Goal: Task Accomplishment & Management: Complete application form

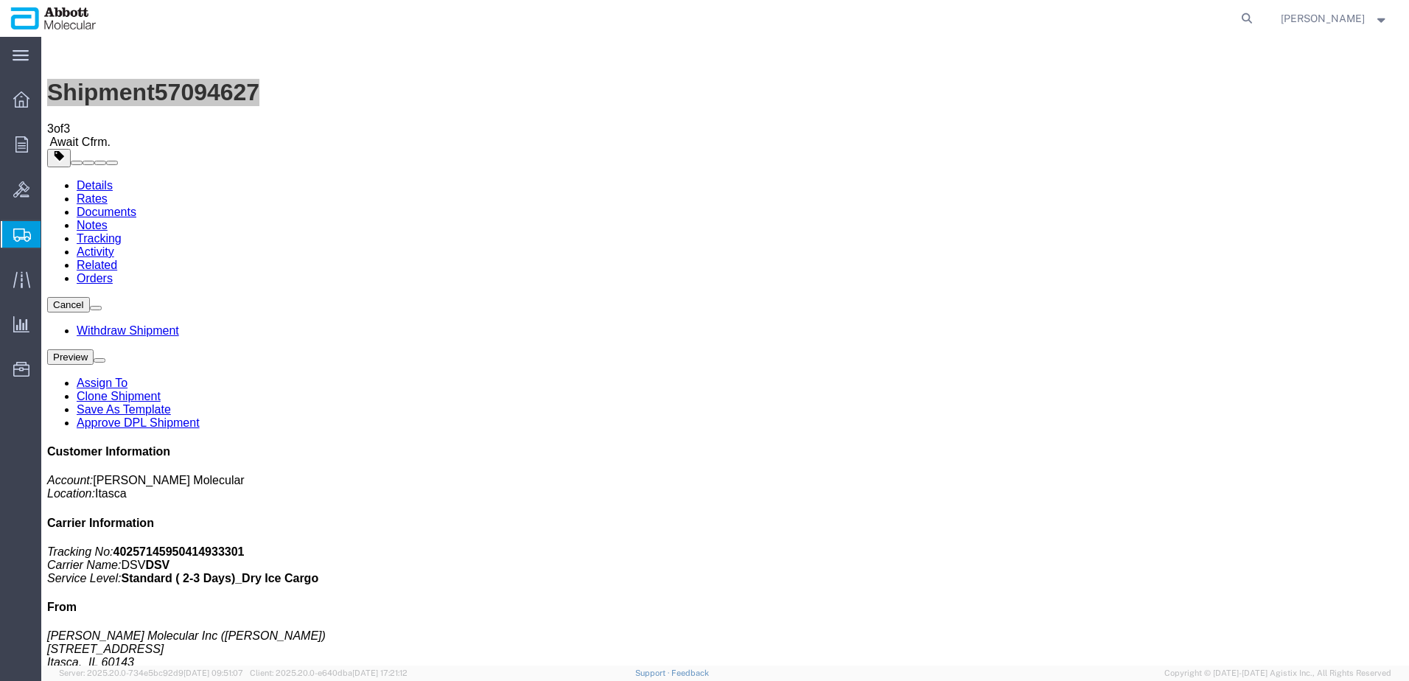
click at [0, 0] on span "Create from Template" at bounding box center [0, 0] width 0 height 0
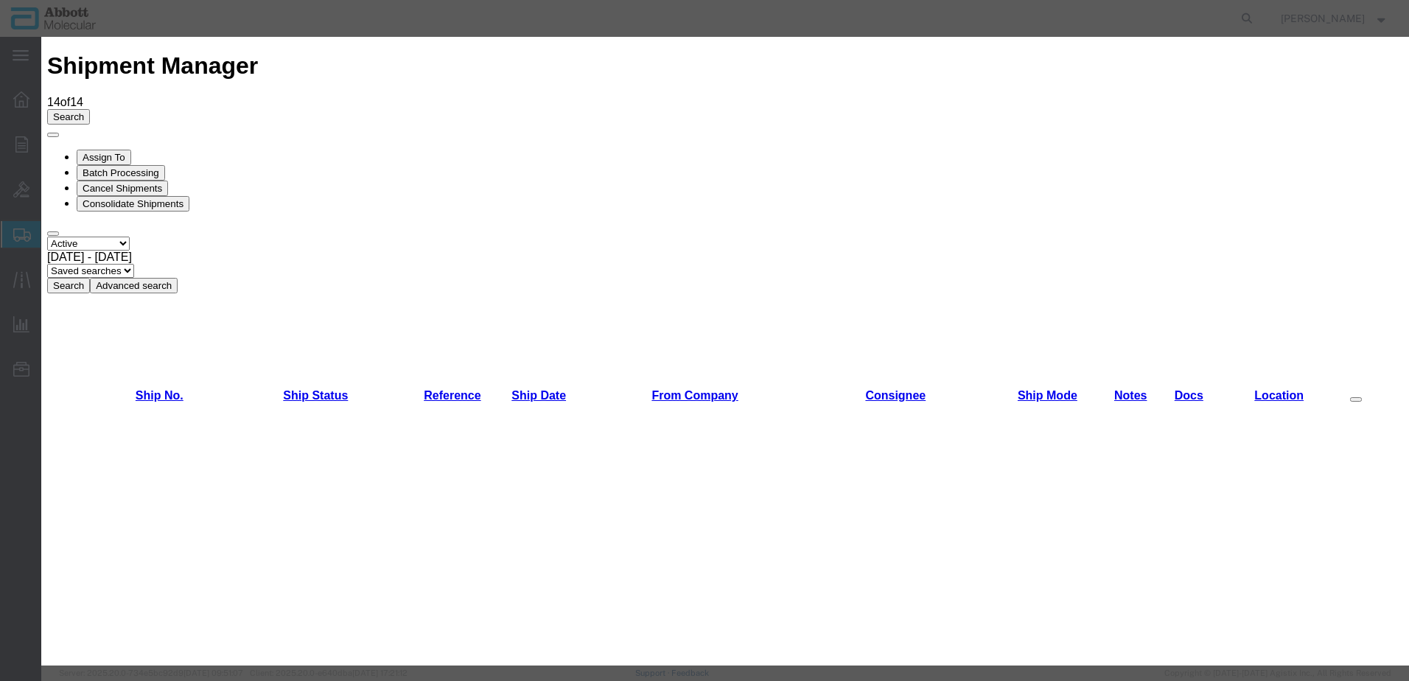
scroll to position [1032, 0]
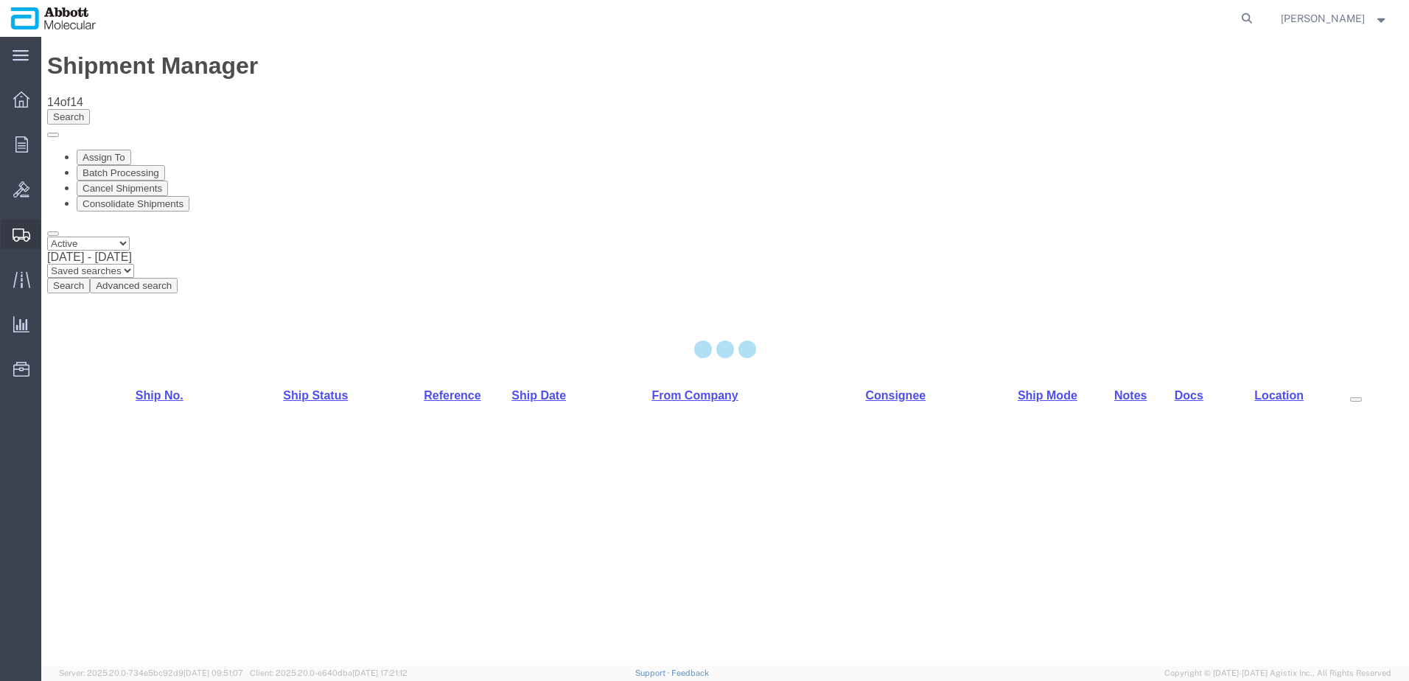
select select "48454"
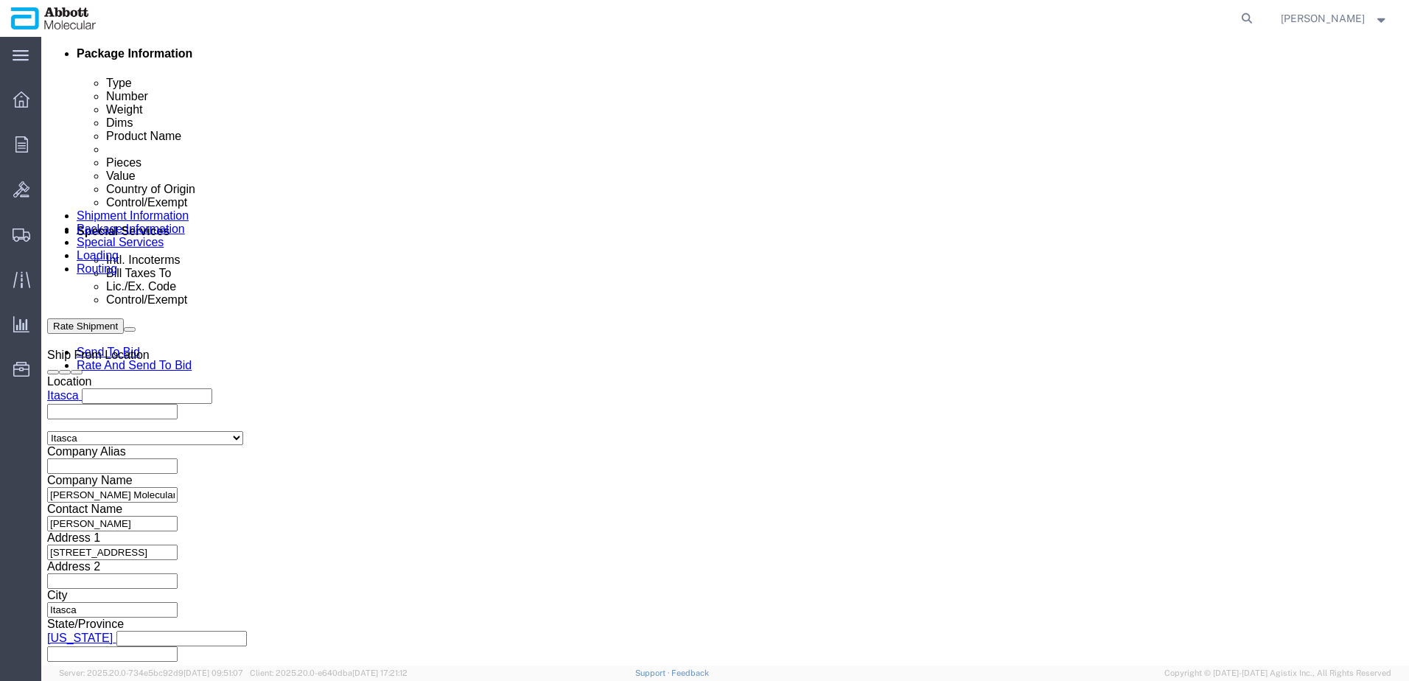
scroll to position [921, 0]
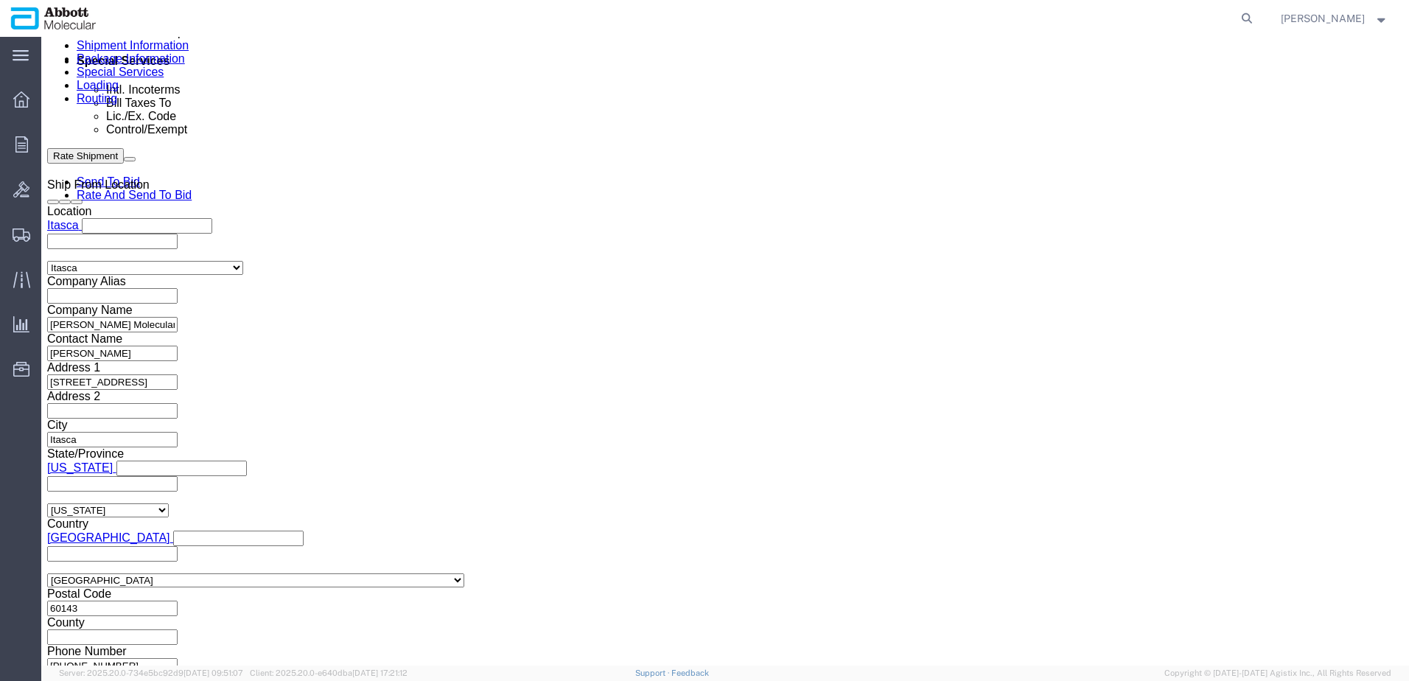
click button "Add reference"
click input "text"
paste input "620819213"
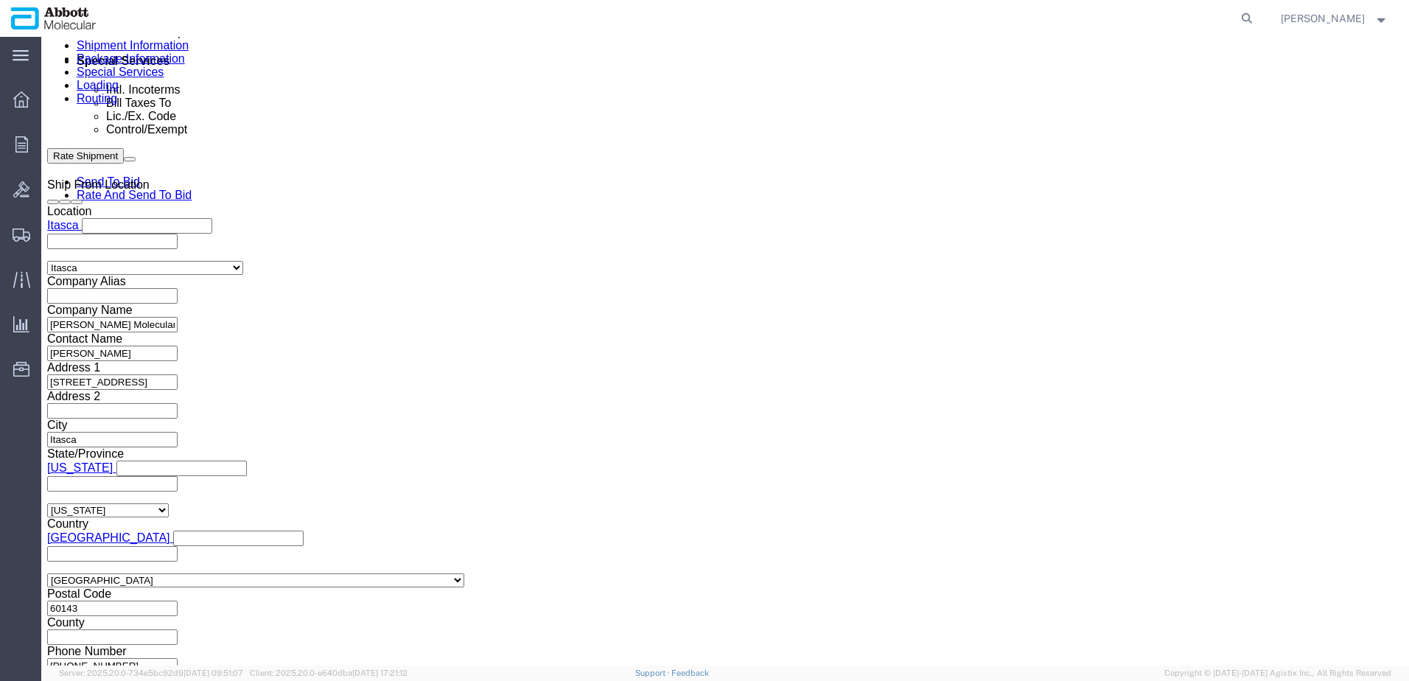
type input "620819213"
select select "INVOICE"
paste input "620819213"
type input "620819214"
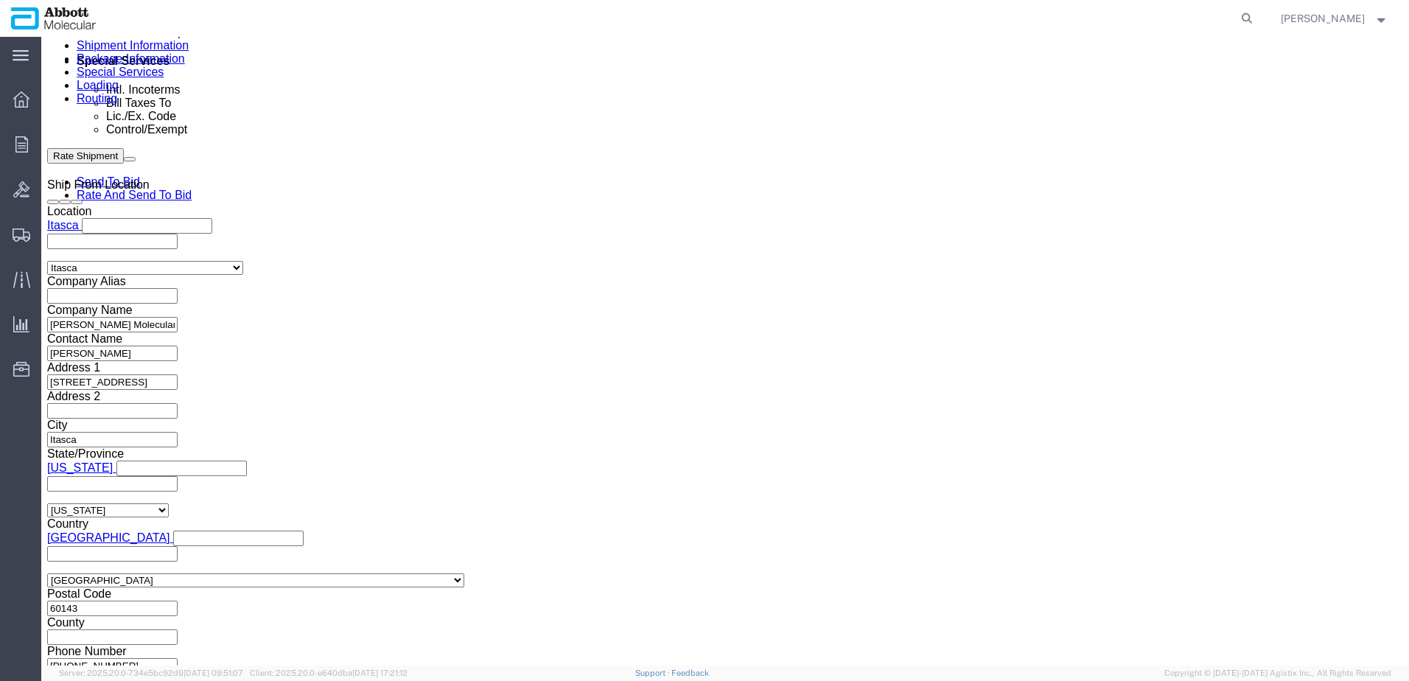
select select "INVOICE"
paste input "620819213"
type input "620819215"
select select "INVOICE"
paste input "620819213"
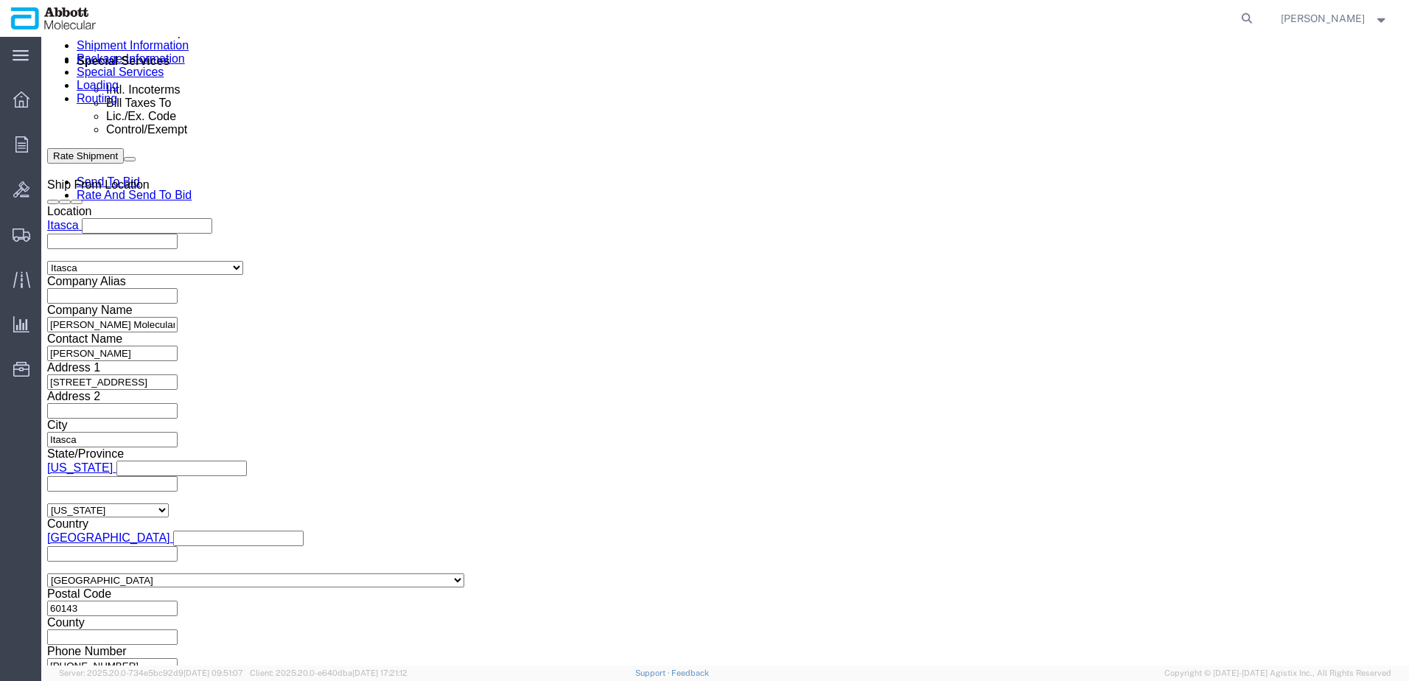
type input "620819216"
select select "INVOICE"
paste input "620819213"
type input "620819217"
select select "INVOICE"
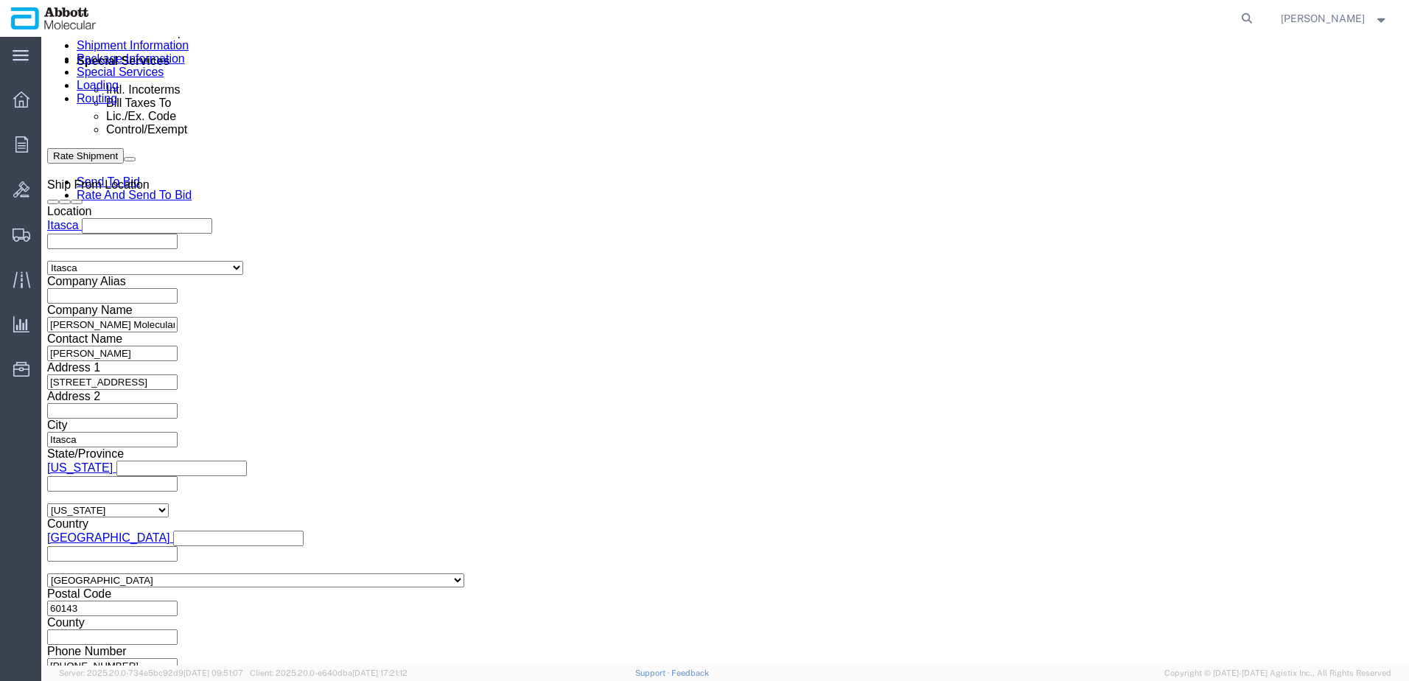
paste input "620819213"
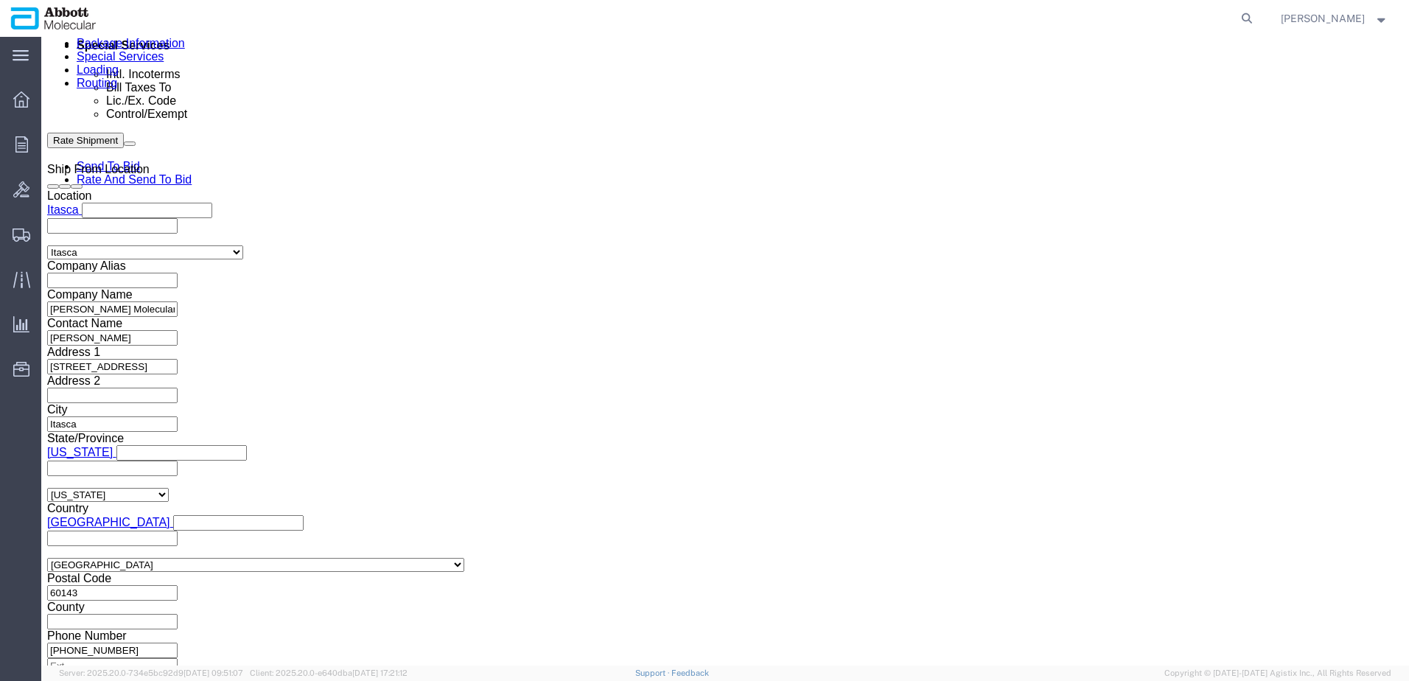
scroll to position [949, 0]
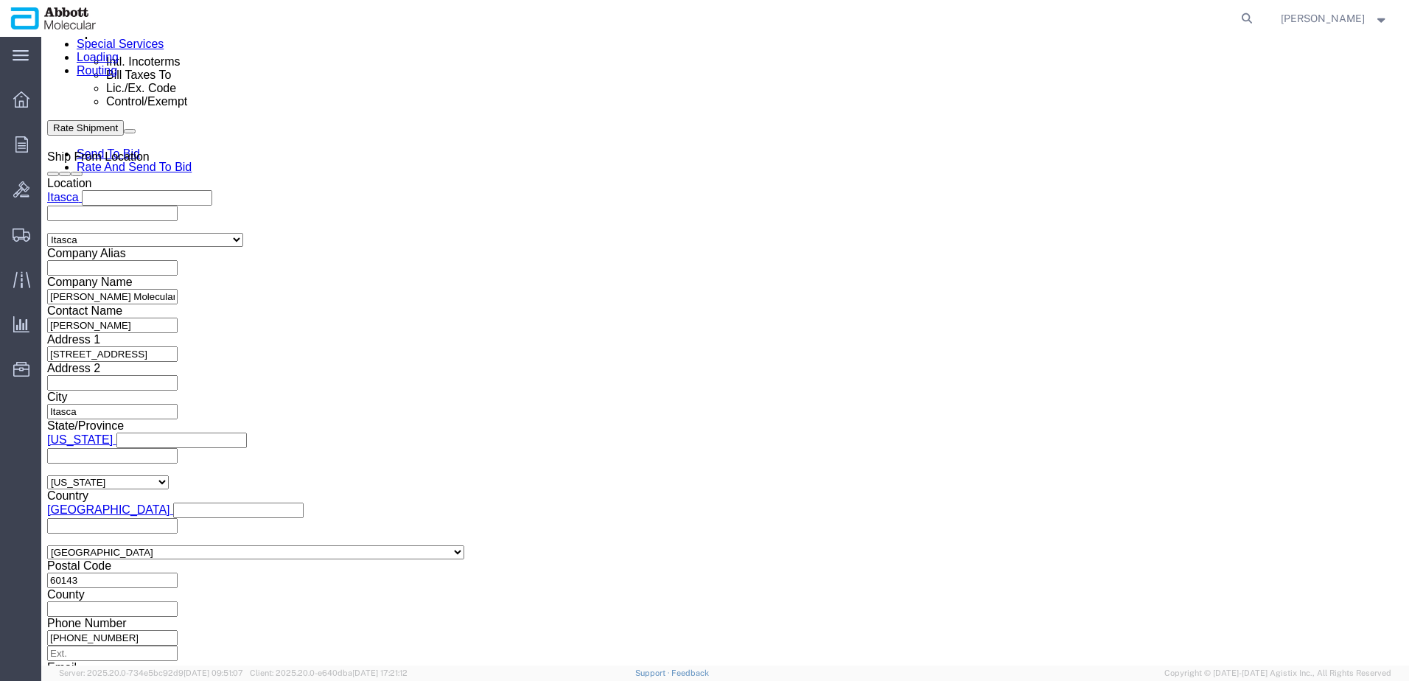
type input "620819218"
click button "Continue"
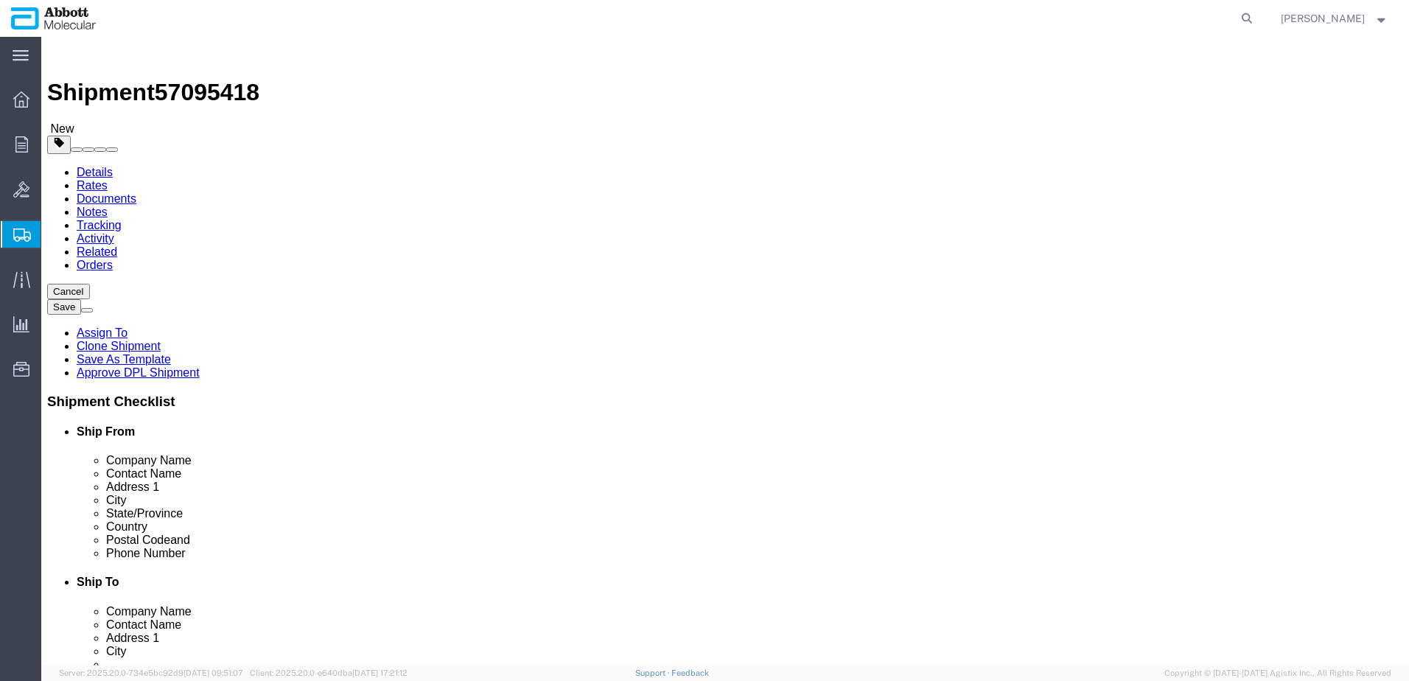
click select "Select Box (B) Box (C) Box (D) Cardboard Box(es) Crate (Instrument) Crate(s) En…"
select select "BOXD"
click select "Select Box (B) Box (C) Box (D) Cardboard Box(es) Crate (Instrument) Crate(s) En…"
type input "28.00"
type input "24.00"
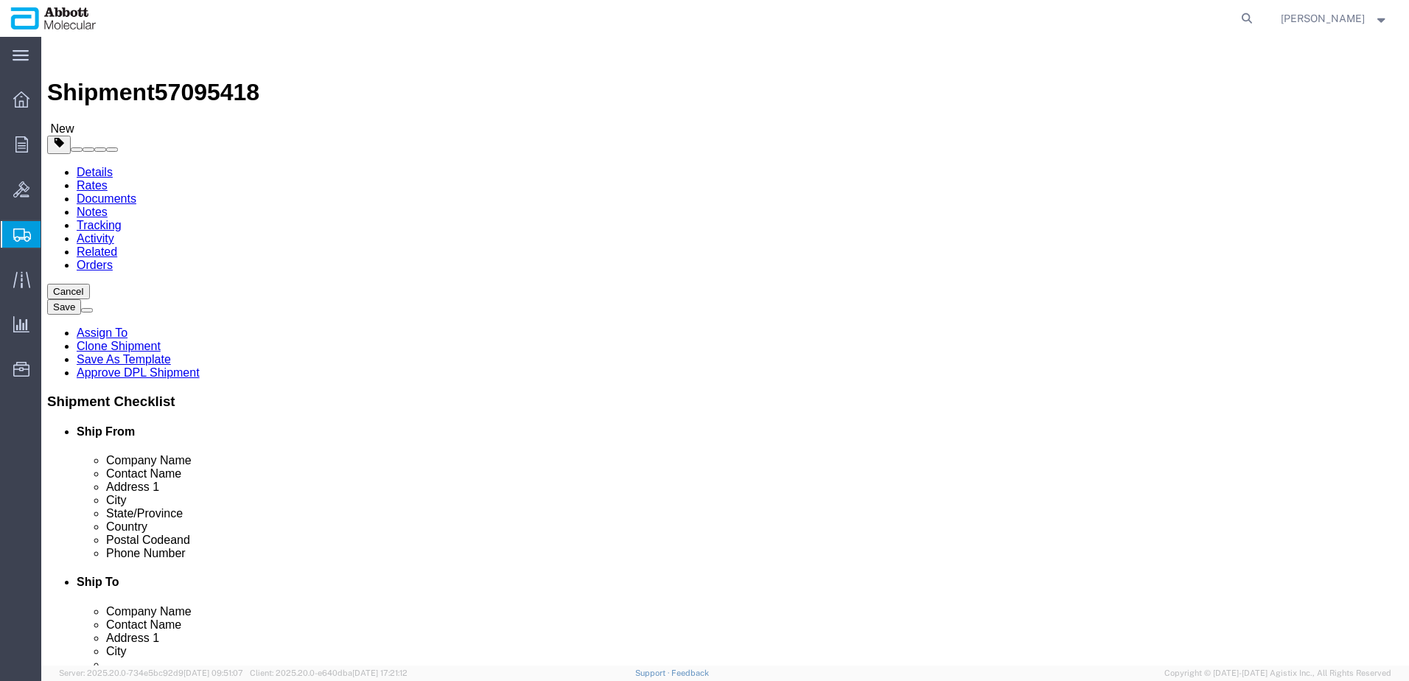
type input "21.00"
drag, startPoint x: 231, startPoint y: 285, endPoint x: 30, endPoint y: 262, distance: 202.6
click div "Package Type Select Box (B) Box (C) Box (D) Cardboard Box(es) Crate (Instrument…"
type input "8"
type input "240"
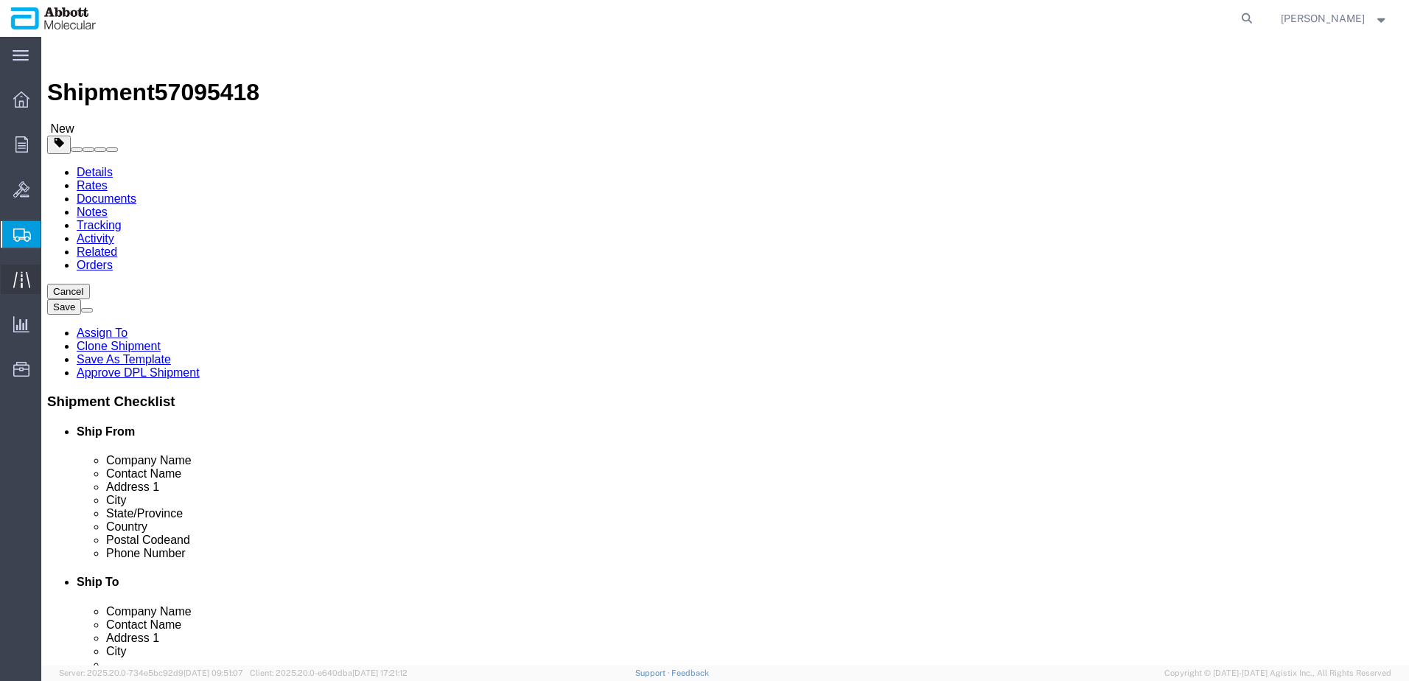
click input "checkbox"
checkbox input "true"
type input "FROZEN"
click link "Add Content"
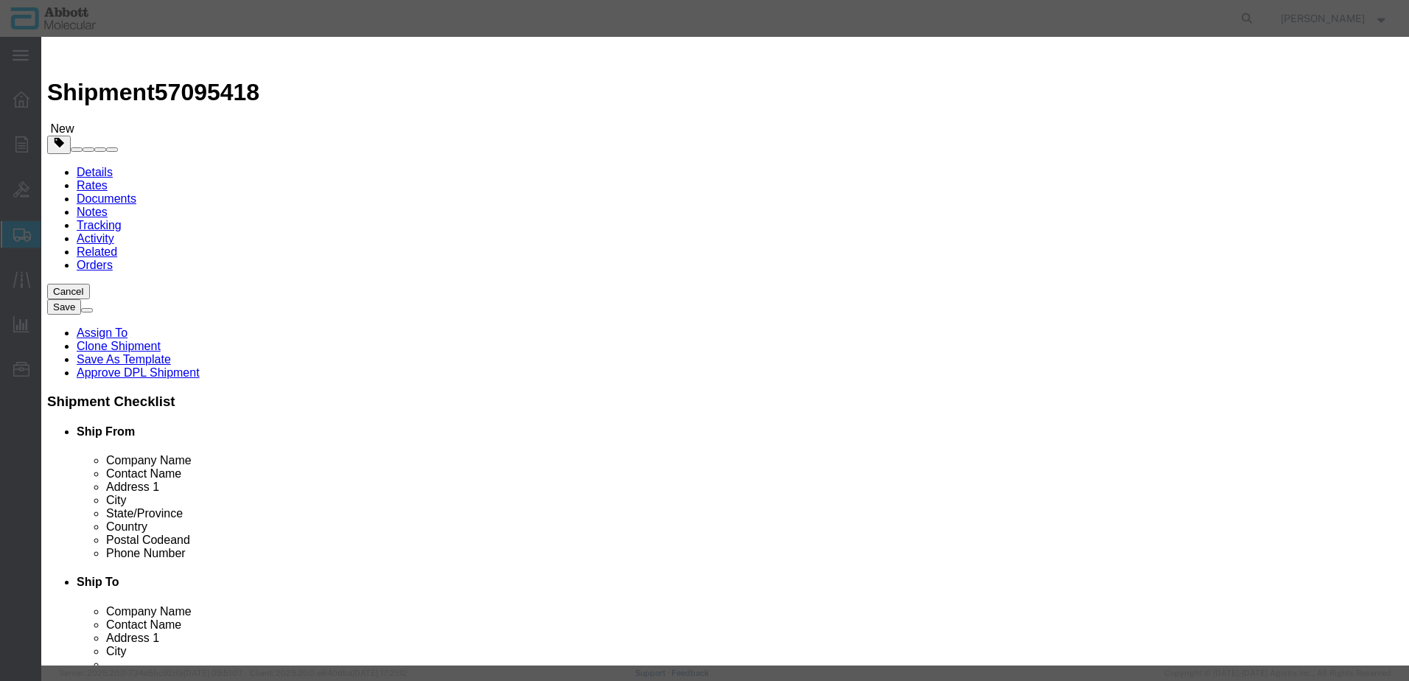
click input "text"
type input "08N4780"
click td "Model: 08N4780"
type input "1"
select select "USD"
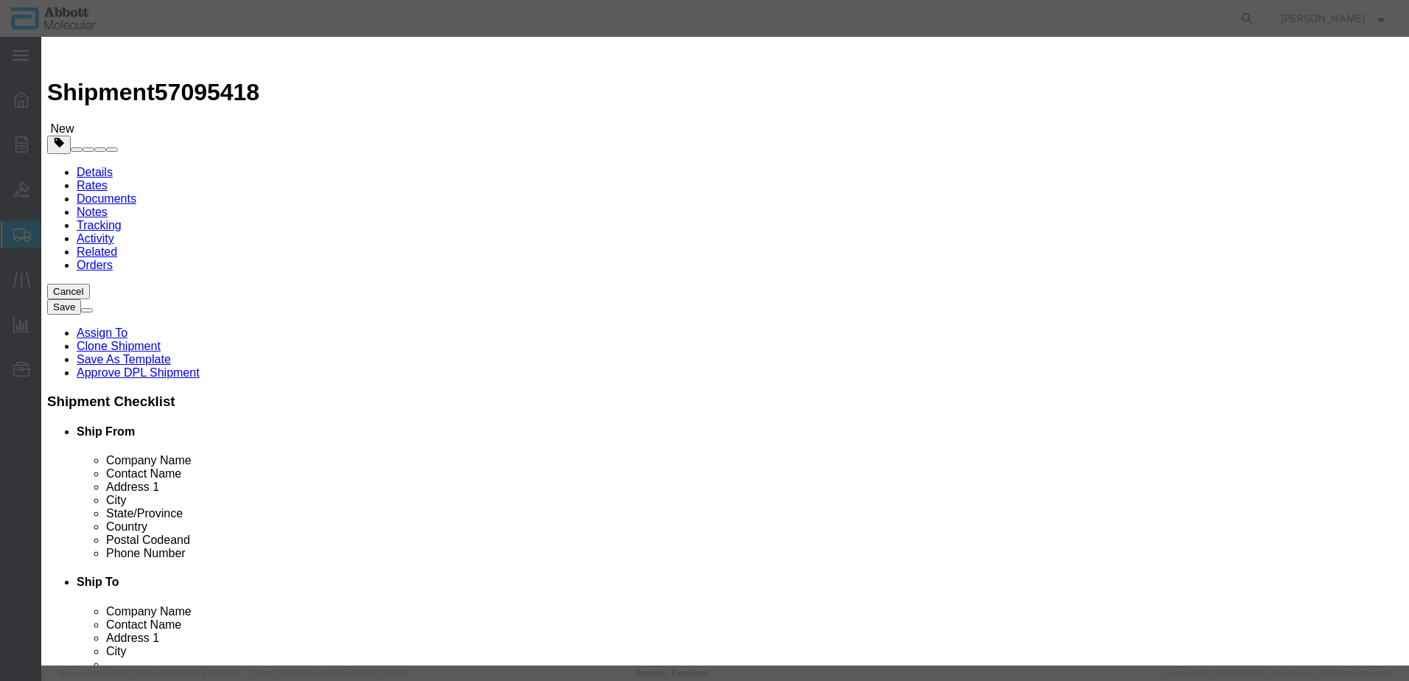
select select "US"
type input "FROZEN"
type input "3822190080"
type input "EAR99"
select select "BIS"
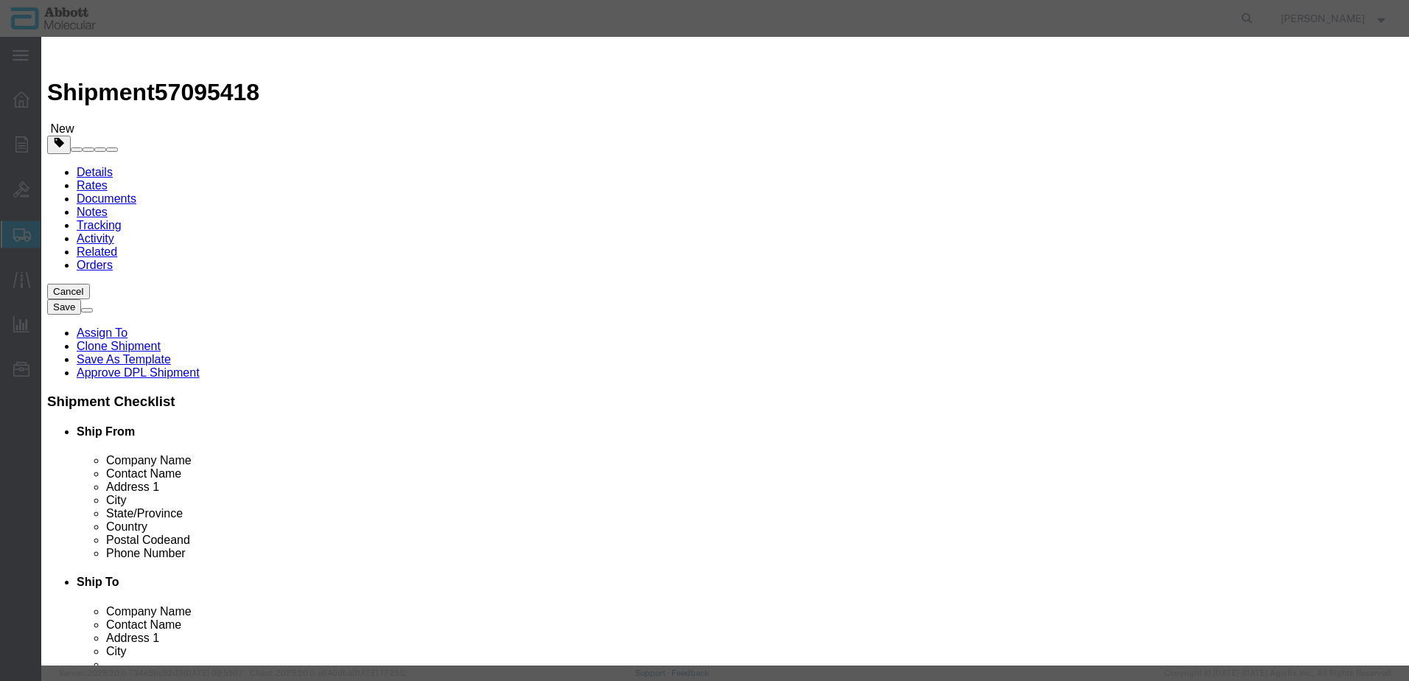
checkbox input "false"
type input "08N4780"
type textarea "Alinity m HBV CTRL Kit"
select select "NLR"
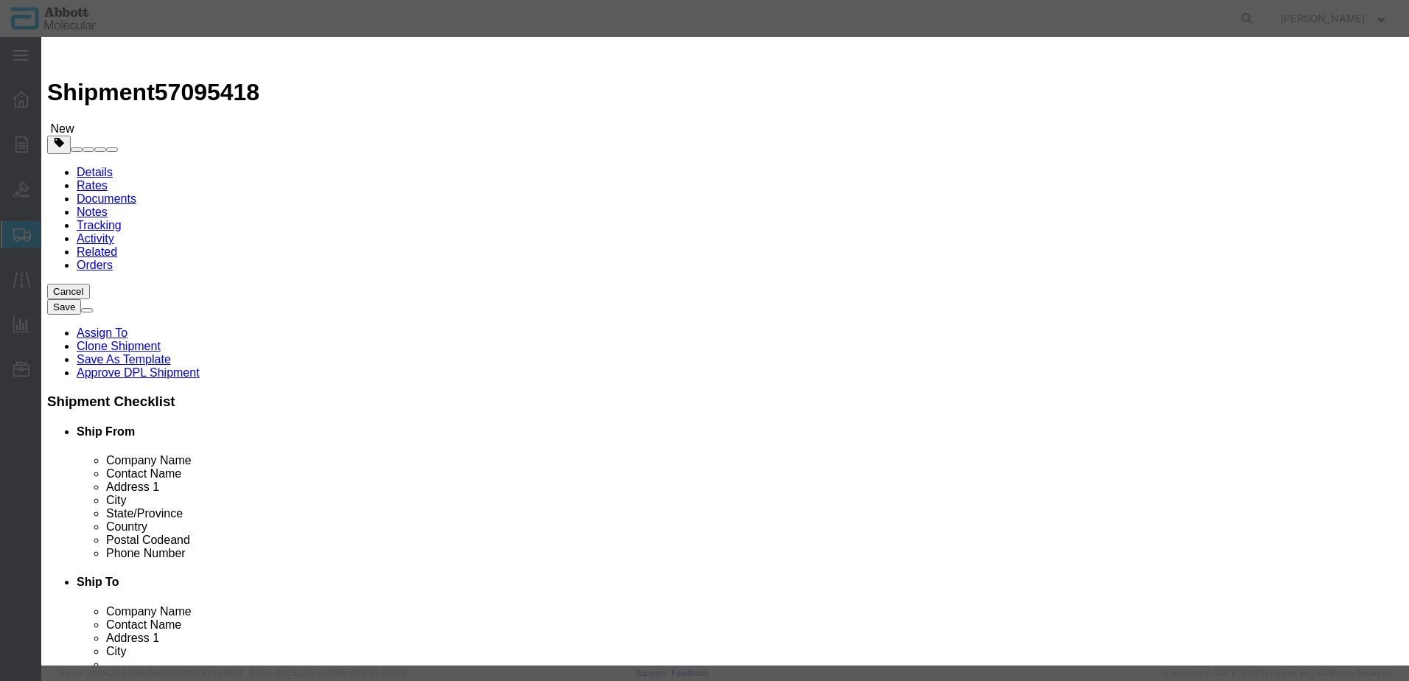
type input "08N4780"
type input "4"
click select "Select Account Type Activity ID Airline Appointment Number ASN Batch Number Bil…"
select select "BATCH_NUMBER"
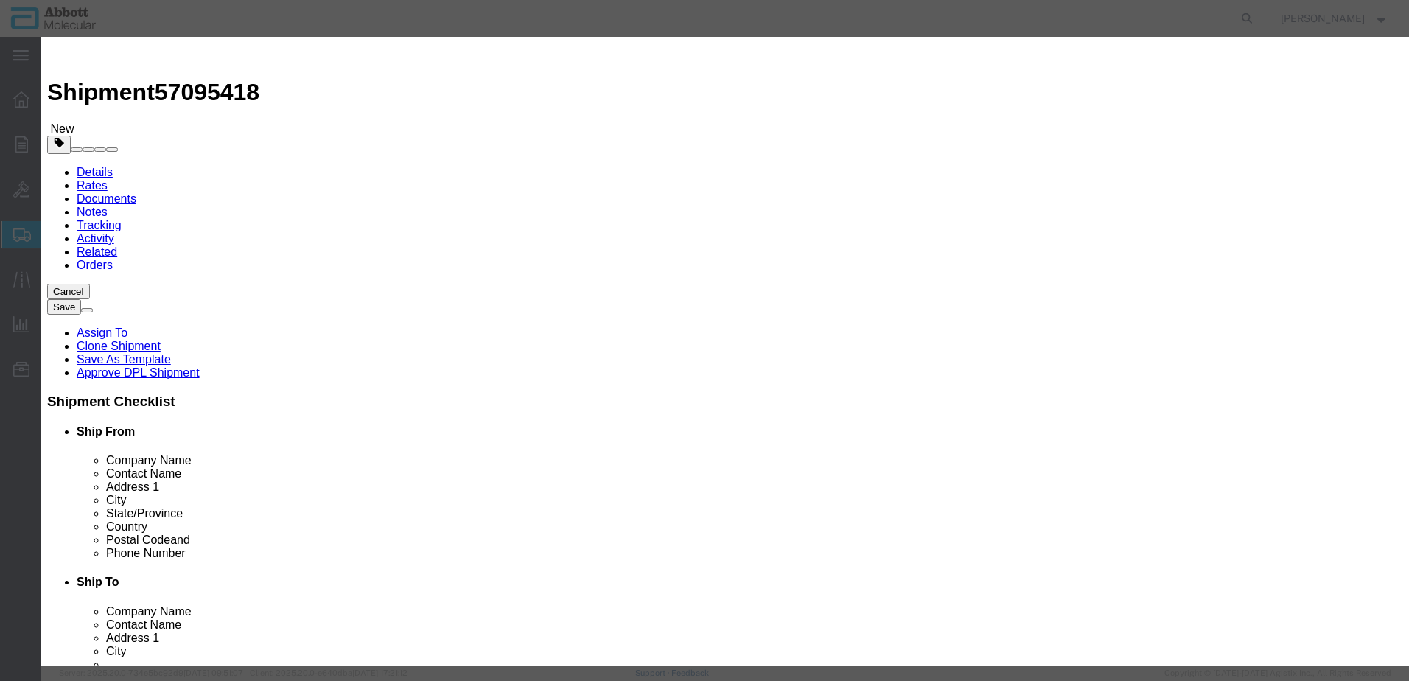
click select "Select Account Type Activity ID Airline Appointment Number ASN Batch Number Bil…"
type input "414290"
click button "Save & Add Another"
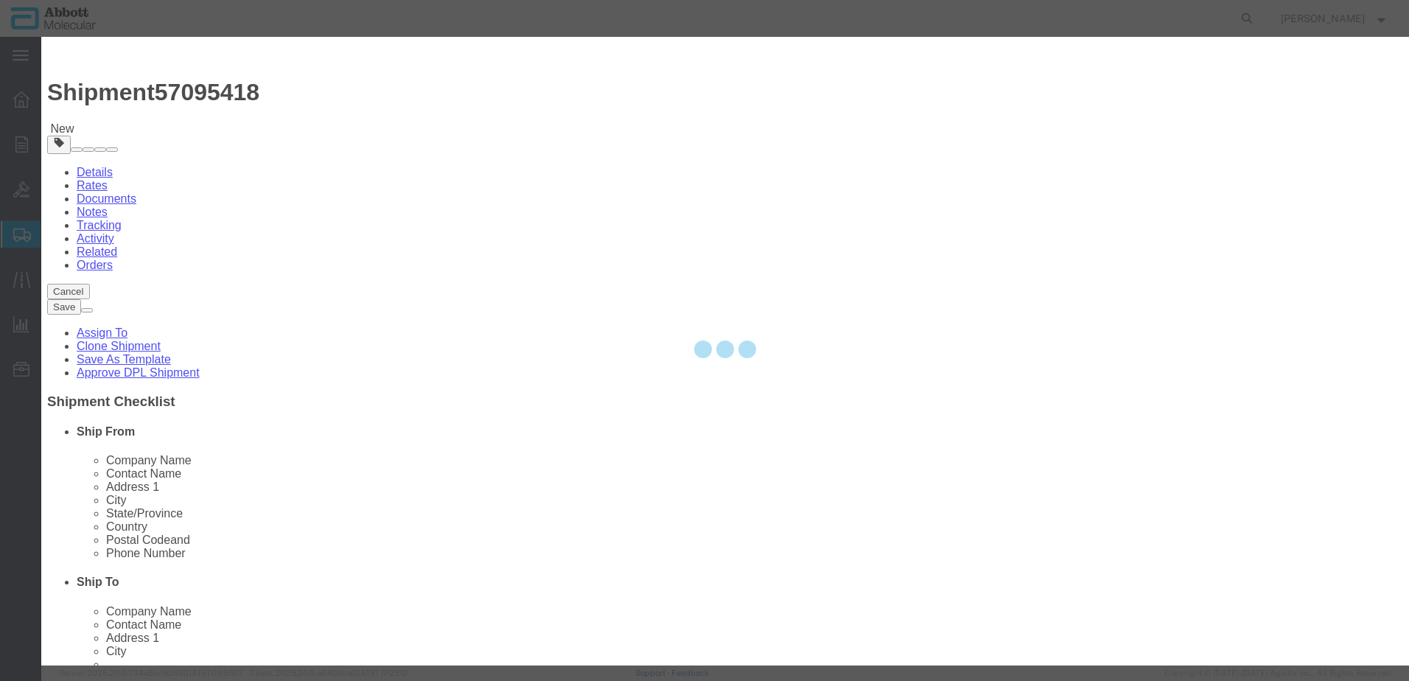
select select "EA"
select select
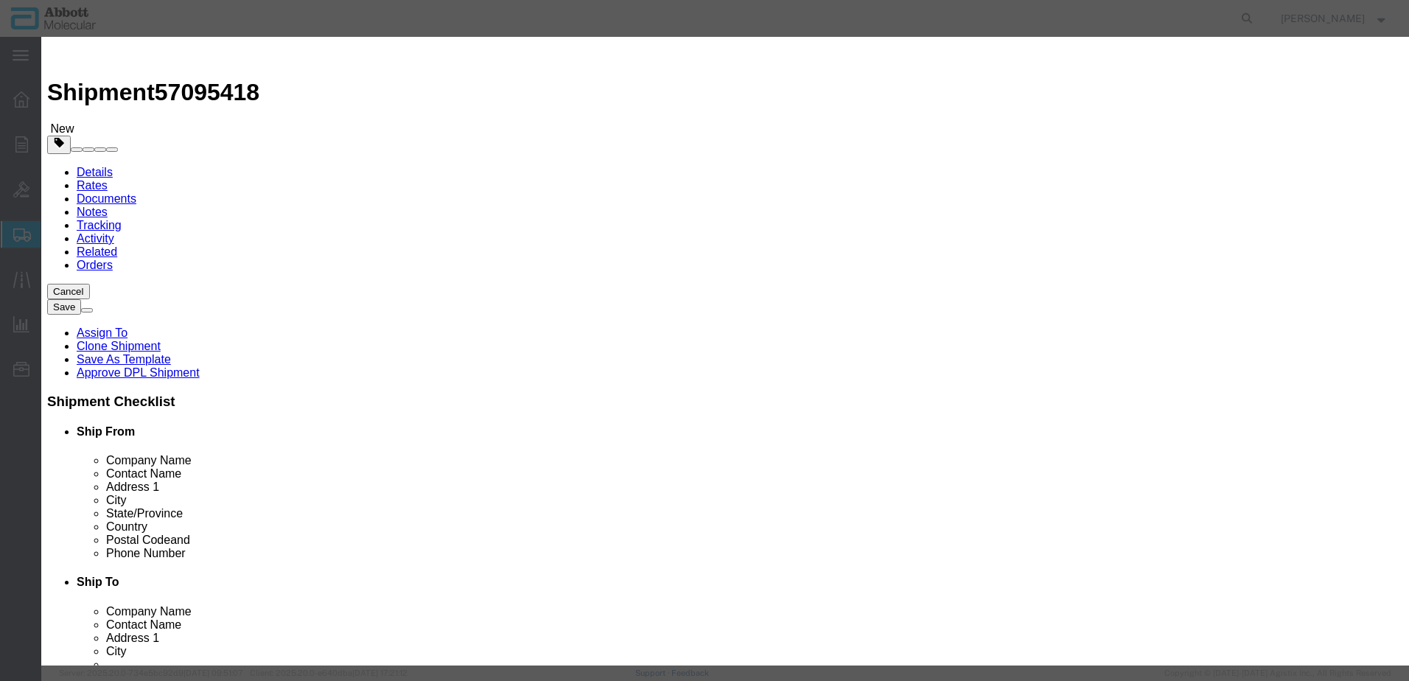
select select "USD"
click input "text"
type input "08N4770"
click td "Name: 08N4770"
type input "1"
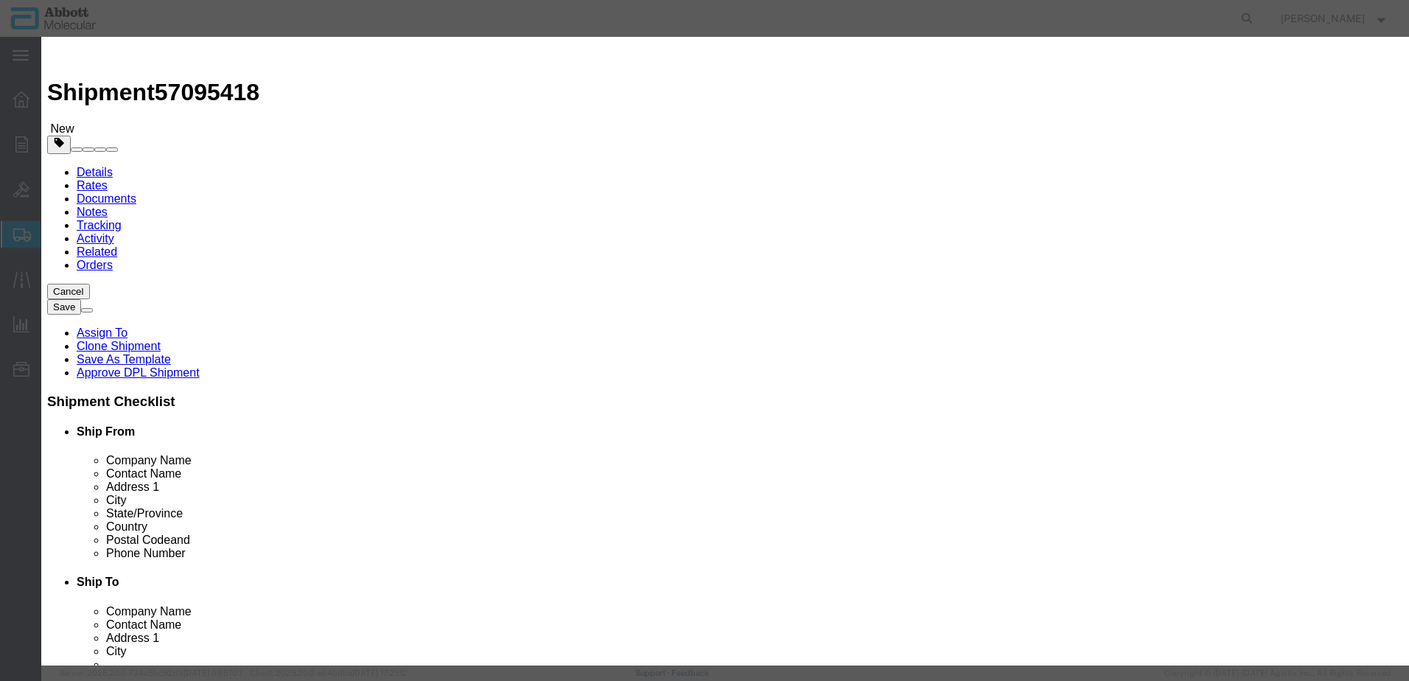
select select "US"
type input "FROZEN"
type input "3822190080"
type input "EAR99"
select select "BIS"
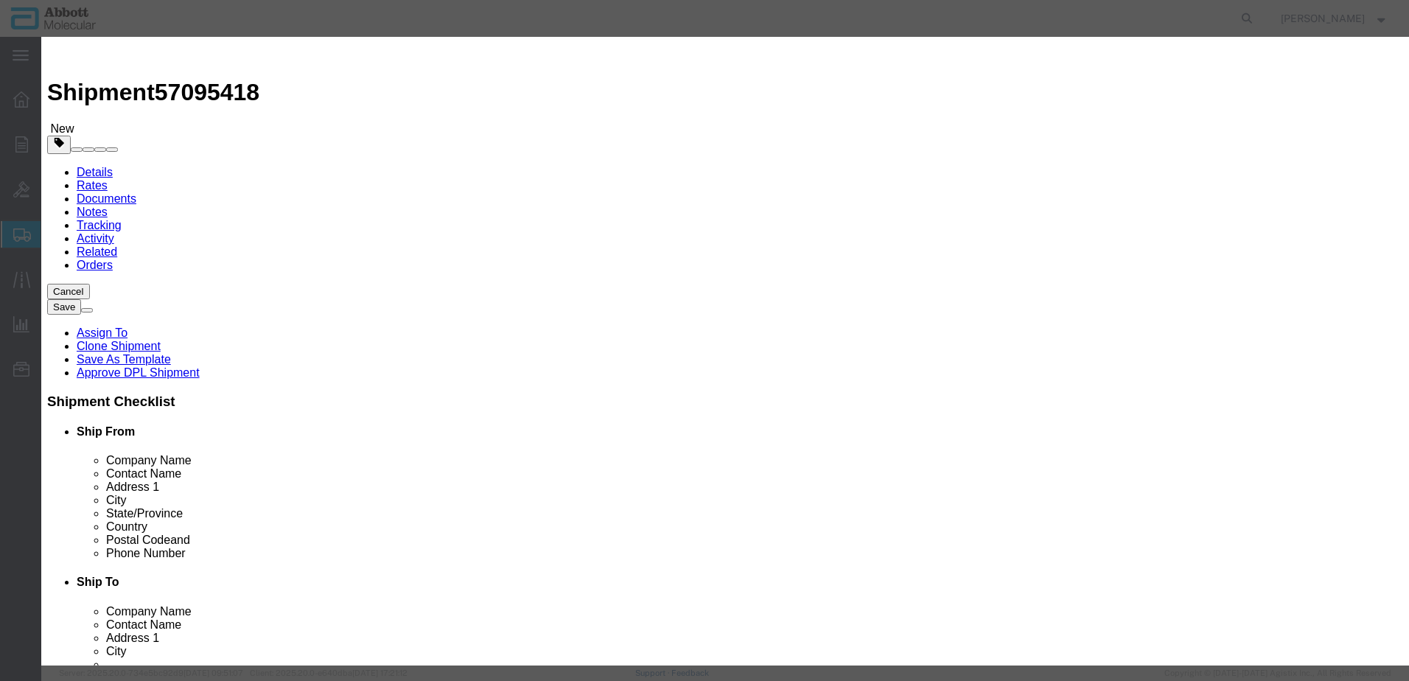
checkbox input "false"
type input "08N4770"
type textarea "Alinity m HBV CAL Kit"
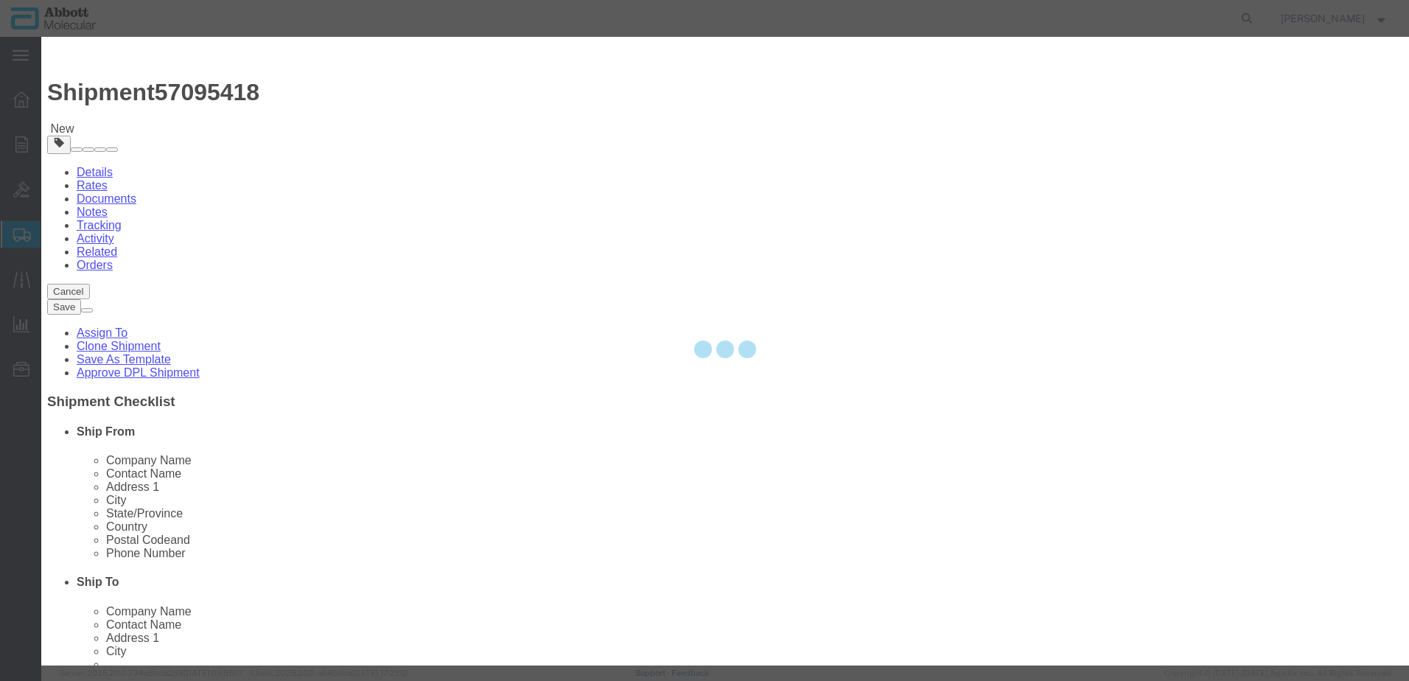
select select "NLR"
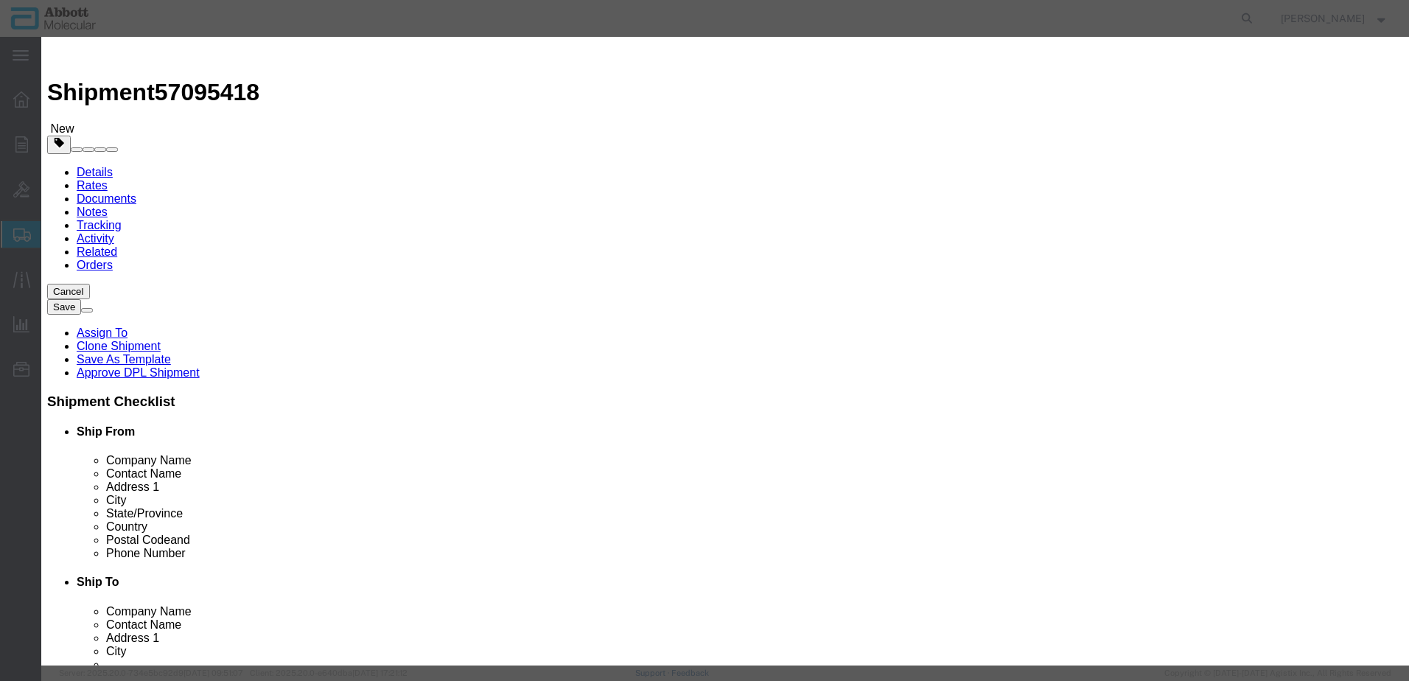
type input "08N4770"
type input "4"
click select "Select Account Type Activity ID Airline Appointment Number ASN Batch Number Bil…"
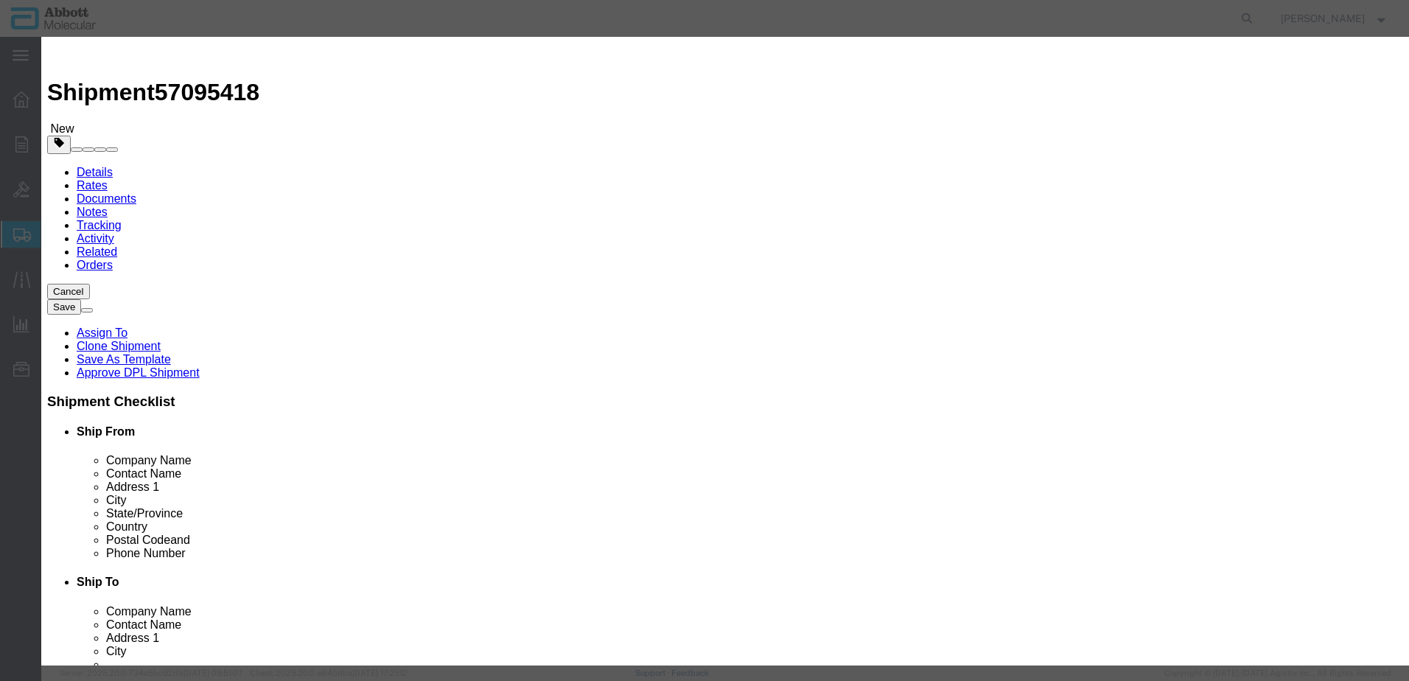
select select "BATCH_NUMBER"
type input "414261"
click button "Save & Add Another"
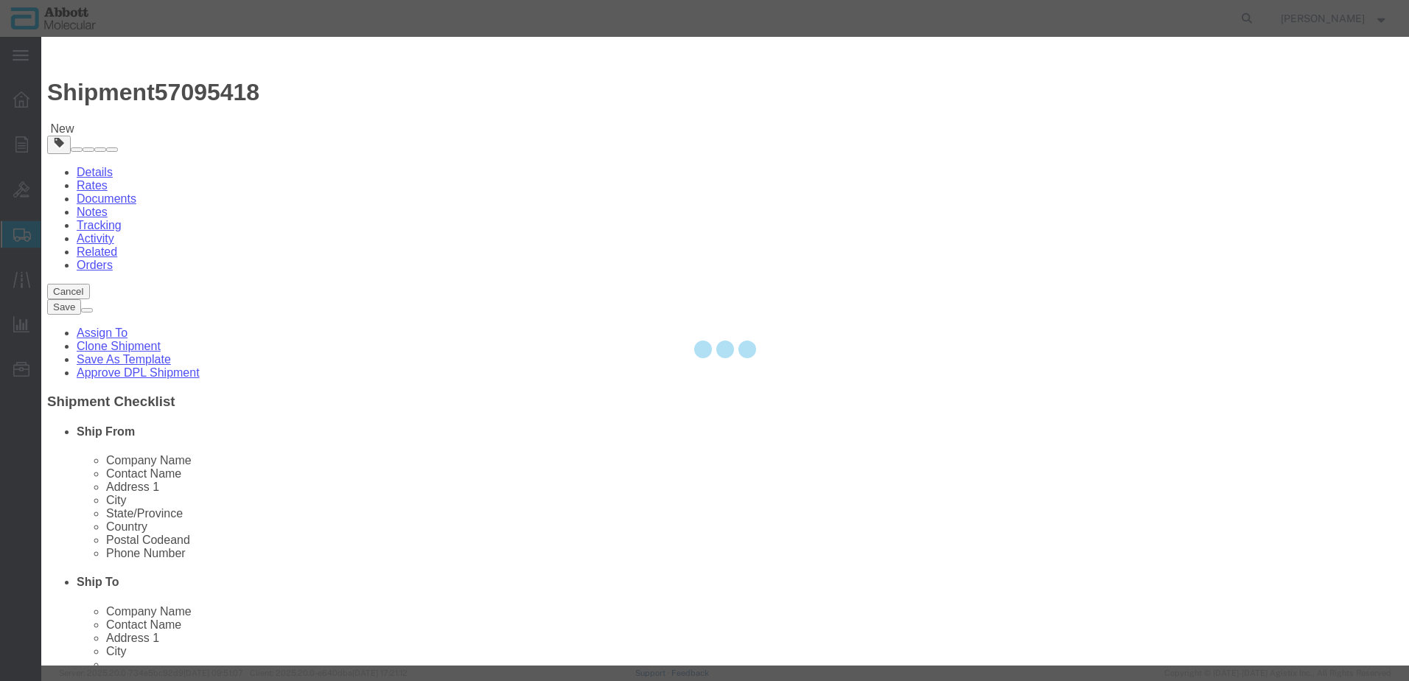
select select "EA"
select select
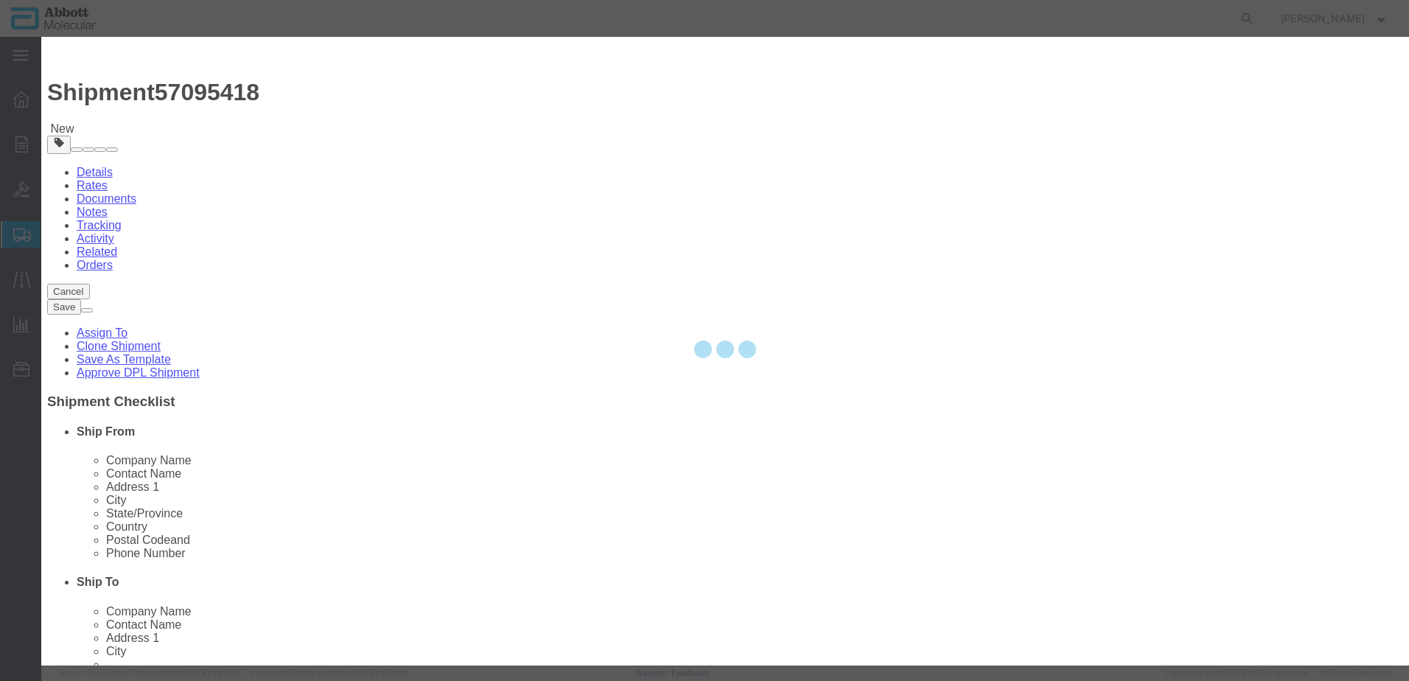
select select "USD"
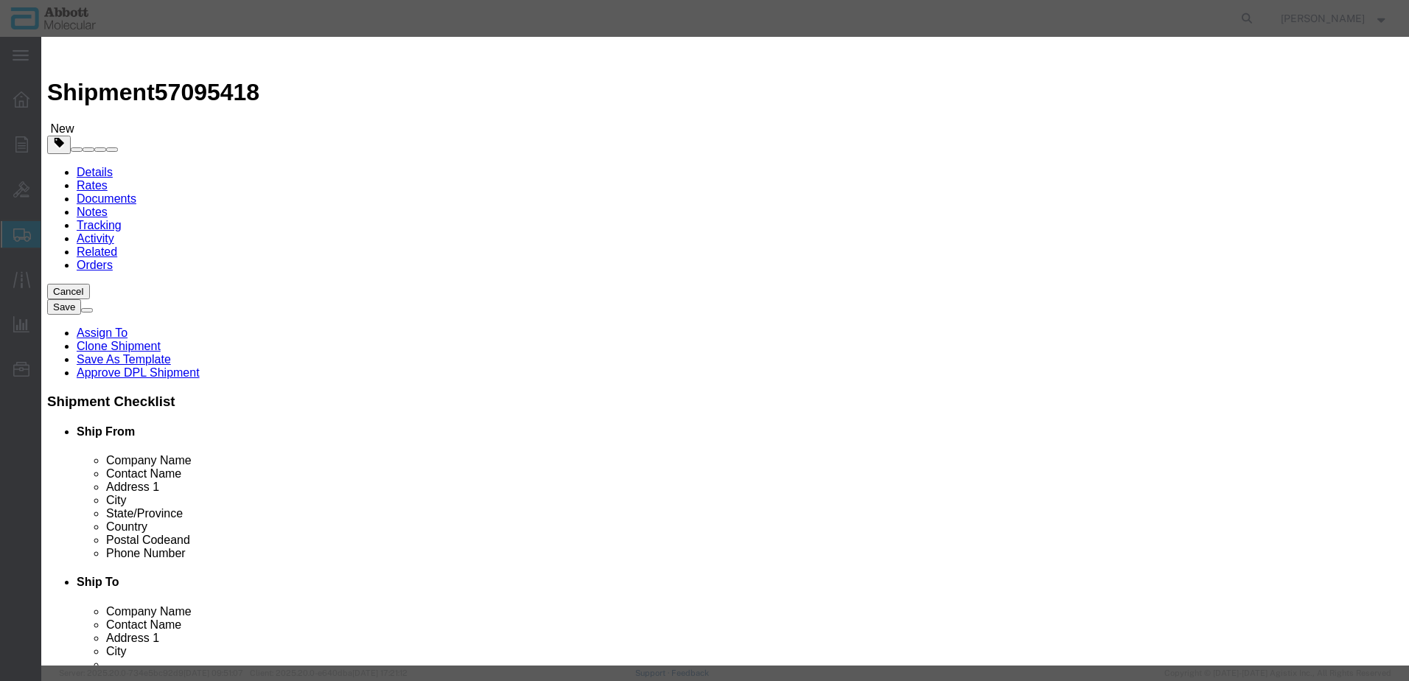
click input "text"
type input "09N4680"
click td "Name: 09N4680"
type input "1"
select select "US"
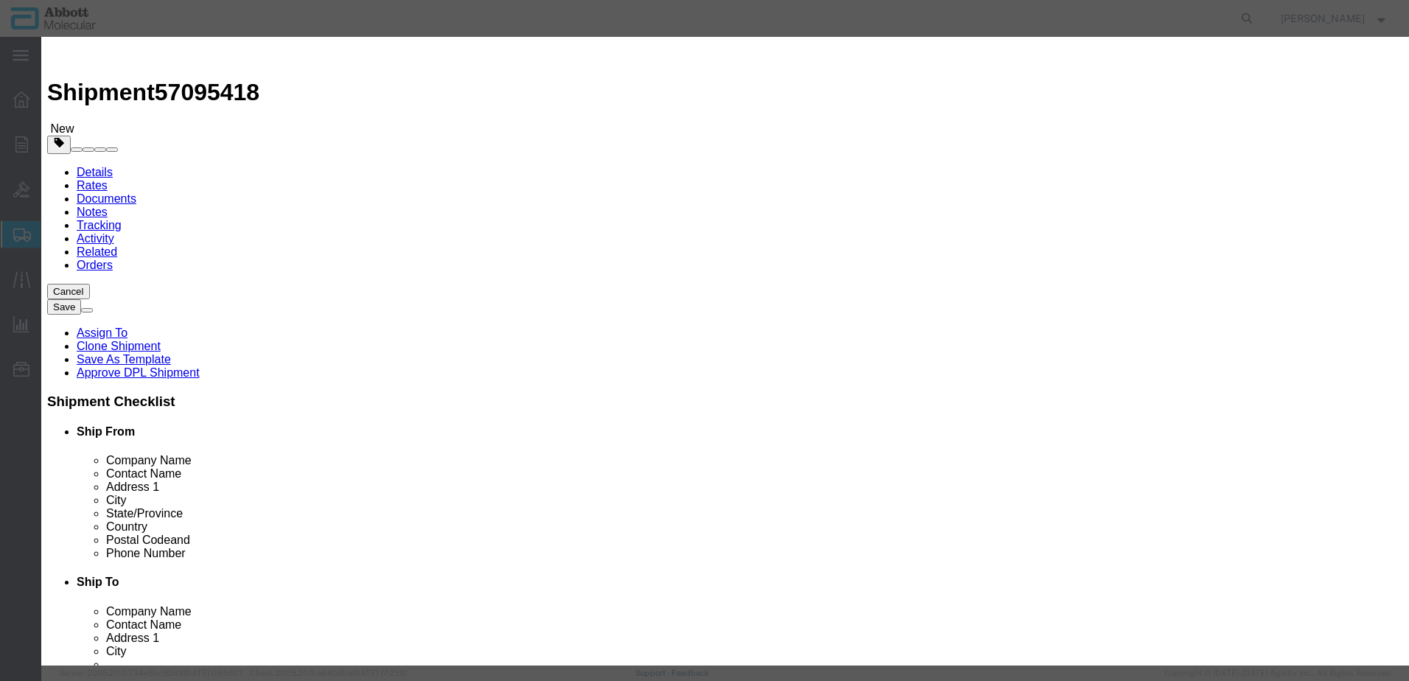
type input "FROZEN"
type input "3822190080"
type input "EAR99"
select select "BIS"
checkbox input "false"
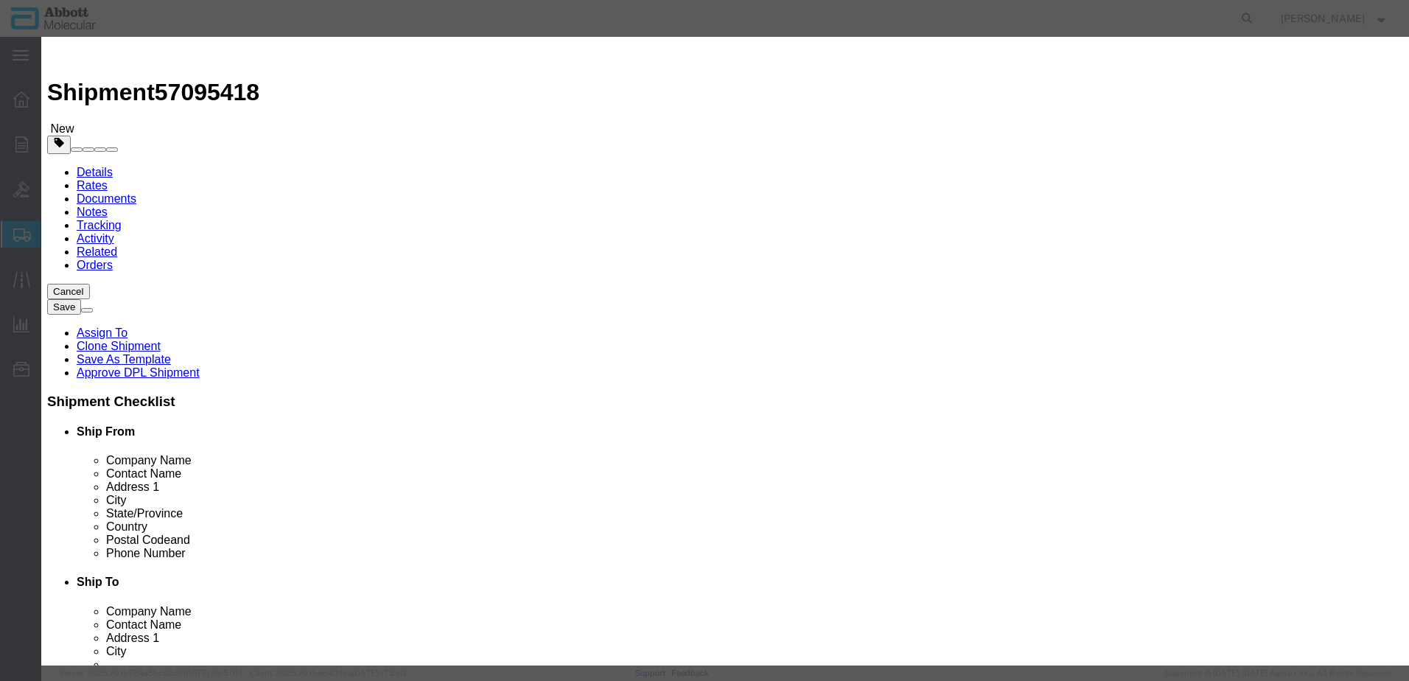
type input "09N4680"
type textarea "Alinity m CMV CTRL Kit"
select select "NLR"
type input "09N4680"
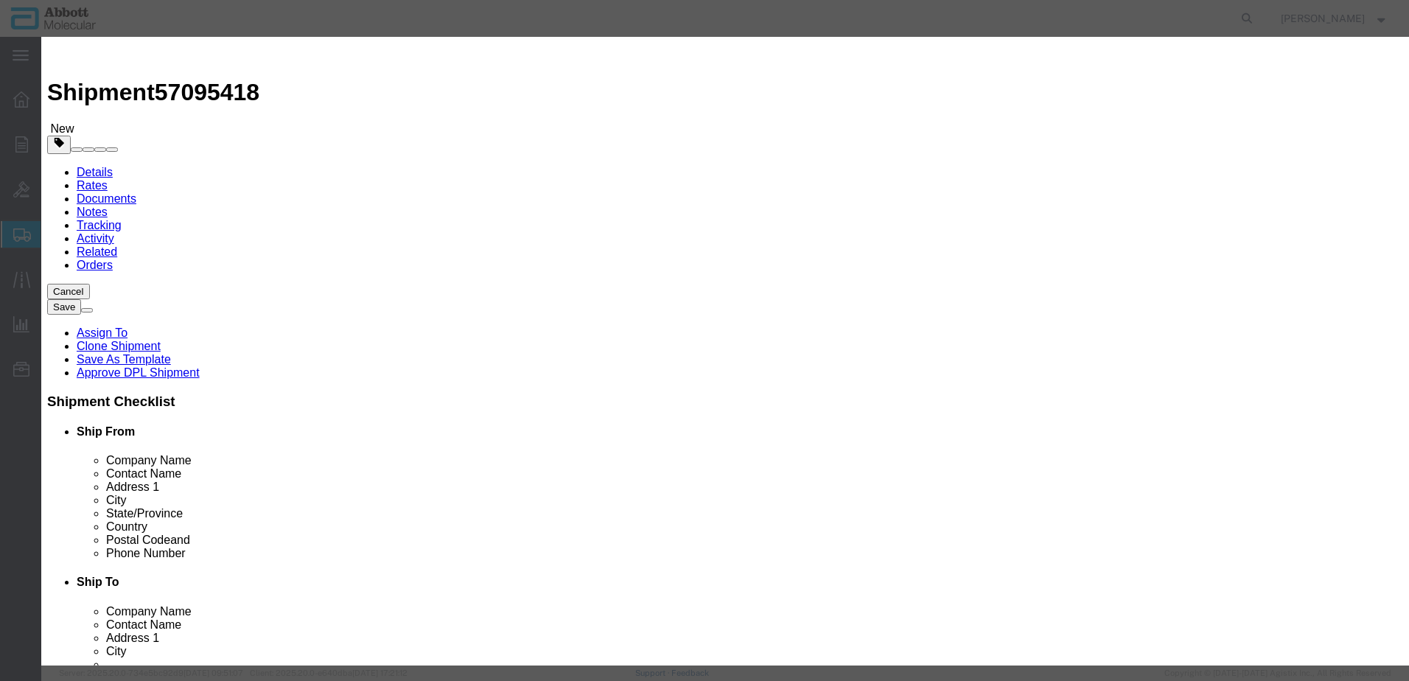
type input "1"
drag, startPoint x: 862, startPoint y: 230, endPoint x: 862, endPoint y: 248, distance: 18.4
click select "Select Account Type Activity ID Airline Appointment Number ASN Batch Number Bil…"
select select "BATCH_NUMBER"
click select "Select Account Type Activity ID Airline Appointment Number ASN Batch Number Bil…"
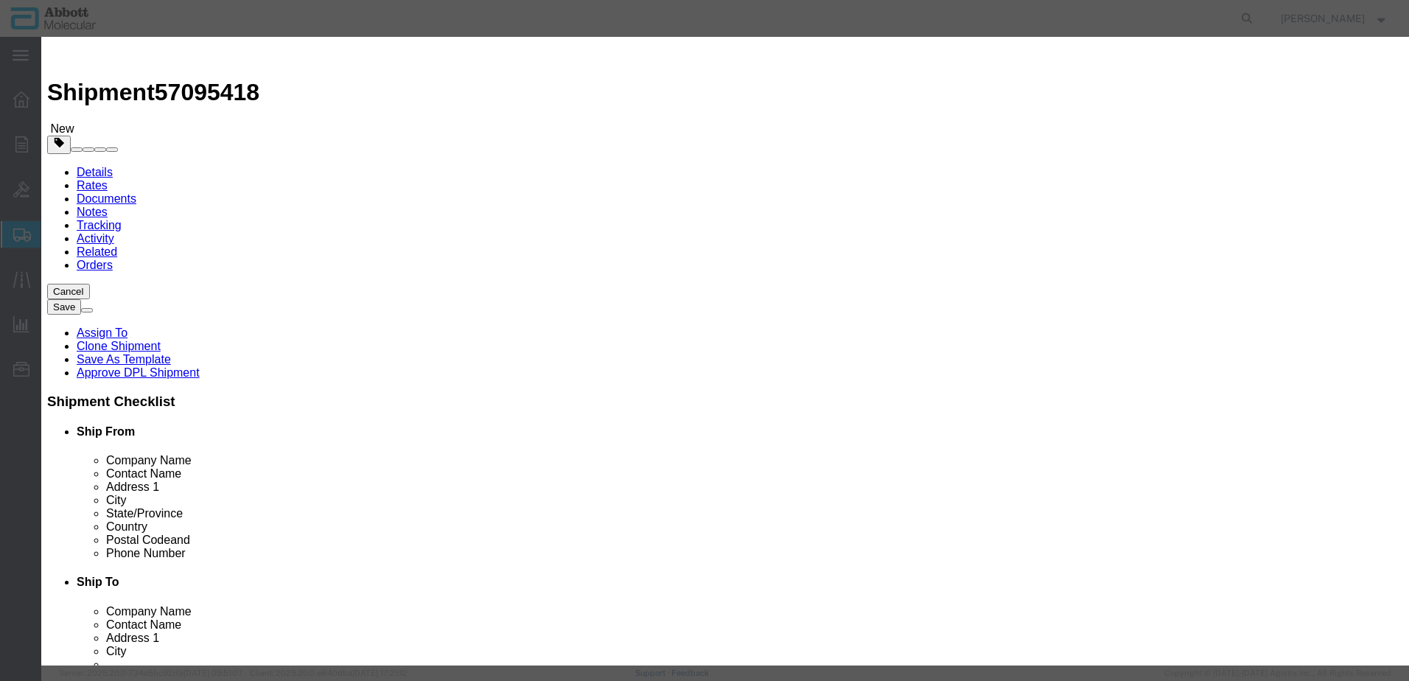
type input "418531"
click button "Save & Add Another"
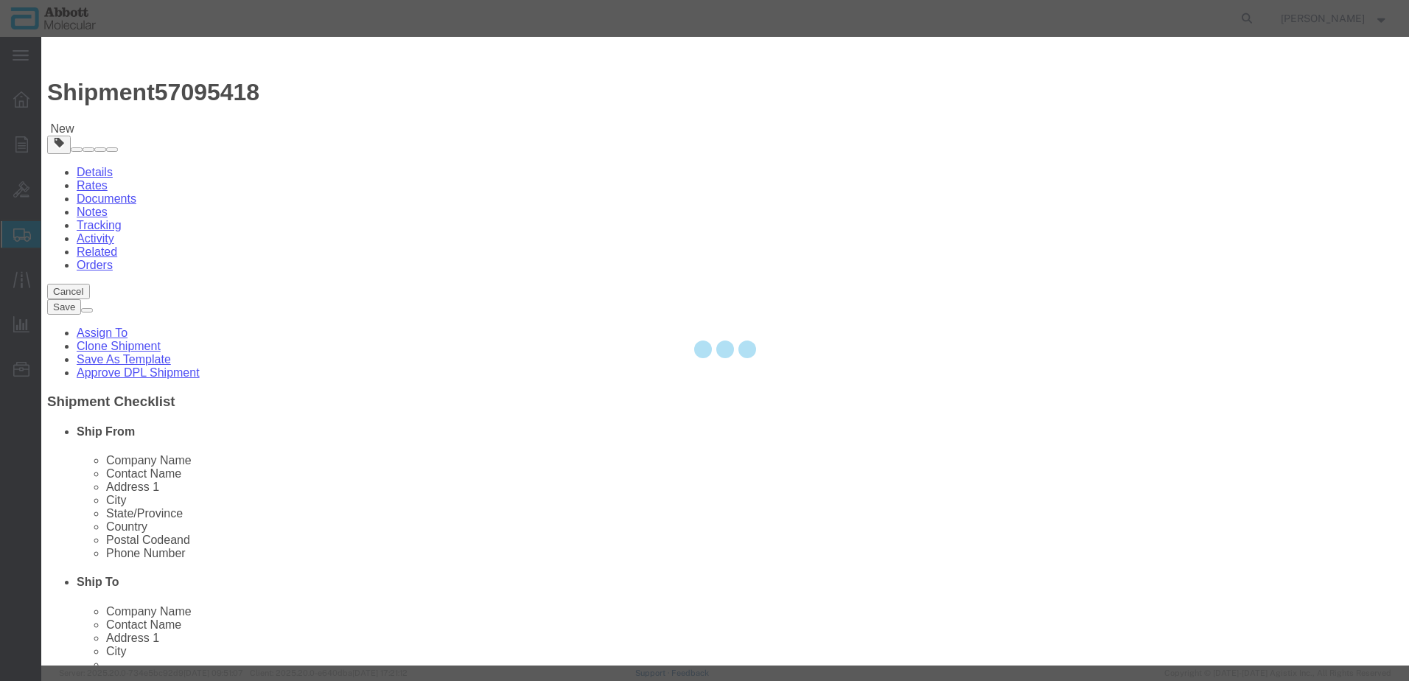
select select "EA"
select select
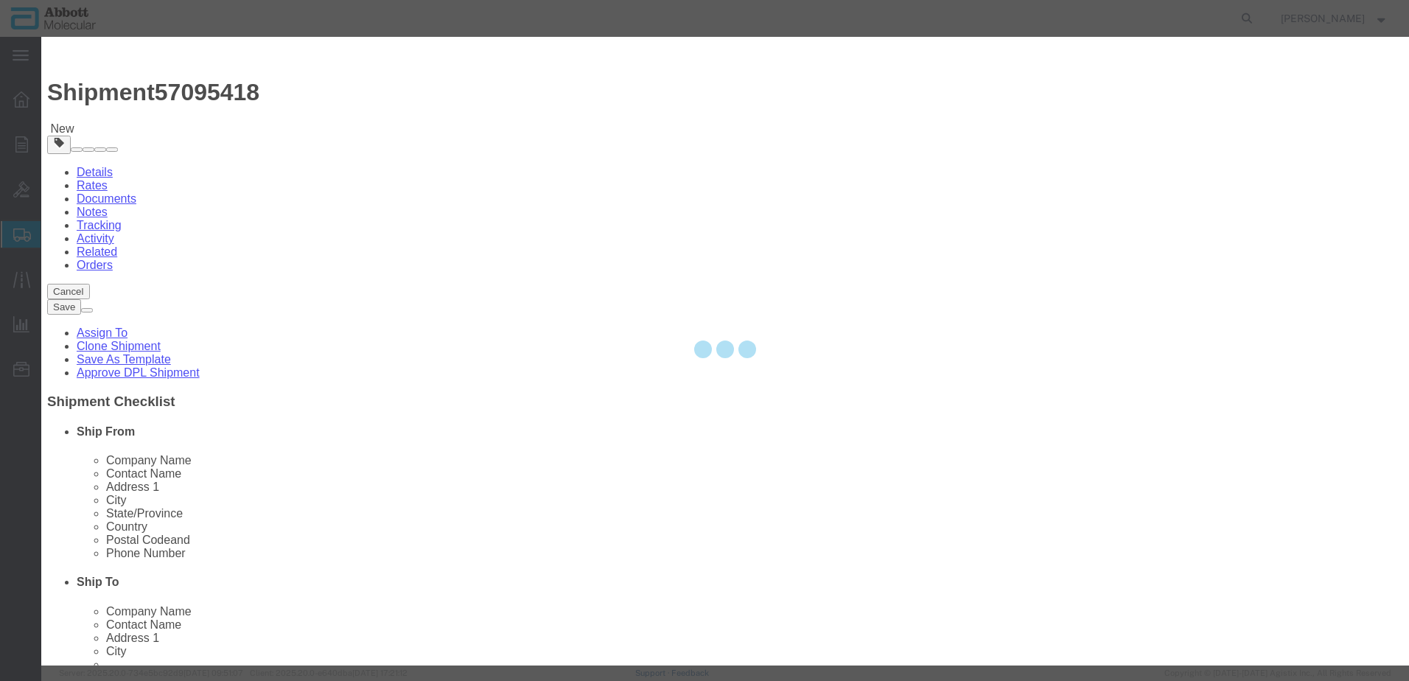
select select "USD"
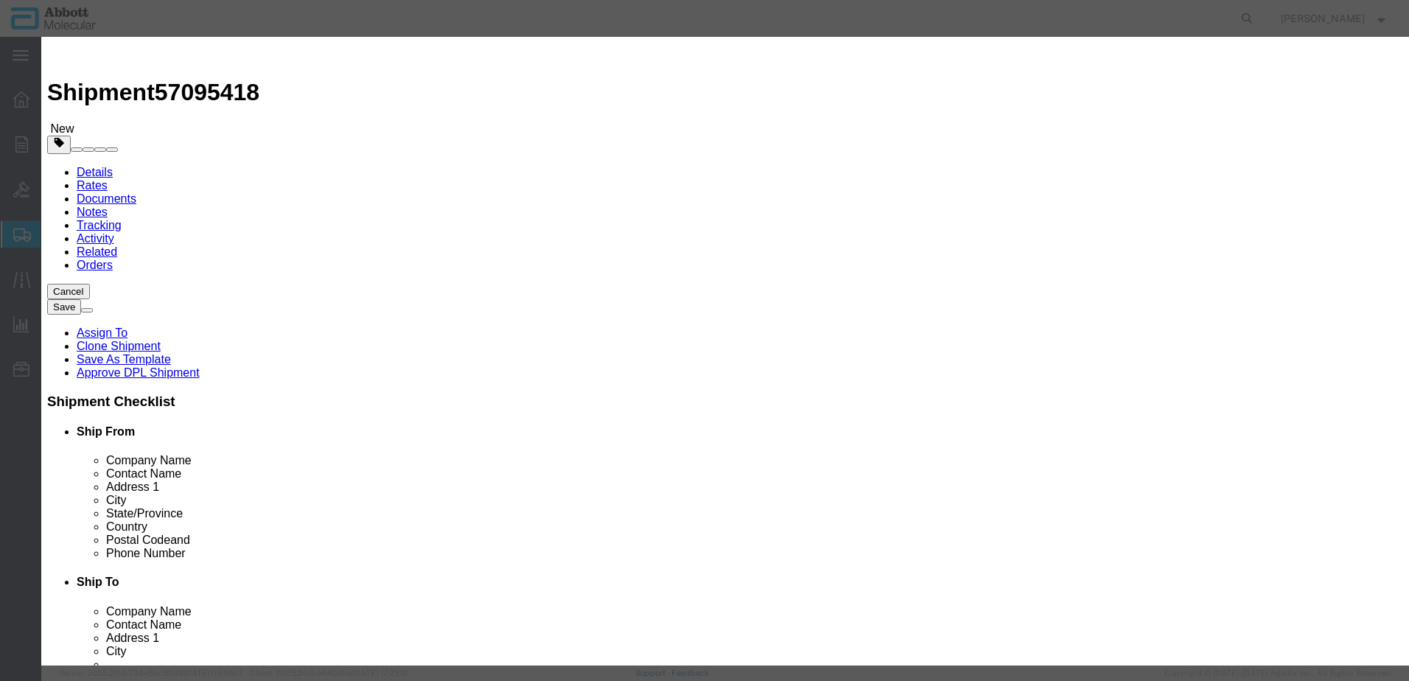
click input "text"
type input "04J7193"
click td "Name: 04J7193"
type input "1"
select select "US"
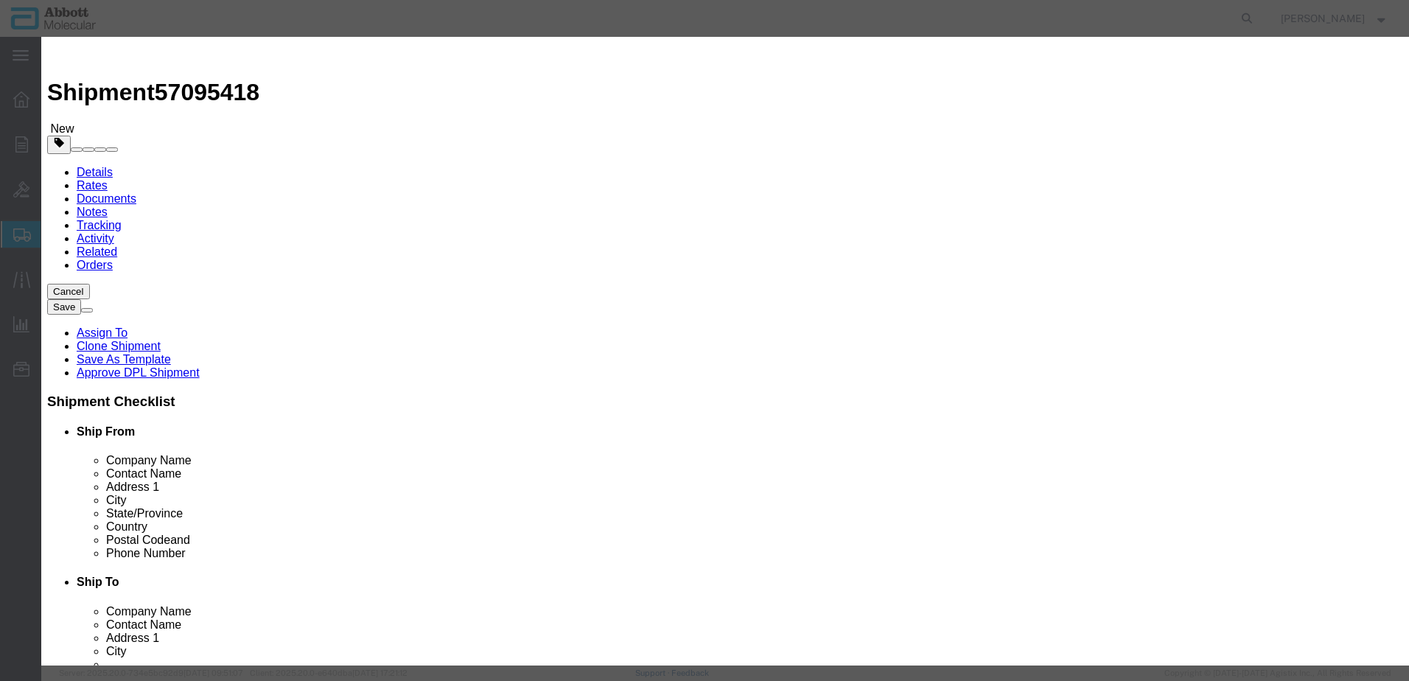
type input "3822190080"
type input "EAR99"
select select "BIS"
checkbox input "false"
type input "04J7193"
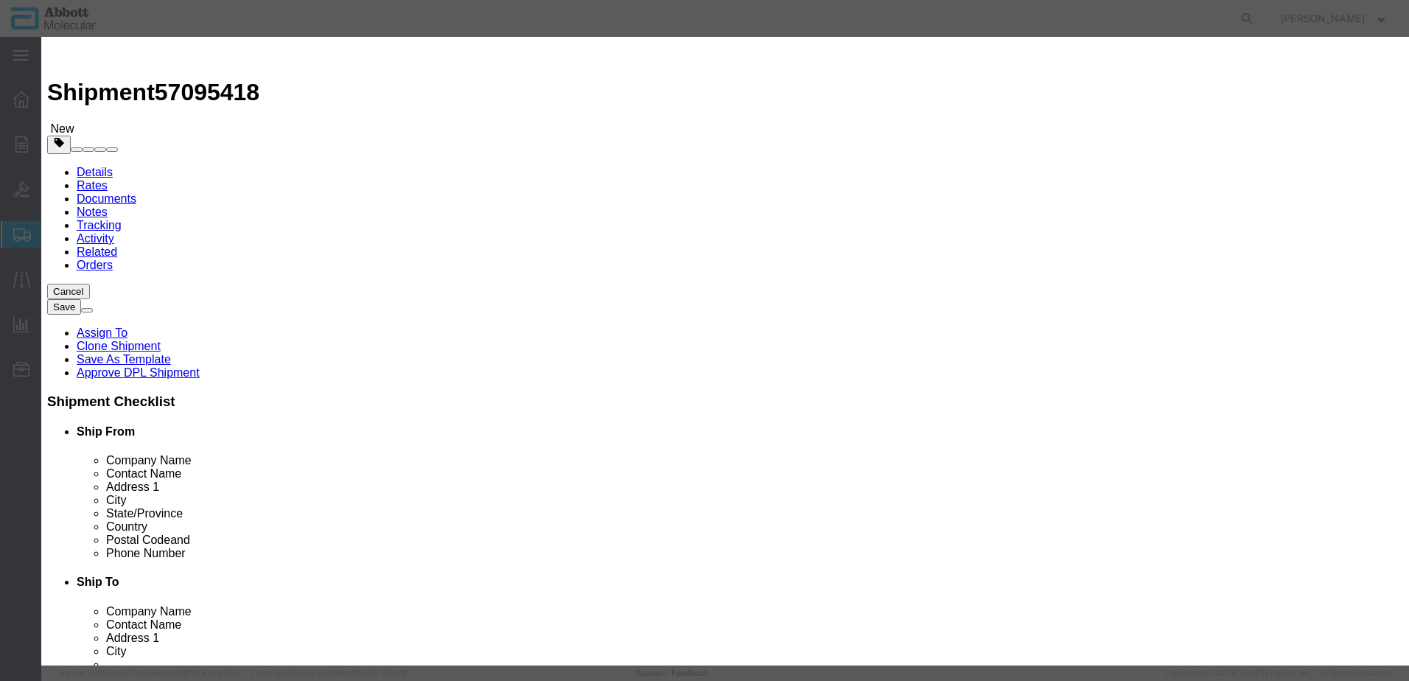
type input "04J7193"
type textarea "M2K RT OPT CAL"
select select "NLR"
type input "04J7193"
type input "15"
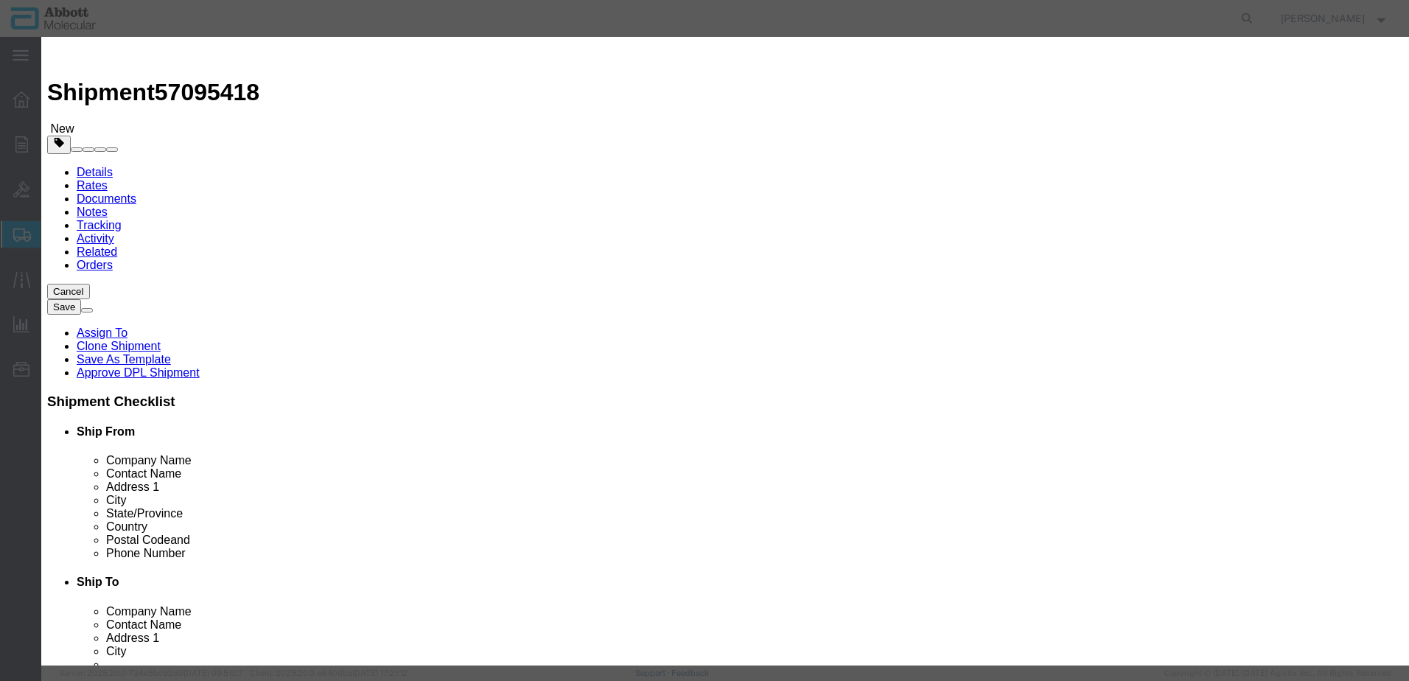
type input "15"
click select "Select Account Type Activity ID Airline Appointment Number ASN Batch Number Bil…"
select select "BATCH_NUMBER"
click select "Select Account Type Activity ID Airline Appointment Number ASN Batch Number Bil…"
type input "414807"
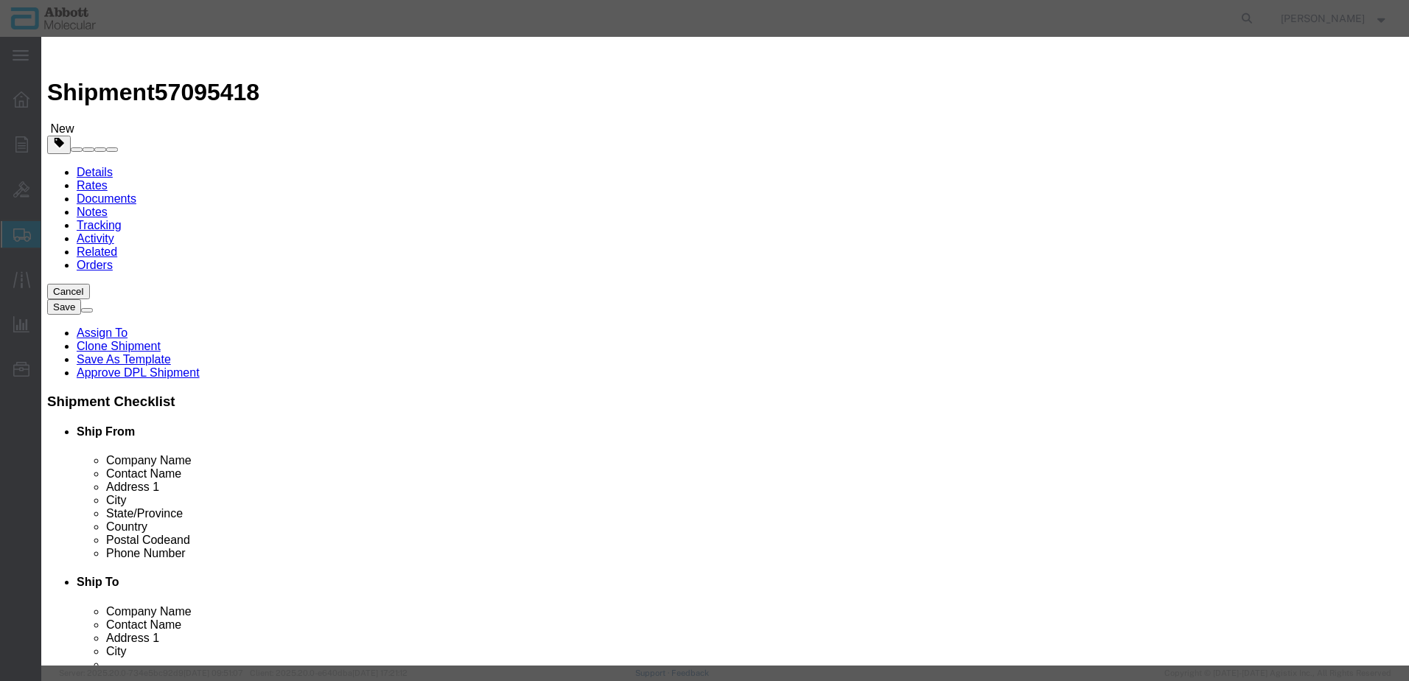
click button "Save & Add Another"
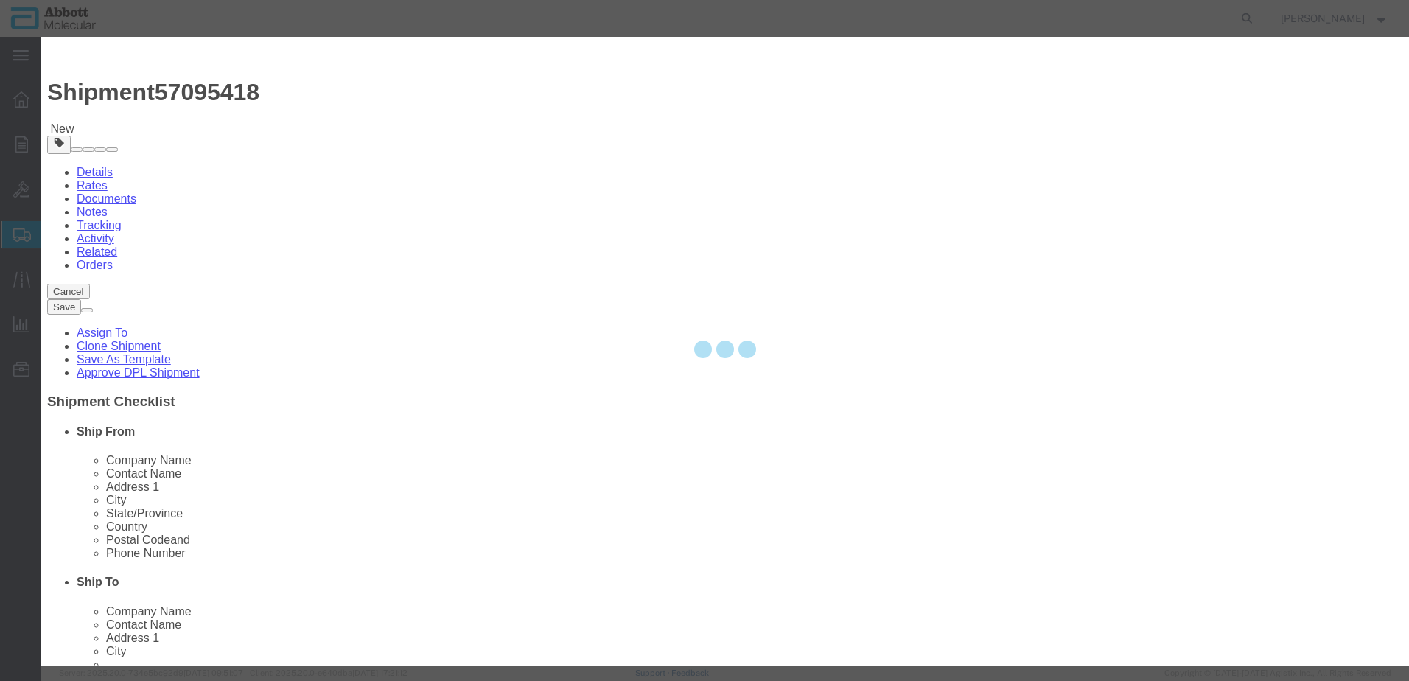
select select "EA"
select select
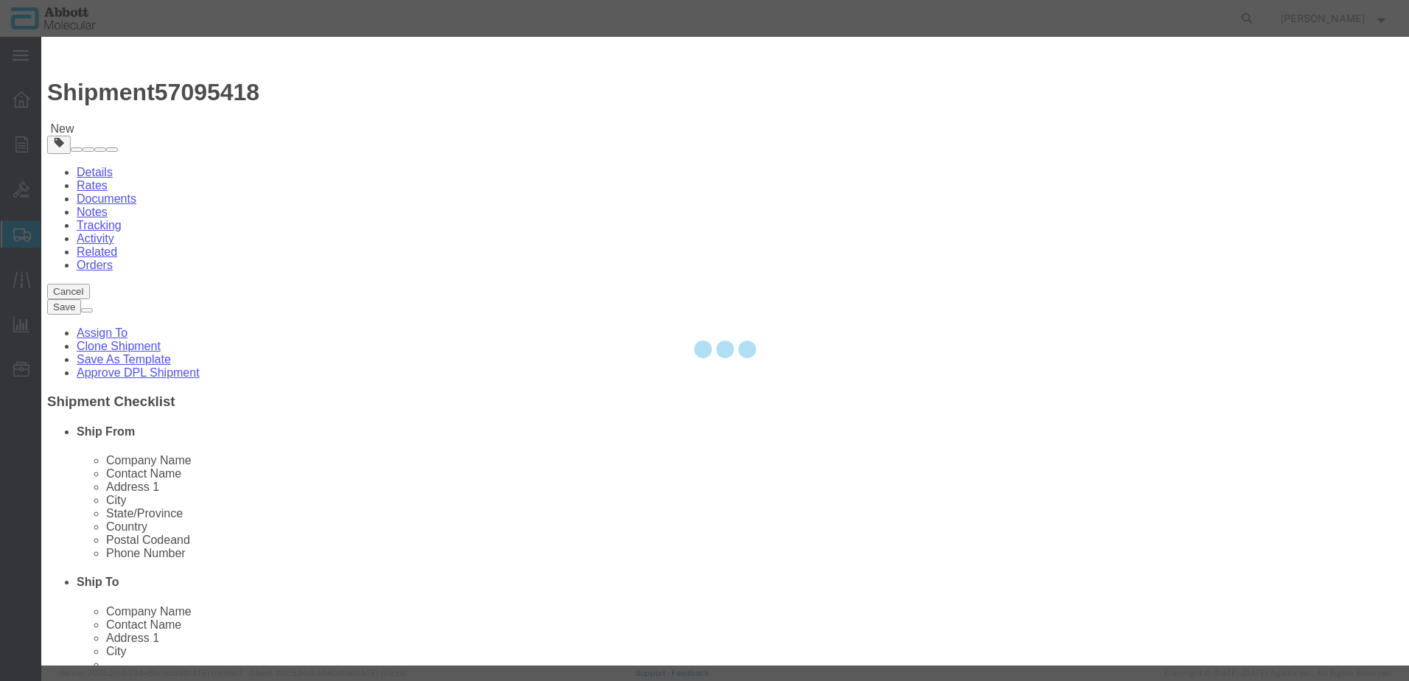
select select "USD"
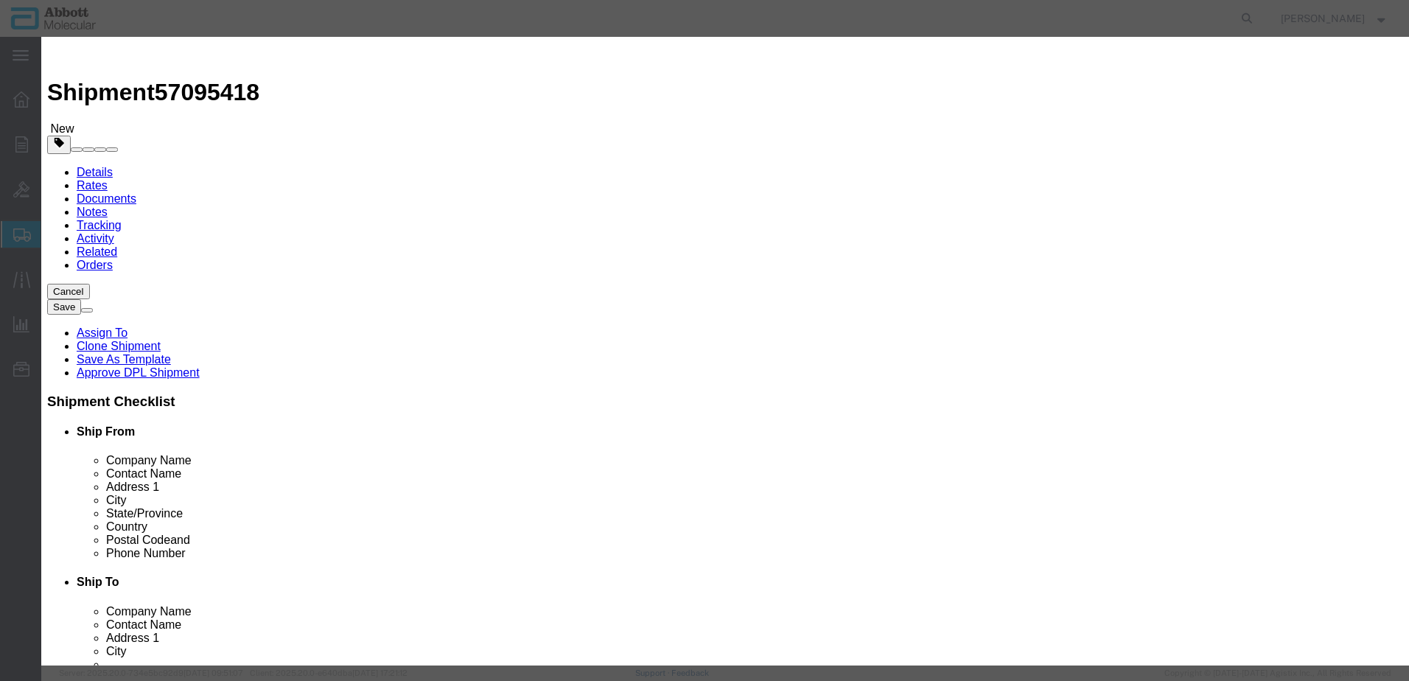
click input "text"
type input "02G3180"
click strong "02G3180"
type input "1"
select select
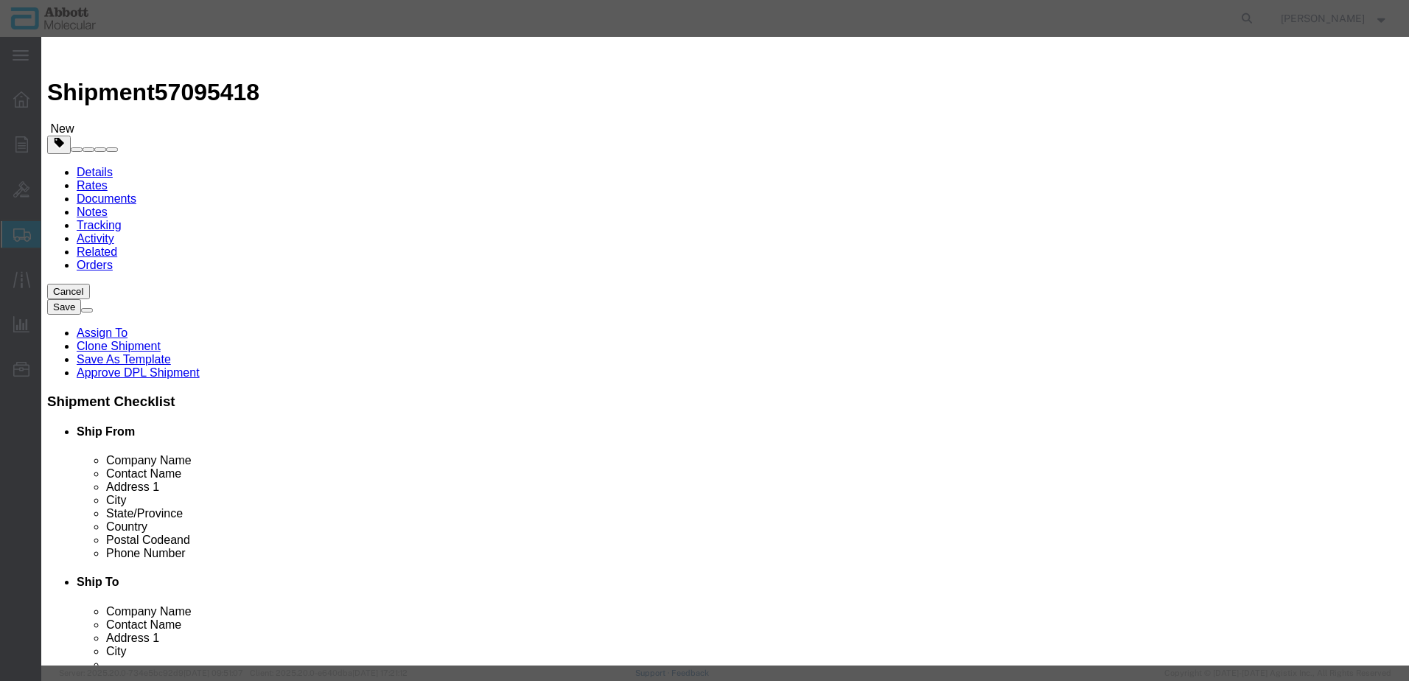
select select "US"
type input "3822190080"
select select "BIS"
checkbox input "false"
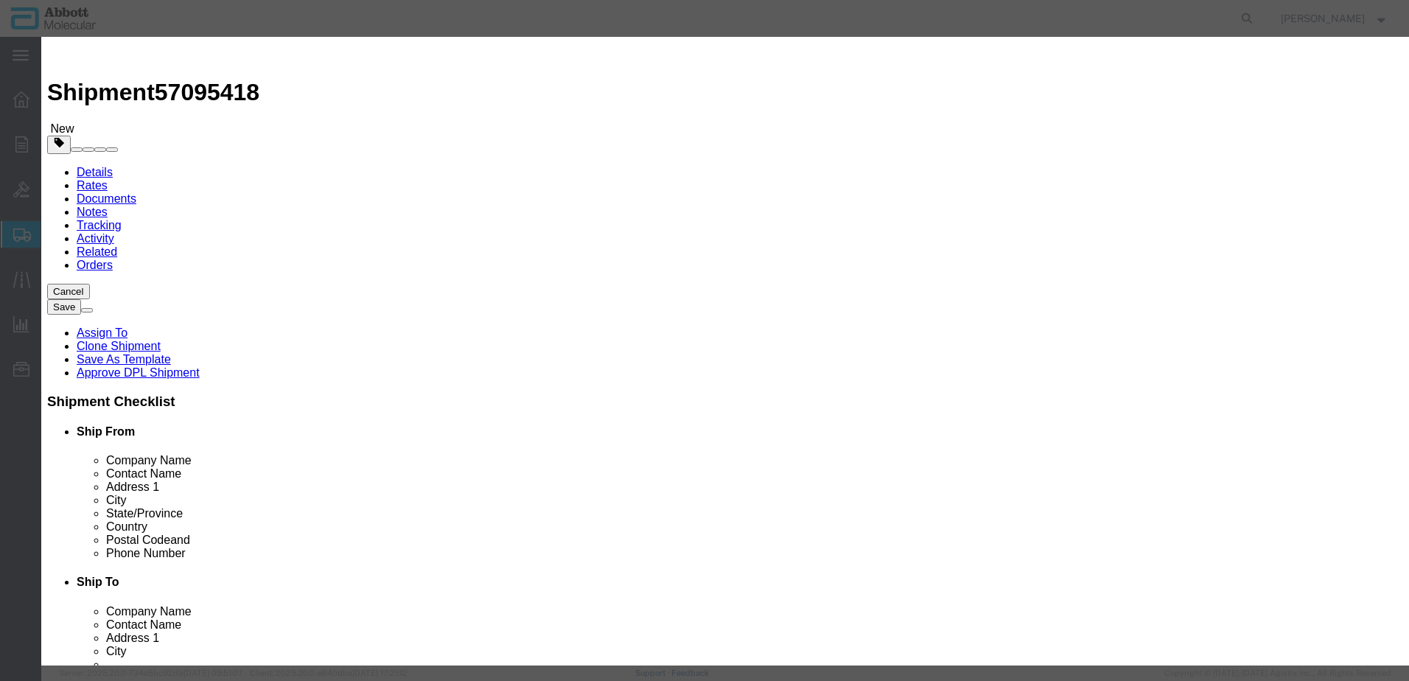
type input "02G3180"
type textarea "RT [MEDICAL_DATA]-1 CTL(3X8ML)"
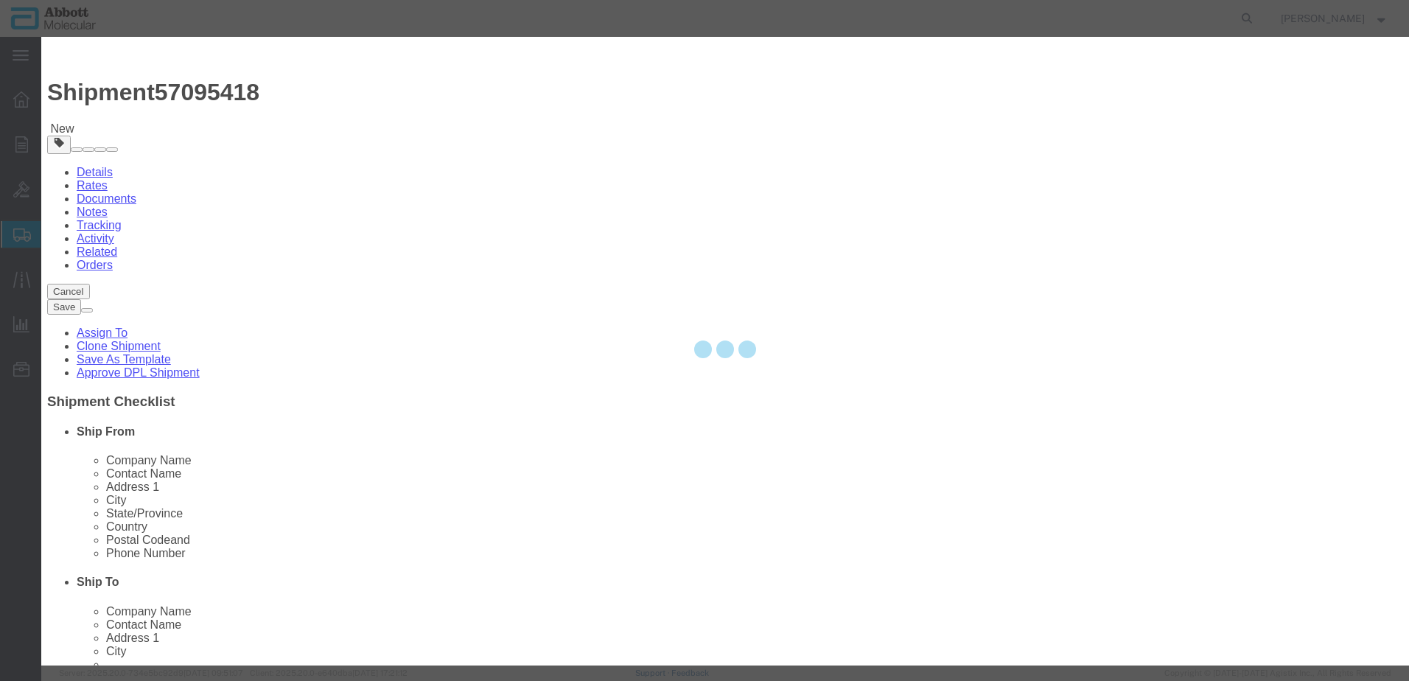
select select "NLR"
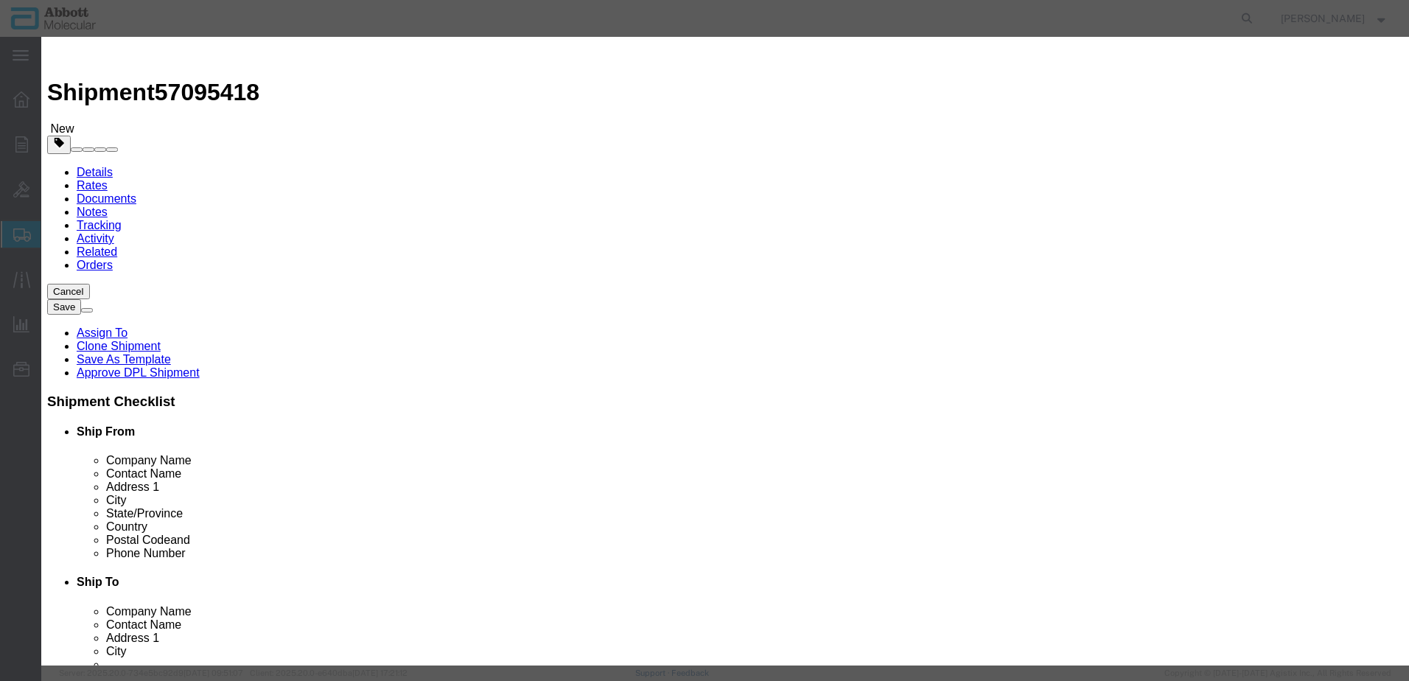
type input "02G3180"
type input "20"
drag, startPoint x: 883, startPoint y: 235, endPoint x: 879, endPoint y: 248, distance: 14.0
click select "Select Account Type Activity ID Airline Appointment Number ASN Batch Number Bil…"
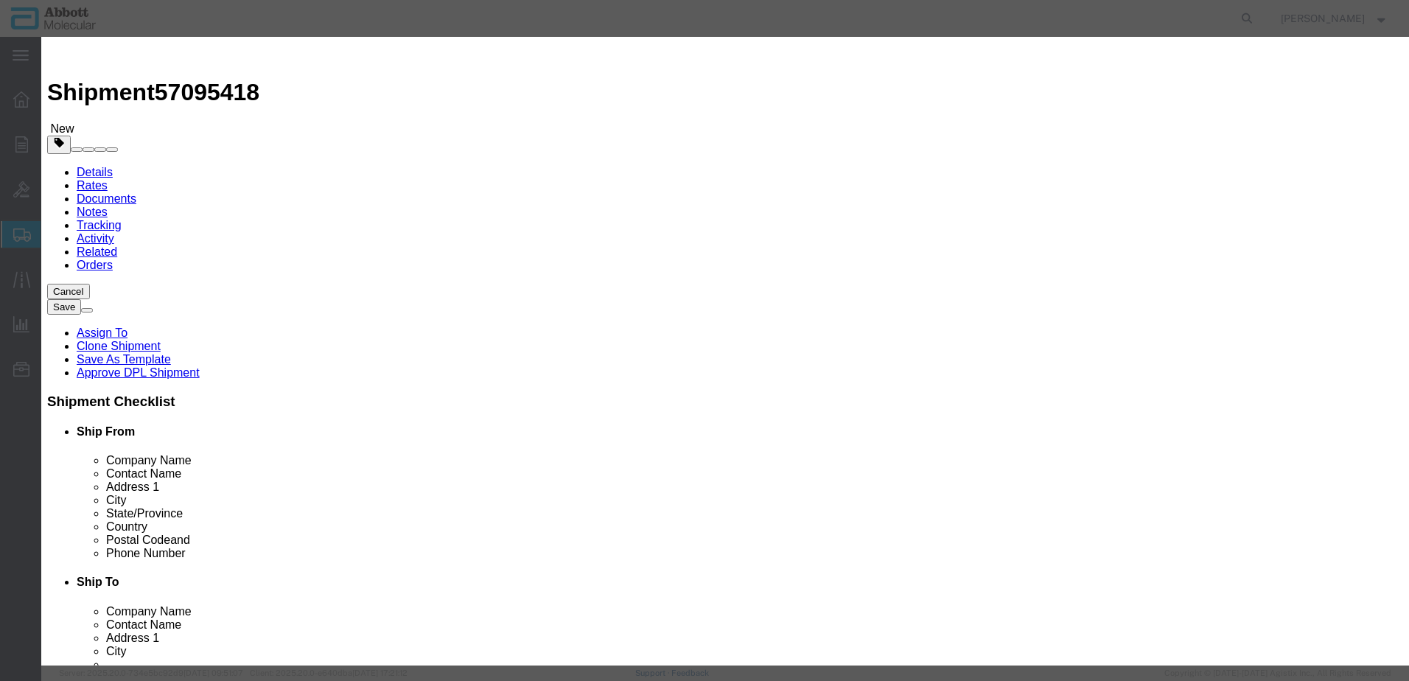
select select "BATCH_NUMBER"
click select "Select Account Type Activity ID Airline Appointment Number ASN Batch Number Bil…"
type input "417338"
click button "Save & Add Another"
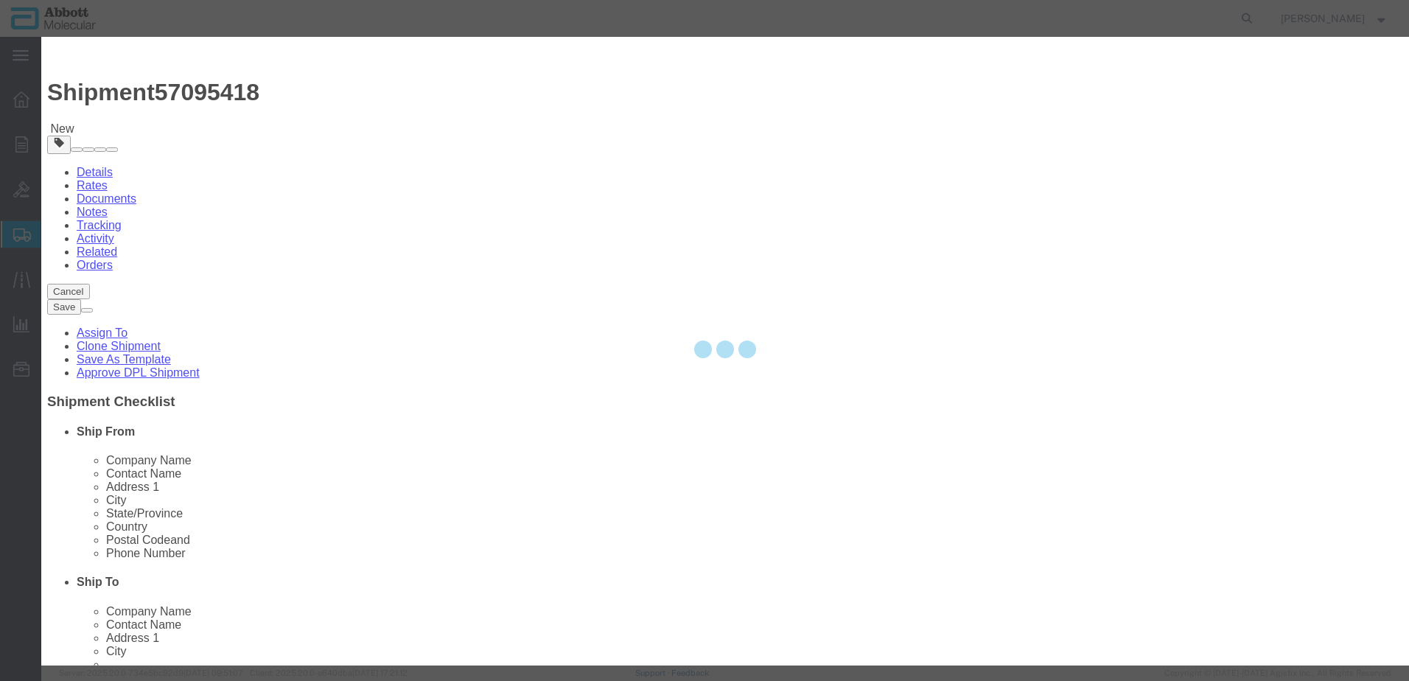
select select "EA"
select select
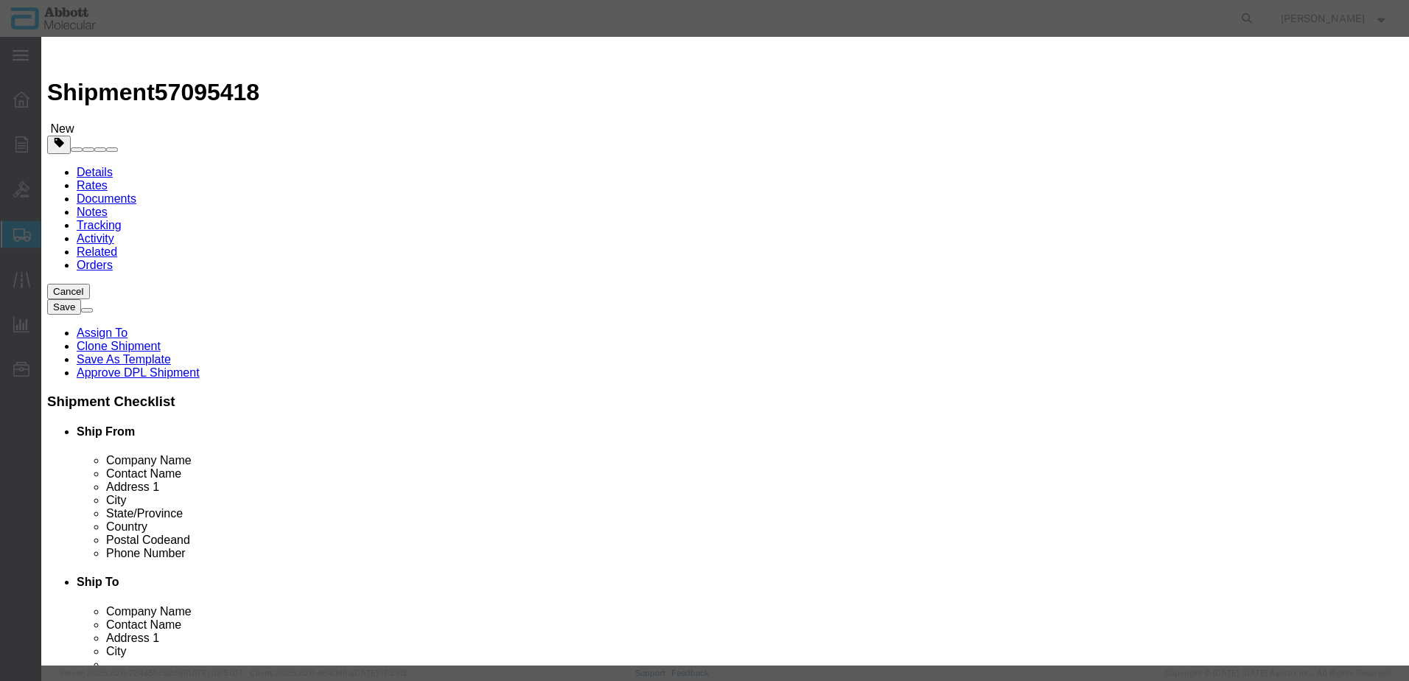
click input "text"
type input "04J7193"
click strong "04J7193"
type input "1"
select select "USD"
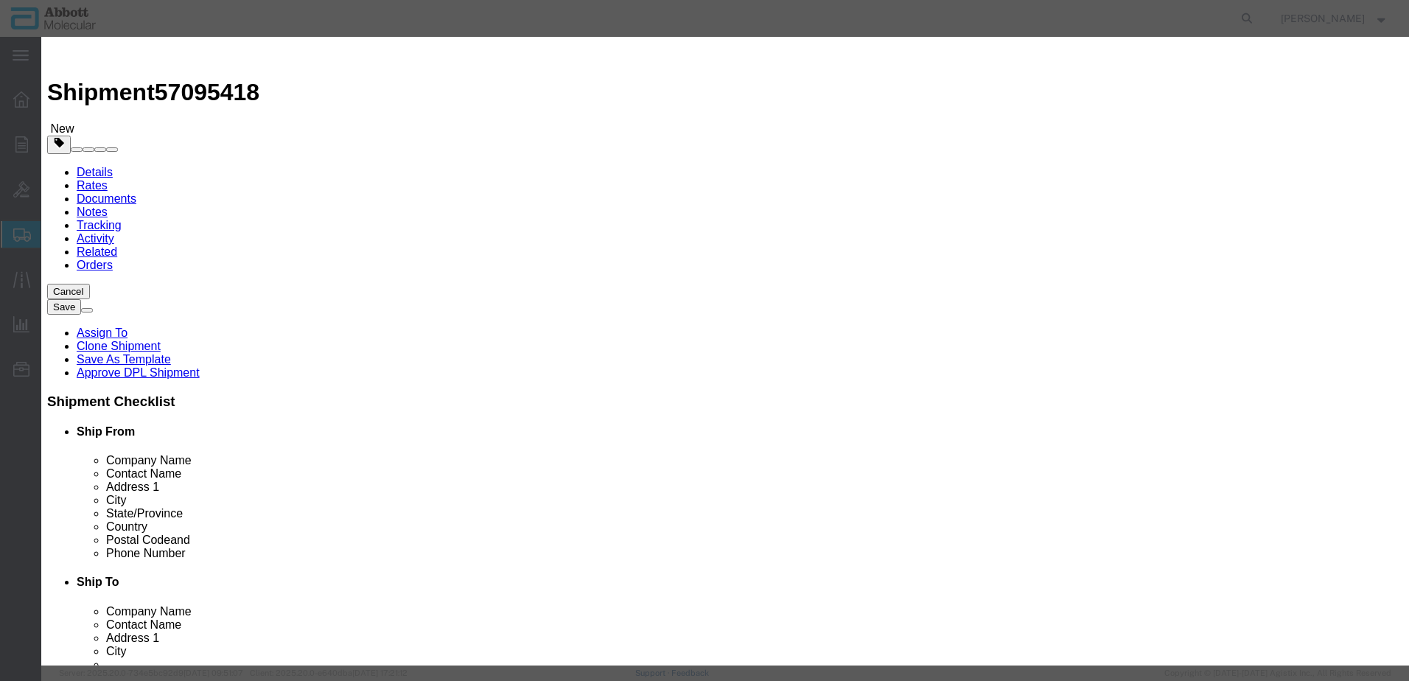
select select "US"
type input "3822190080"
type input "EAR99"
select select "BIS"
checkbox input "false"
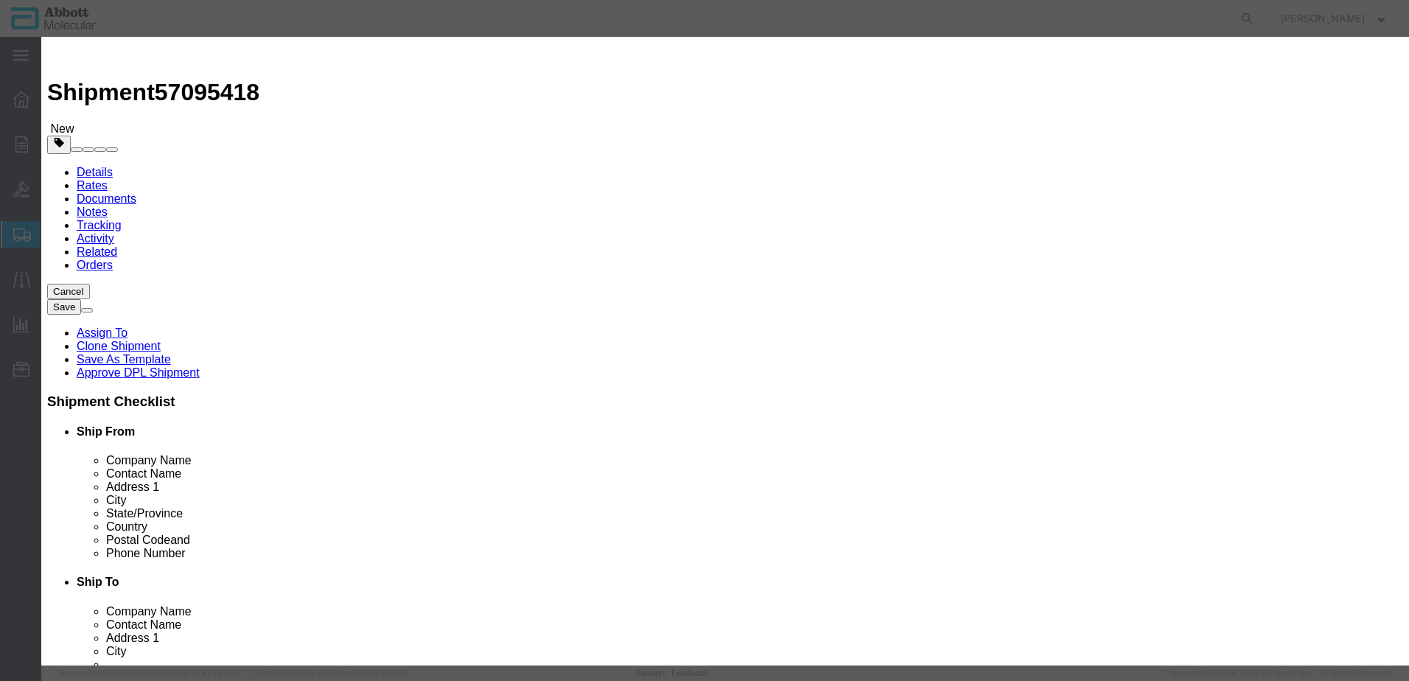
type input "04J7193"
type textarea "M2K RT OPT CAL"
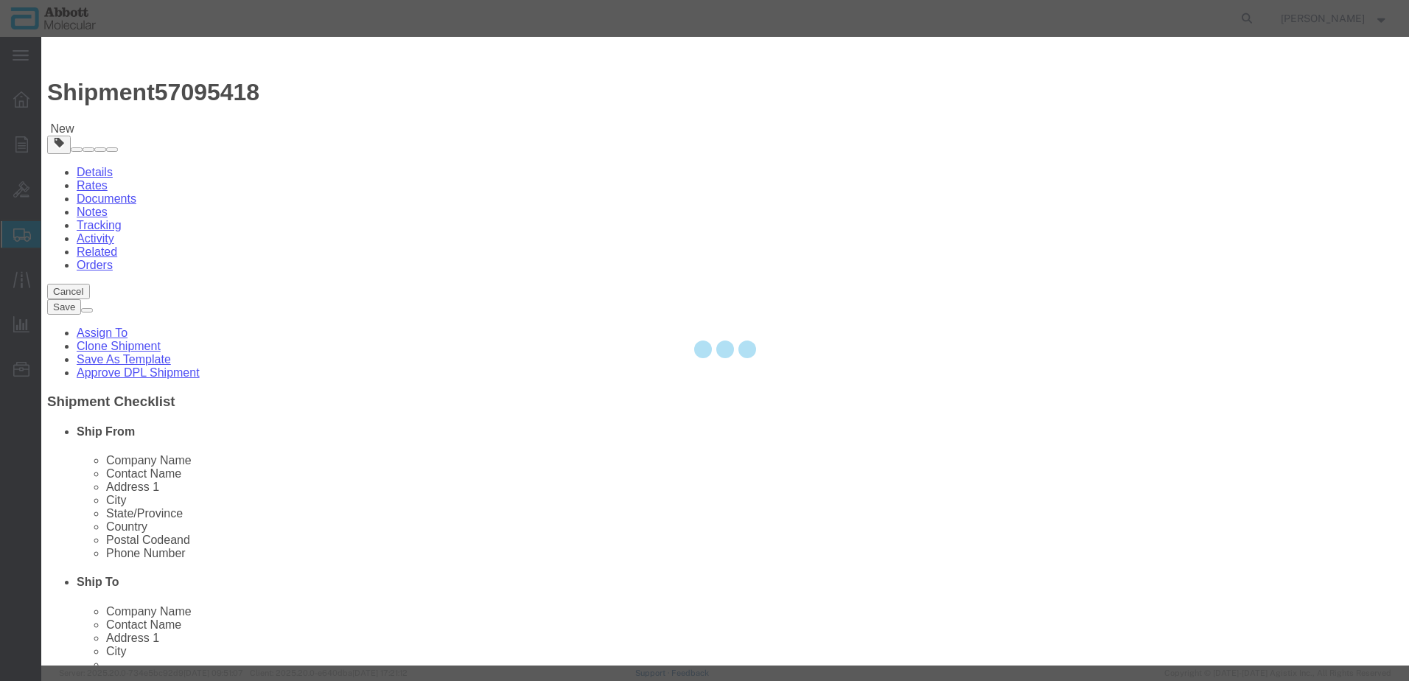
select select "NLR"
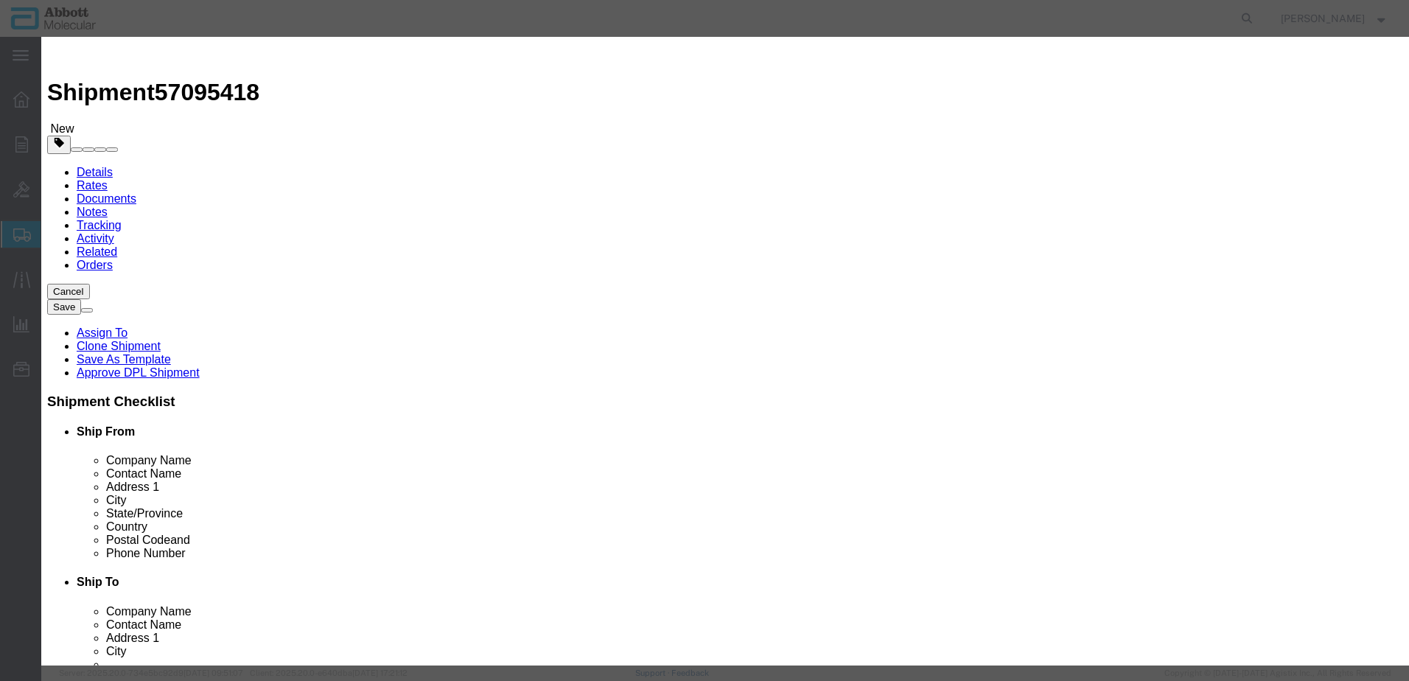
type input "04J7193"
type input "1"
drag, startPoint x: 892, startPoint y: 234, endPoint x: 888, endPoint y: 252, distance: 18.8
click select "Select Account Type Activity ID Airline Appointment Number ASN Batch Number Bil…"
select select "BATCH_NUMBER"
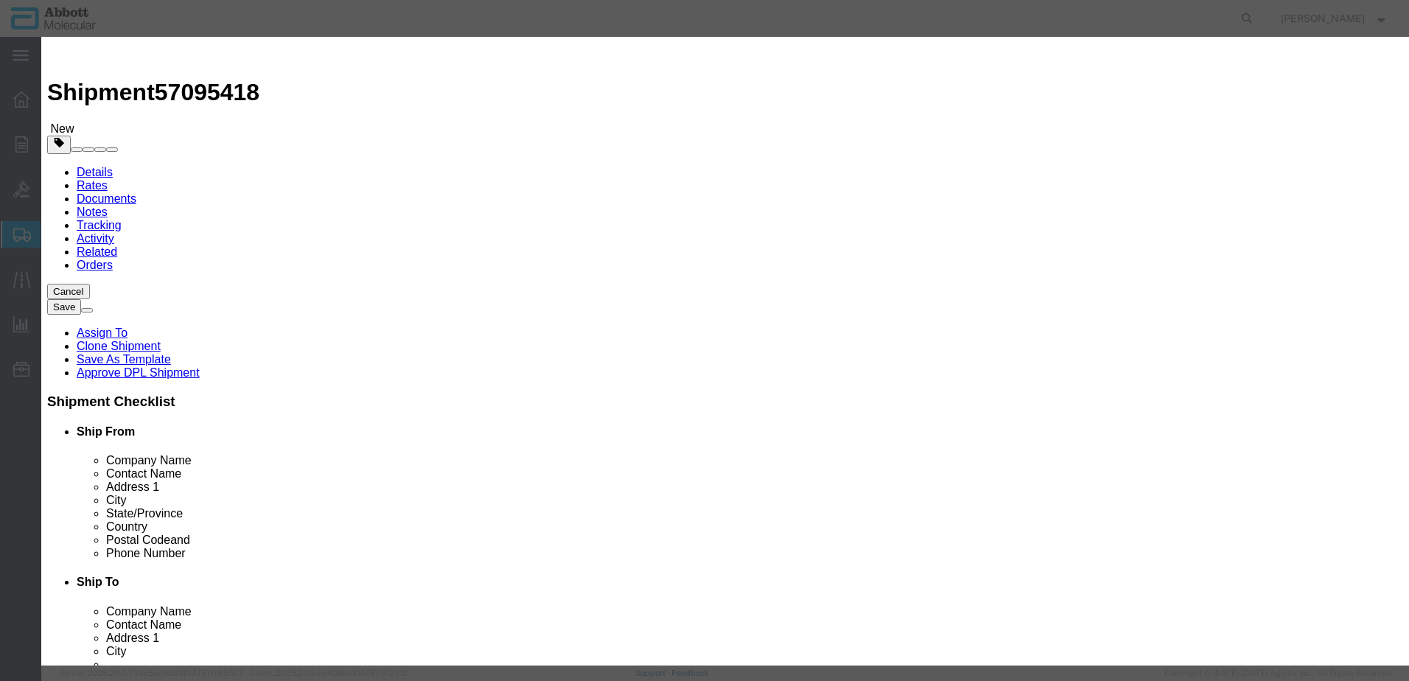
click select "Select Account Type Activity ID Airline Appointment Number ASN Batch Number Bil…"
type input "414807"
click button "Save & Add Another"
click input "text"
click strong "02G3110"
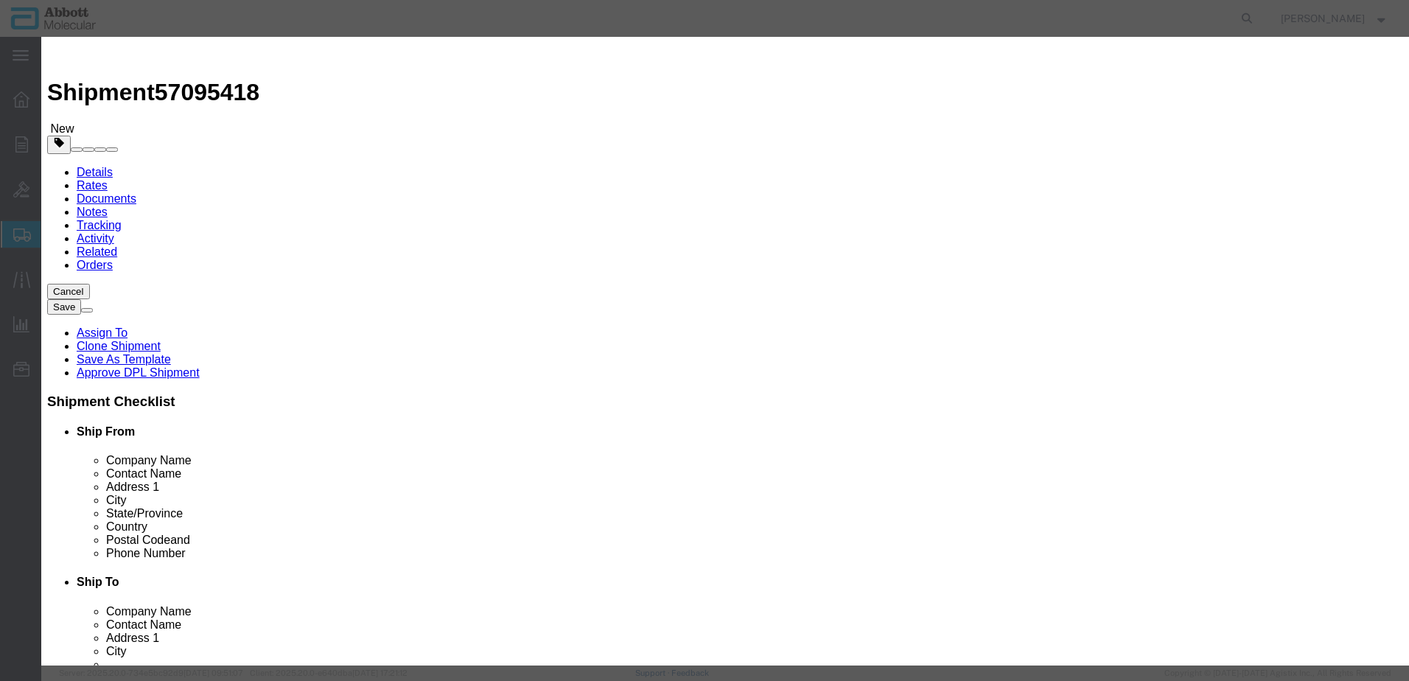
click select "Select Account Type Activity ID Airline Appointment Number ASN Batch Number Bil…"
drag, startPoint x: 364, startPoint y: 548, endPoint x: 370, endPoint y: 541, distance: 9.4
click button "Save & Add Another"
click input "text"
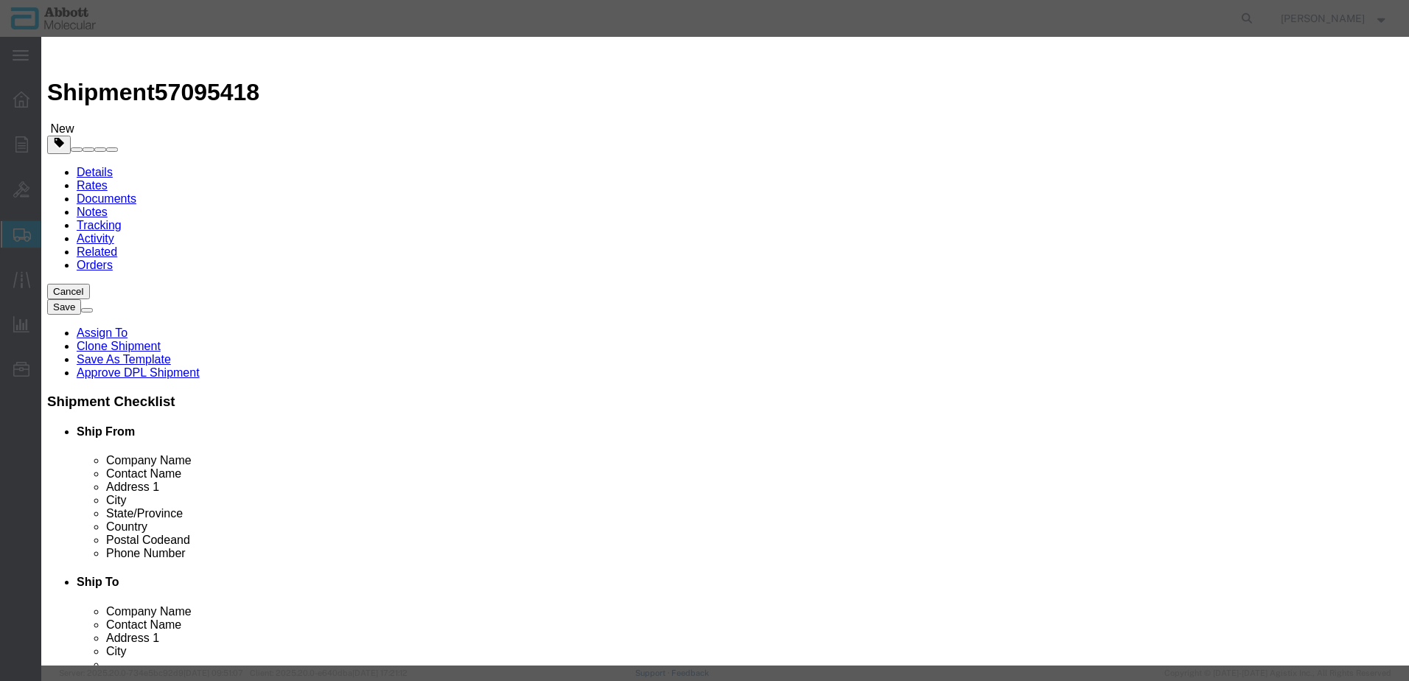
click strong "02G3170"
click select "Select Account Type Activity ID Airline Appointment Number ASN Batch Number Bil…"
click button "Save & Add Another"
click div "Commodity library"
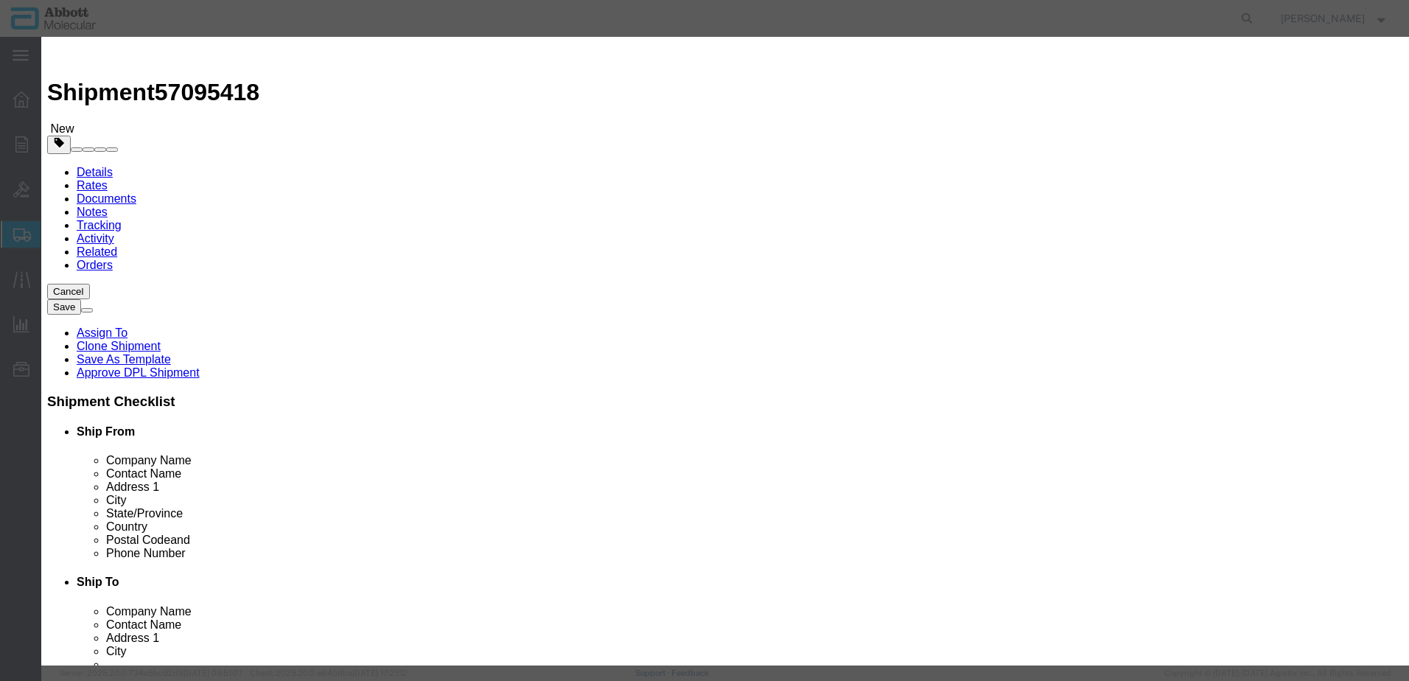
click input "text"
click strong "08K2490"
drag, startPoint x: 898, startPoint y: 242, endPoint x: 895, endPoint y: 251, distance: 8.6
click select "Select Account Type Activity ID Airline Appointment Number ASN Batch Number Bil…"
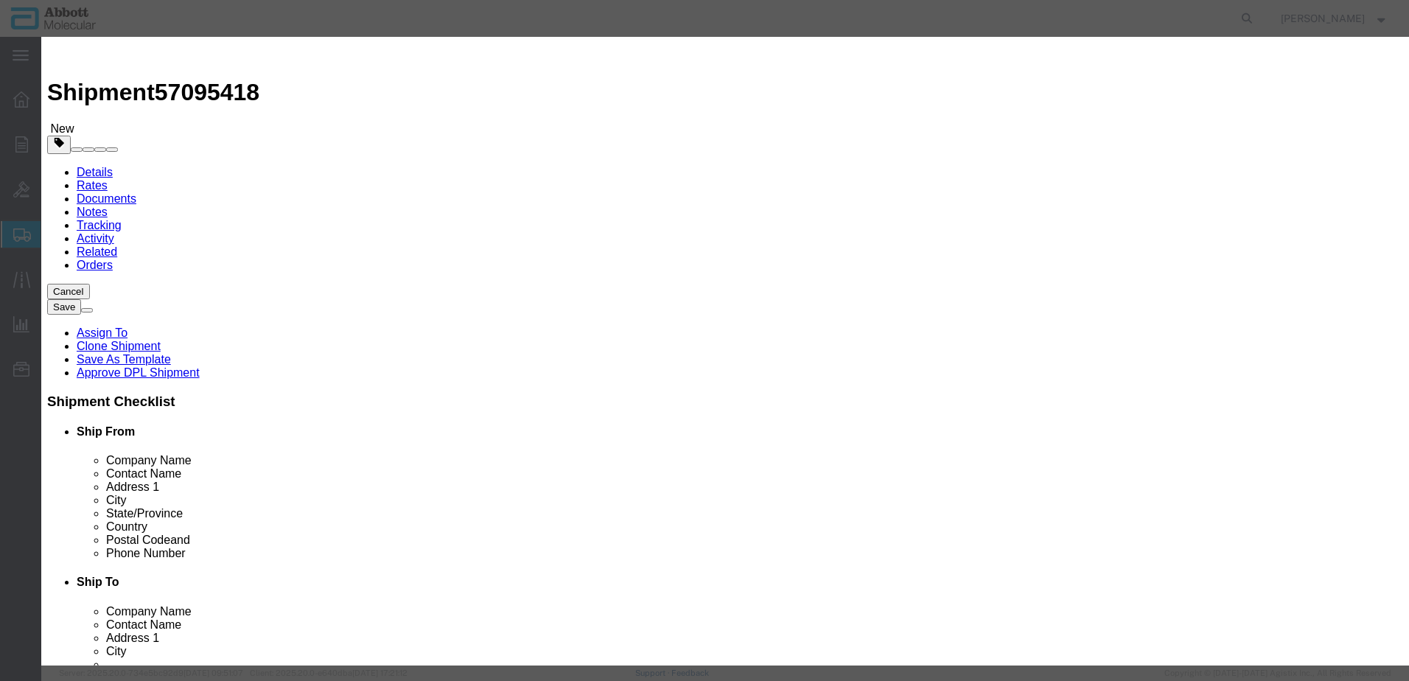
click button "Save & Add Another"
click input "text"
click td "Name: 08N4580"
drag, startPoint x: 895, startPoint y: 241, endPoint x: 895, endPoint y: 249, distance: 8.1
click select "Select Account Type Activity ID Airline Appointment Number ASN Batch Number Bil…"
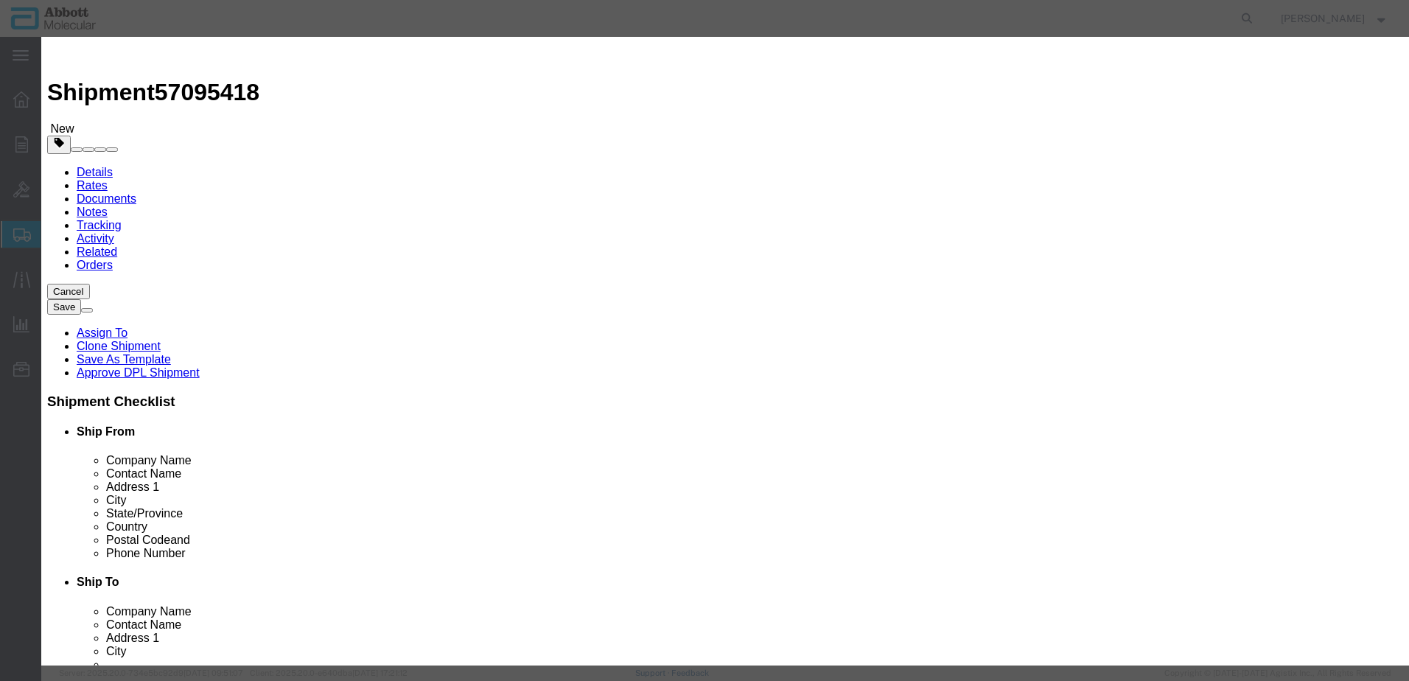
click select "Select Account Type Activity ID Airline Appointment Number ASN Batch Number Bil…"
click button "Save & Add Another"
click div "Add content Commodity library Product Name 08N4580 Pieces Select Bag Barrels 10…"
click button "Close"
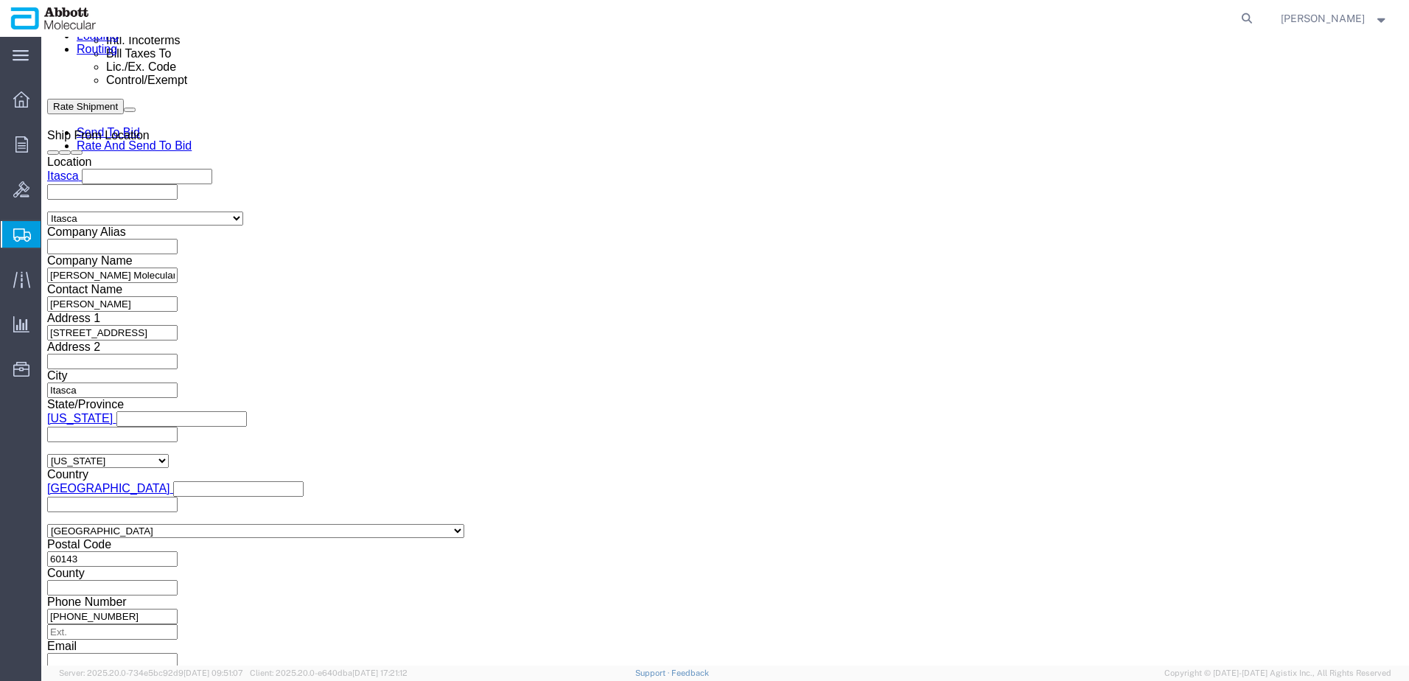
scroll to position [988, 0]
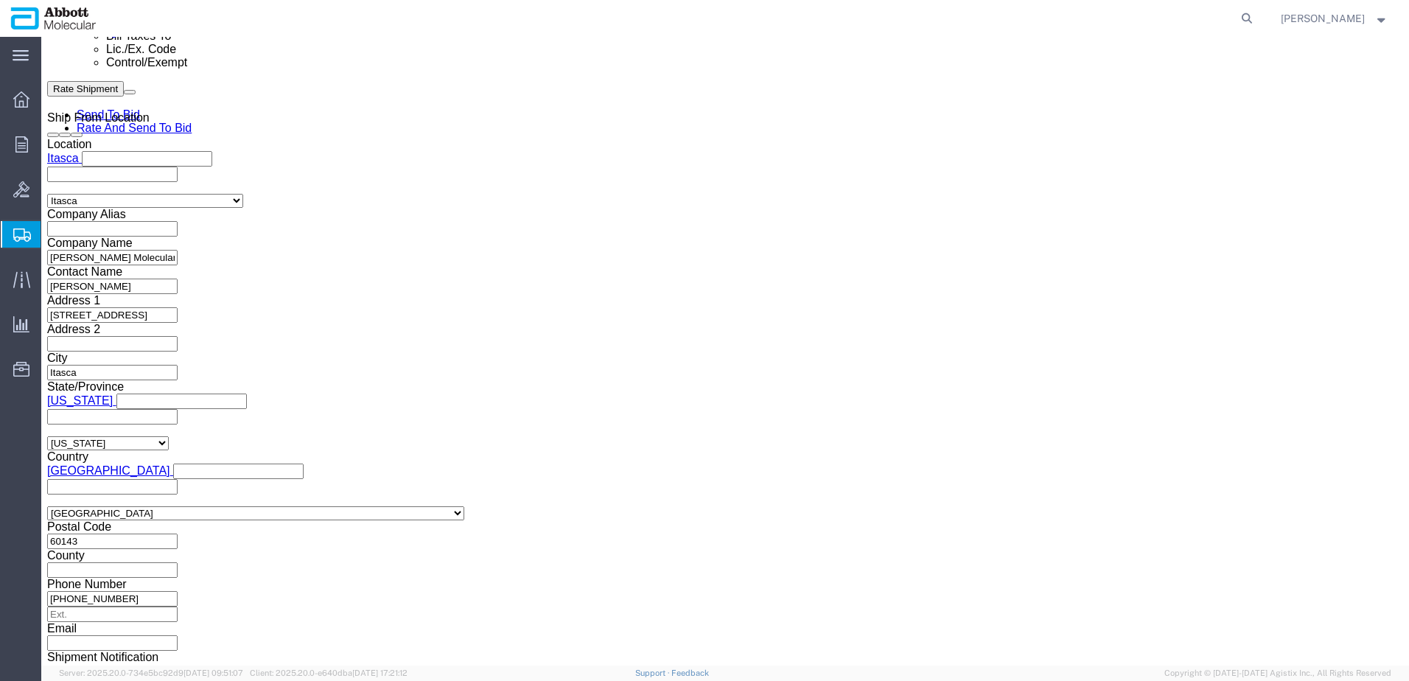
click button "Continue"
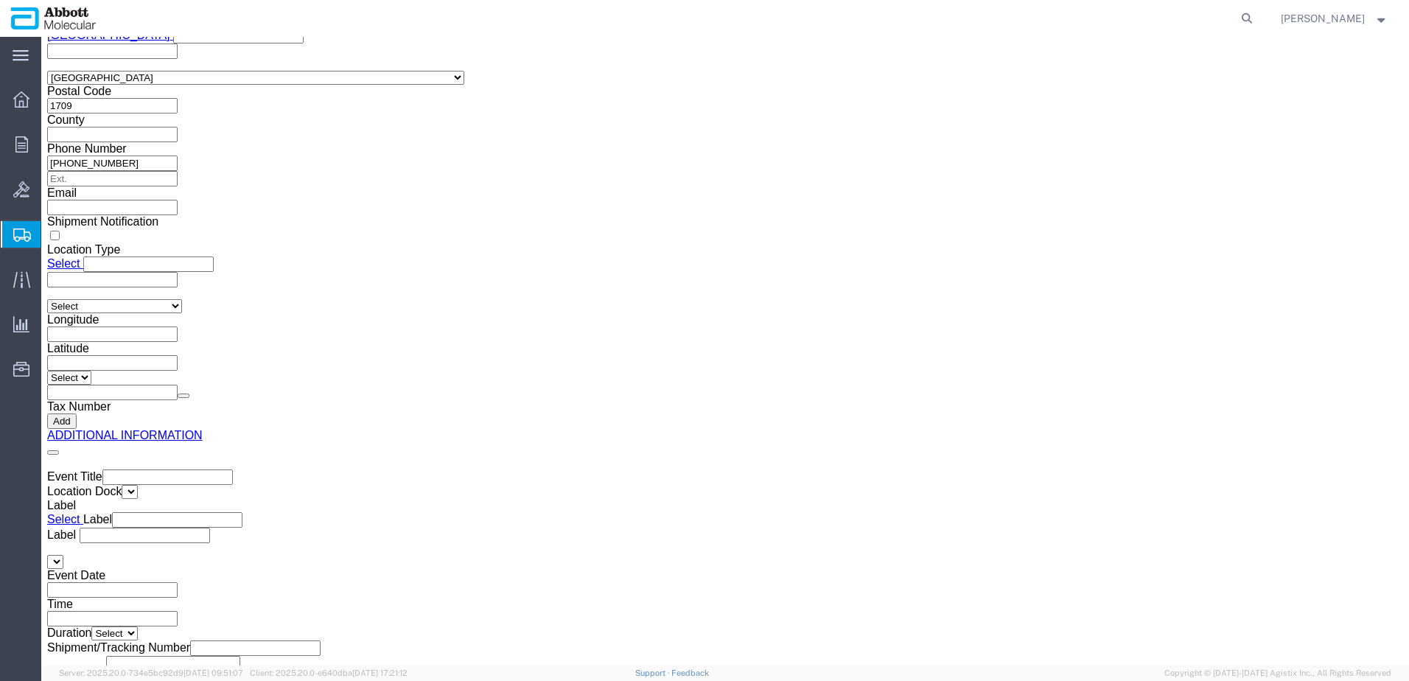
click button "Upload"
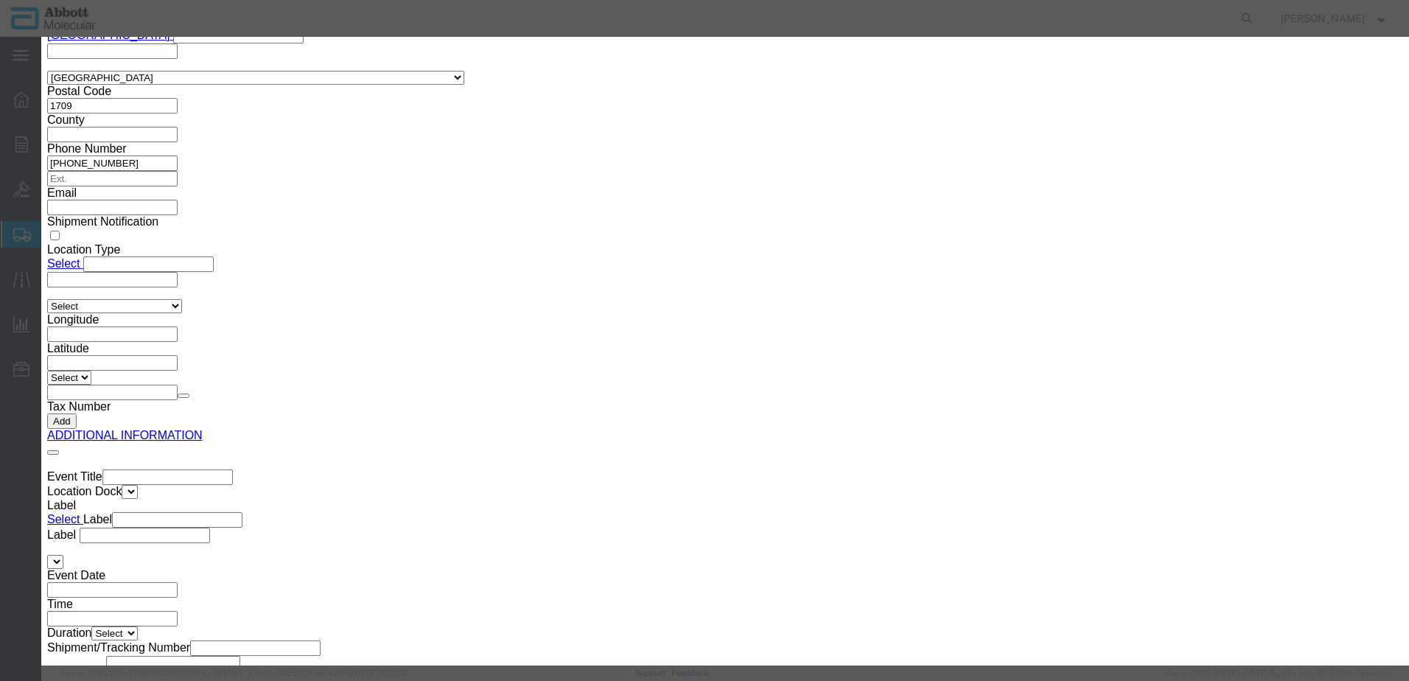
click button "Browse"
click button "Upload"
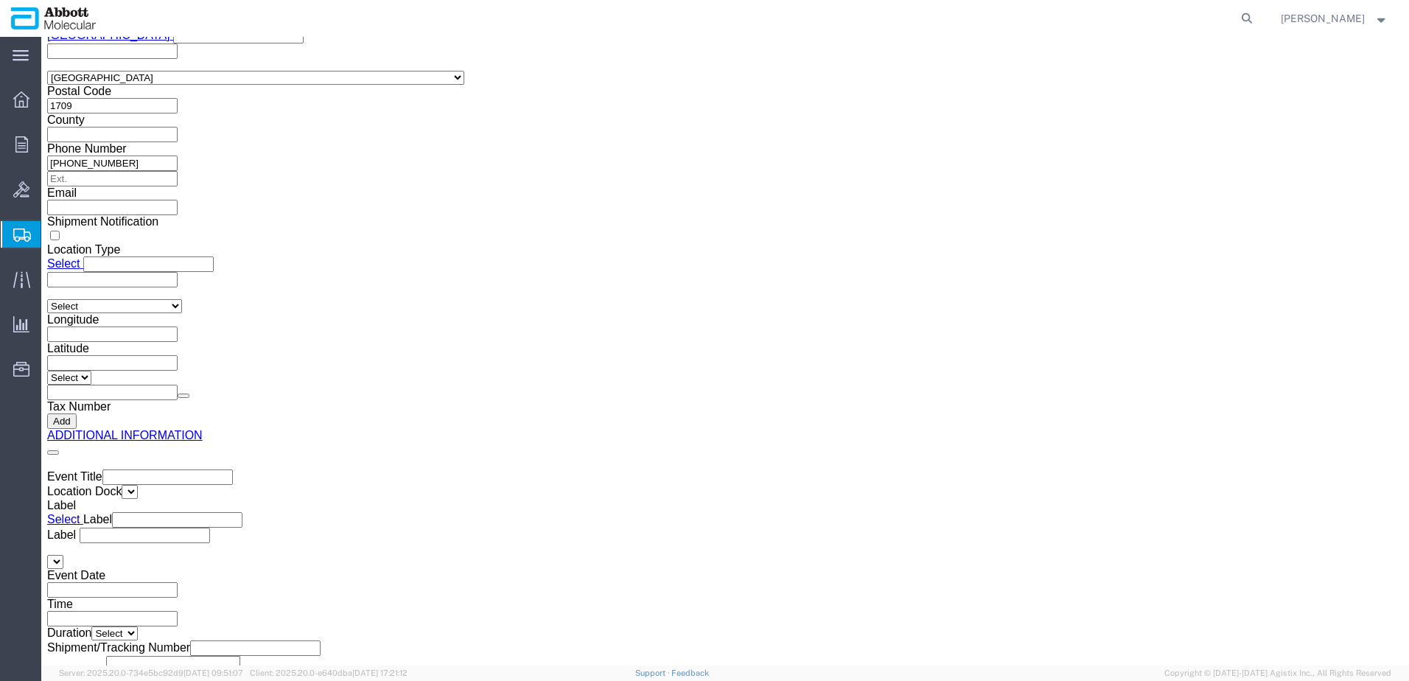
drag, startPoint x: 53, startPoint y: 20, endPoint x: 207, endPoint y: 16, distance: 154.1
click h1 "Shipment 57095418"
copy h1 "Shipment 57095418"
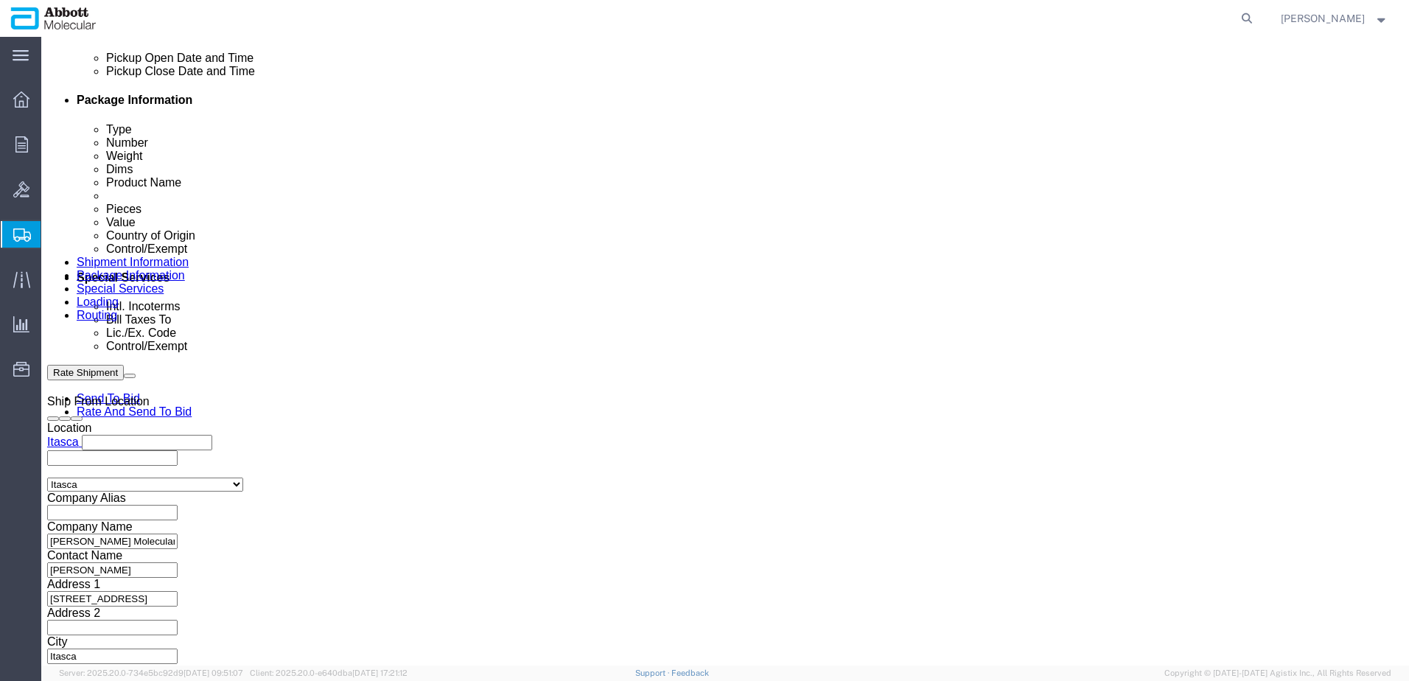
scroll to position [523, 0]
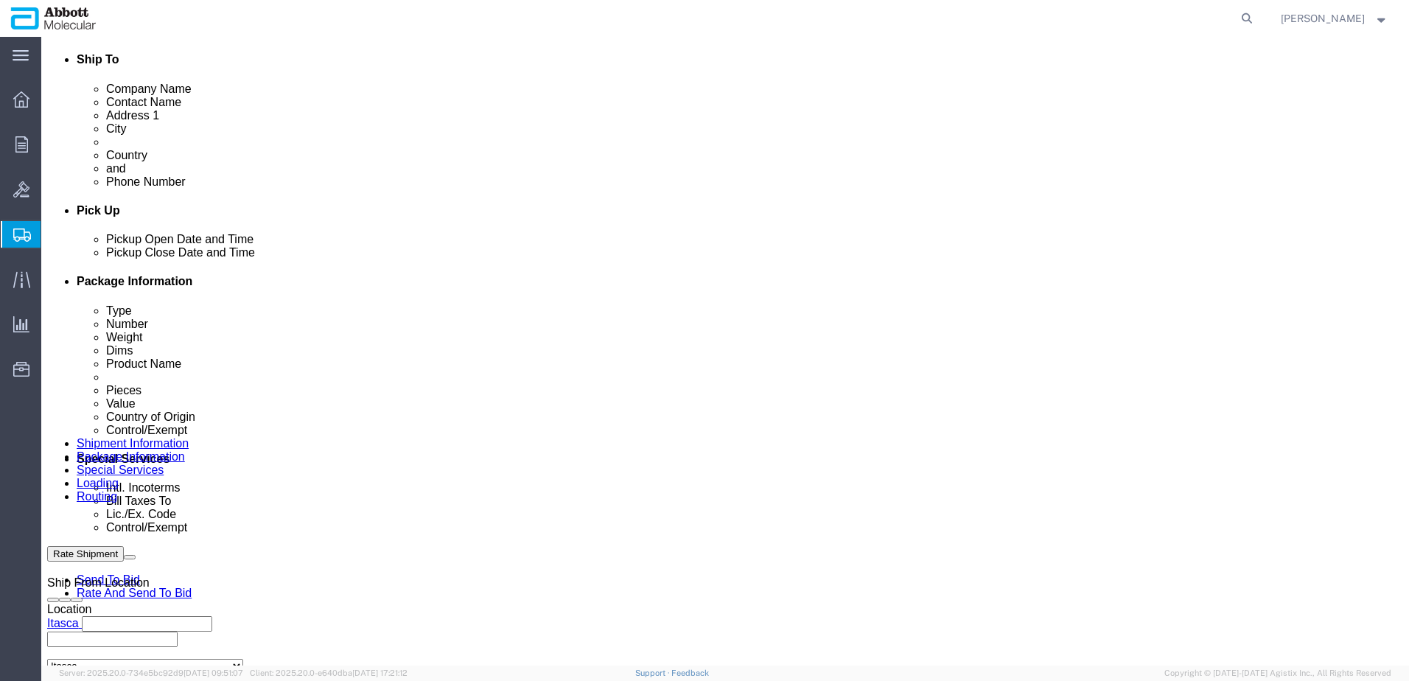
drag, startPoint x: 1207, startPoint y: 604, endPoint x: 45, endPoint y: 378, distance: 1183.3
click button "Rate Shipment"
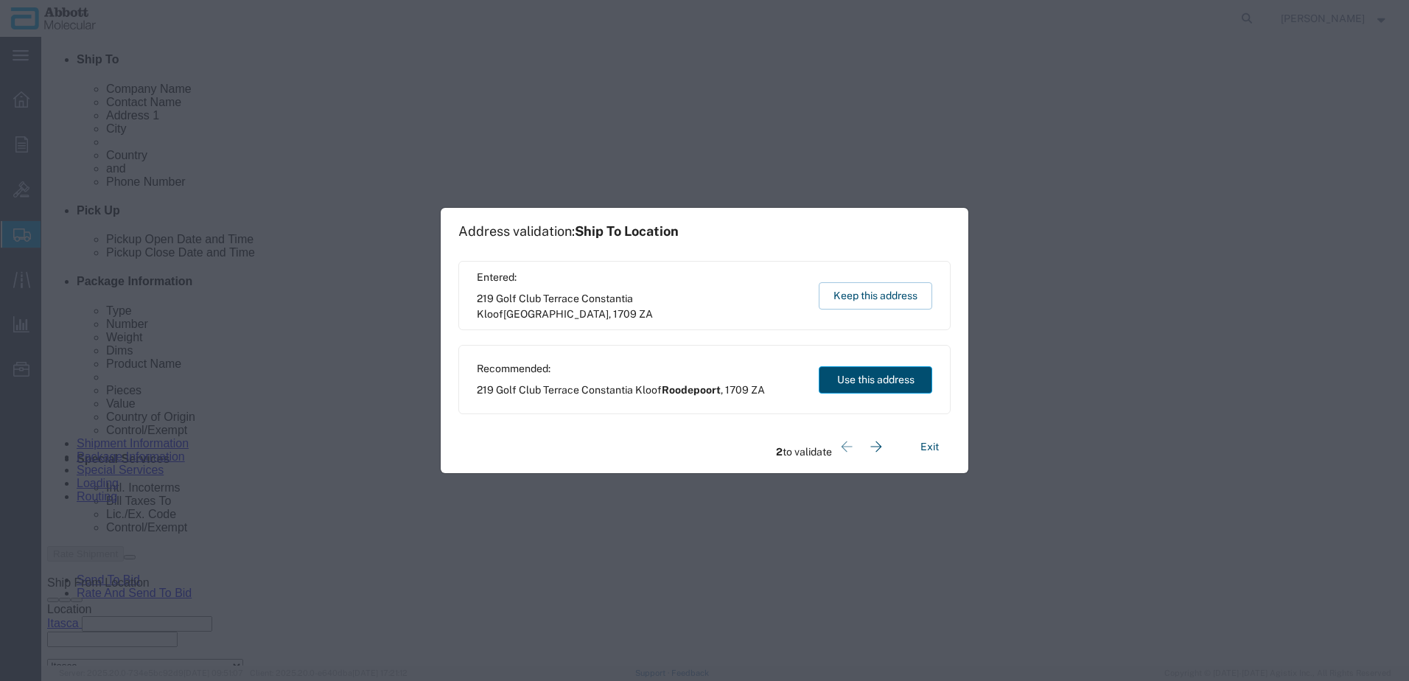
click at [839, 390] on button "Use this address" at bounding box center [876, 379] width 114 height 27
click at [841, 385] on button "Use this address" at bounding box center [876, 379] width 114 height 27
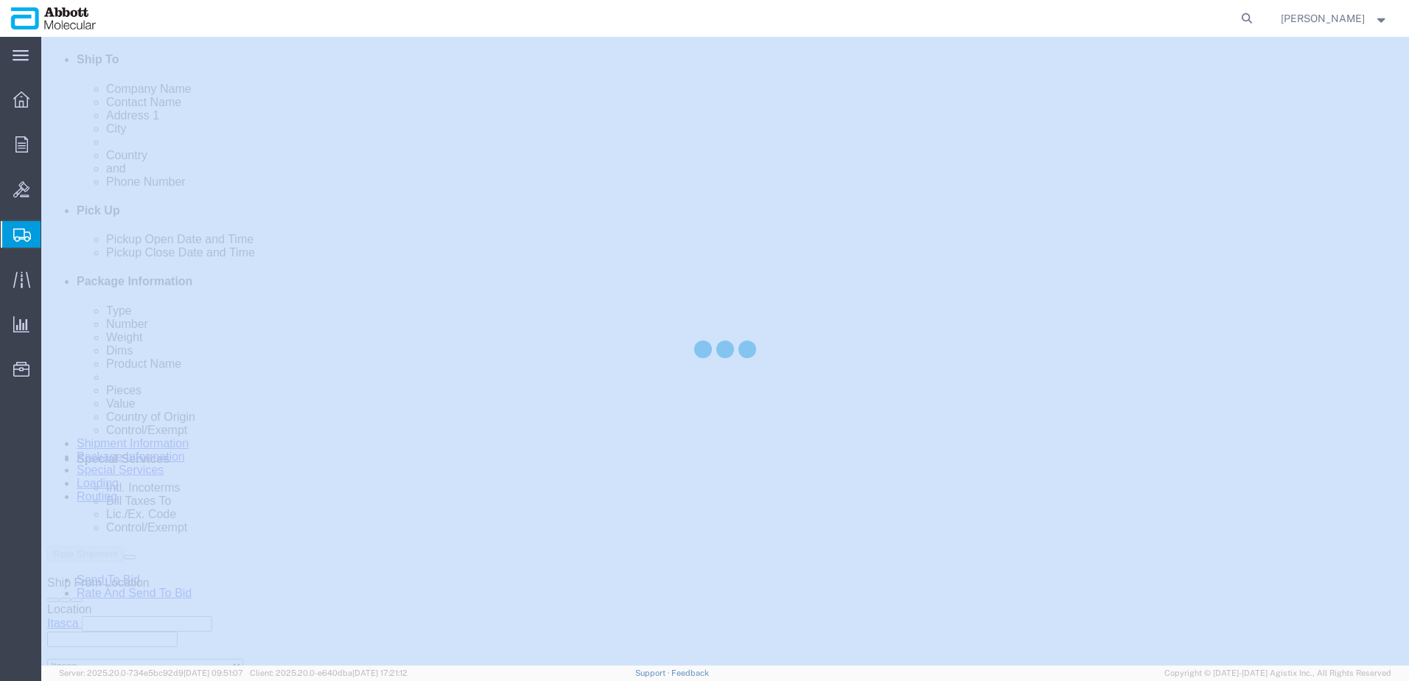
click at [841, 385] on div at bounding box center [725, 351] width 1368 height 629
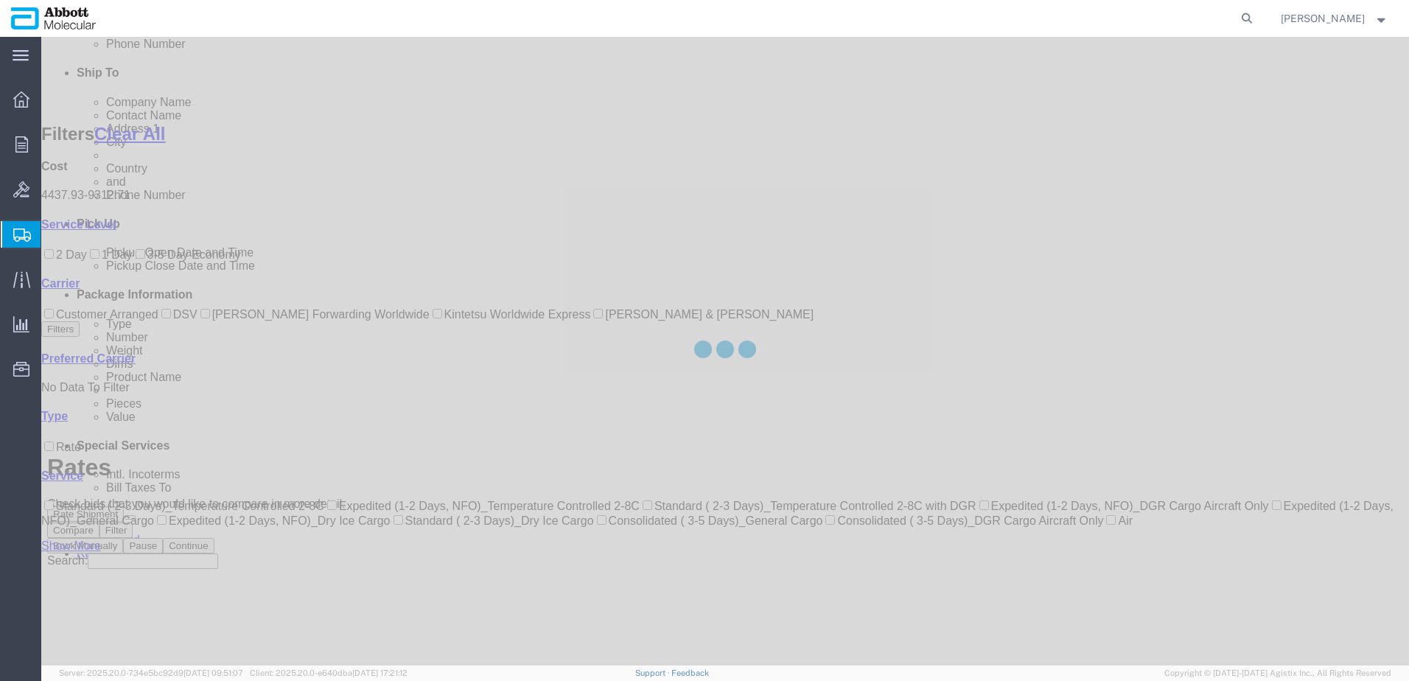
scroll to position [70, 0]
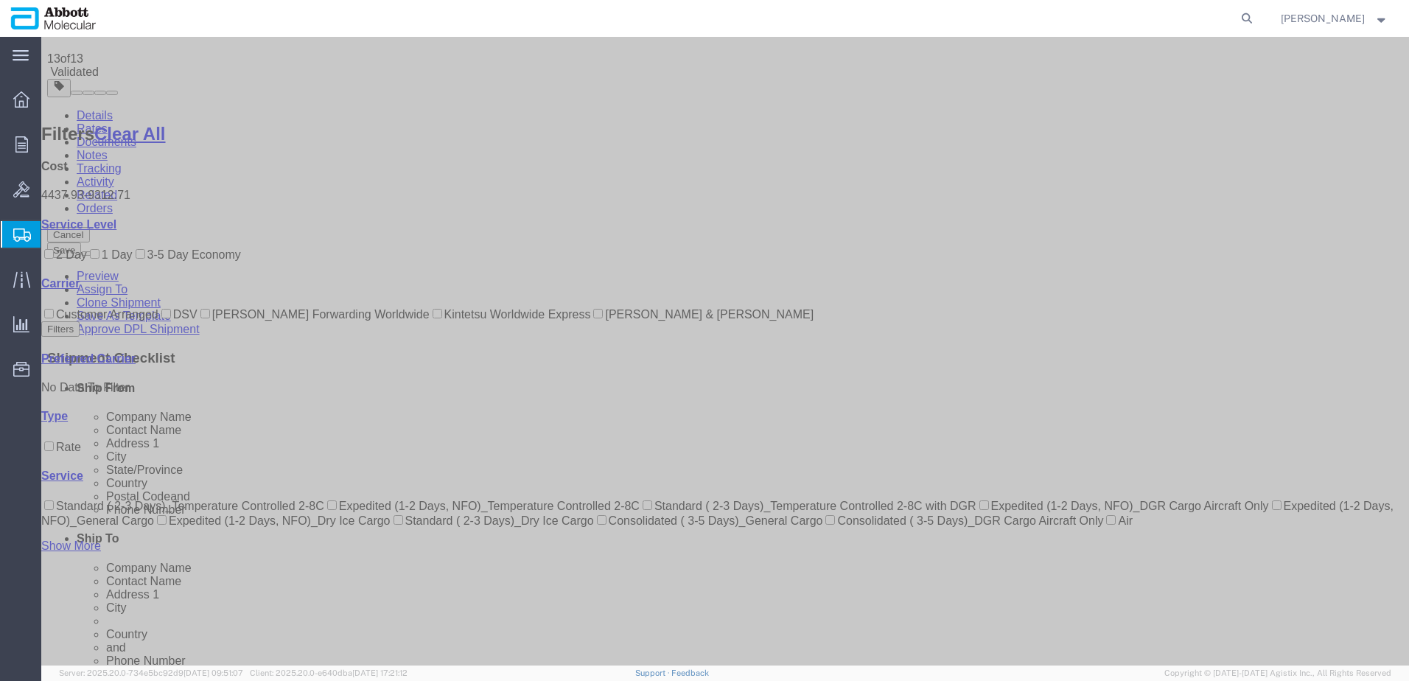
click at [161, 318] on input "DSV" at bounding box center [166, 314] width 10 height 10
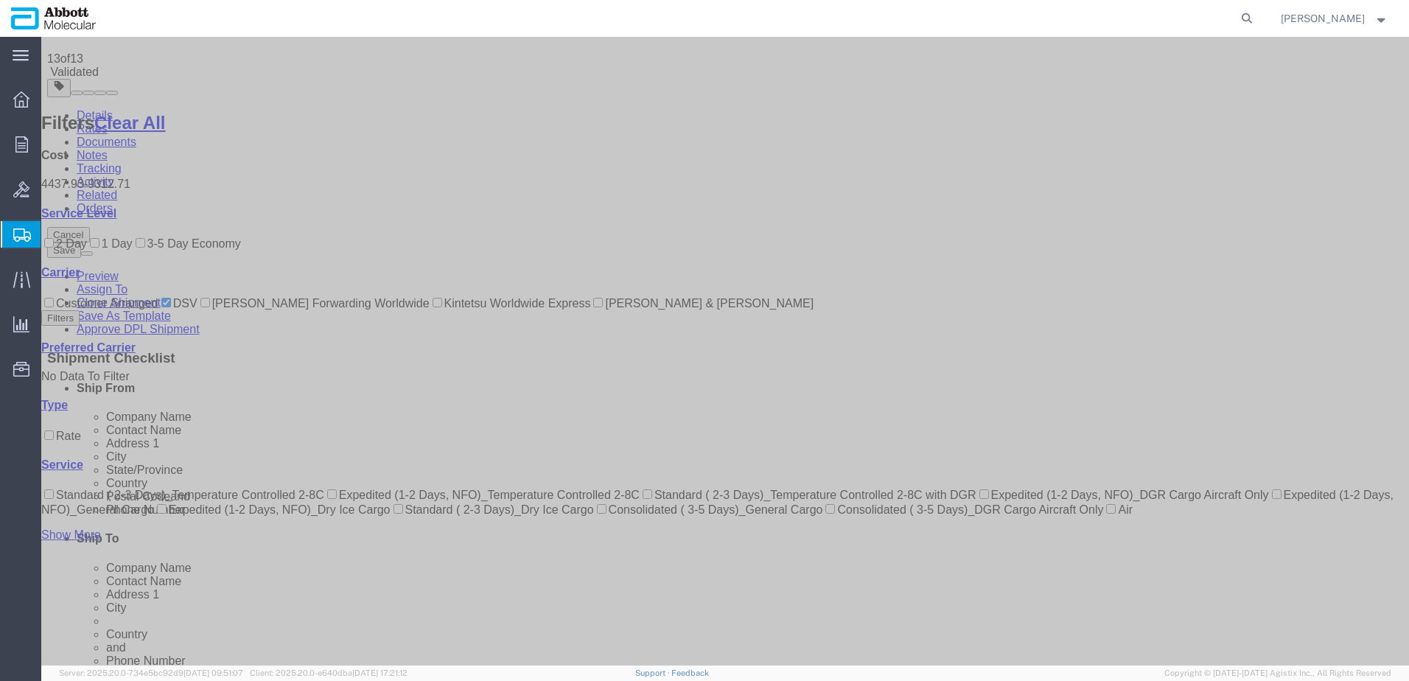
scroll to position [0, 0]
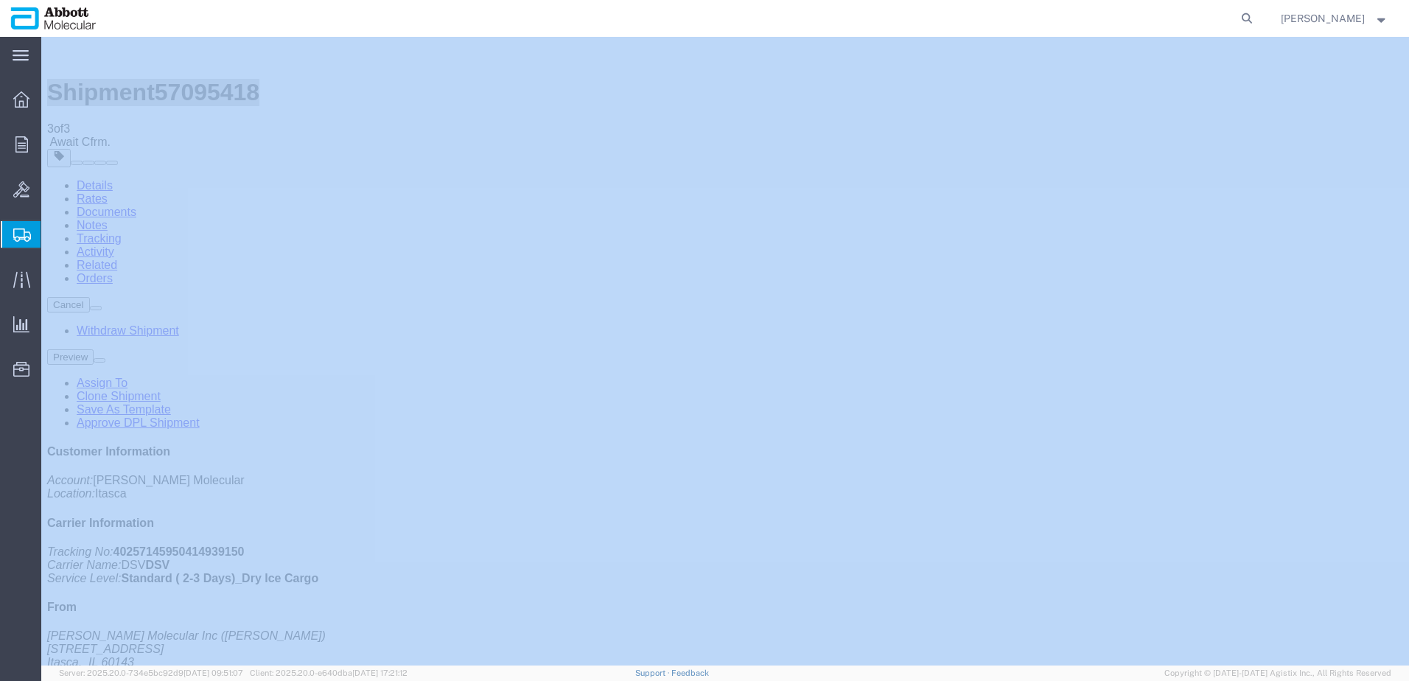
click at [0, 0] on span "Create from Template" at bounding box center [0, 0] width 0 height 0
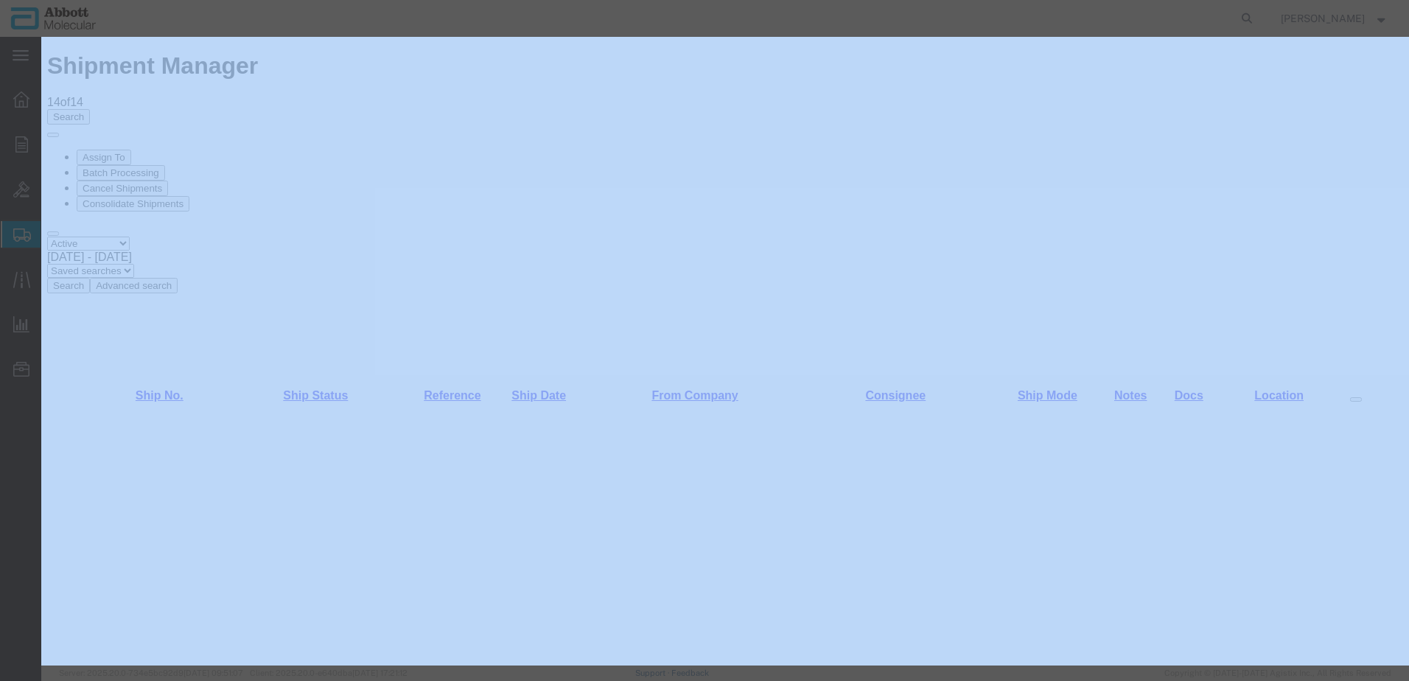
scroll to position [937, 0]
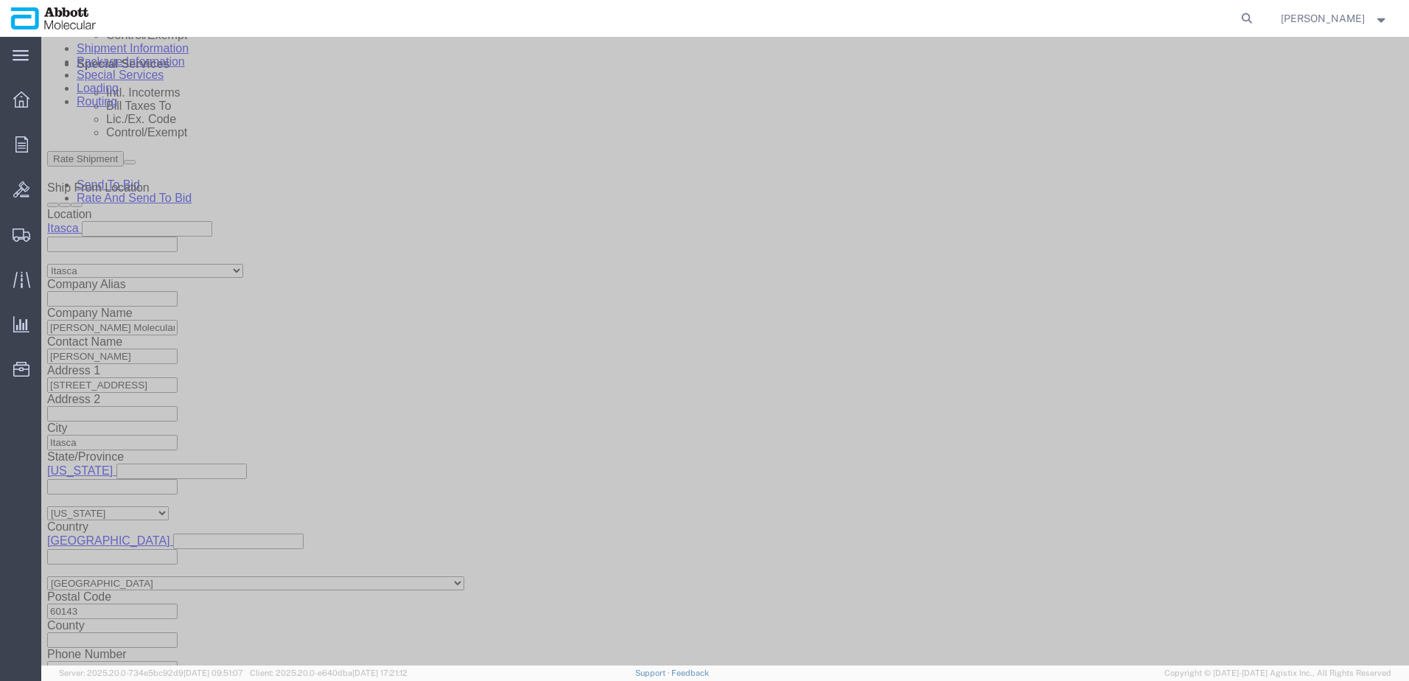
scroll to position [935, 0]
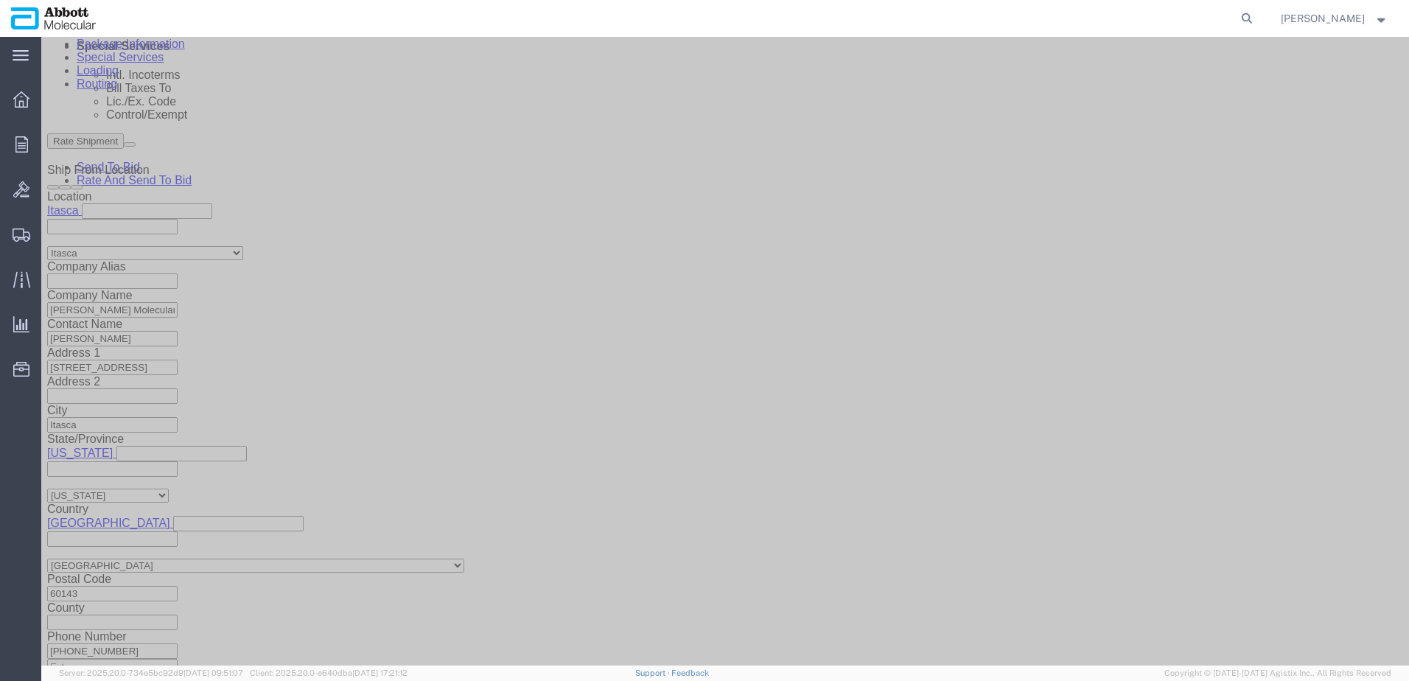
click button "Add reference"
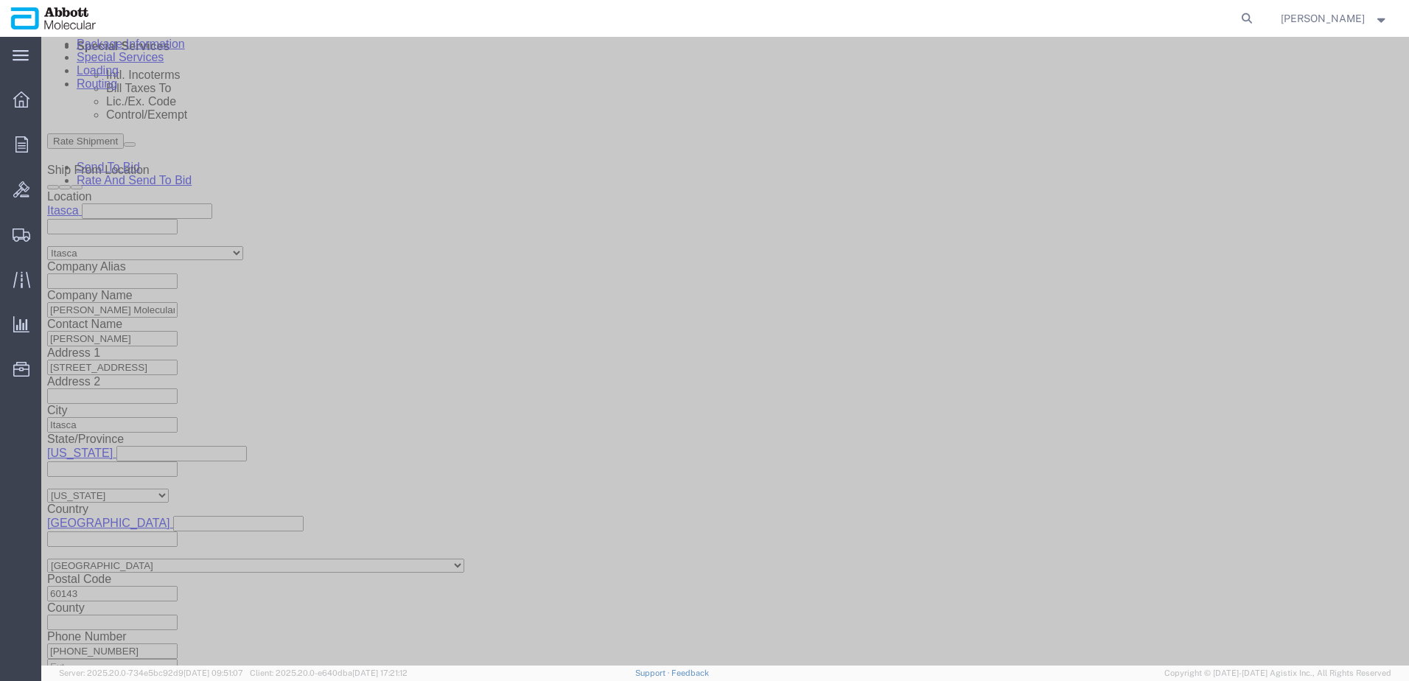
click button "Add reference"
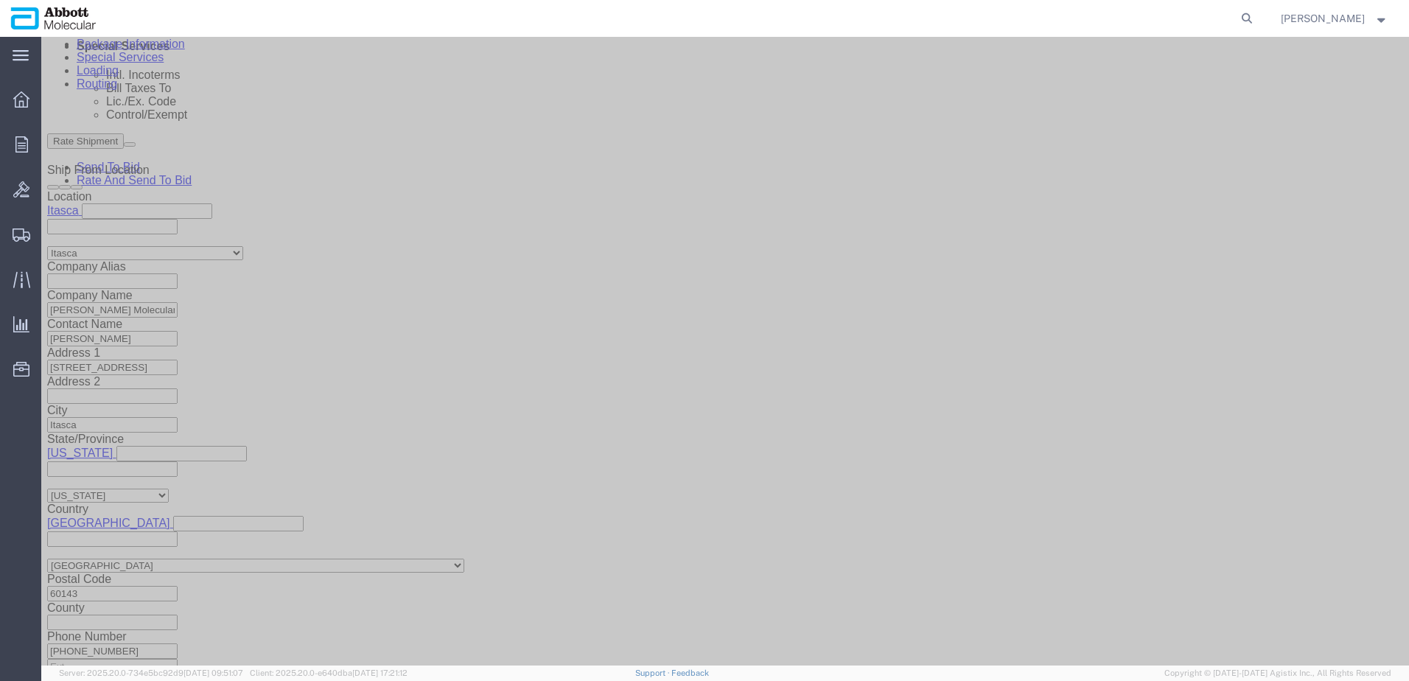
click button "Add reference"
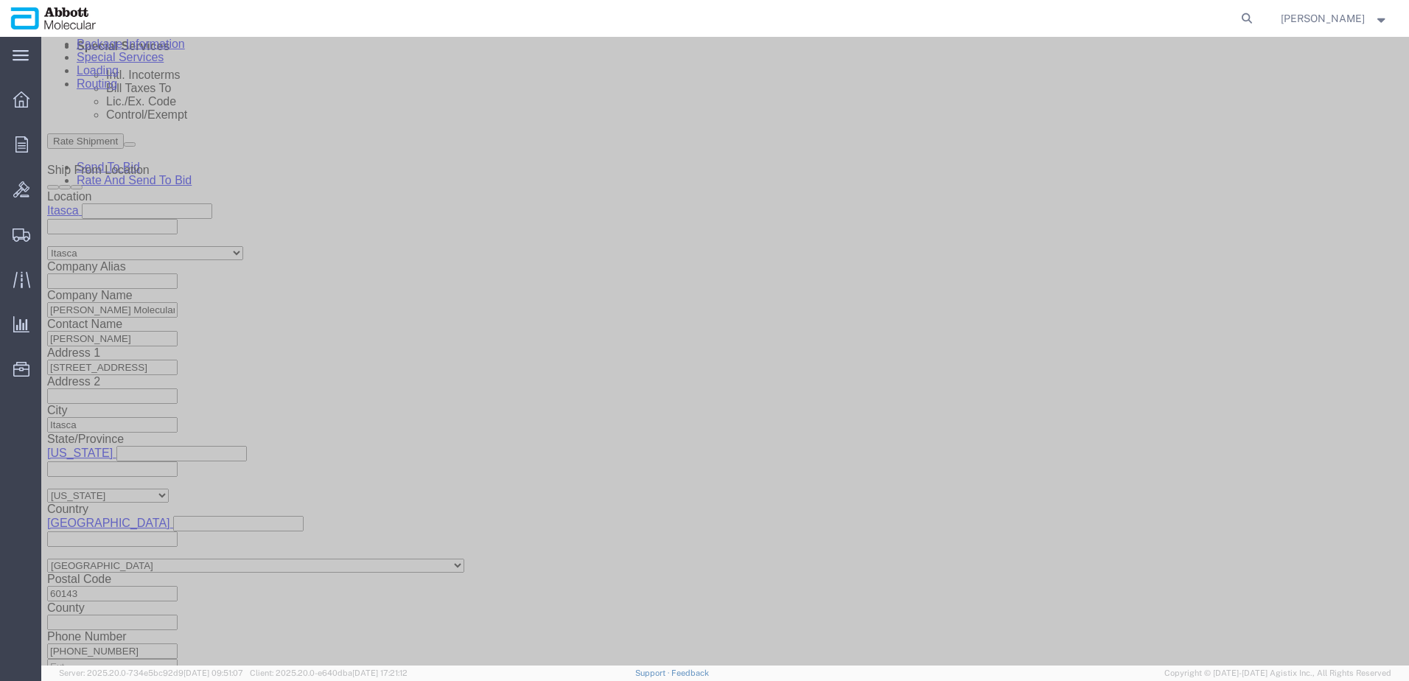
click button "Add reference"
click input "text"
paste input "620224711"
paste input "620821647"
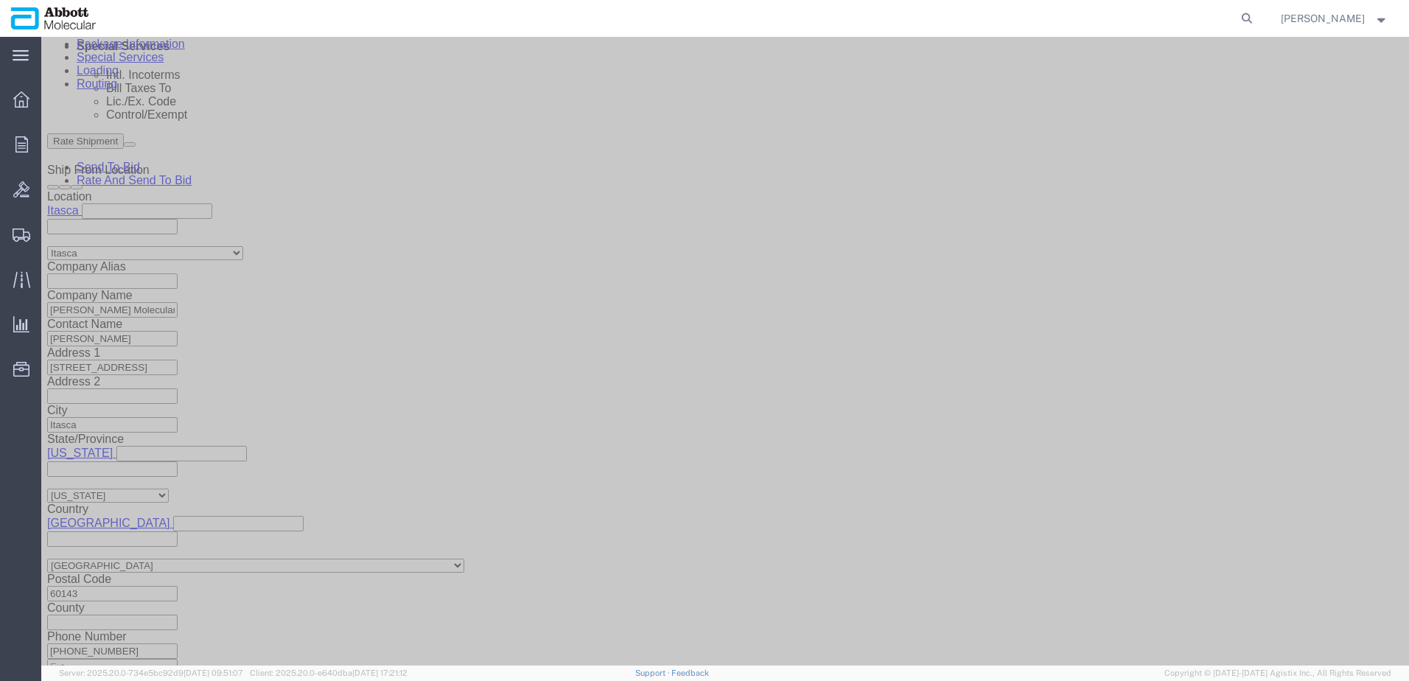
paste input "620821647"
paste input "620821650"
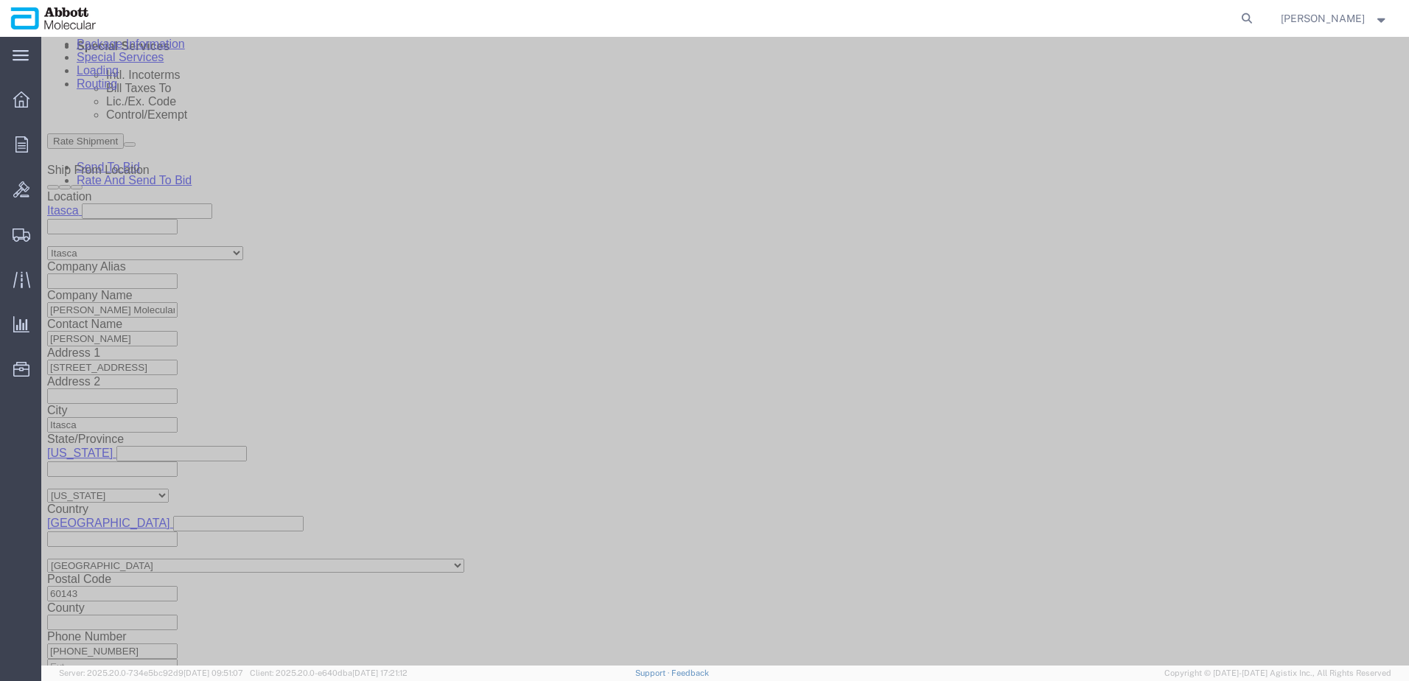
paste input "620821650"
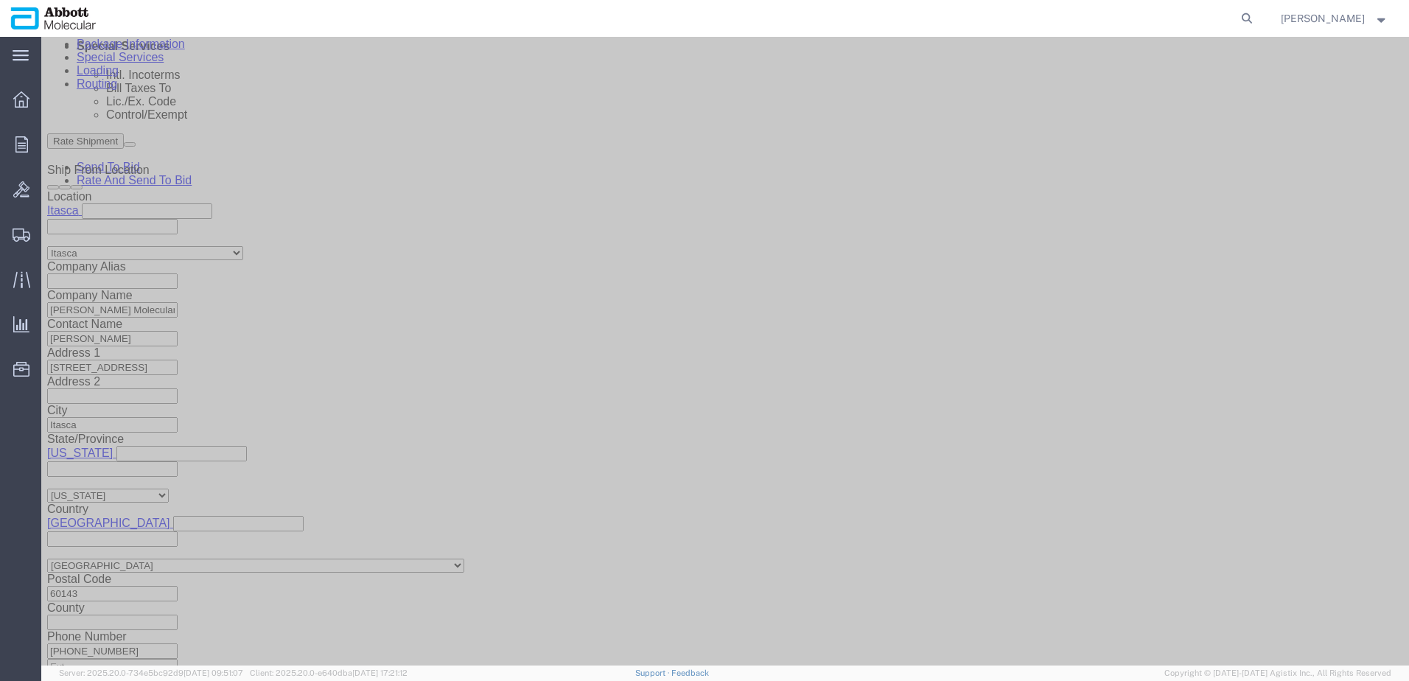
paste input "620821650"
paste input "620821660"
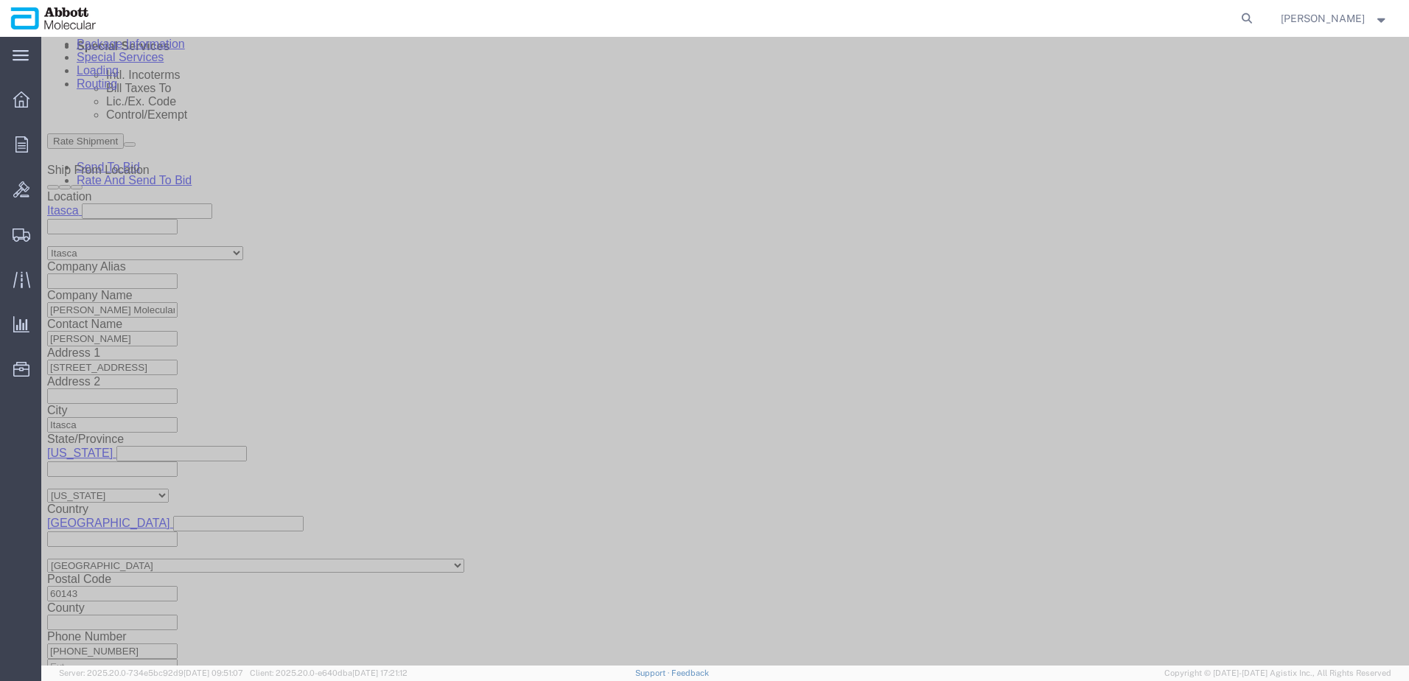
paste input "620821660"
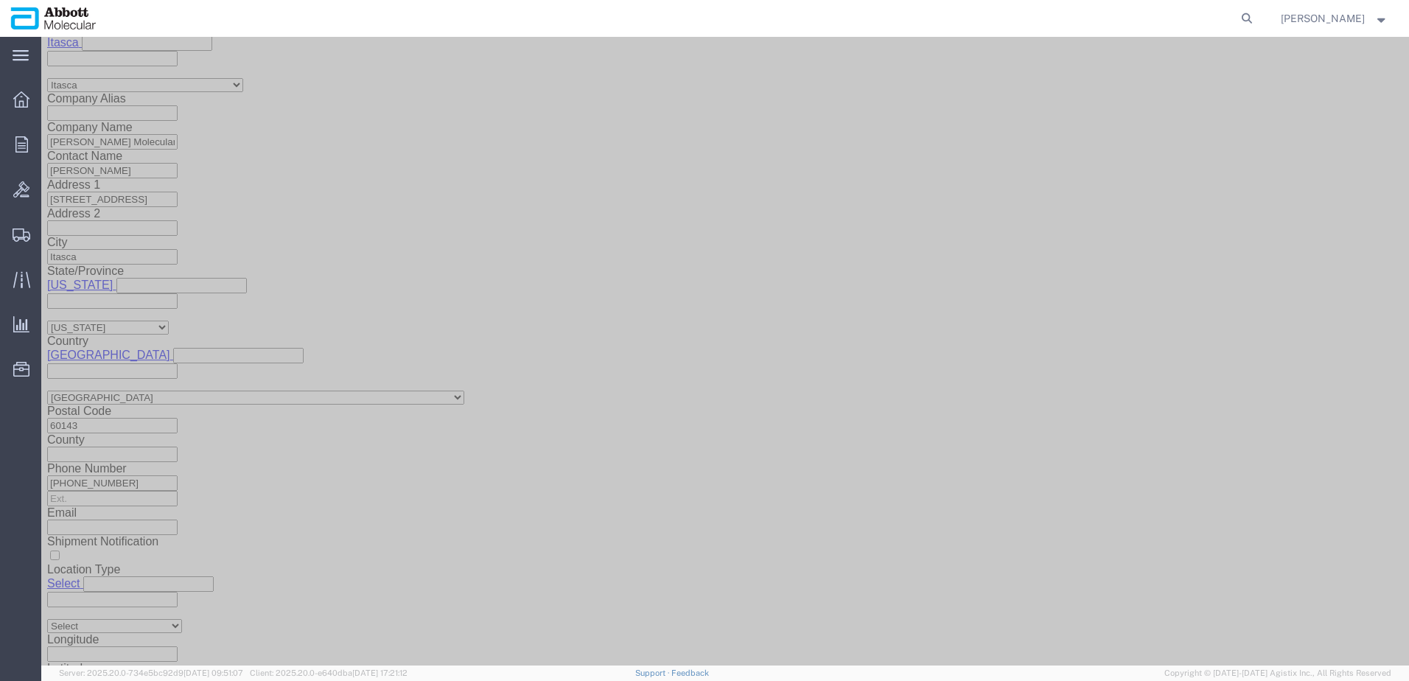
drag, startPoint x: 1038, startPoint y: 574, endPoint x: 413, endPoint y: 238, distance: 709.0
click button "Continue"
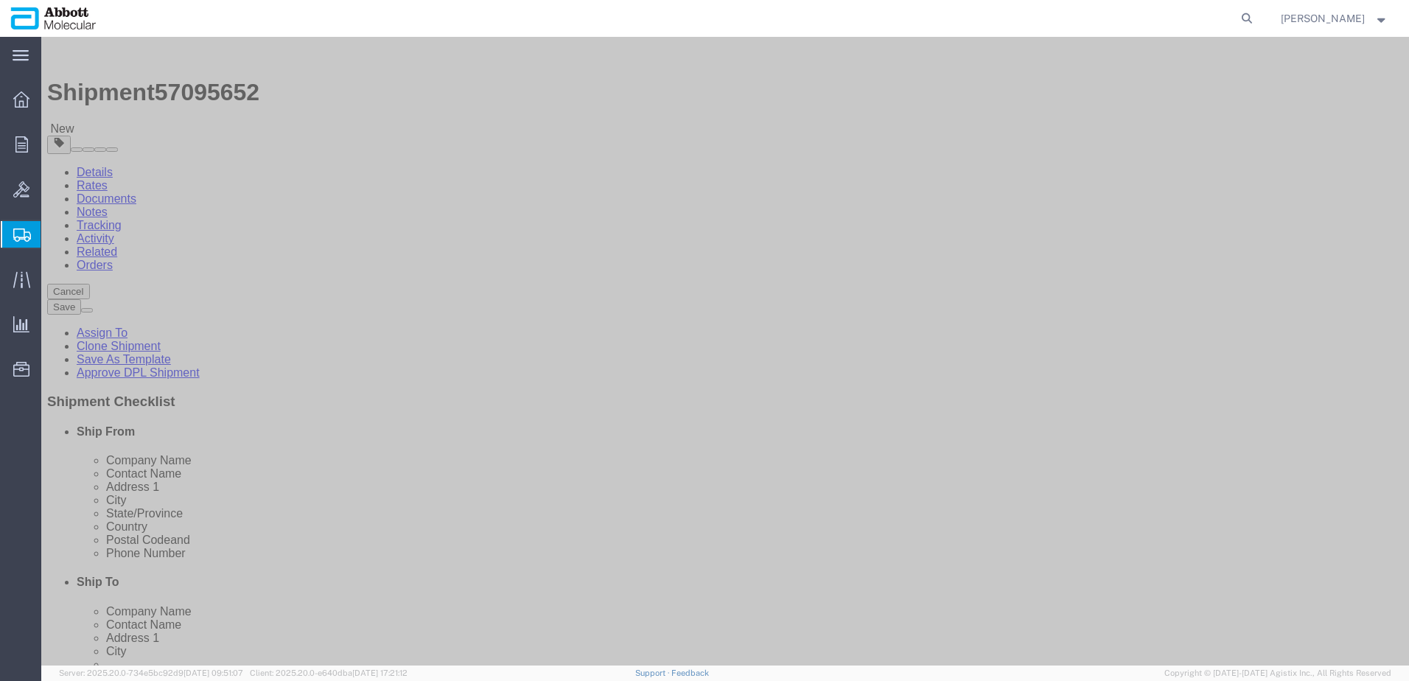
drag, startPoint x: 318, startPoint y: 257, endPoint x: 296, endPoint y: 270, distance: 25.4
click select "Select Box (B) Box (C) Box (D) Cardboard Box(es) Crate (Instrument) Crate(s) En…"
drag, startPoint x: 242, startPoint y: 335, endPoint x: 111, endPoint y: 328, distance: 132.1
click div "Package Type Select Box (B) Box (C) Box (D) Cardboard Box(es) Crate (Instrument…"
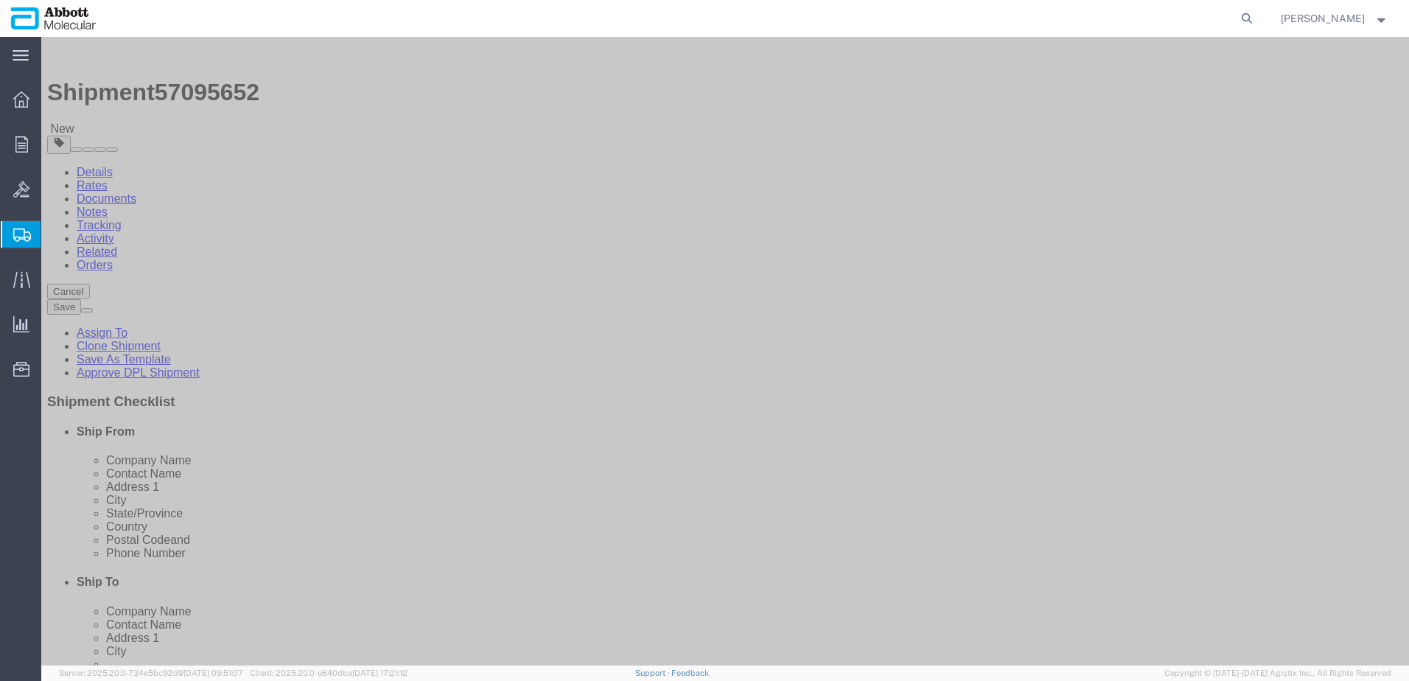
click input "checkbox"
click link "Add Package"
click div "1 x Pallet Shipper Package Type Select Box (B) Box (C) Box (D) Cardboard Box(es…"
click select "Select Box (B) Box (C) Box (D) Cardboard Box(es) Crate (Instrument) Crate(s) En…"
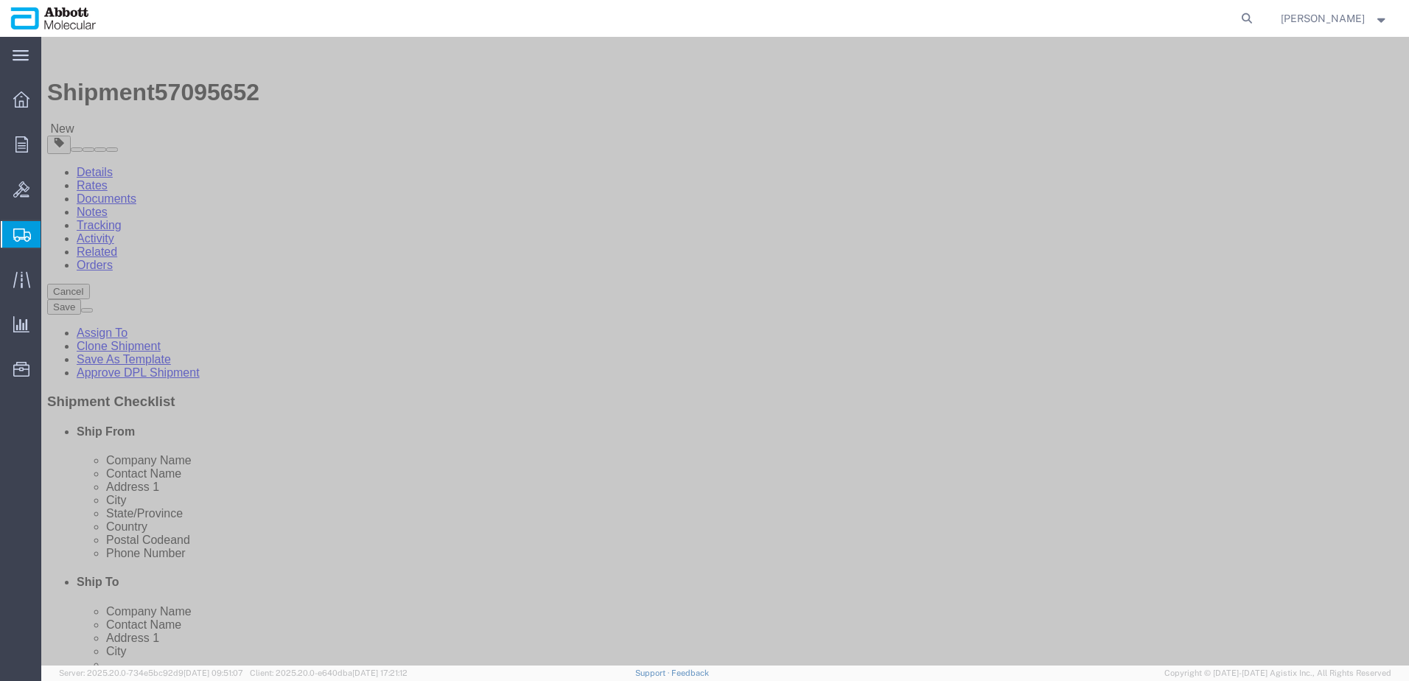
click input "checkbox"
click link "Add Package"
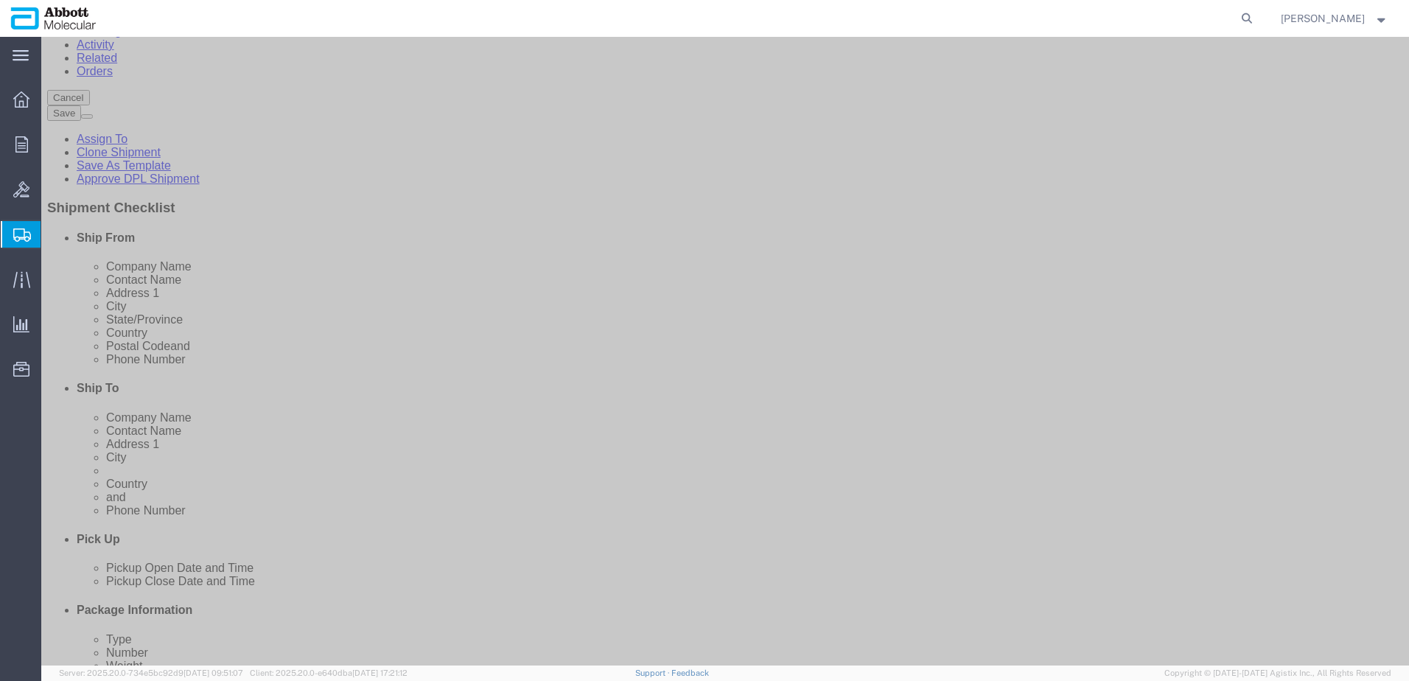
scroll to position [221, 0]
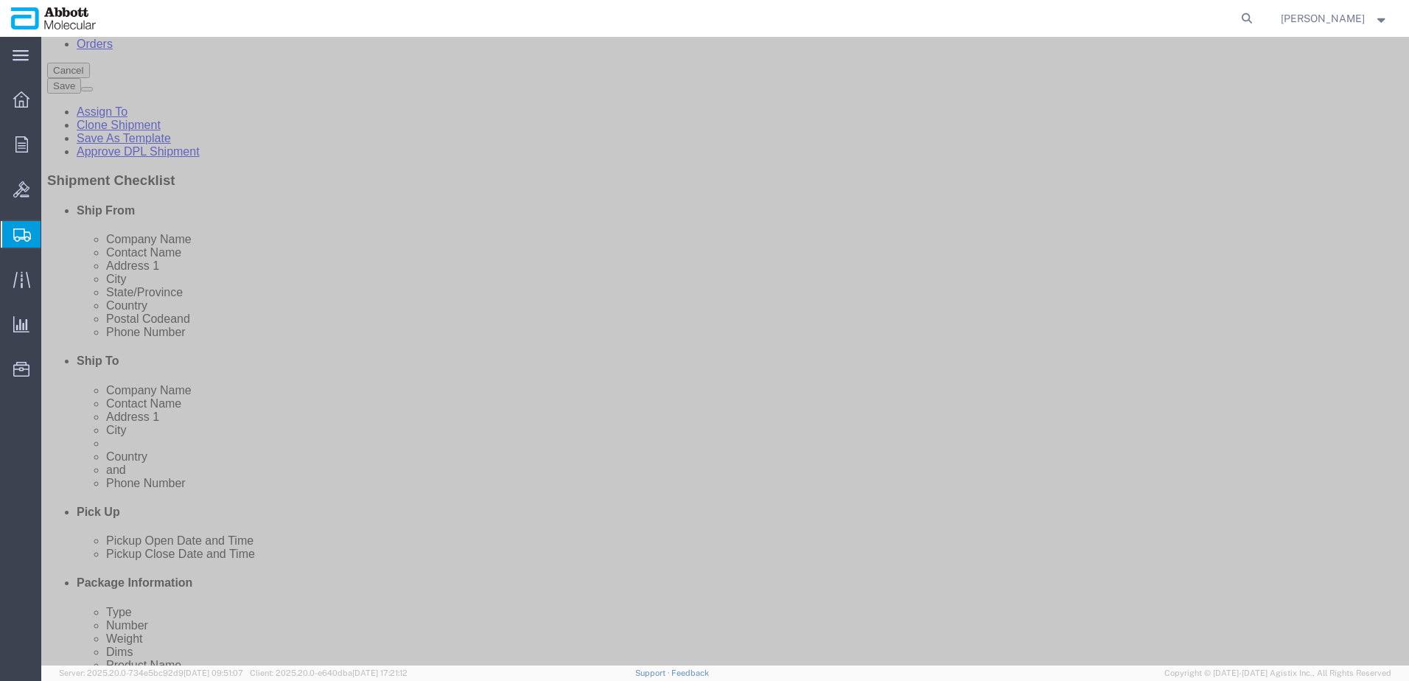
drag, startPoint x: 261, startPoint y: 343, endPoint x: 262, endPoint y: 353, distance: 9.7
click select "Select Box (B) Box (C) Box (D) Cardboard Box(es) Crate (Instrument) Crate(s) En…"
click input "checkbox"
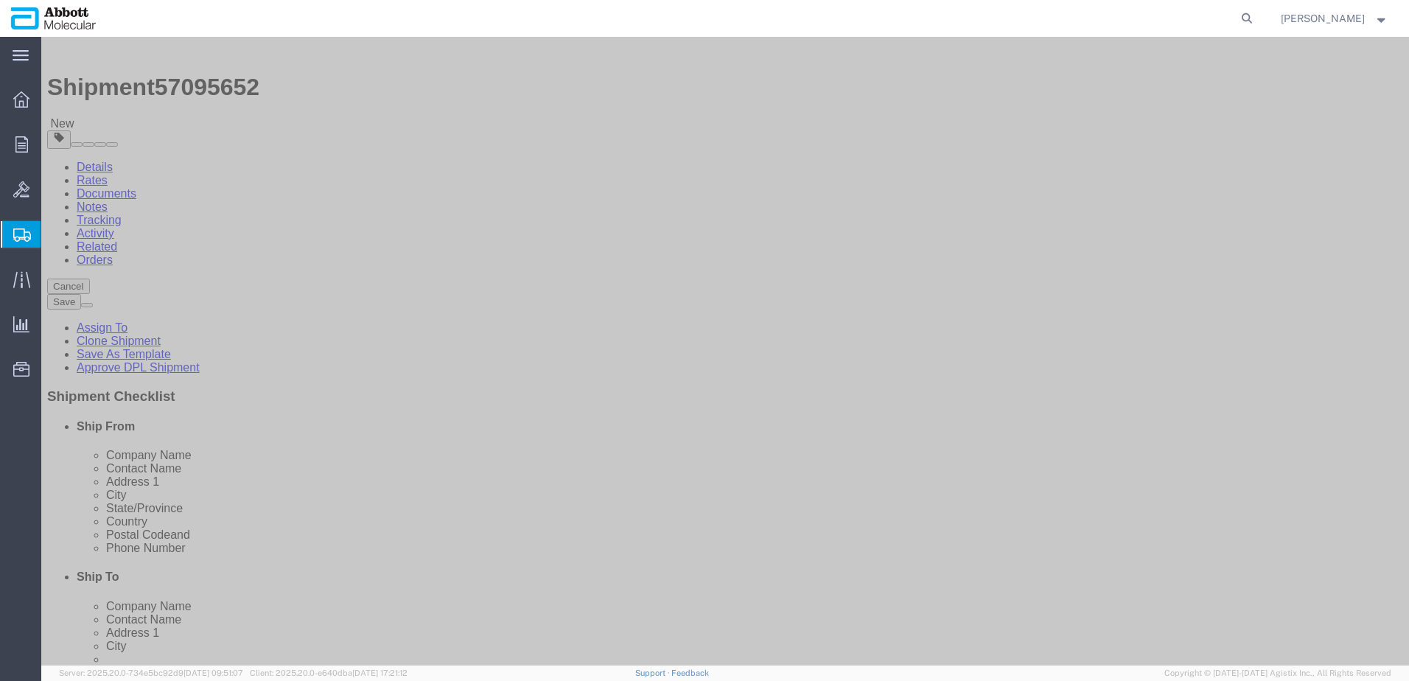
scroll to position [0, 0]
click link "Add Content"
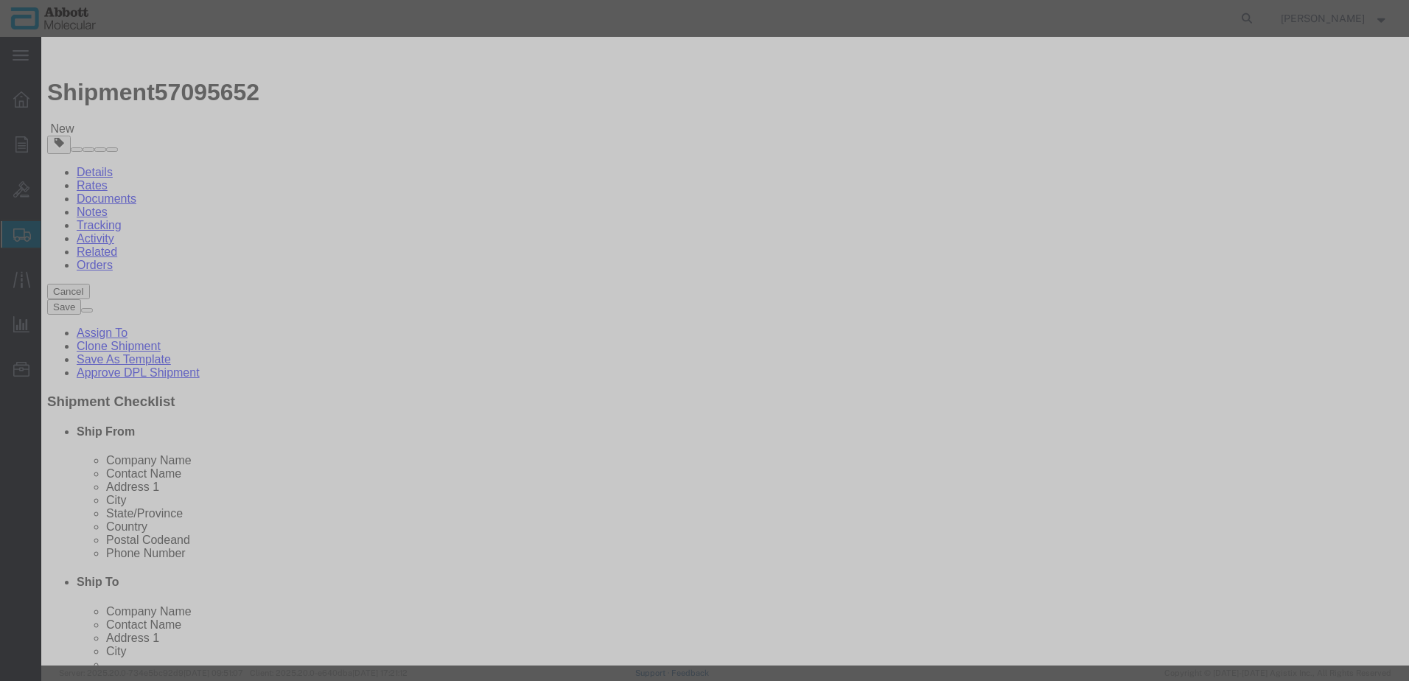
click input "text"
click strong "09N7890"
click select "Select Account Type Activity ID Airline Appointment Number ASN Batch Number Bil…"
click input "text"
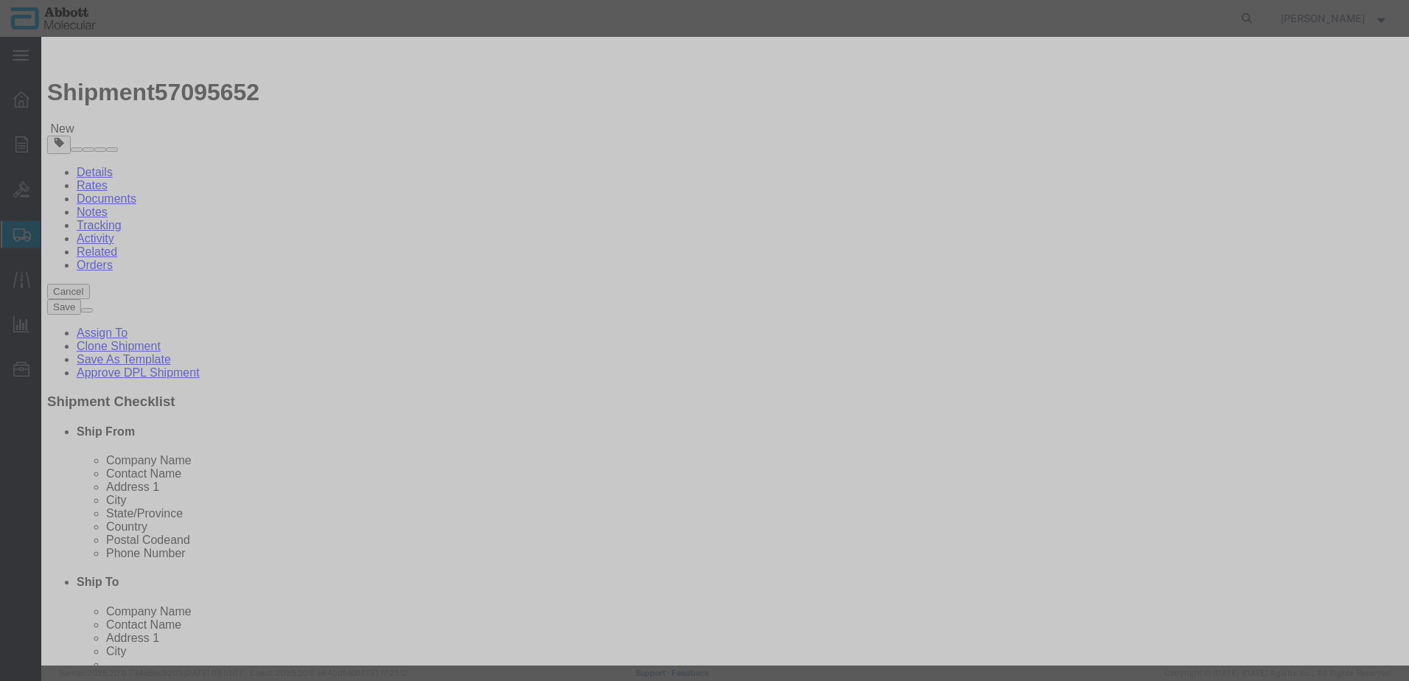
click button "Save & Add Another"
click input "text"
click strong "09N1592"
drag, startPoint x: 846, startPoint y: 240, endPoint x: 848, endPoint y: 252, distance: 12.7
click select "Select Account Type Activity ID Airline Appointment Number ASN Batch Number Bil…"
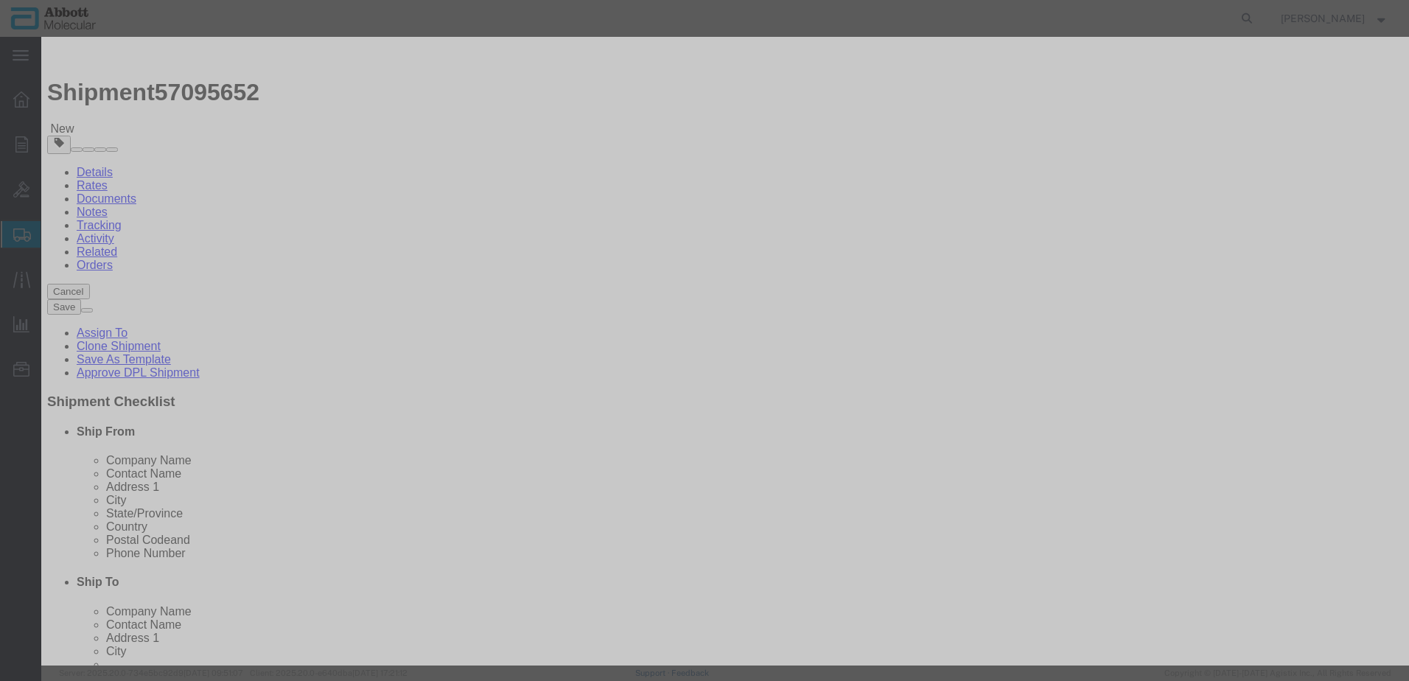
click select "Select Account Type Activity ID Airline Appointment Number ASN Batch Number Bil…"
click input "text"
click button "Save & Add Another"
click input "text"
click strong "04N3701"
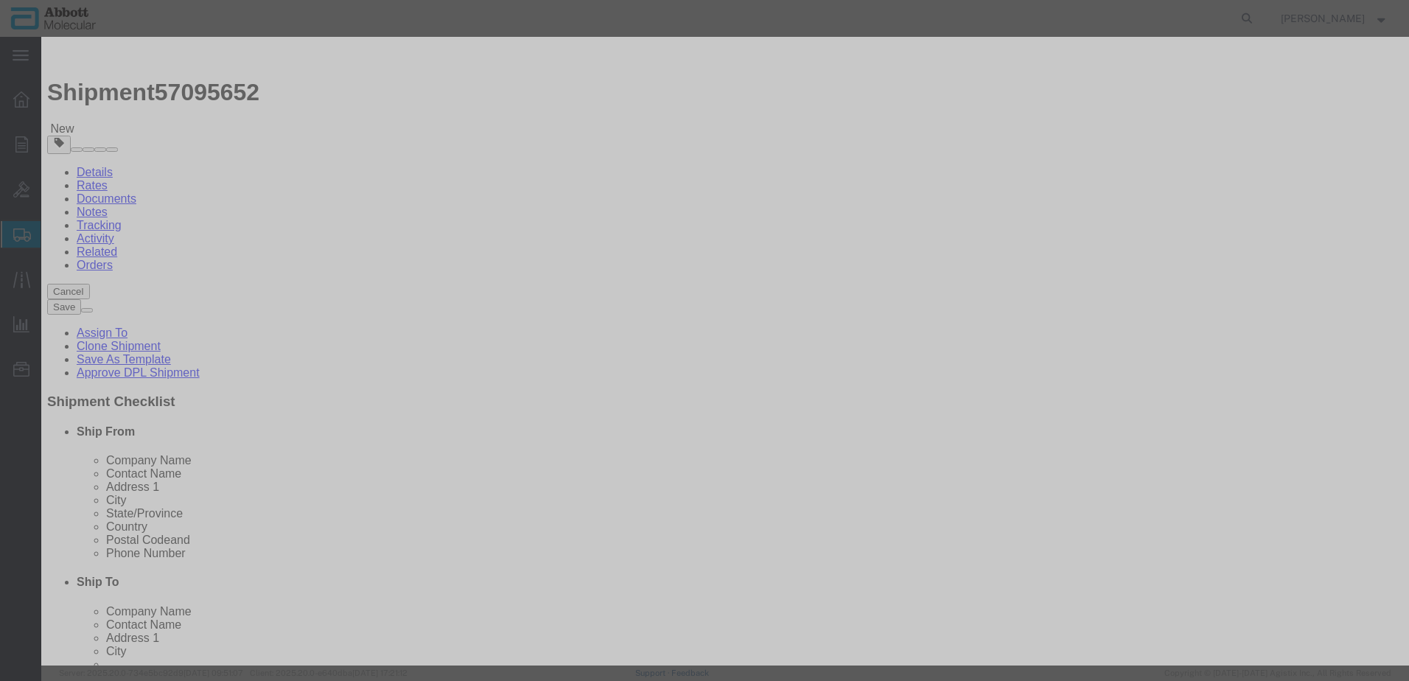
click input "04N3701"
click select "Select Account Type Activity ID Airline Appointment Number ASN Batch Number Bil…"
click button "Save & Add Another"
click input "text"
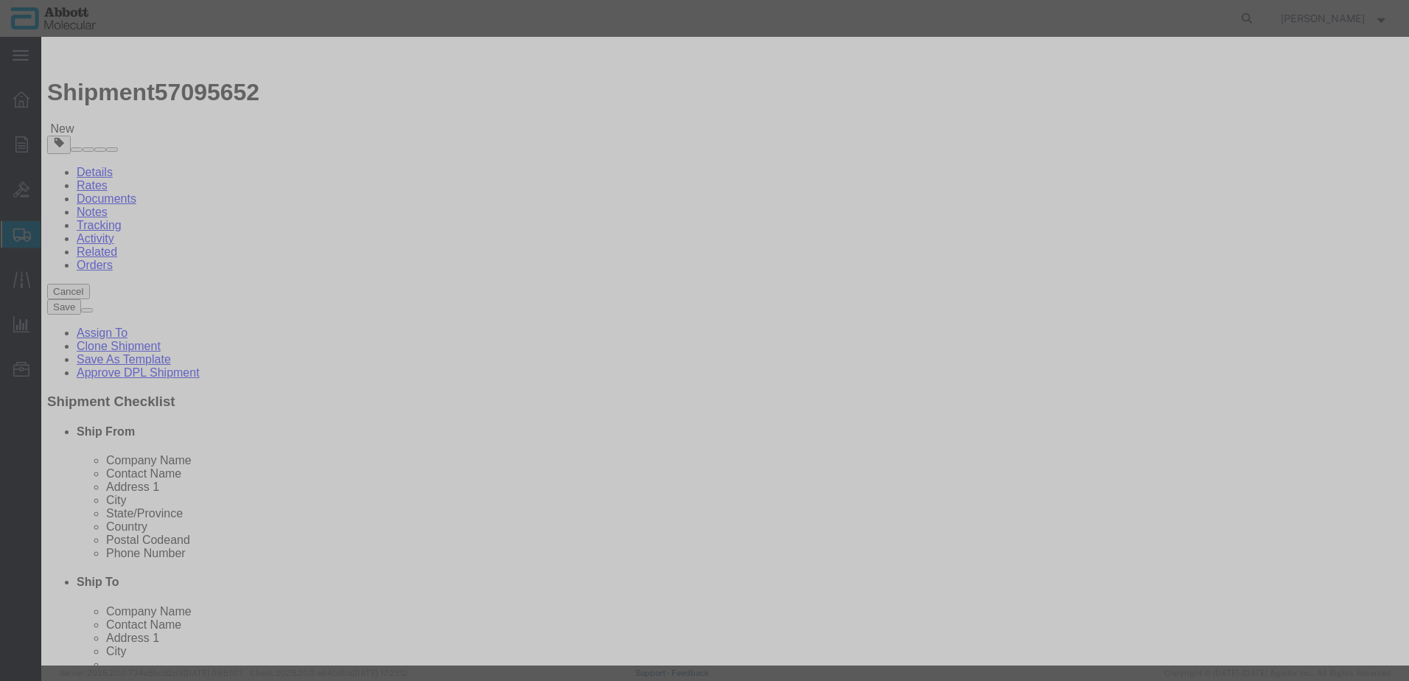
click strong "05J4805"
drag, startPoint x: 844, startPoint y: 237, endPoint x: 844, endPoint y: 248, distance: 11.8
click select "Select Account Type Activity ID Airline Appointment Number ASN Batch Number Bil…"
click button "Save & Add Another"
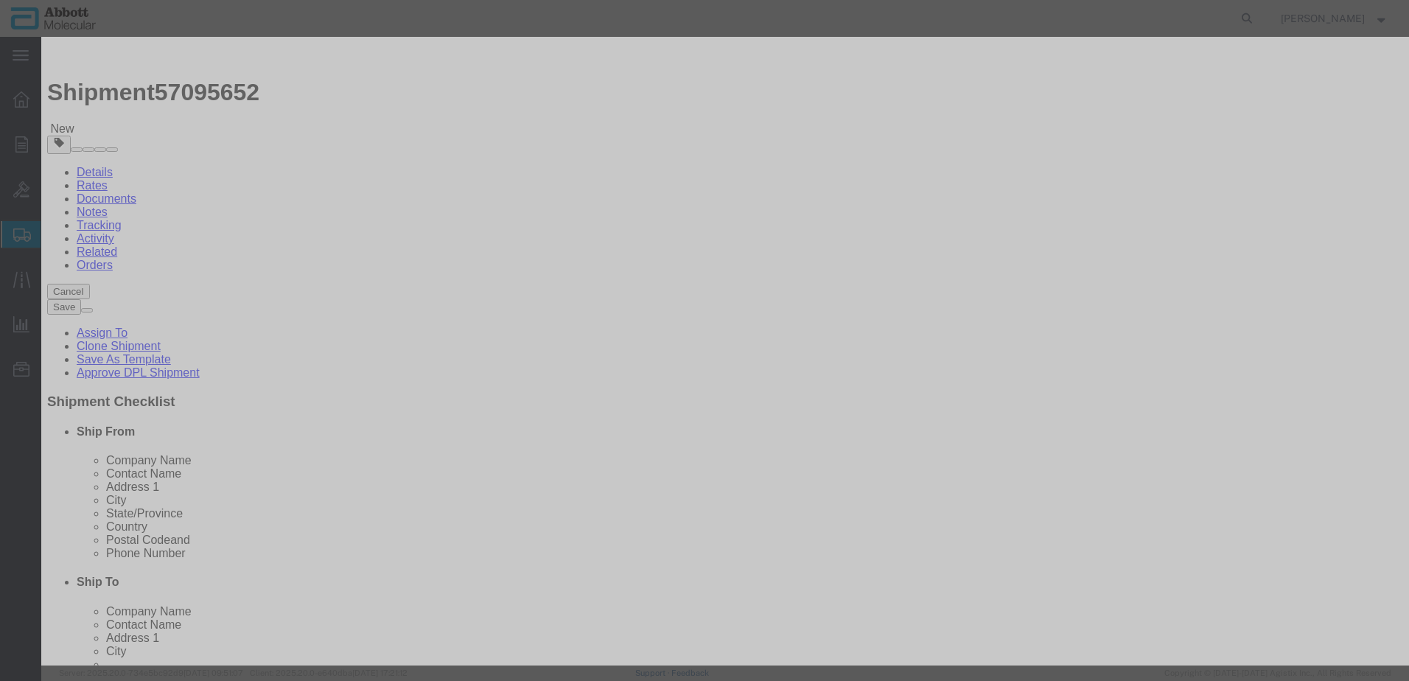
click input "text"
click strong "07J6501"
click select "Select Account Type Activity ID Airline Appointment Number ASN Batch Number Bil…"
click button "Save & Add Another"
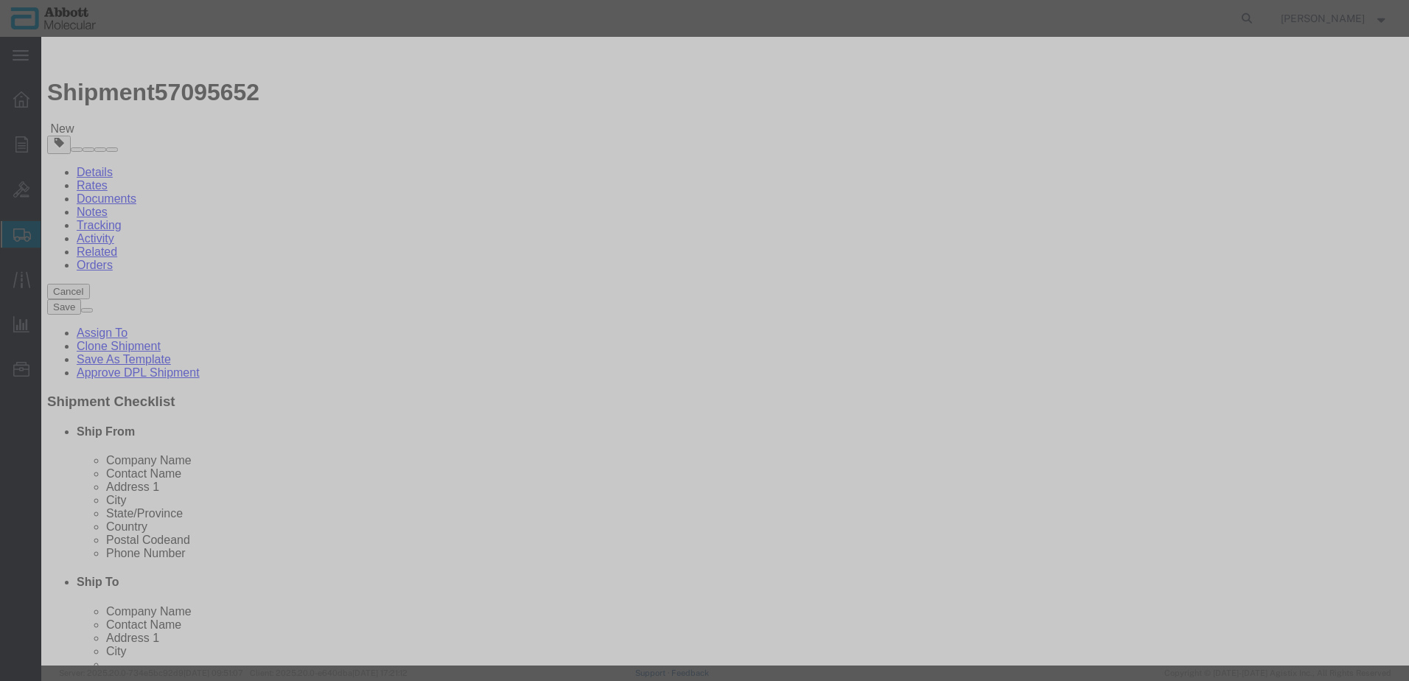
click input "text"
click td "Name: 09N7990"
click select "Select Account Type Activity ID Airline Appointment Number ASN Batch Number Bil…"
click button "Save & Add Another"
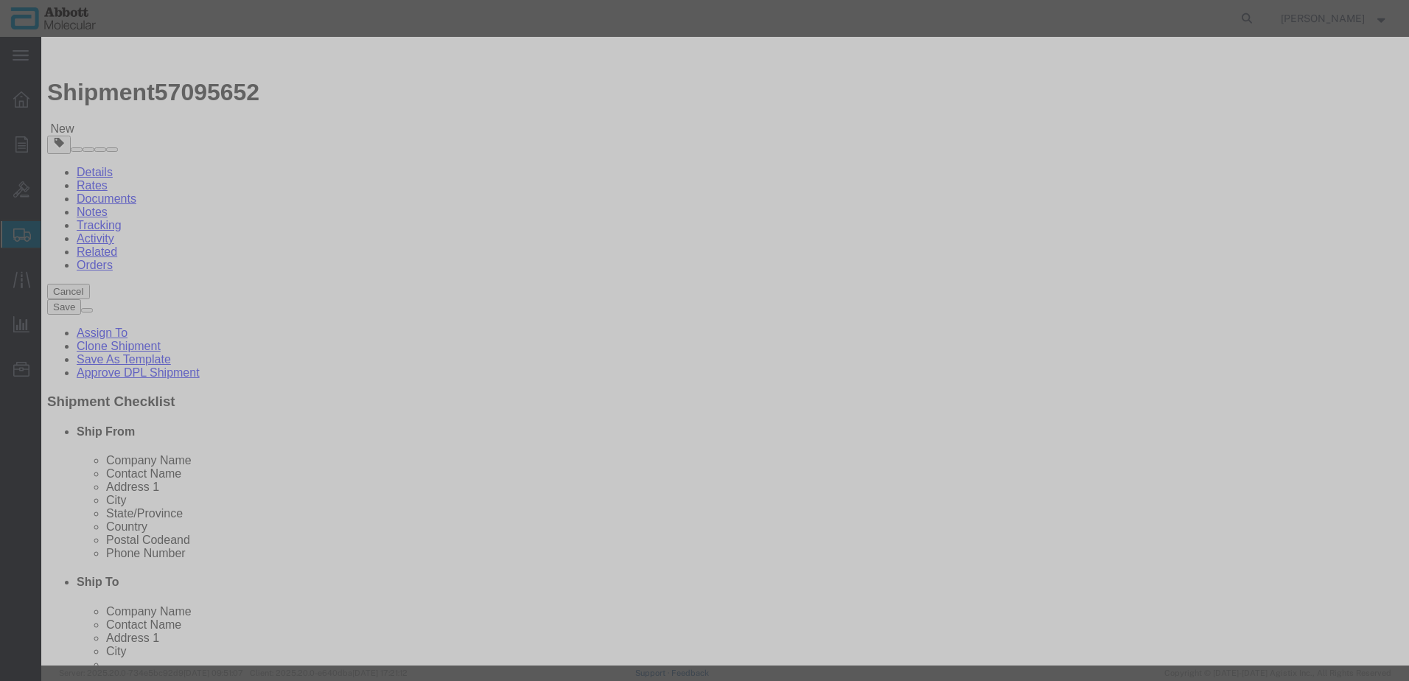
click input "text"
click strong "09N1801"
click select "Select Account Type Activity ID Airline Appointment Number ASN Batch Number Bil…"
click button "Save & Add Another"
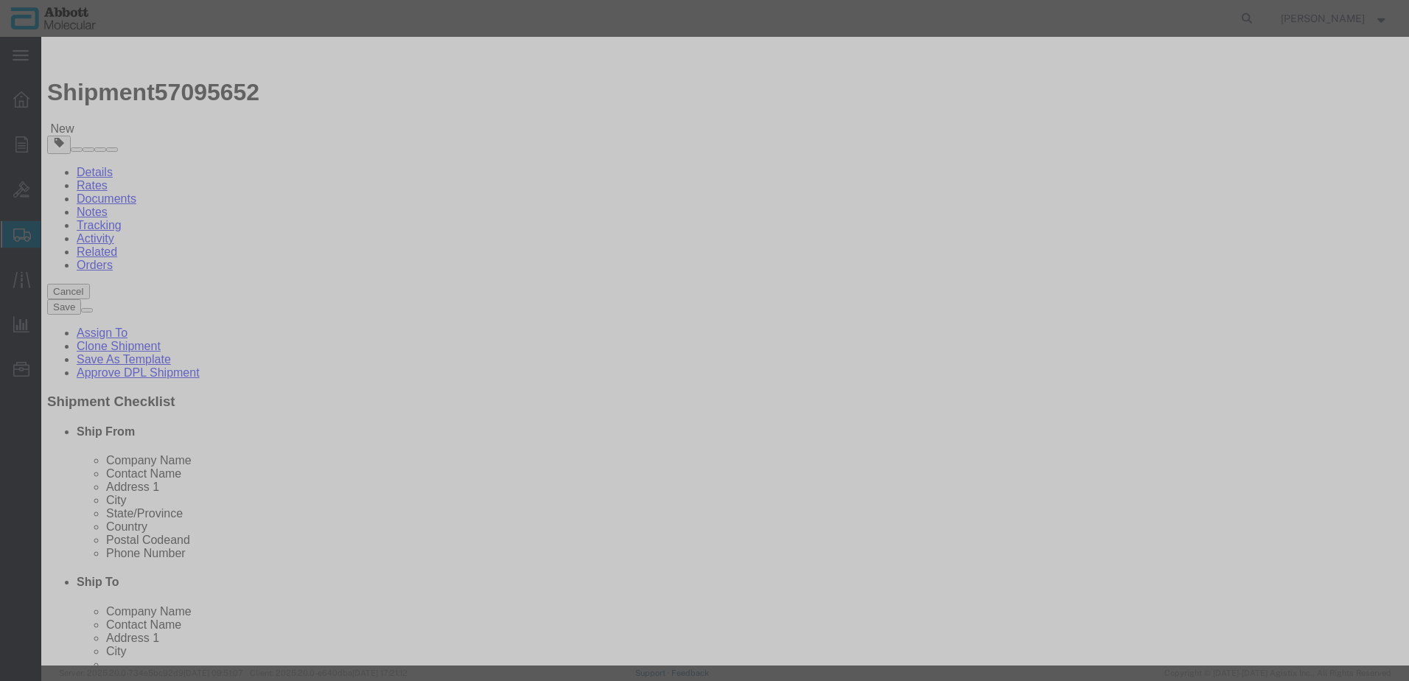
click input "text"
click strong "08N4570"
drag, startPoint x: 873, startPoint y: 240, endPoint x: 870, endPoint y: 251, distance: 10.6
click select "Select Account Type Activity ID Airline Appointment Number ASN Batch Number Bil…"
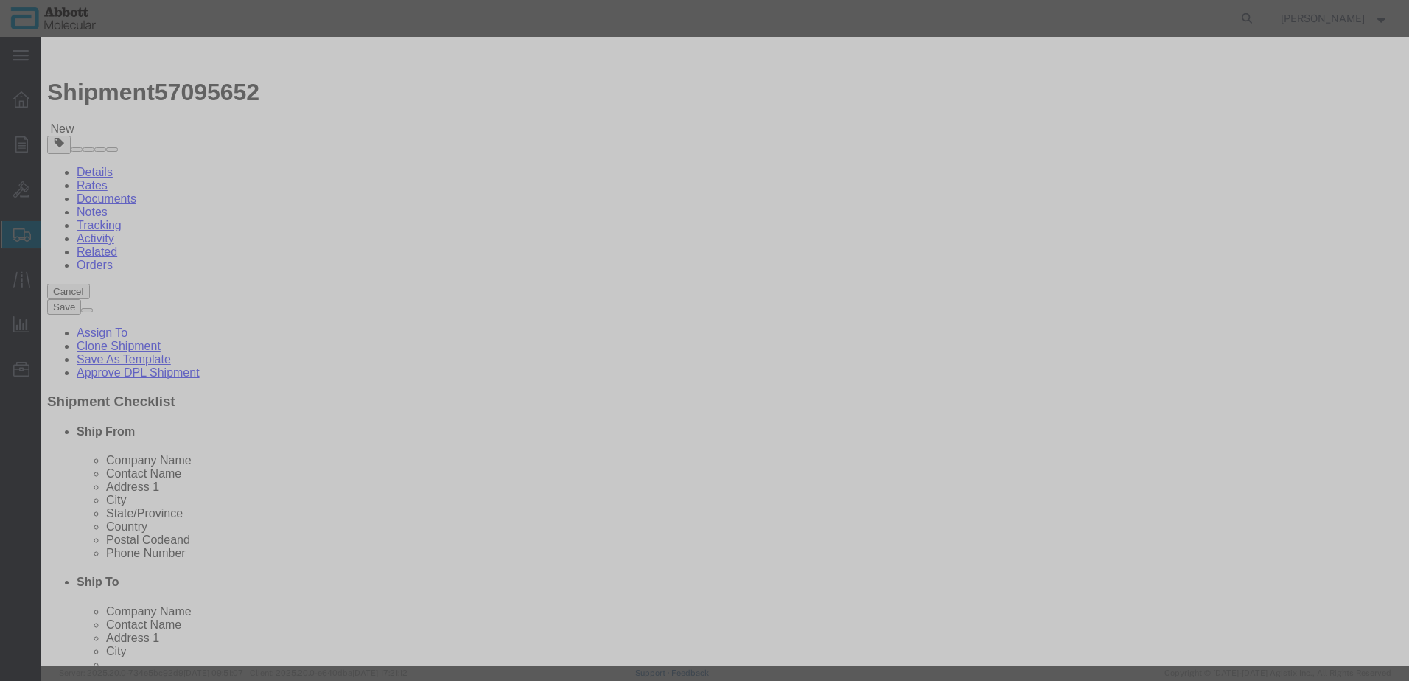
click button "Save & Add Another"
click input "text"
click strong "08N5070"
click select "Select Account Type Activity ID Airline Appointment Number ASN Batch Number Bil…"
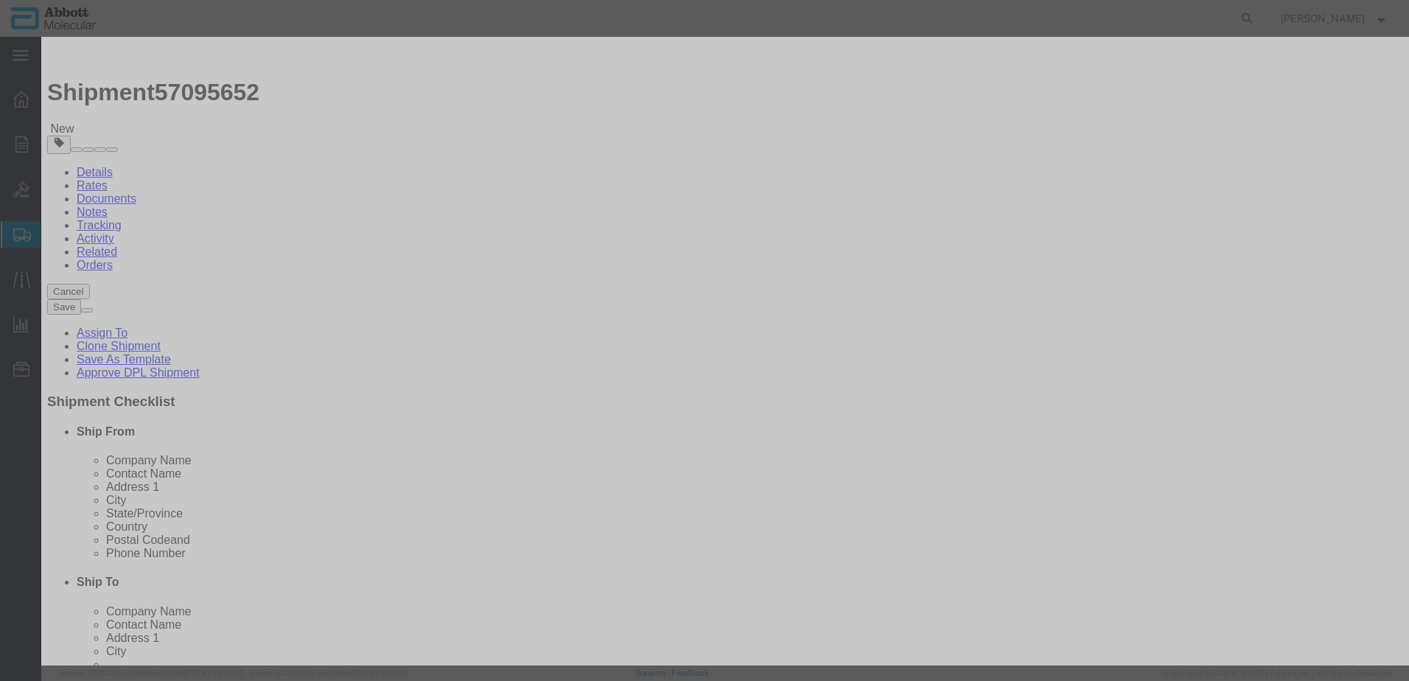
click button "Save & Add Another"
click input "text"
click strong "09N4670"
click select "Select Account Type Activity ID Airline Appointment Number ASN Batch Number Bil…"
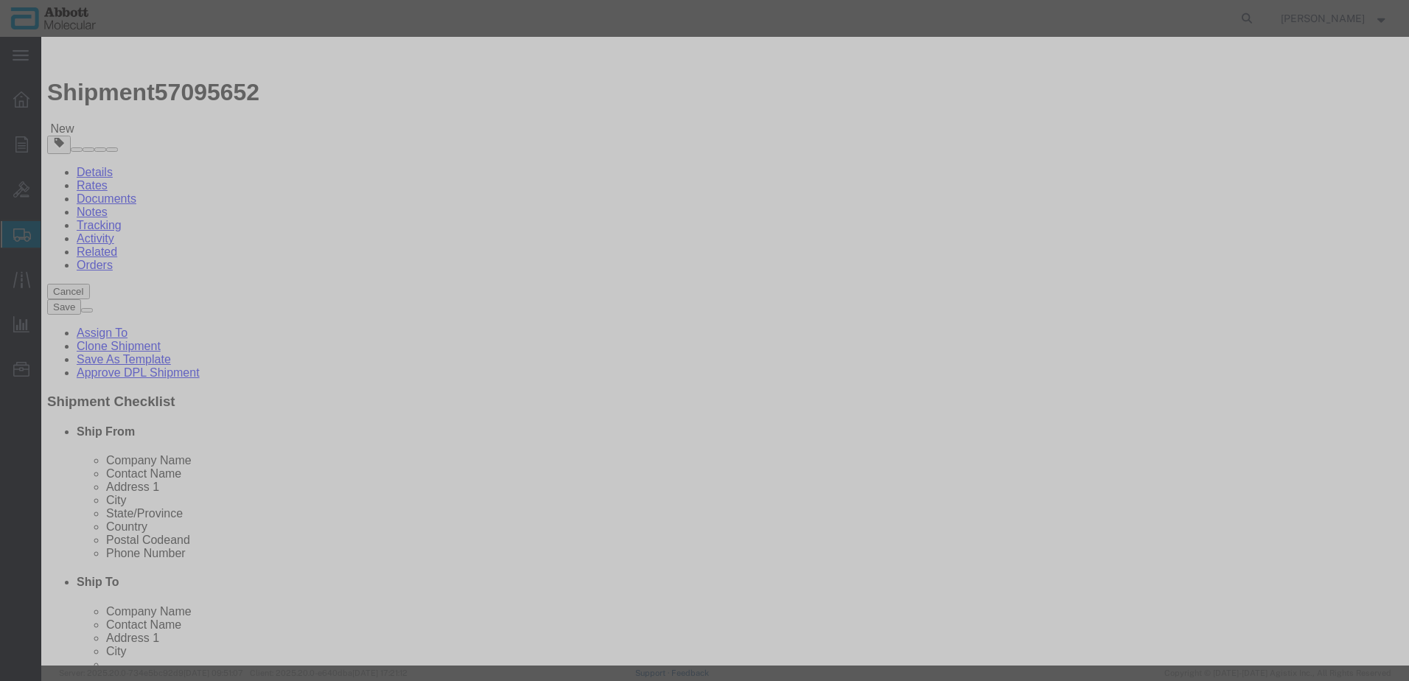
click button "Save & Add Another"
click input "text"
click td "Model: 08N5485"
click select "Select Account Type Activity ID Airline Appointment Number ASN Batch Number Bil…"
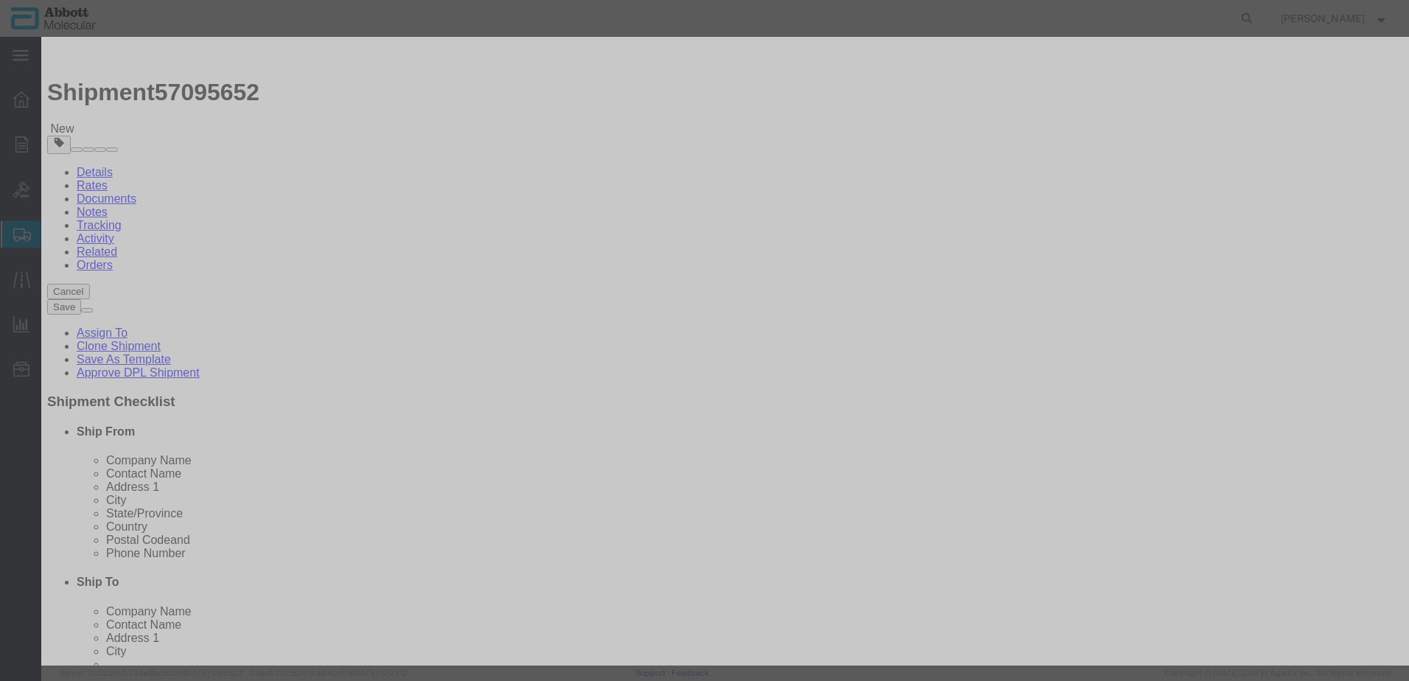
click button "Save & Add Another"
click input "text"
click td "Model: 09N8580"
click select "Select Account Type Activity ID Airline Appointment Number ASN Batch Number Bil…"
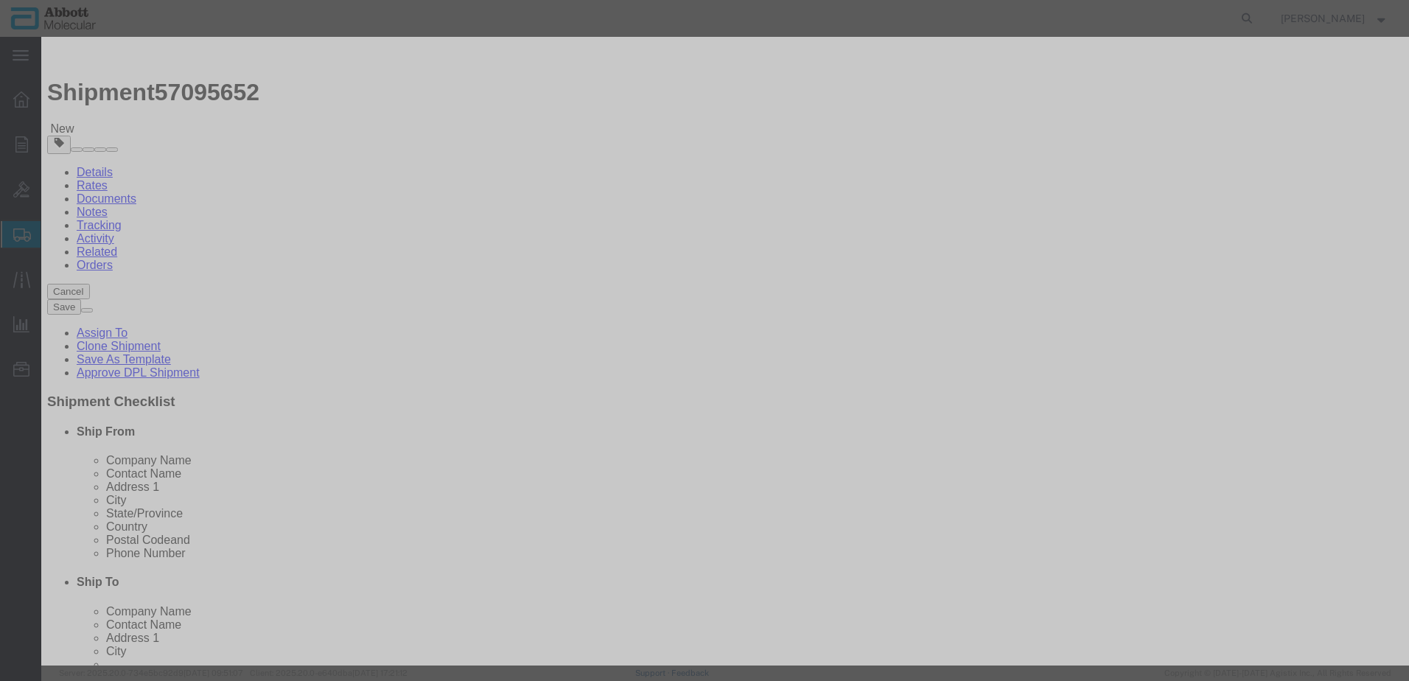
click button "Save & Add Another"
click input "text"
click strong "08N4780"
click select "Select Account Type Activity ID Airline Appointment Number ASN Batch Number Bil…"
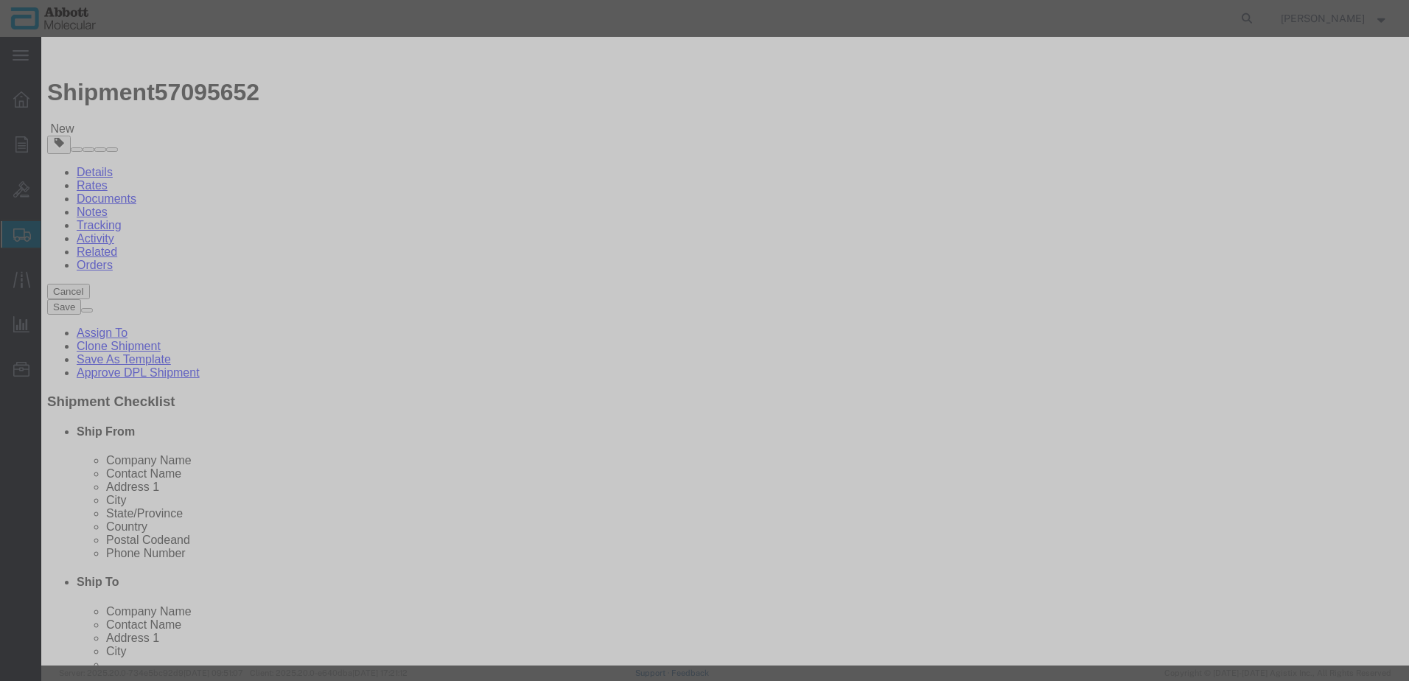
click button "Save & Add Another"
click input "text"
click td "Model: 08N5080"
click select "Select Account Type Activity ID Airline Appointment Number ASN Batch Number Bil…"
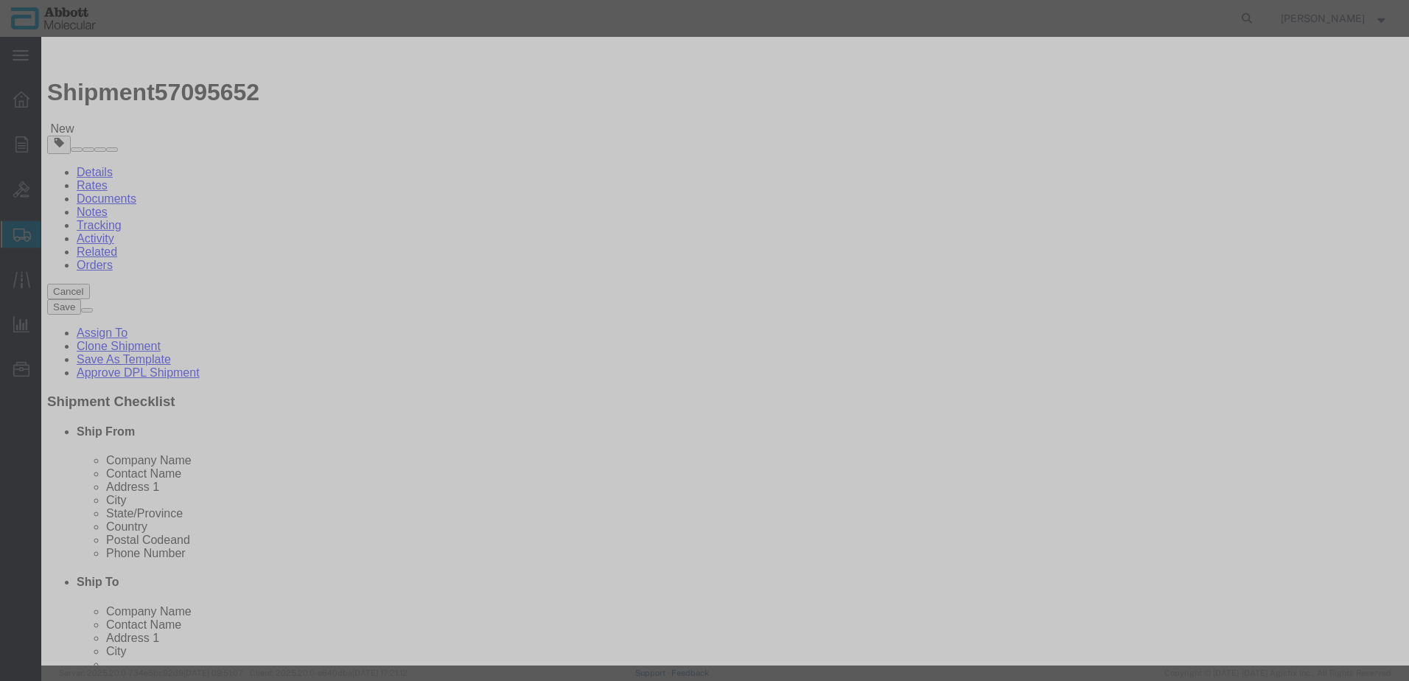
click button "Save & Add Another"
click input "text"
click td "Model: 01N1510"
click select "Select Account Type Activity ID Airline Appointment Number ASN Batch Number Bil…"
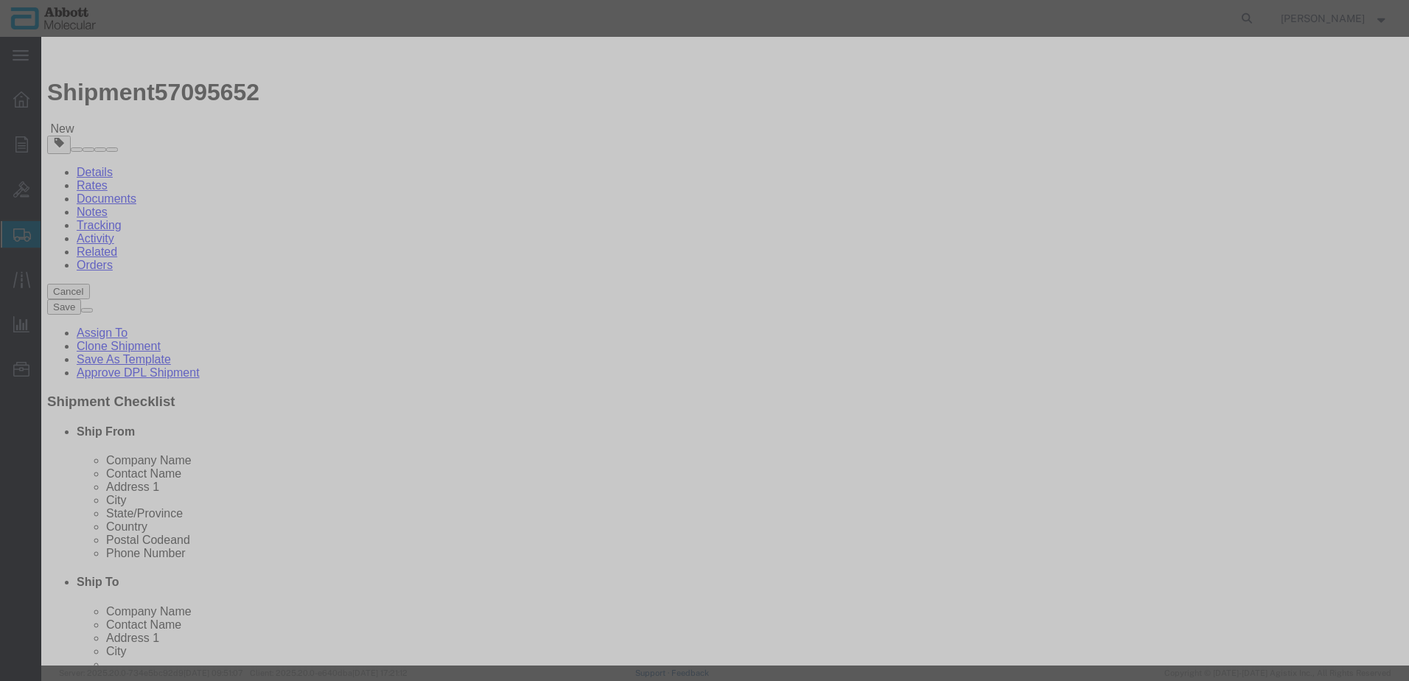
click button "Save & Add Another"
click input "text"
click input "01N69920"
click strong "01N6920"
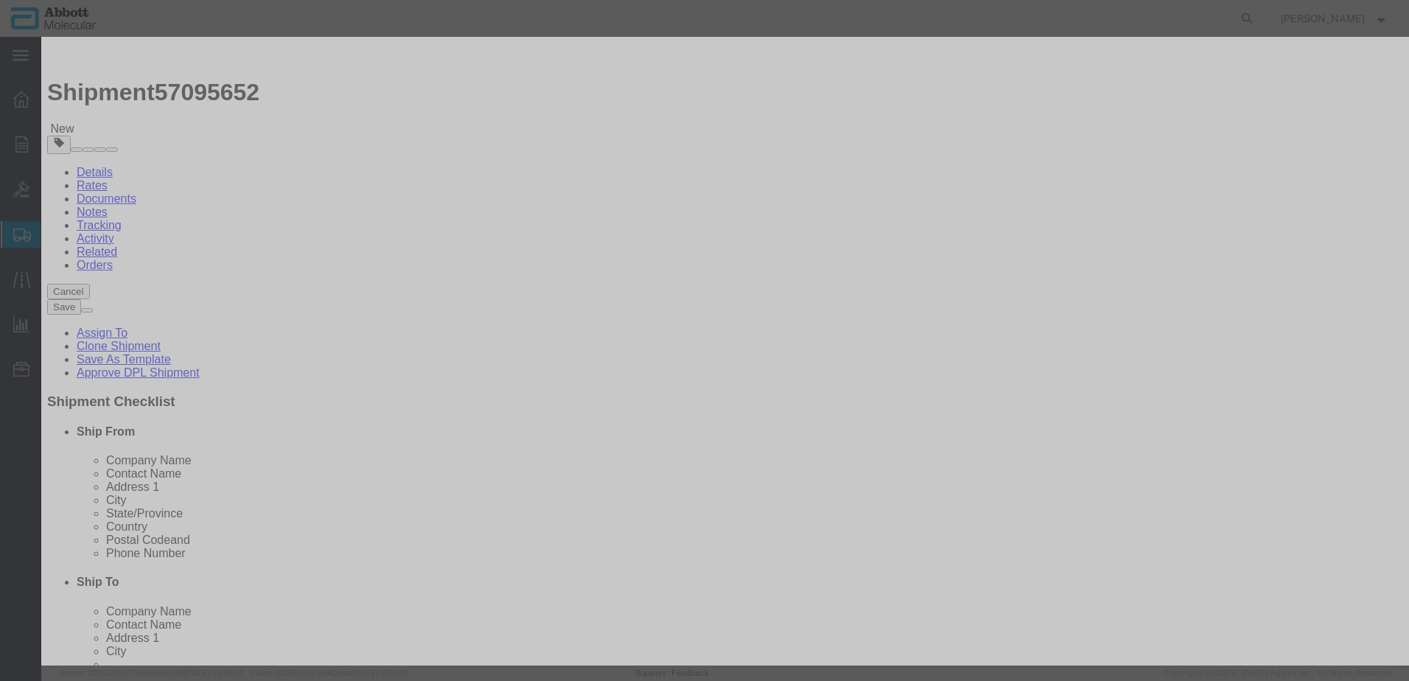
drag, startPoint x: 847, startPoint y: 240, endPoint x: 852, endPoint y: 248, distance: 9.6
click select "Select Account Type Activity ID Airline Appointment Number ASN Batch Number Bil…"
click button "Save & Add Another"
drag, startPoint x: 523, startPoint y: 157, endPoint x: 482, endPoint y: 120, distance: 55.3
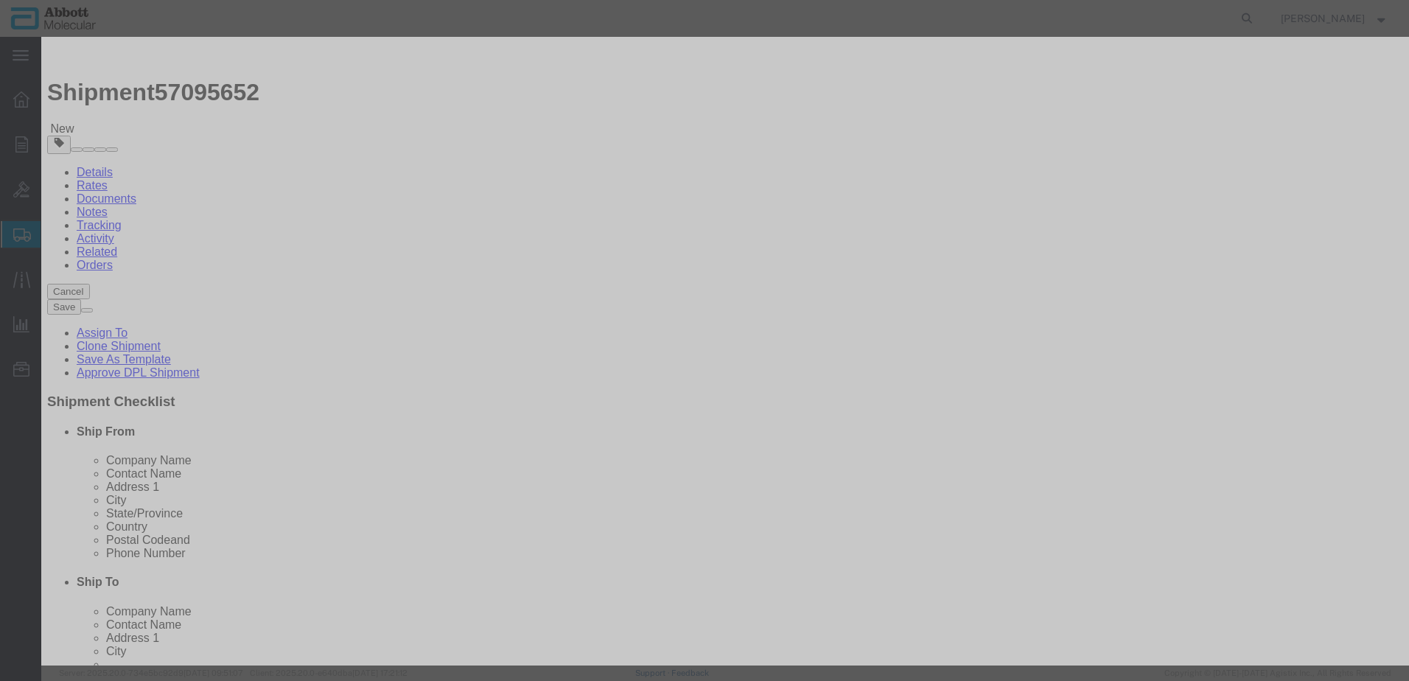
click input "text"
click strong "05J8501"
click select "Select Account Type Activity ID Airline Appointment Number ASN Batch Number Bil…"
click button "Save & Add Another"
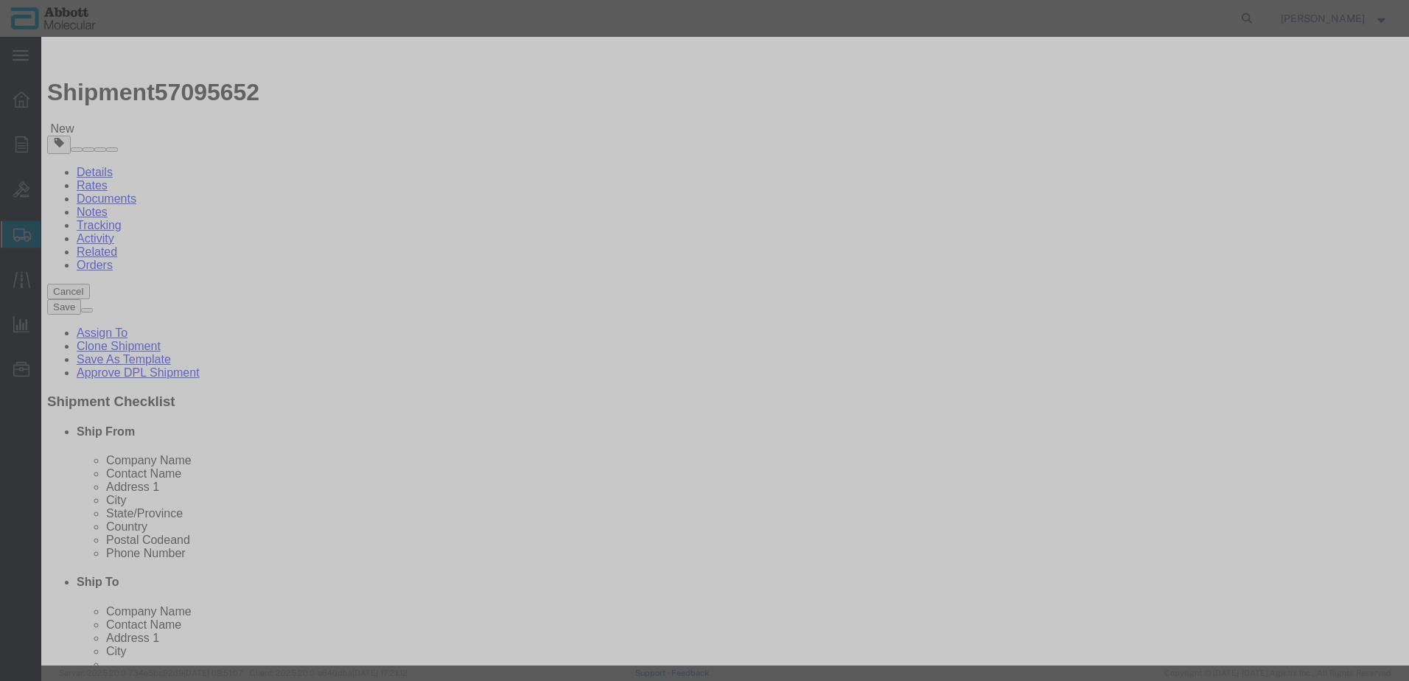
click input "text"
click td "Model: 05N3220"
drag, startPoint x: 906, startPoint y: 235, endPoint x: 906, endPoint y: 251, distance: 16.2
click select "Select Account Type Activity ID Airline Appointment Number ASN Batch Number Bil…"
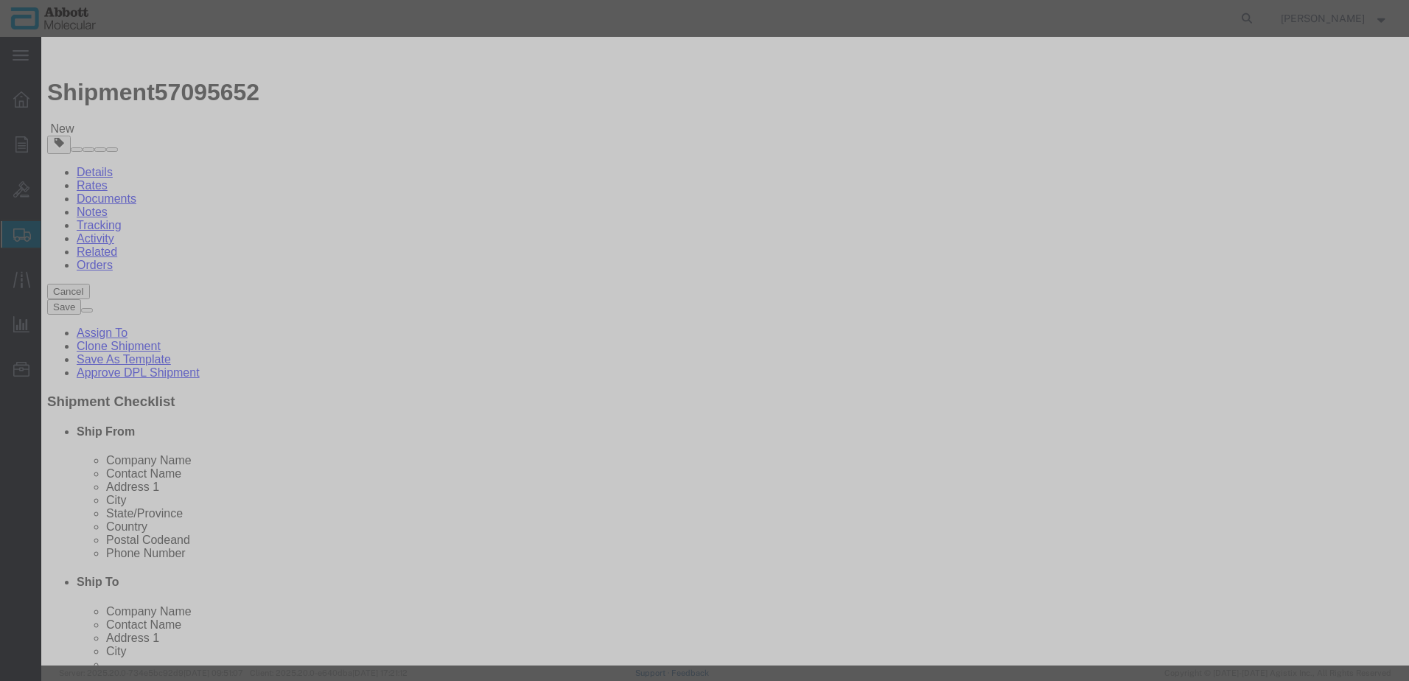
click button "Save & Close"
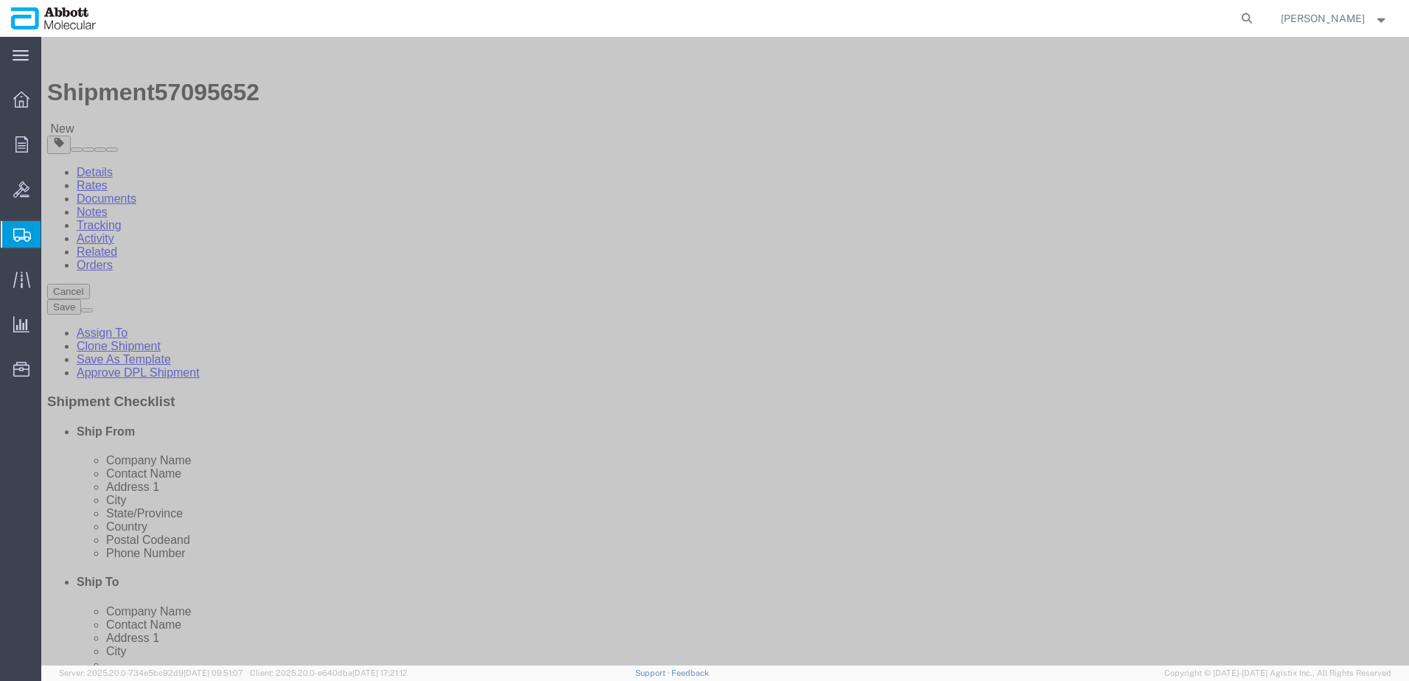
click link "Add Content"
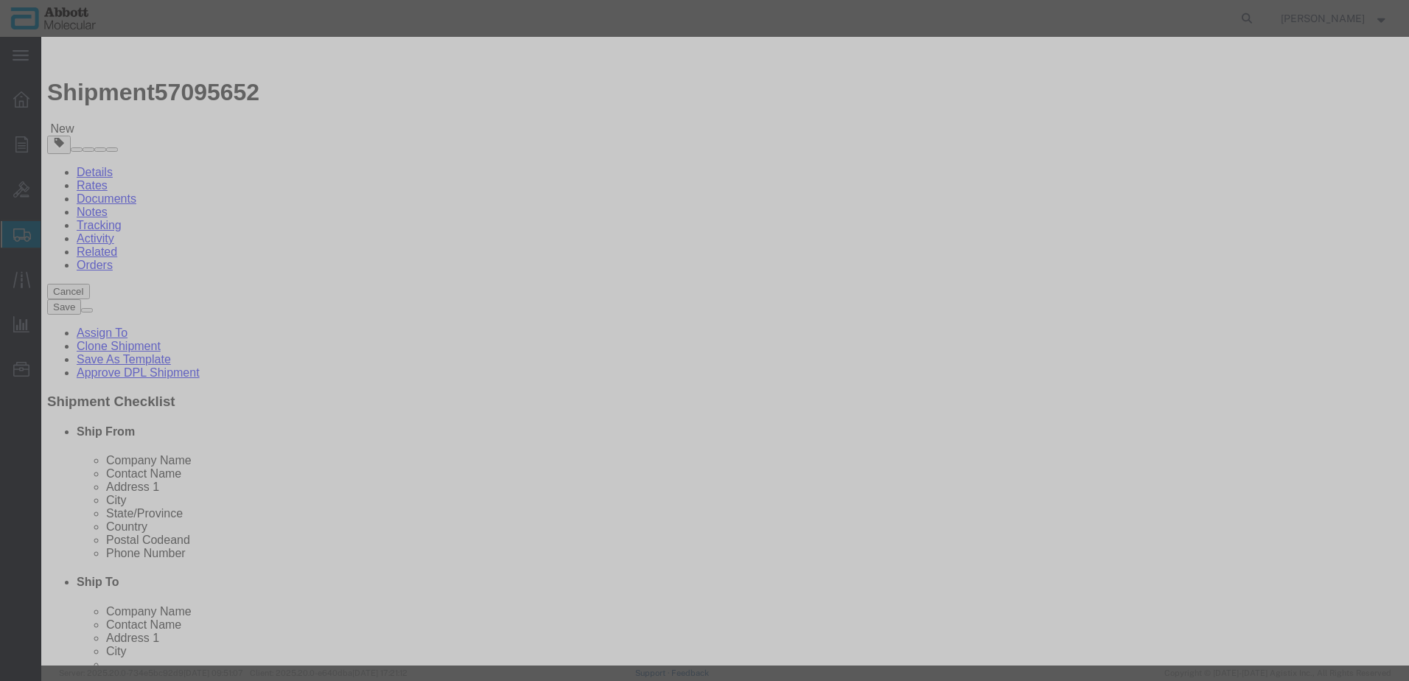
click input "text"
click td "Name: 07J2111"
click div "GL Reference Select Account Type Activity ID Airline Appointment Number ASN Bat…"
drag, startPoint x: 852, startPoint y: 240, endPoint x: 859, endPoint y: 251, distance: 12.7
click select "Select Account Type Activity ID Airline Appointment Number ASN Batch Number Bil…"
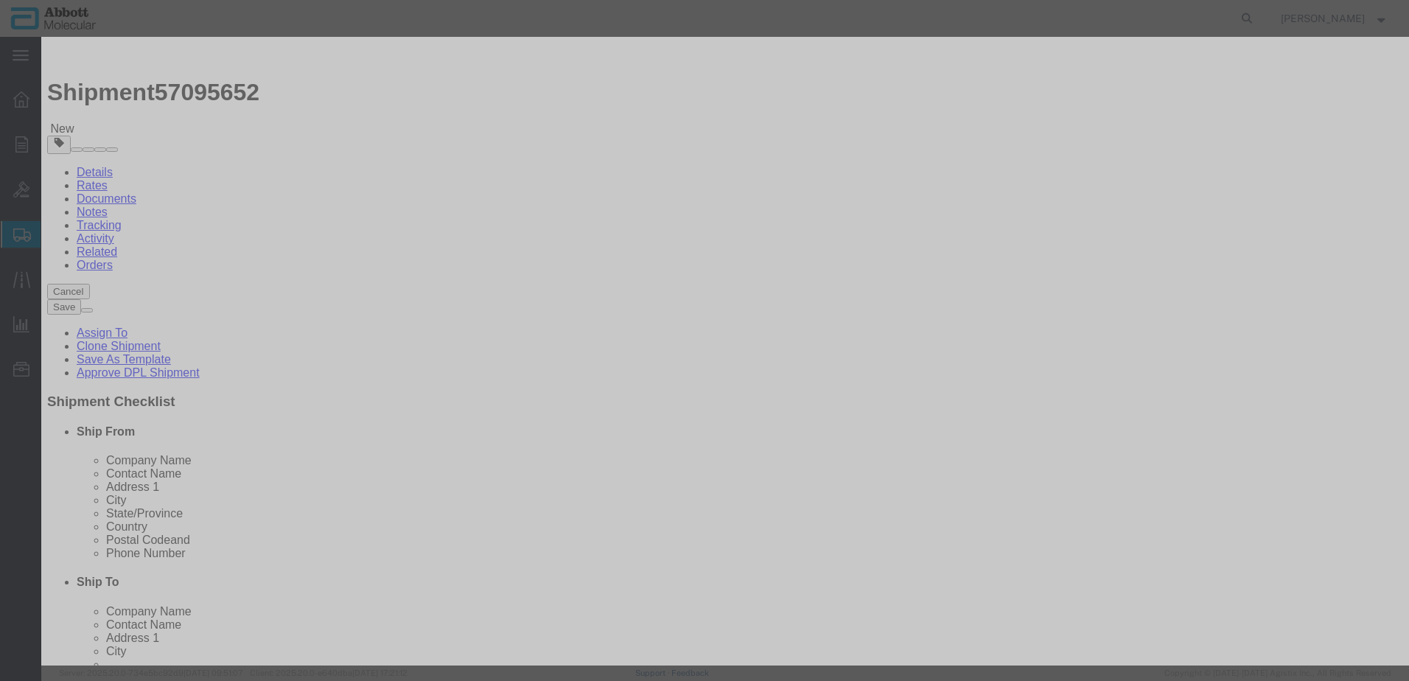
click select "Select Account Type Activity ID Airline Appointment Number ASN Batch Number Bil…"
click button "Save & Add Another"
click input "text"
click td "Model: 02G3110"
drag, startPoint x: 851, startPoint y: 239, endPoint x: 854, endPoint y: 249, distance: 10.7
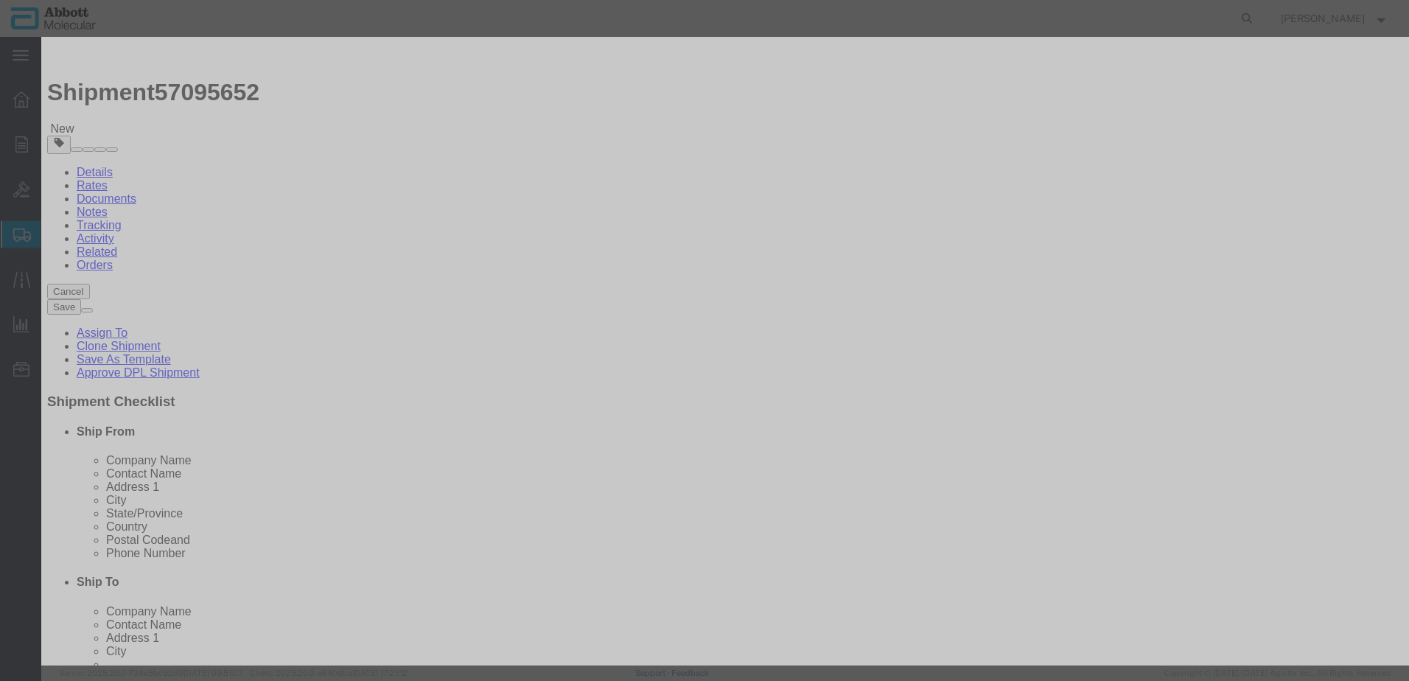
click select "Select Account Type Activity ID Airline Appointment Number ASN Batch Number Bil…"
click button "Save & Add Another"
click input "text"
click td "Model: 08N1580"
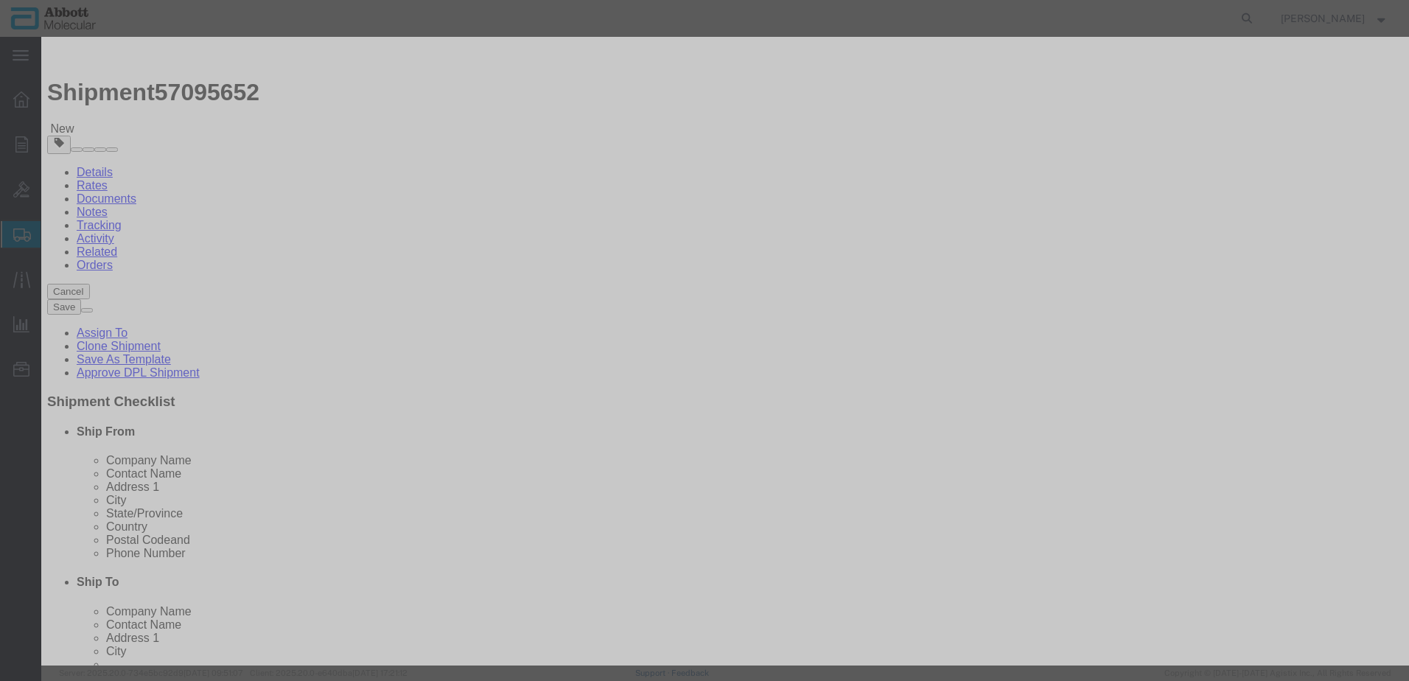
click select "Select Account Type Activity ID Airline Appointment Number ASN Batch Number Bil…"
click button "Save & Close"
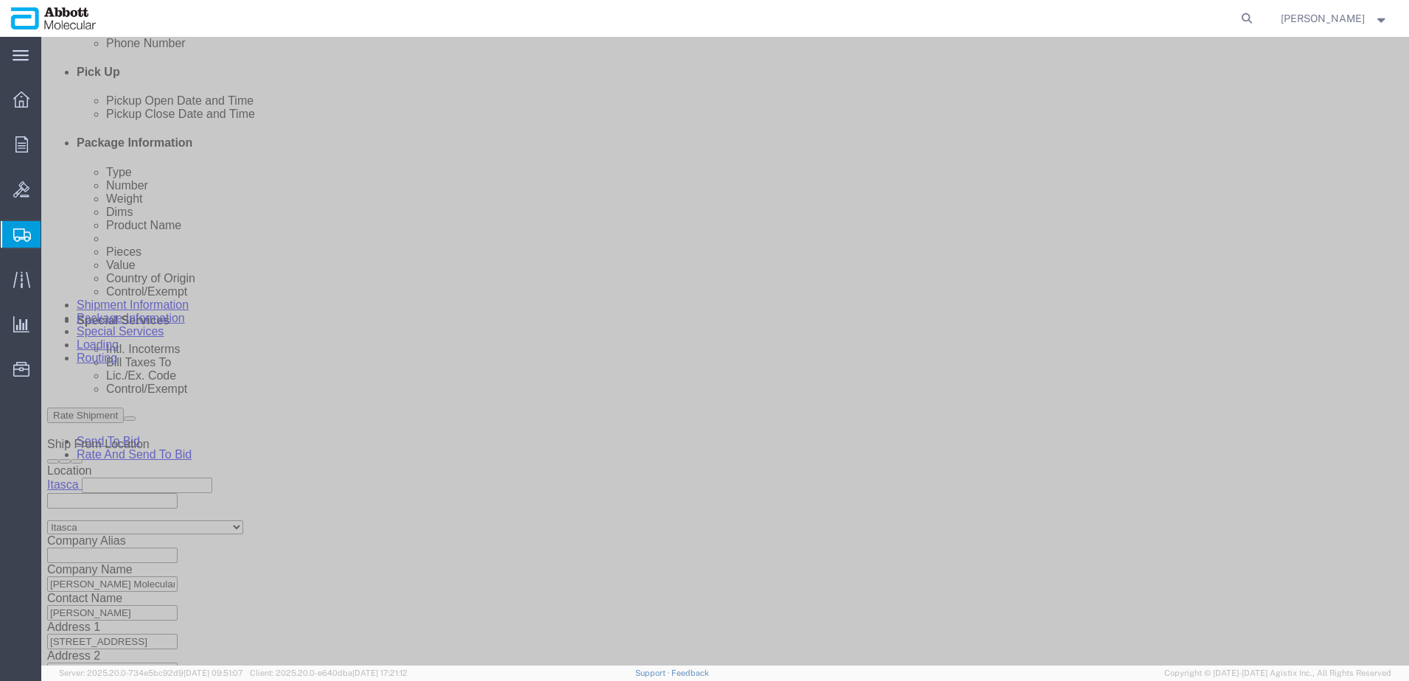
scroll to position [663, 0]
click link "Add Content"
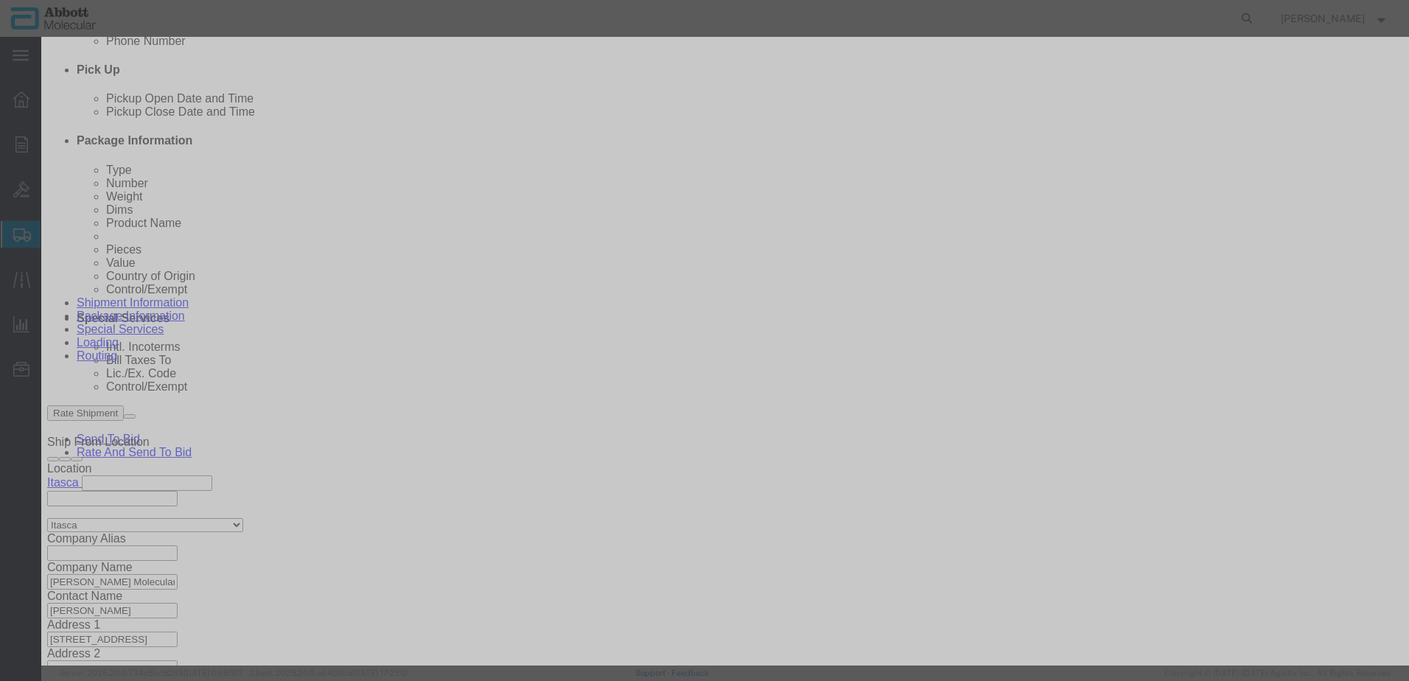
click input "text"
click strong "06J5001"
click select "Select Account Type Activity ID Airline Appointment Number ASN Batch Number Bil…"
click button "Save & Add Another"
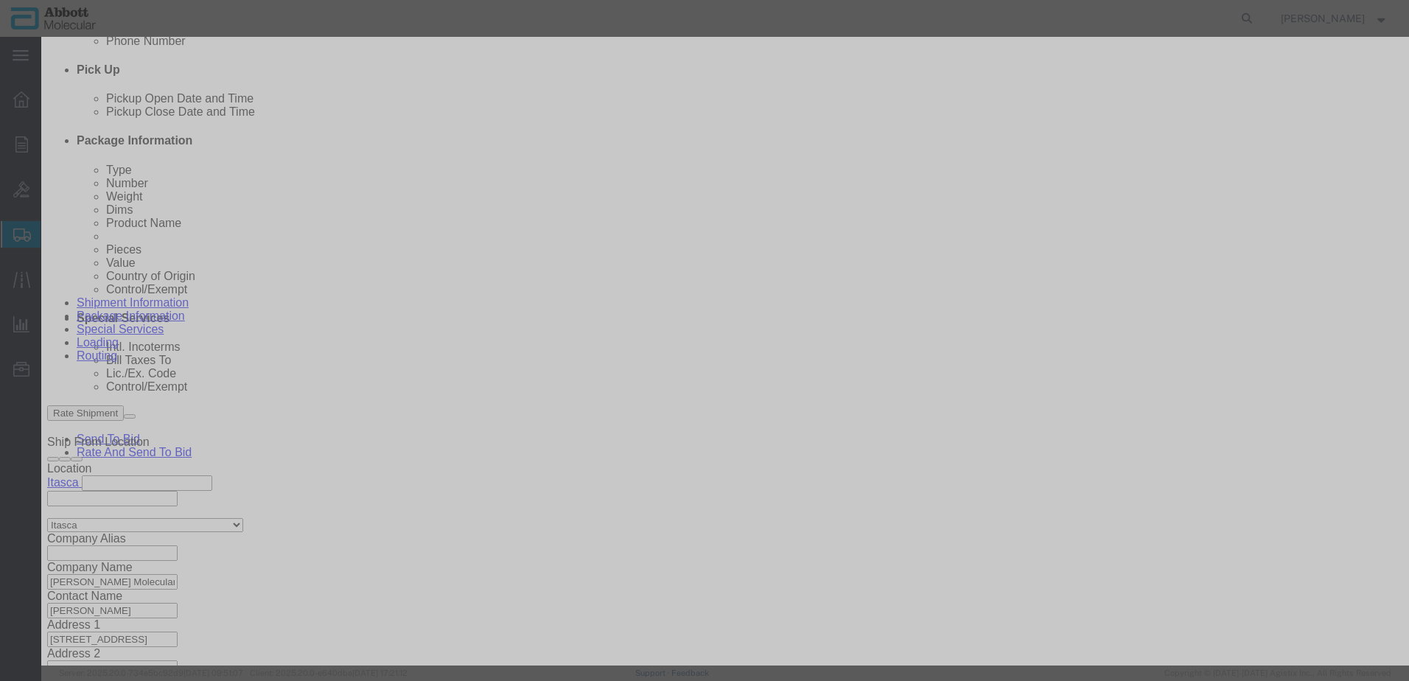
click input "text"
click strong "01N1820"
drag, startPoint x: 842, startPoint y: 240, endPoint x: 843, endPoint y: 247, distance: 7.5
click select "Select Account Type Activity ID Airline Appointment Number ASN Batch Number Bil…"
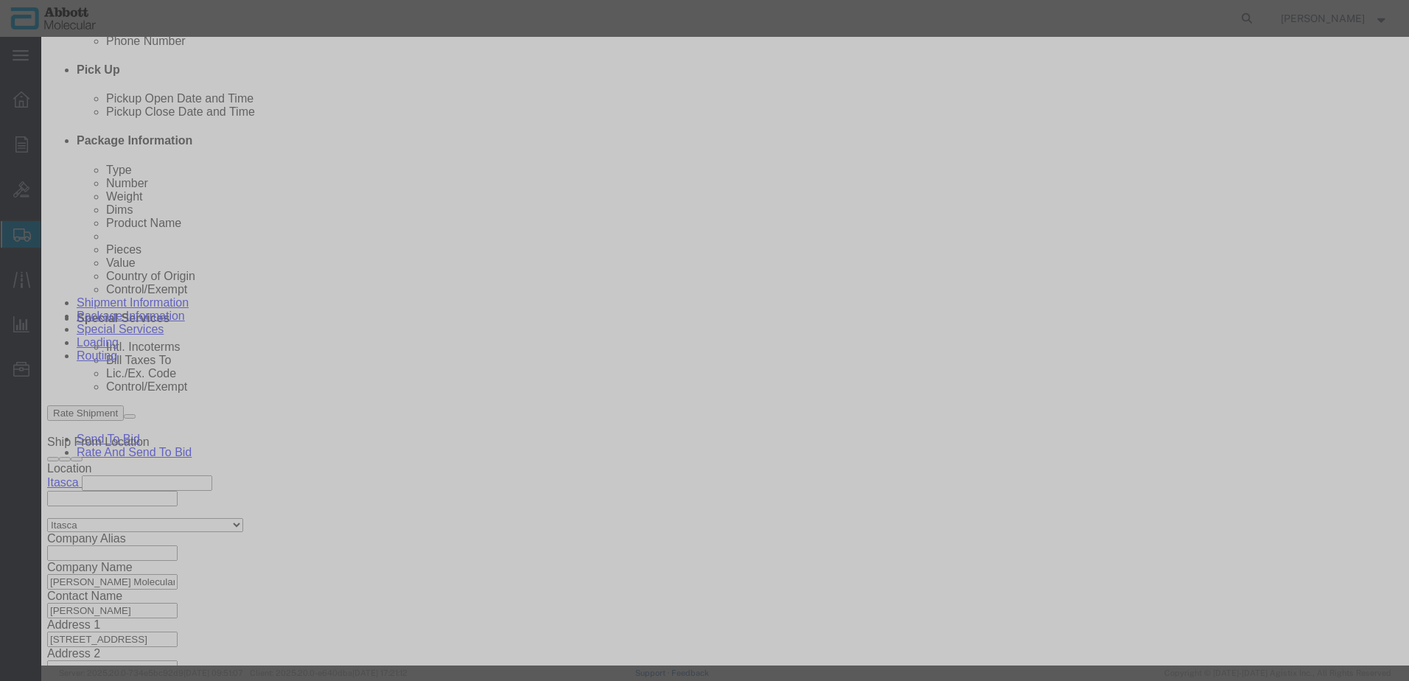
click button "Save & Add Another"
drag, startPoint x: 517, startPoint y: 154, endPoint x: 475, endPoint y: 117, distance: 55.3
click input "text"
click strong "05J0433"
drag, startPoint x: 848, startPoint y: 238, endPoint x: 852, endPoint y: 252, distance: 14.7
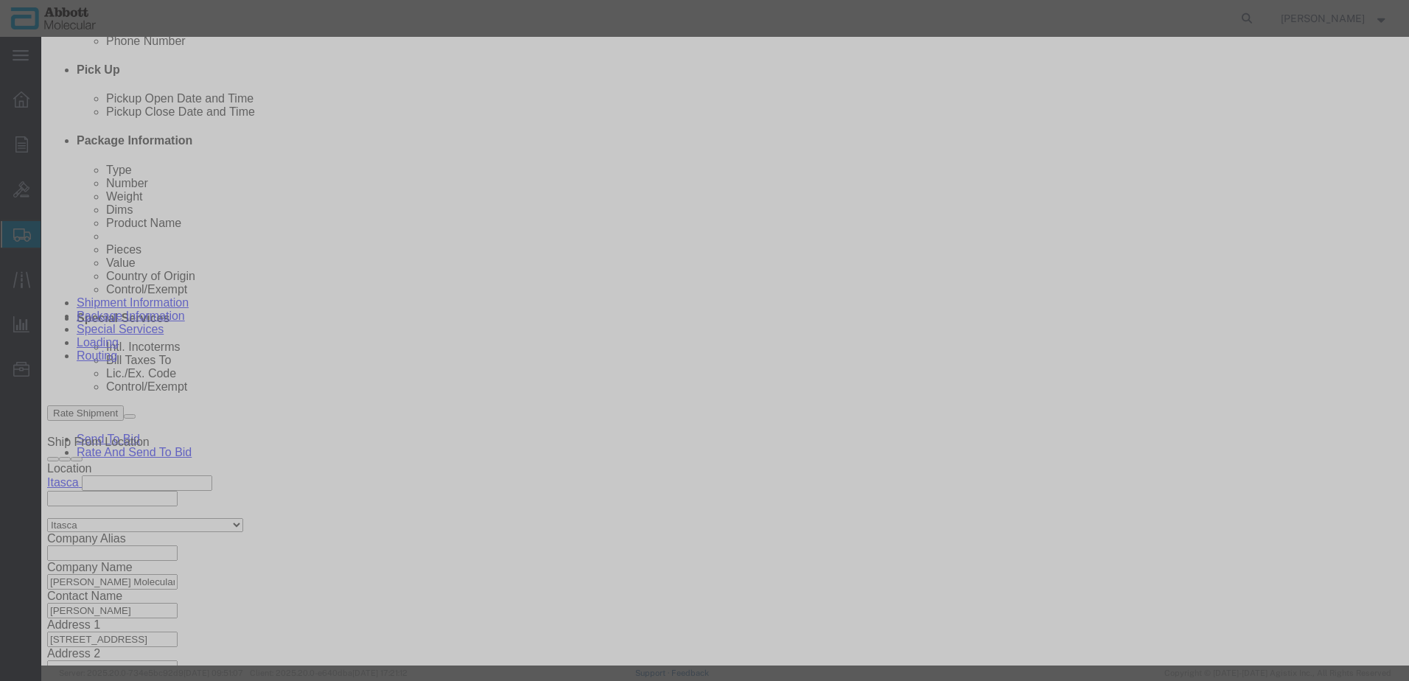
click select "Select Account Type Activity ID Airline Appointment Number ASN Batch Number Bil…"
click button "Save & Add Another"
click input "text"
click strong "05J7201"
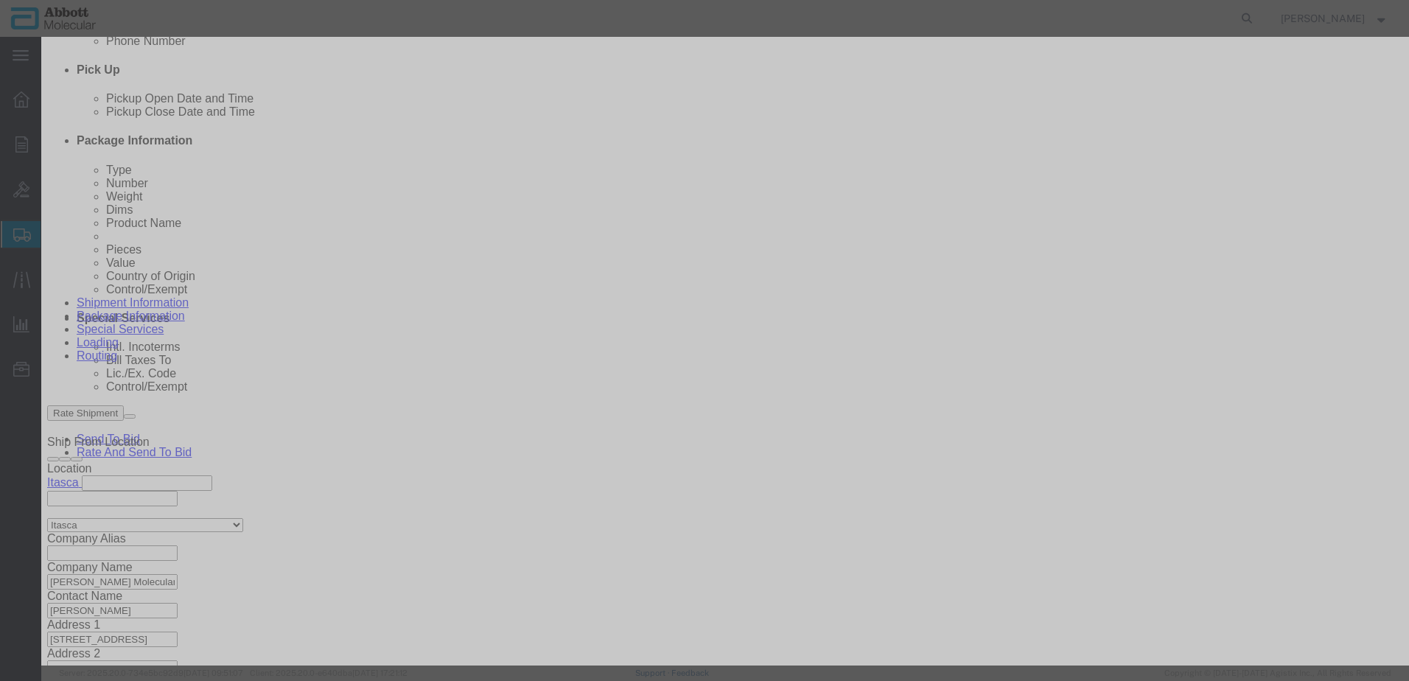
drag, startPoint x: 904, startPoint y: 240, endPoint x: 897, endPoint y: 252, distance: 13.9
click select "Select Account Type Activity ID Airline Appointment Number ASN Batch Number Bil…"
click button "Save & Add Another"
click input "text"
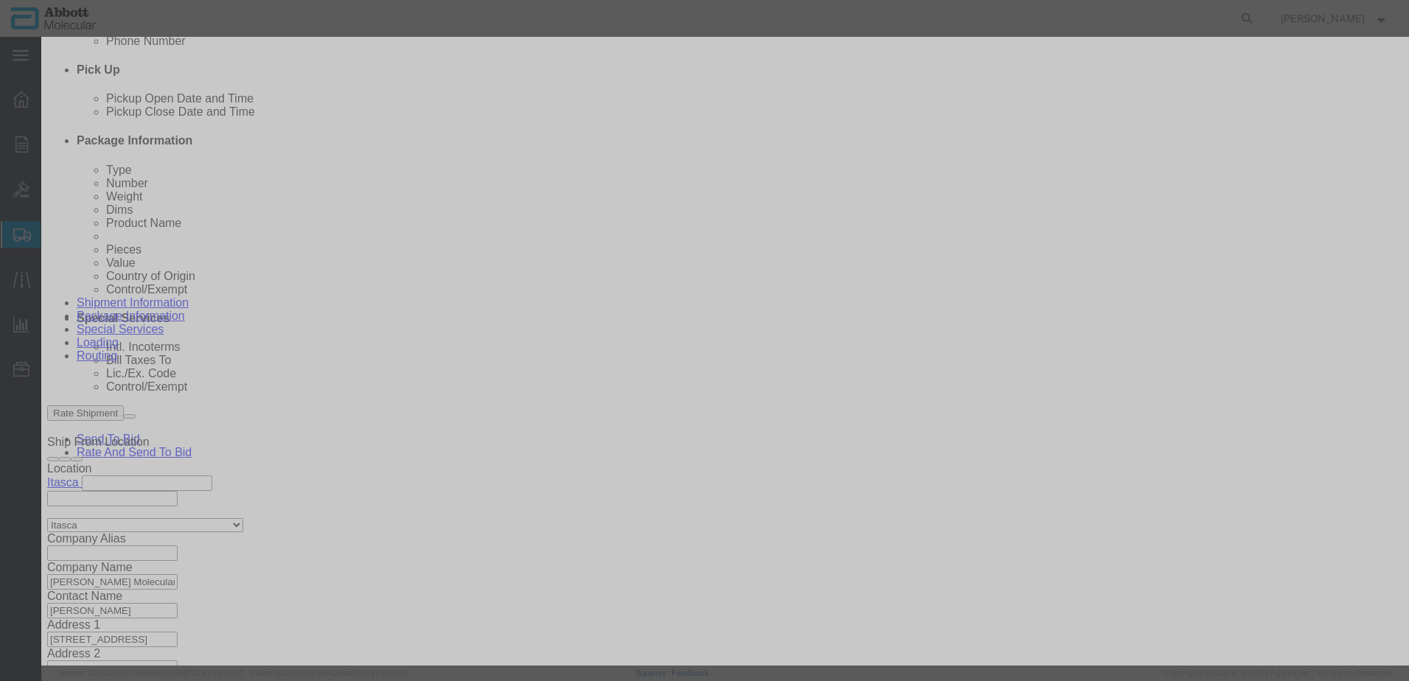
click strong "06J3722"
click select "Select Account Type Activity ID Airline Appointment Number ASN Batch Number Bil…"
click button "Save & Add Another"
click input "text"
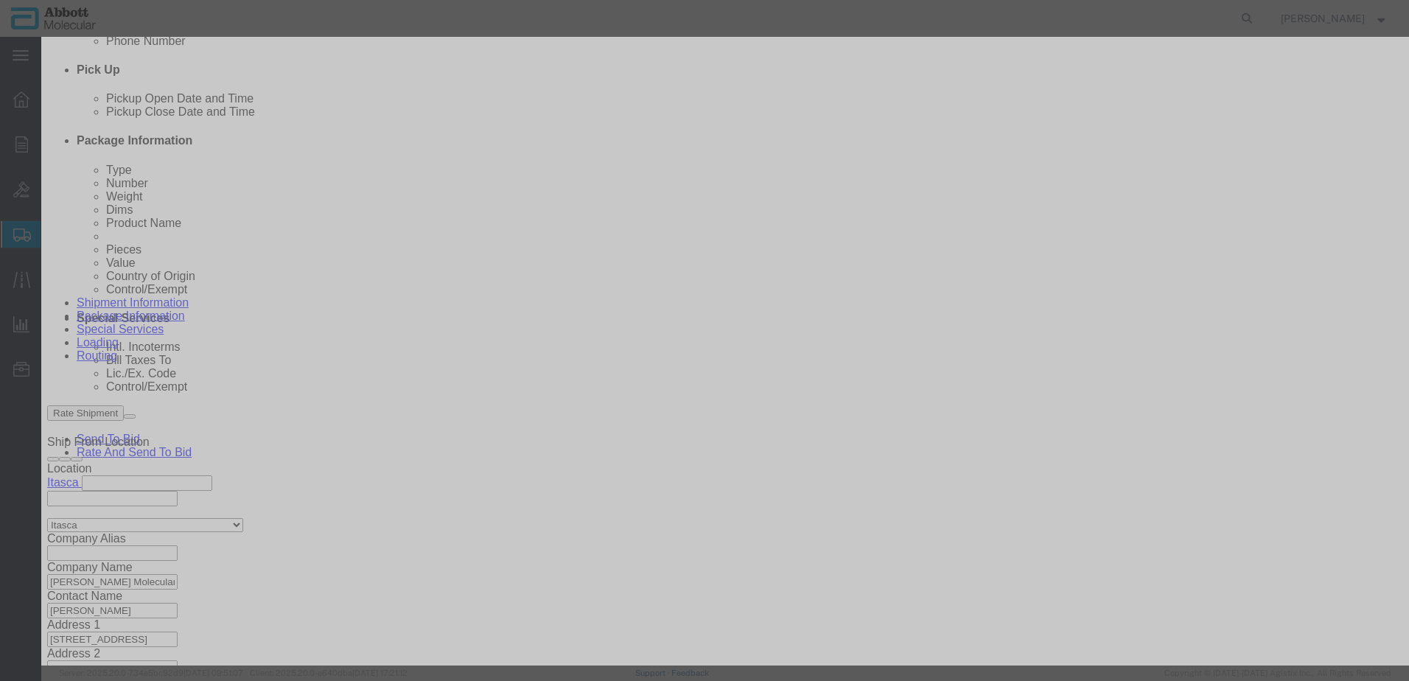
click strong "07J7101"
click select "Select Account Type Activity ID Airline Appointment Number ASN Batch Number Bil…"
drag, startPoint x: 349, startPoint y: 556, endPoint x: 18, endPoint y: 510, distance: 334.2
click button "Save & Add Another"
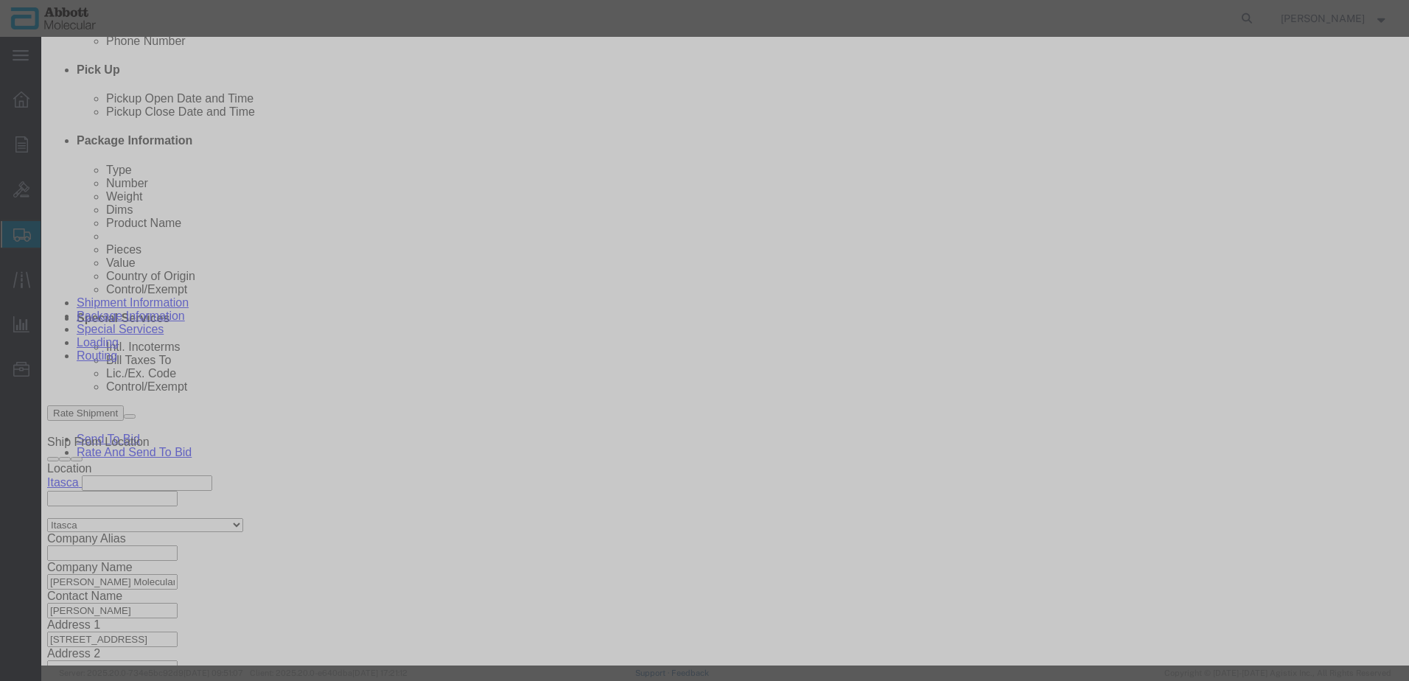
click input "text"
click div "Name: 09N1201 Sku: 09N1201 Model: 09N1201 Description: Alinity m Sample Prep Ki…"
click select "Select Account Type Activity ID Airline Appointment Number ASN Batch Number Bil…"
click button "Save & Add Another"
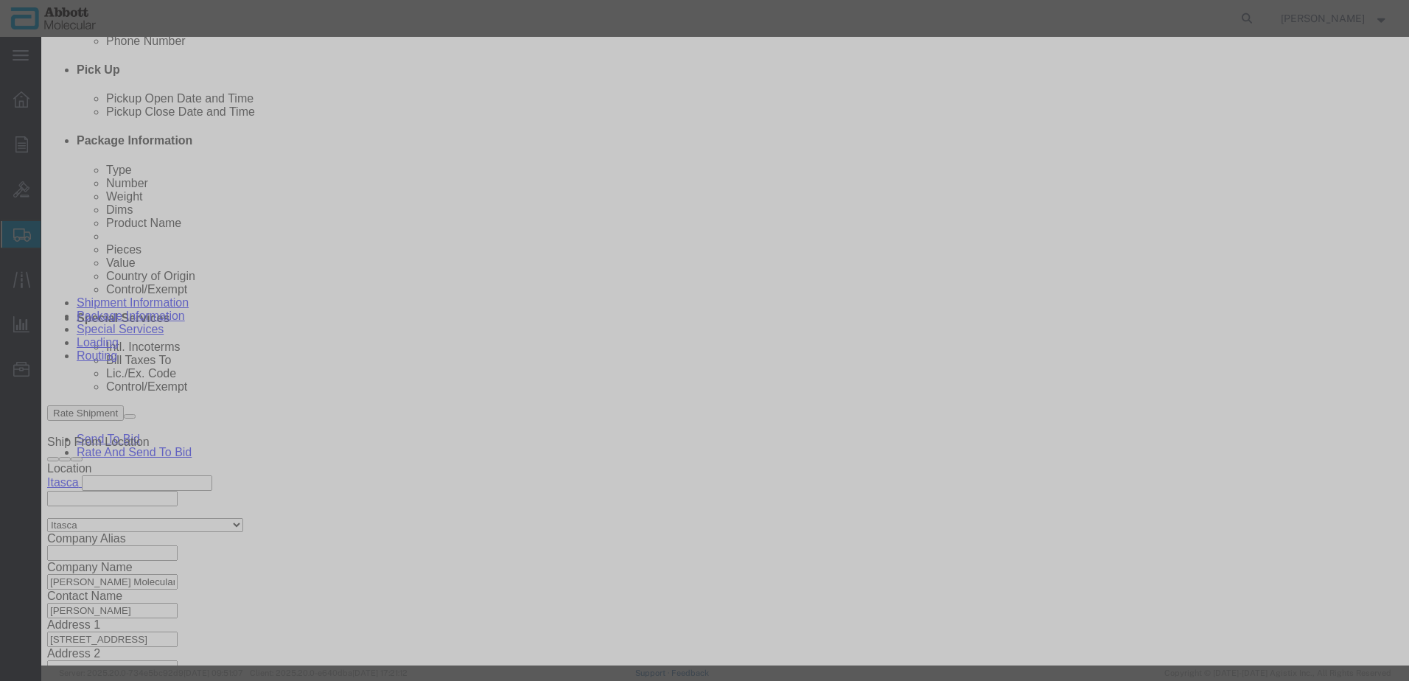
click input "text"
click td "Model: 07J2050"
click select "Select Account Type Activity ID Airline Appointment Number ASN Batch Number Bil…"
click button "Save & Add Another"
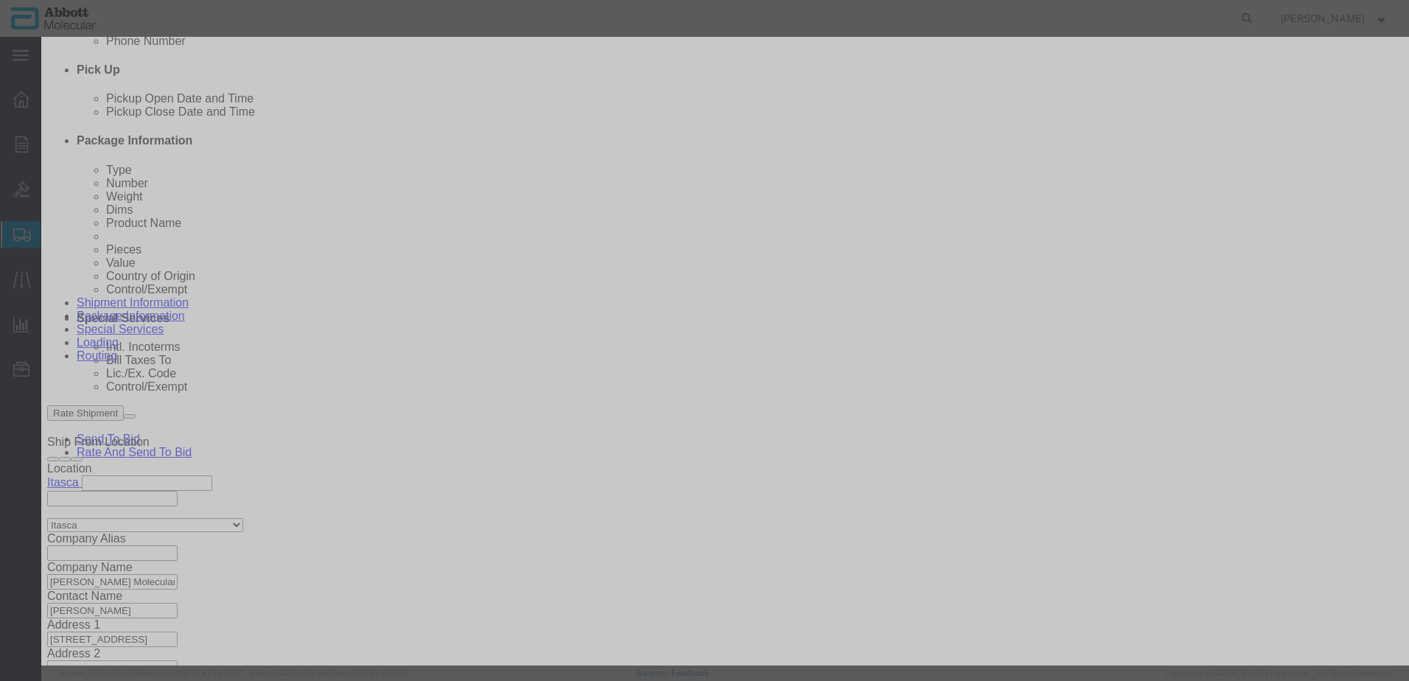
click input "text"
click strong "05N3320"
click select "Select Account Type Activity ID Airline Appointment Number ASN Batch Number Bil…"
click button "Save & Add Another"
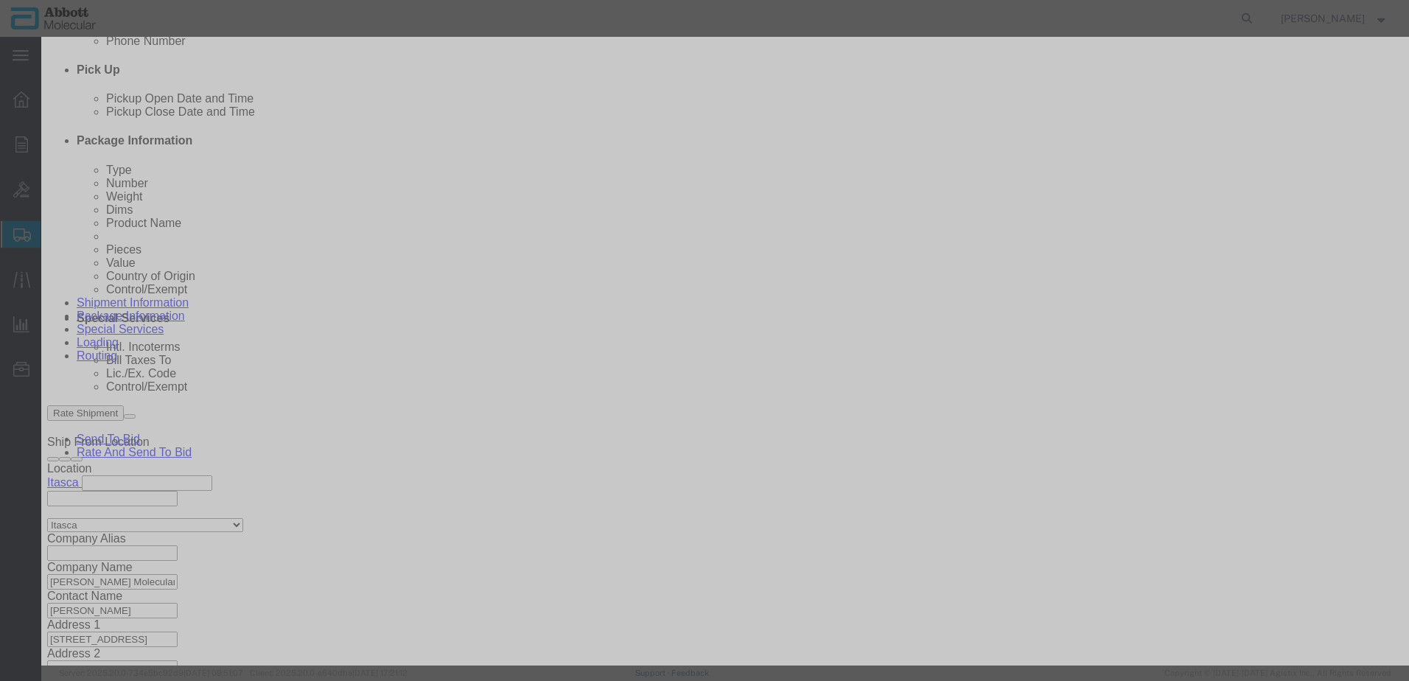
click input "text"
click td "Model: 05N5620"
click select "Select Account Type Activity ID Airline Appointment Number ASN Batch Number Bil…"
click button "Save & Add Another"
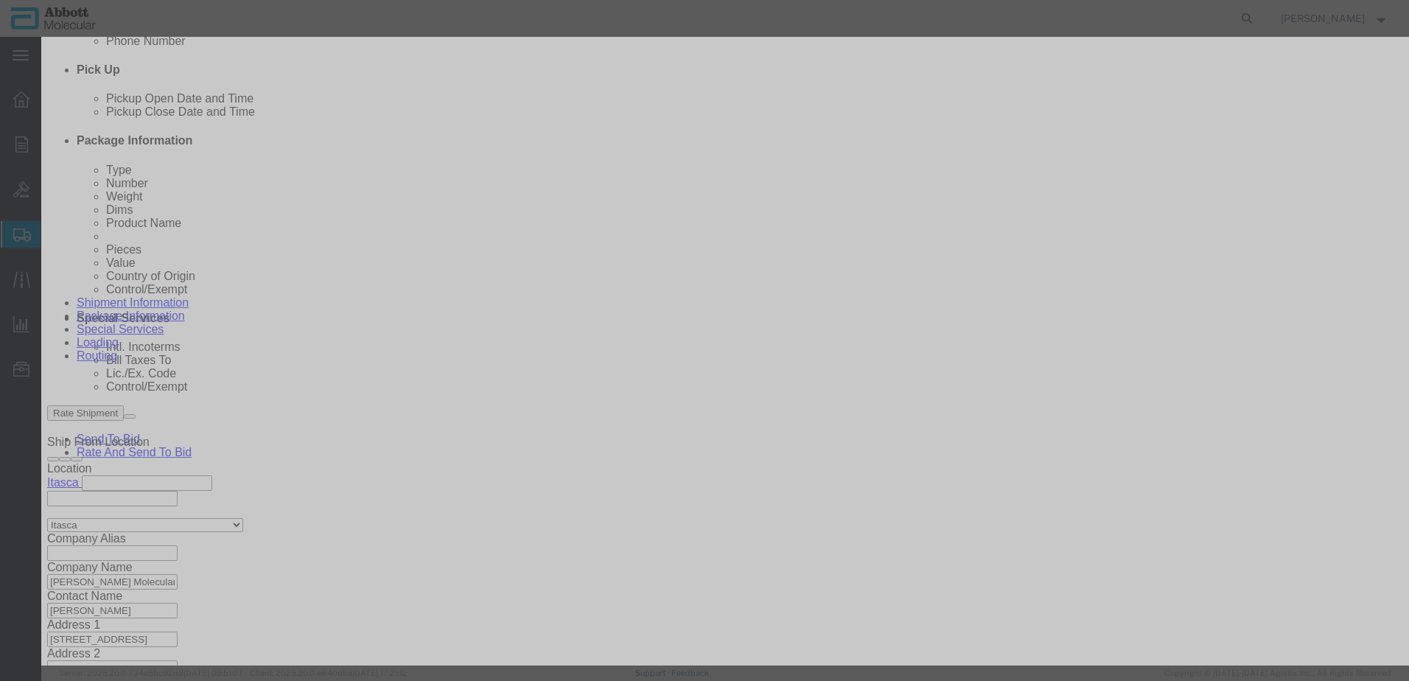
click input "text"
click td "Model: 06J3101"
drag, startPoint x: 849, startPoint y: 238, endPoint x: 844, endPoint y: 248, distance: 10.9
click select "Select Account Type Activity ID Airline Appointment Number ASN Batch Number Bil…"
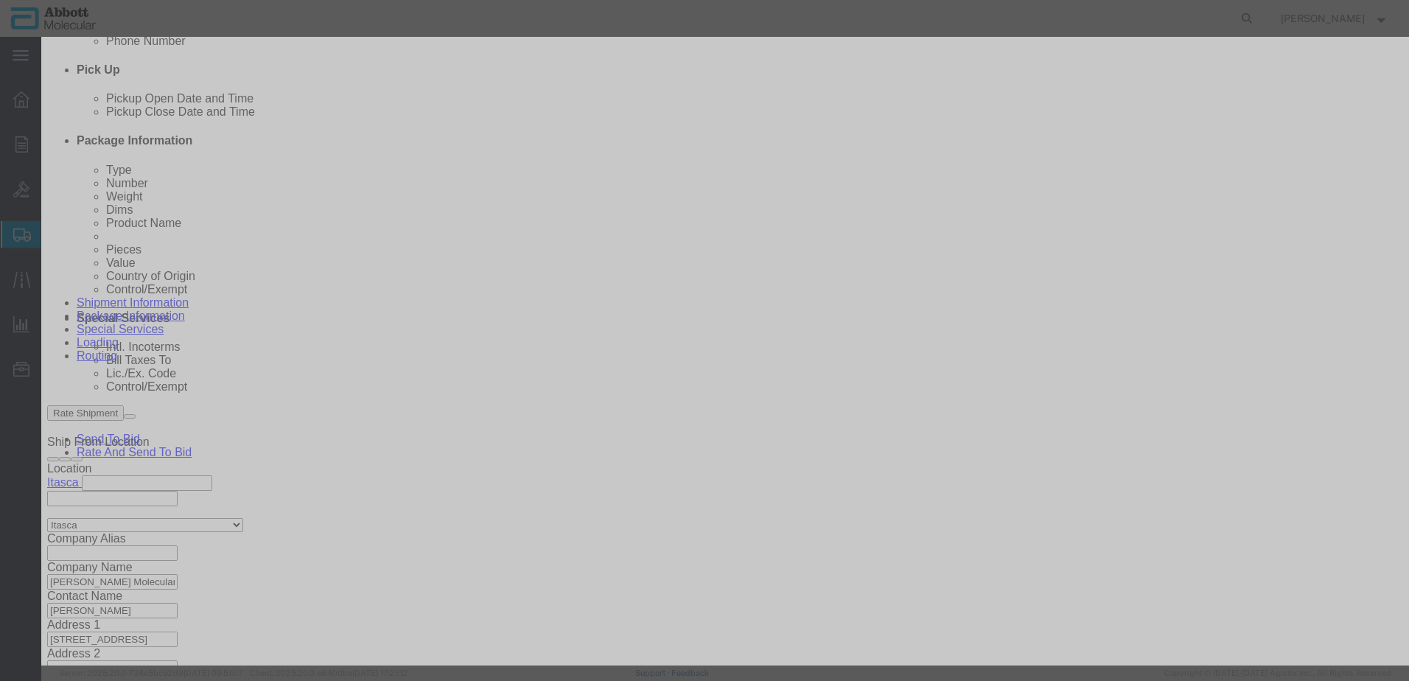
click button "Save & Add Another"
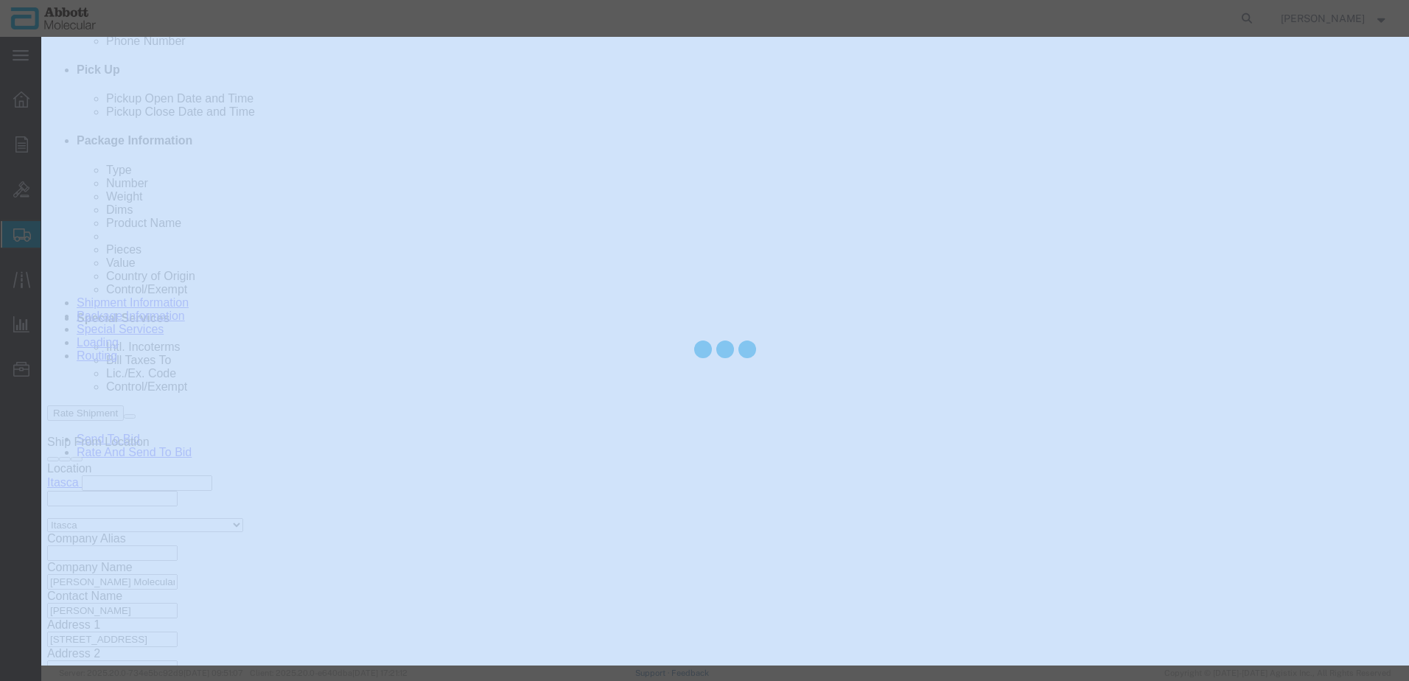
click at [520, 148] on div at bounding box center [725, 351] width 1368 height 629
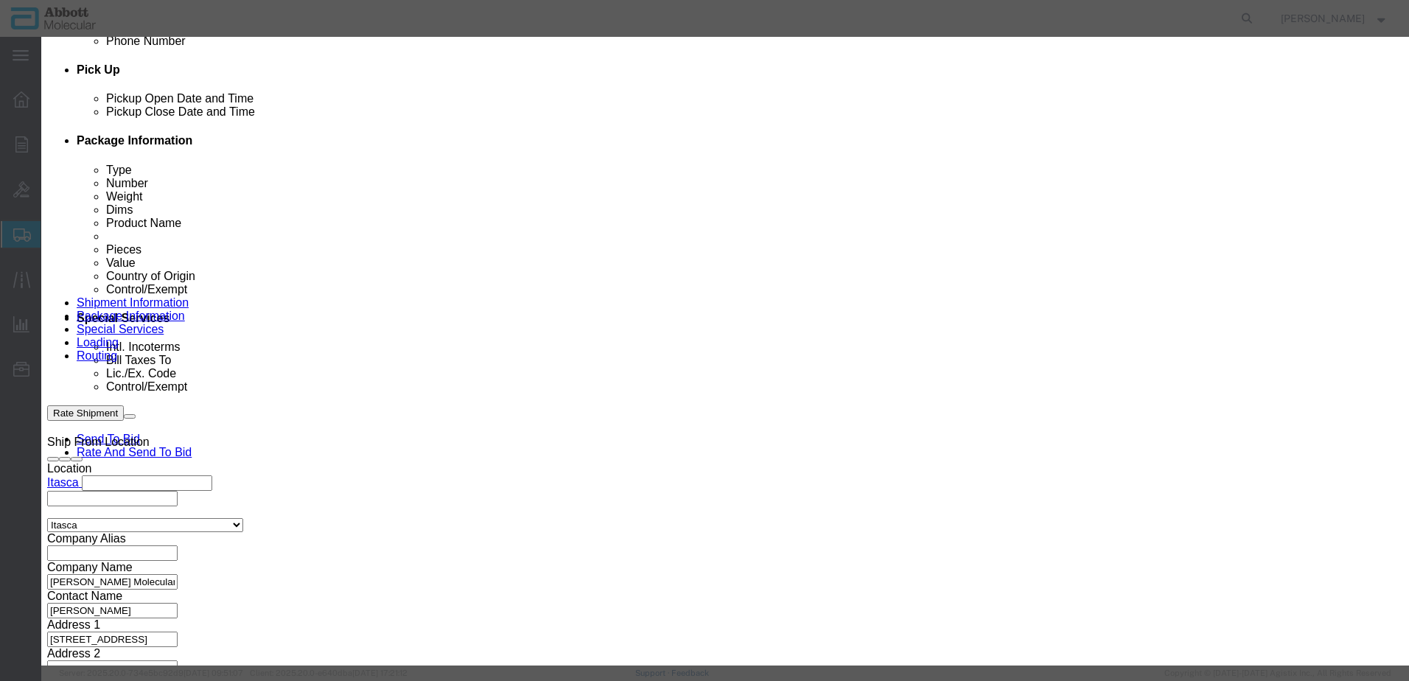
click input "text"
click strong "06J5411"
click select "Select Account Type Activity ID Airline Appointment Number ASN Batch Number Bil…"
click button "Save & Add Another"
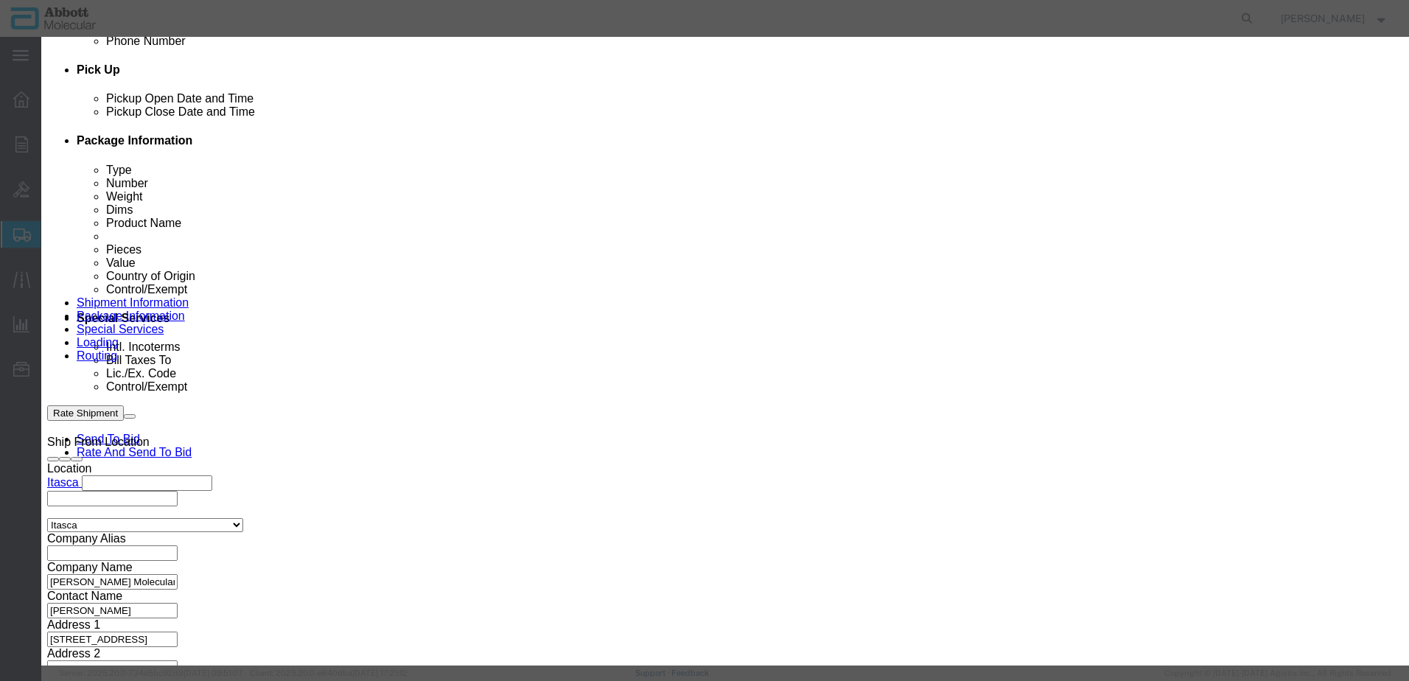
drag, startPoint x: 555, startPoint y: 156, endPoint x: 514, endPoint y: 119, distance: 55.3
click input "text"
click td "Model: 08N5090"
drag, startPoint x: 853, startPoint y: 234, endPoint x: 852, endPoint y: 250, distance: 16.2
click select "Select Account Type Activity ID Airline Appointment Number ASN Batch Number Bil…"
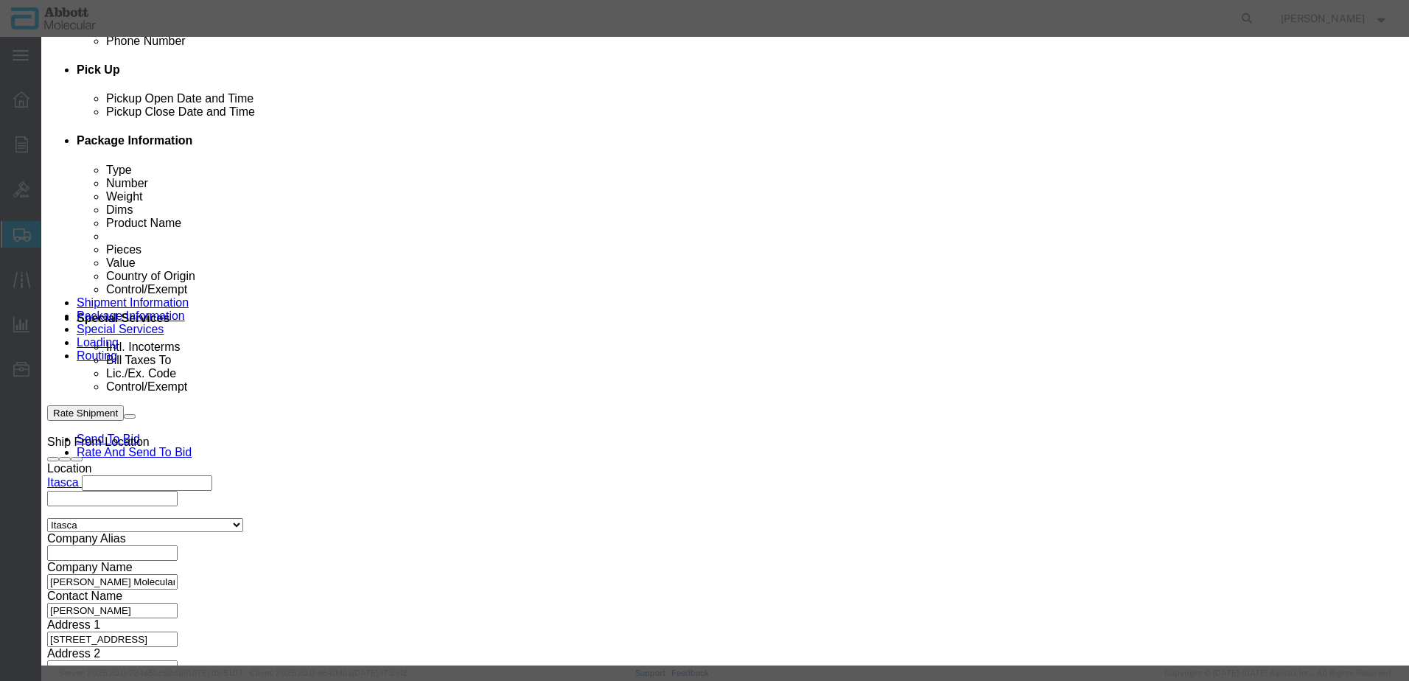
click select "Select Account Type Activity ID Airline Appointment Number ASN Batch Number Bil…"
drag, startPoint x: 349, startPoint y: 551, endPoint x: 0, endPoint y: 498, distance: 353.5
click button "Save & Add Another"
click input "text"
click strong "08N4580"
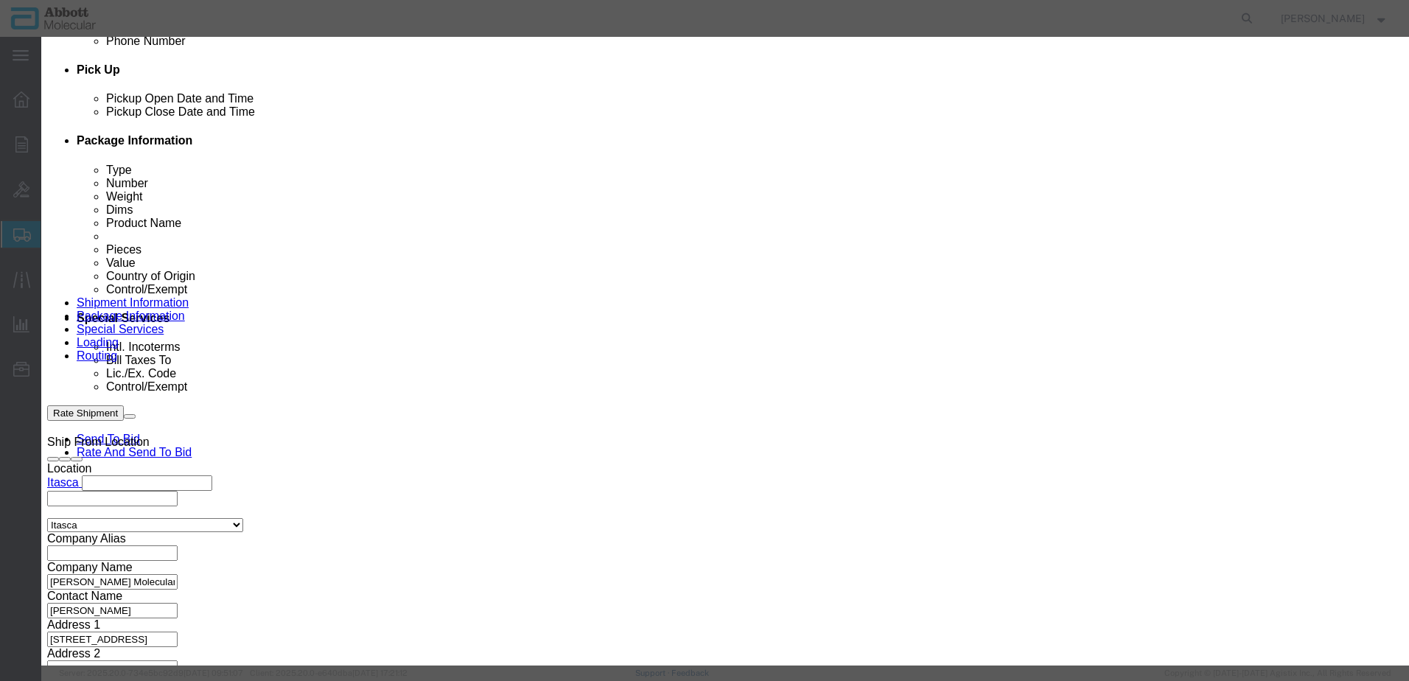
drag, startPoint x: 903, startPoint y: 237, endPoint x: 894, endPoint y: 252, distance: 17.2
click select "Select Account Type Activity ID Airline Appointment Number ASN Batch Number Bil…"
click button "Save & Add Another"
click input "text"
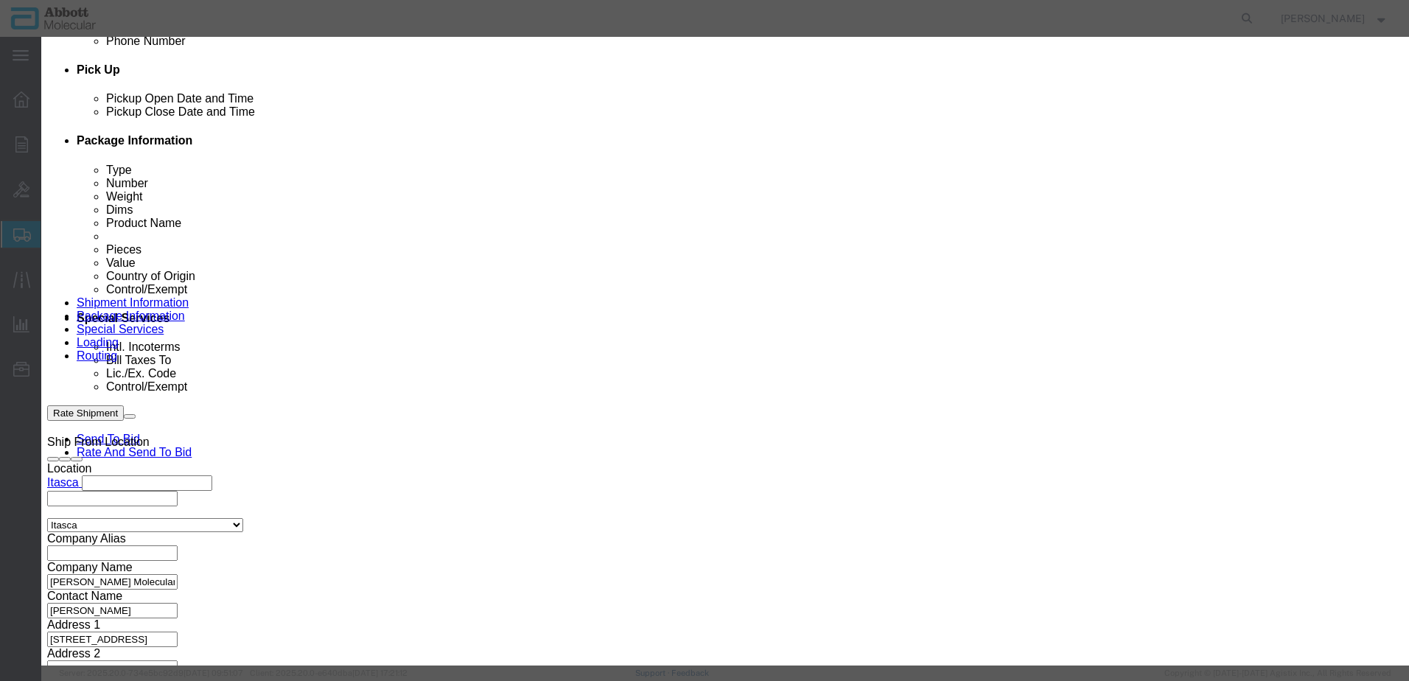
click strong "09N1580"
click select "Select Account Type Activity ID Airline Appointment Number ASN Batch Number Bil…"
click button "Save & Close"
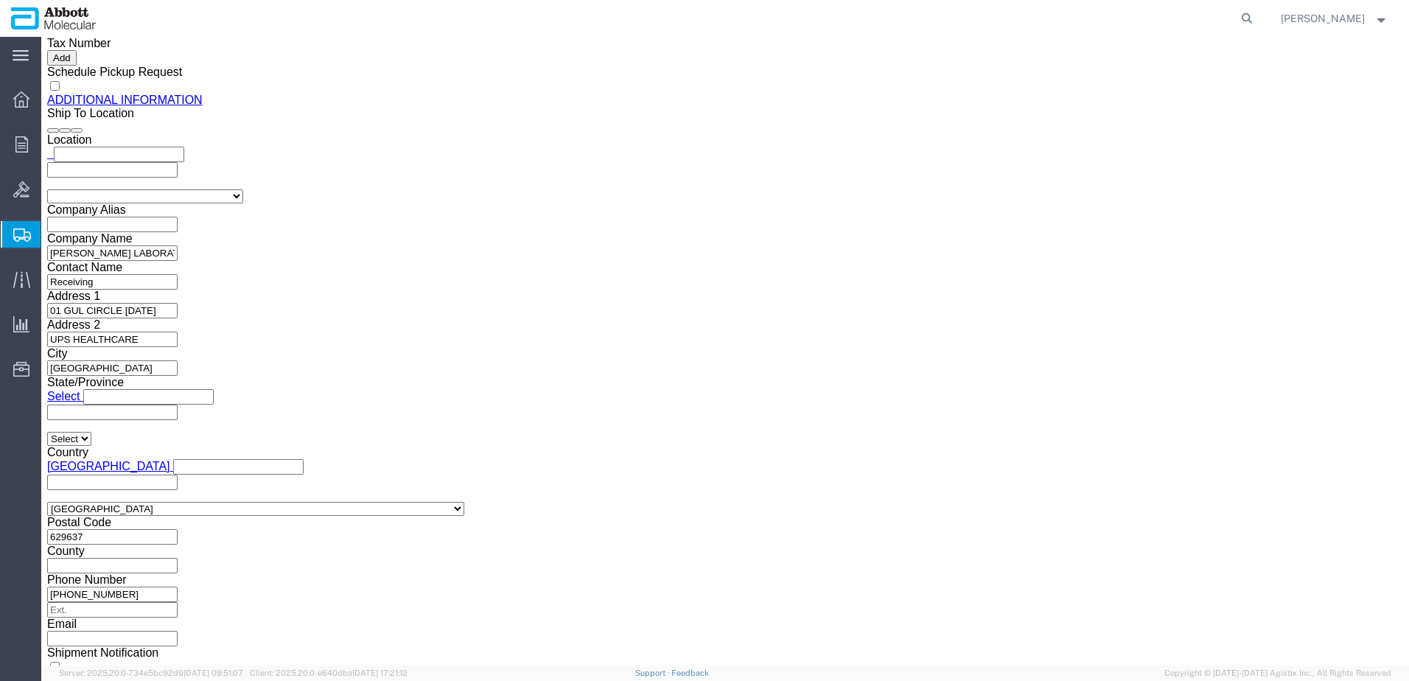
scroll to position [2118, 0]
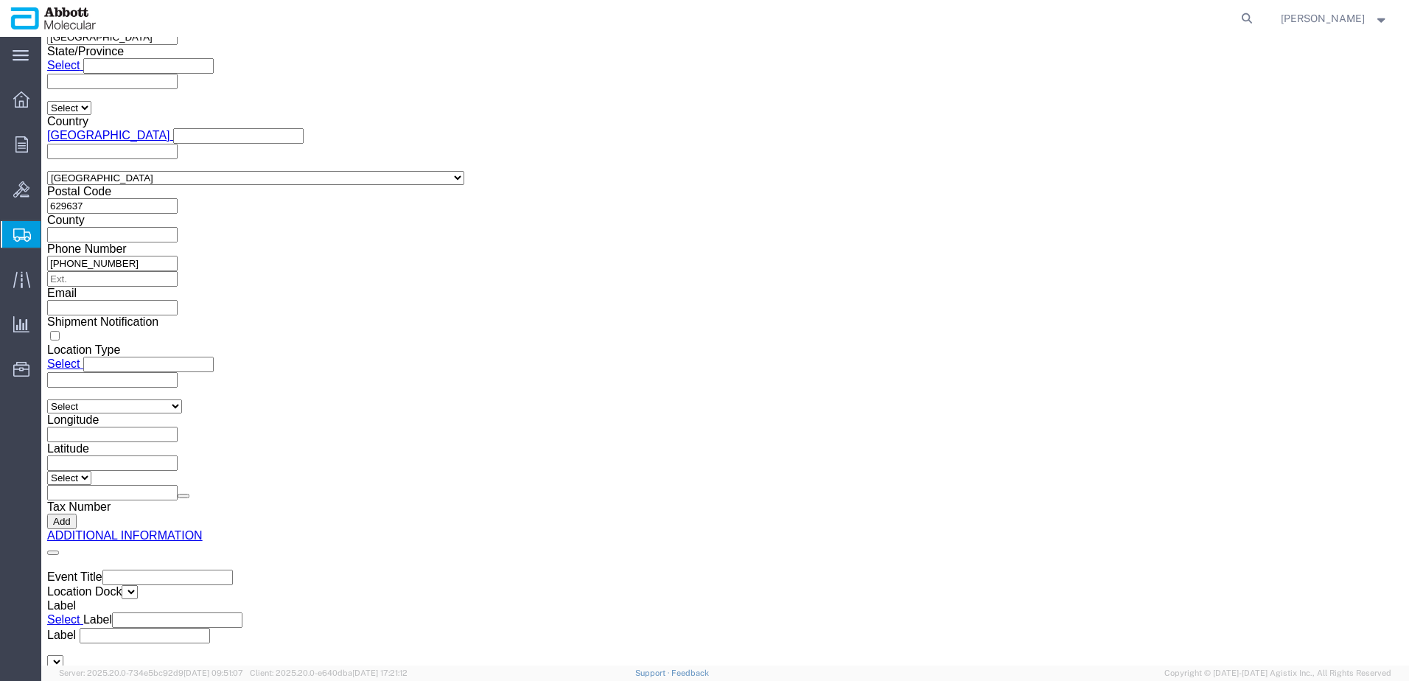
drag, startPoint x: 1011, startPoint y: 565, endPoint x: 859, endPoint y: 531, distance: 156.5
click button "Continue"
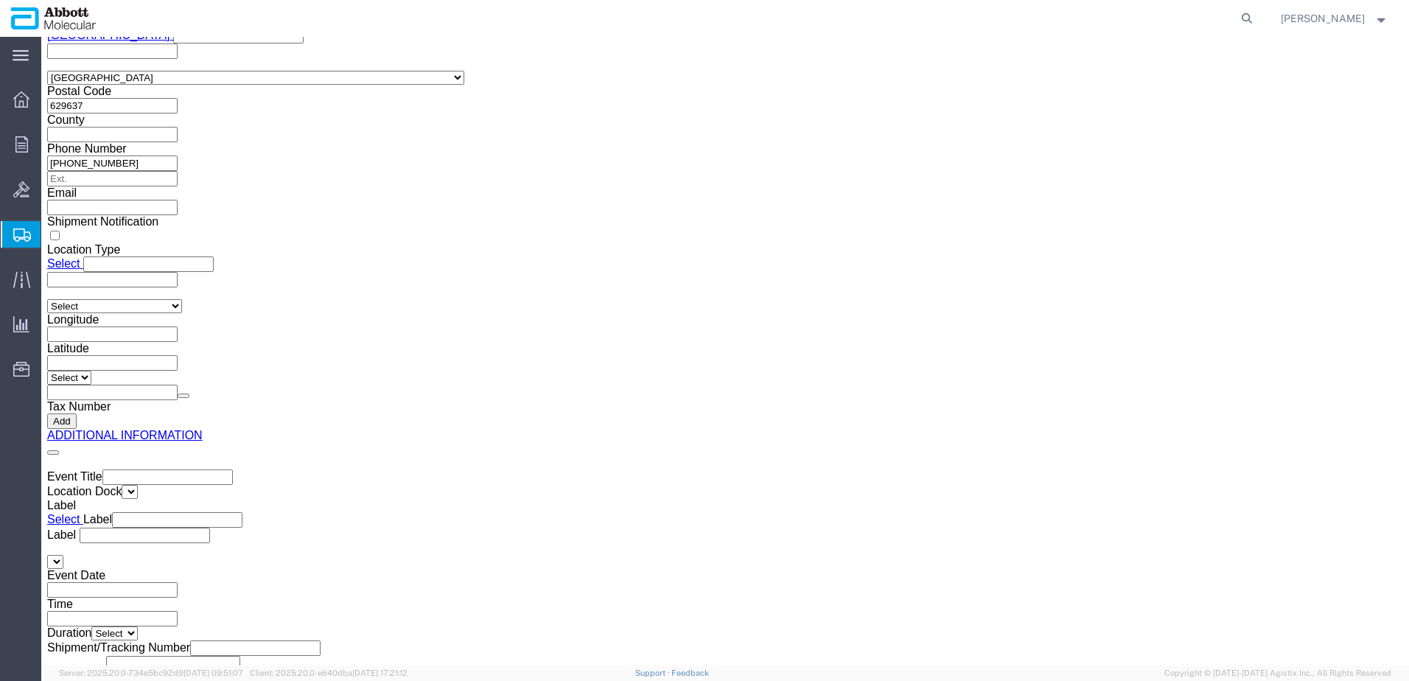
drag, startPoint x: 741, startPoint y: 487, endPoint x: 725, endPoint y: 477, distance: 18.6
click button "Upload"
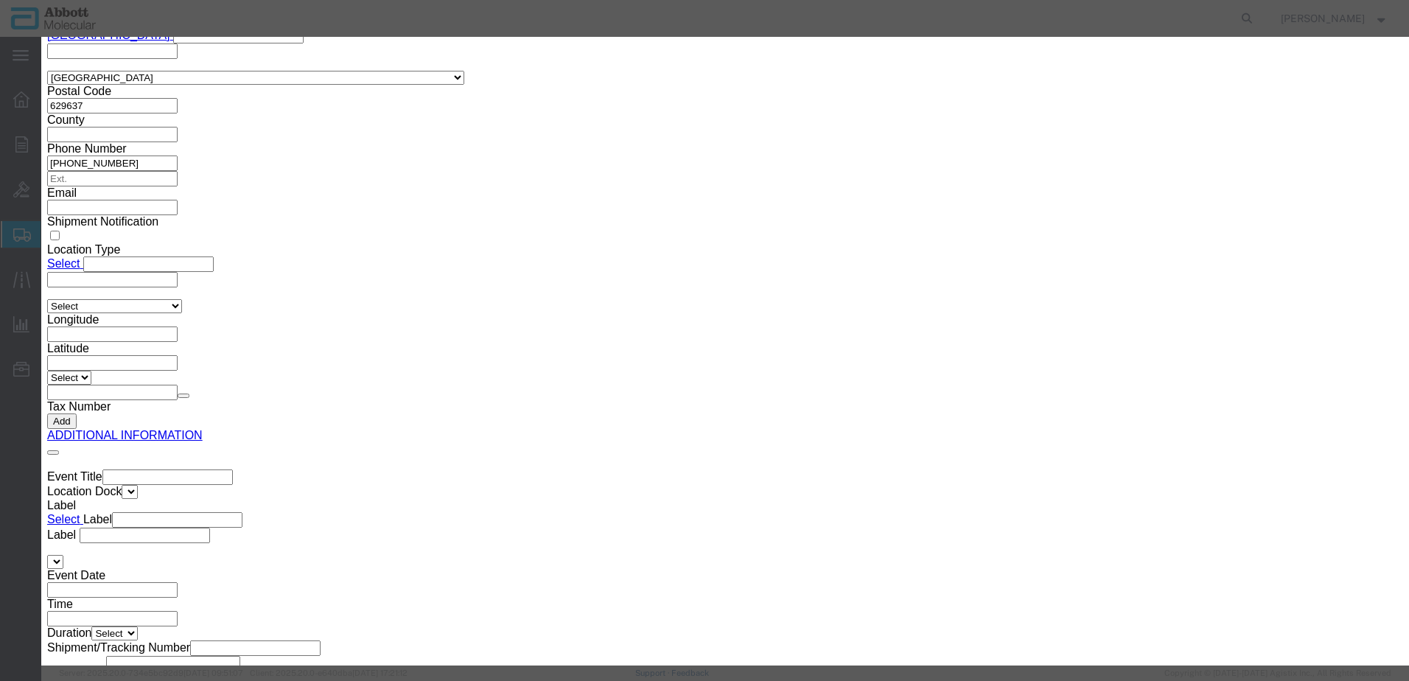
click button "Browse"
click button "Upload"
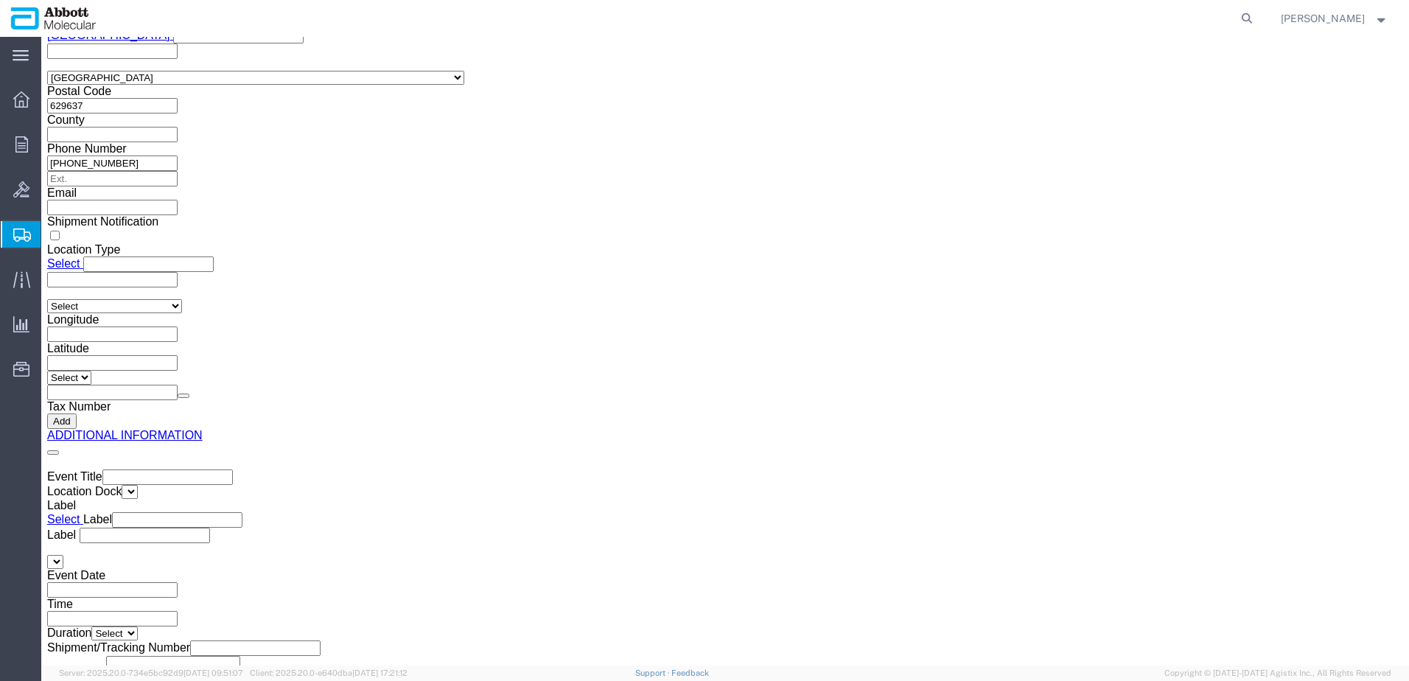
drag, startPoint x: 52, startPoint y: 19, endPoint x: 204, endPoint y: 30, distance: 153.0
click div "Shipment 57095652 New"
copy h1 "Shipment 57095652"
click button "Rate Shipment"
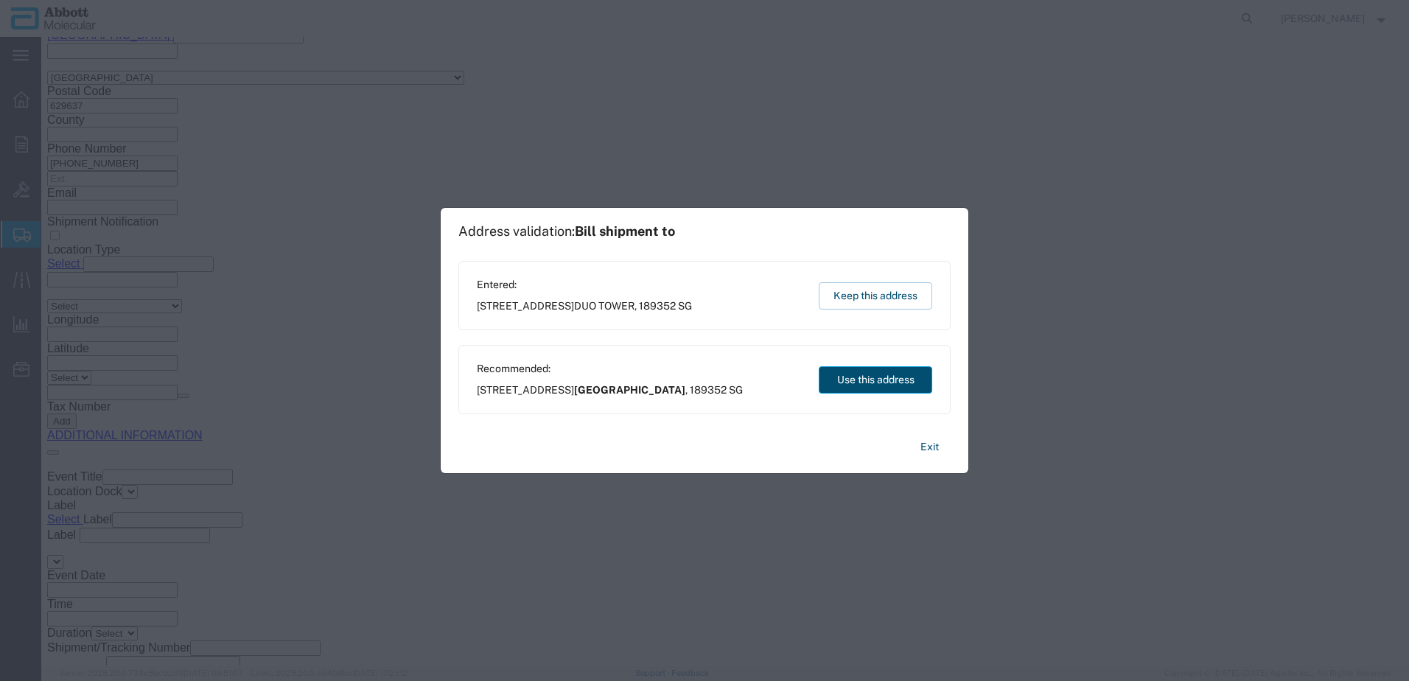
click at [892, 383] on button "Use this address" at bounding box center [876, 379] width 114 height 27
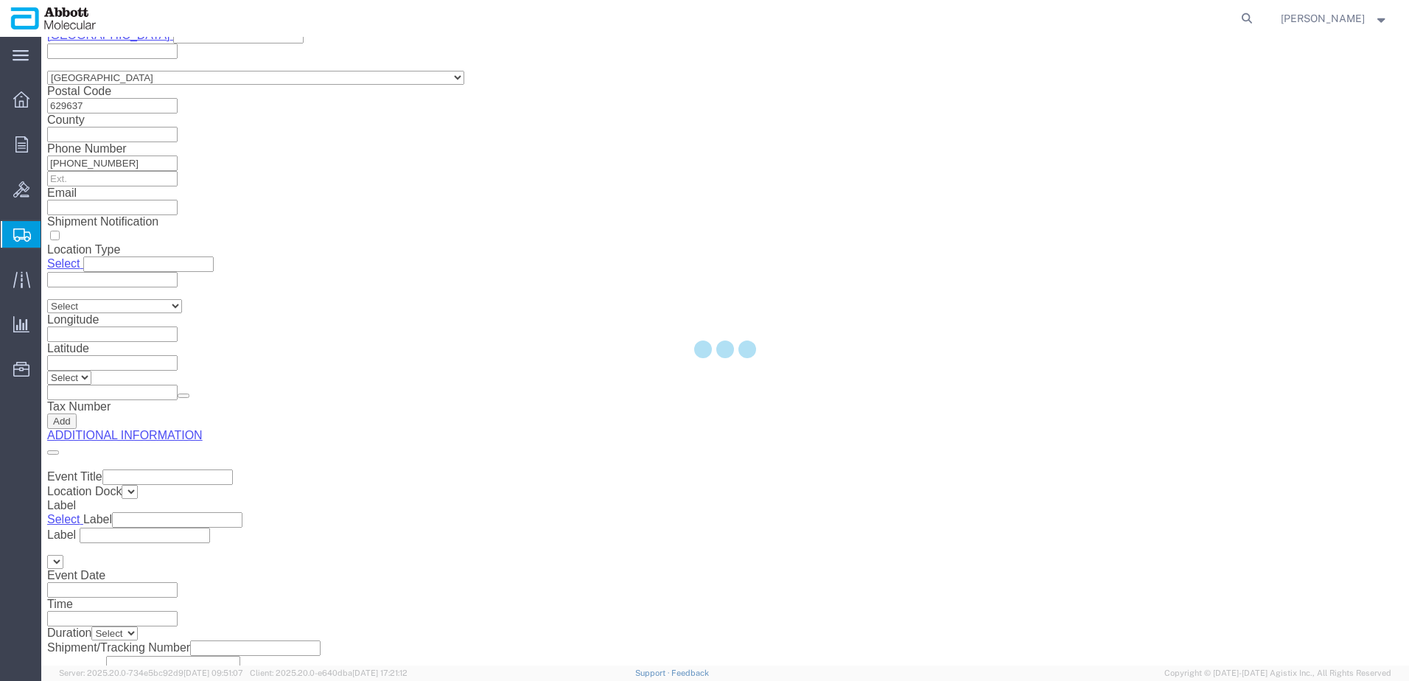
click at [892, 383] on div at bounding box center [725, 351] width 1368 height 629
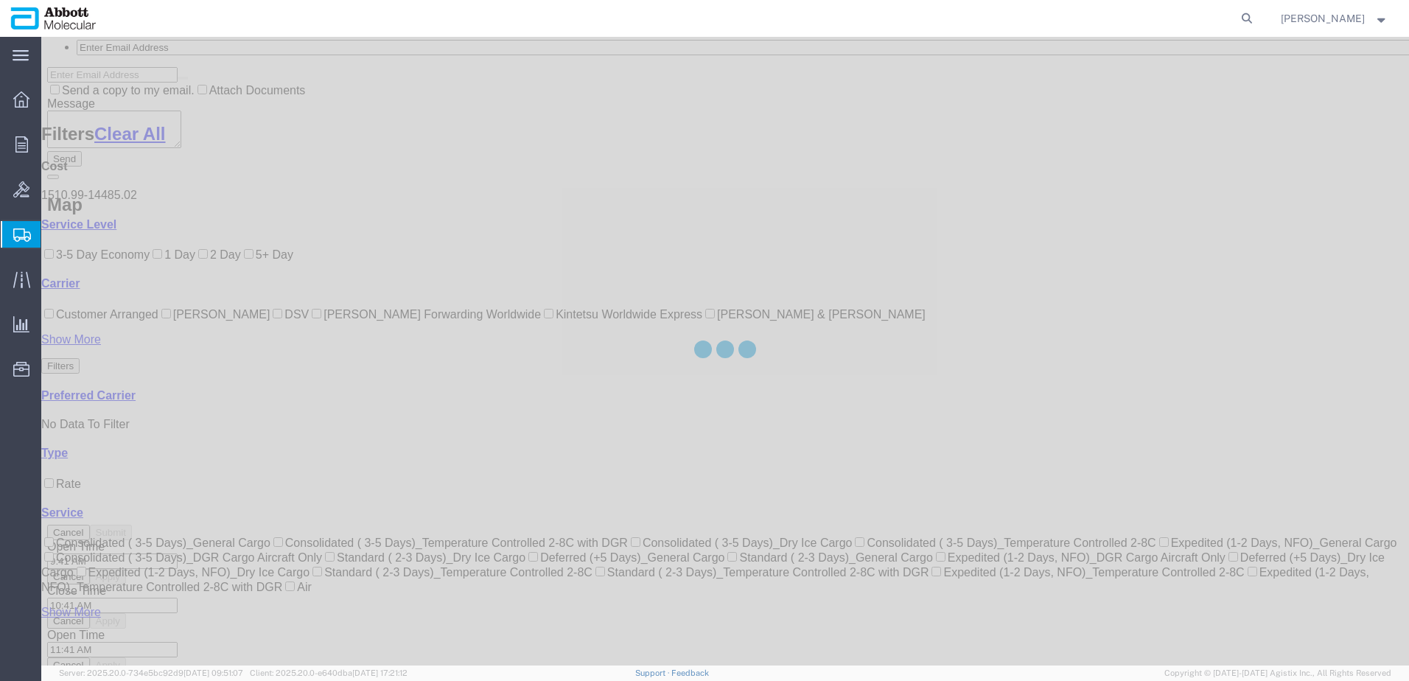
scroll to position [455, 0]
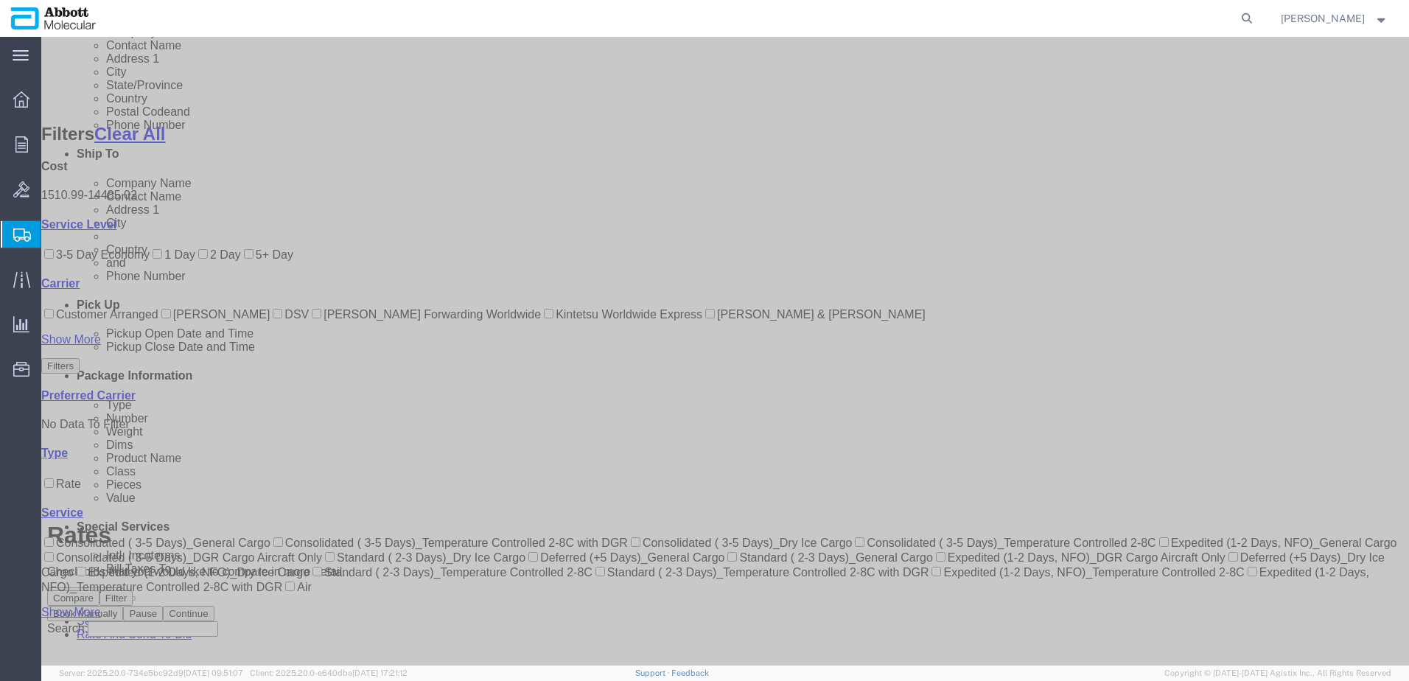
click at [544, 318] on input "Kintetsu Worldwide Express" at bounding box center [549, 314] width 10 height 10
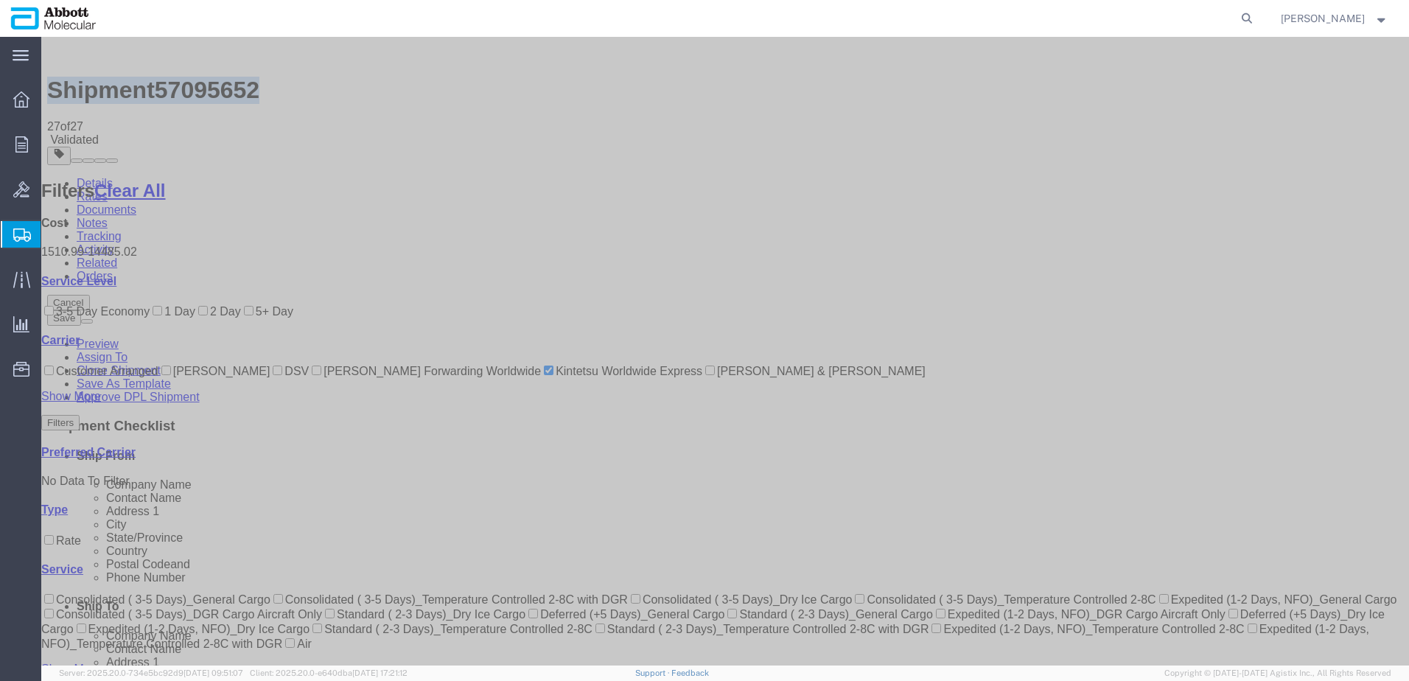
scroll to position [0, 0]
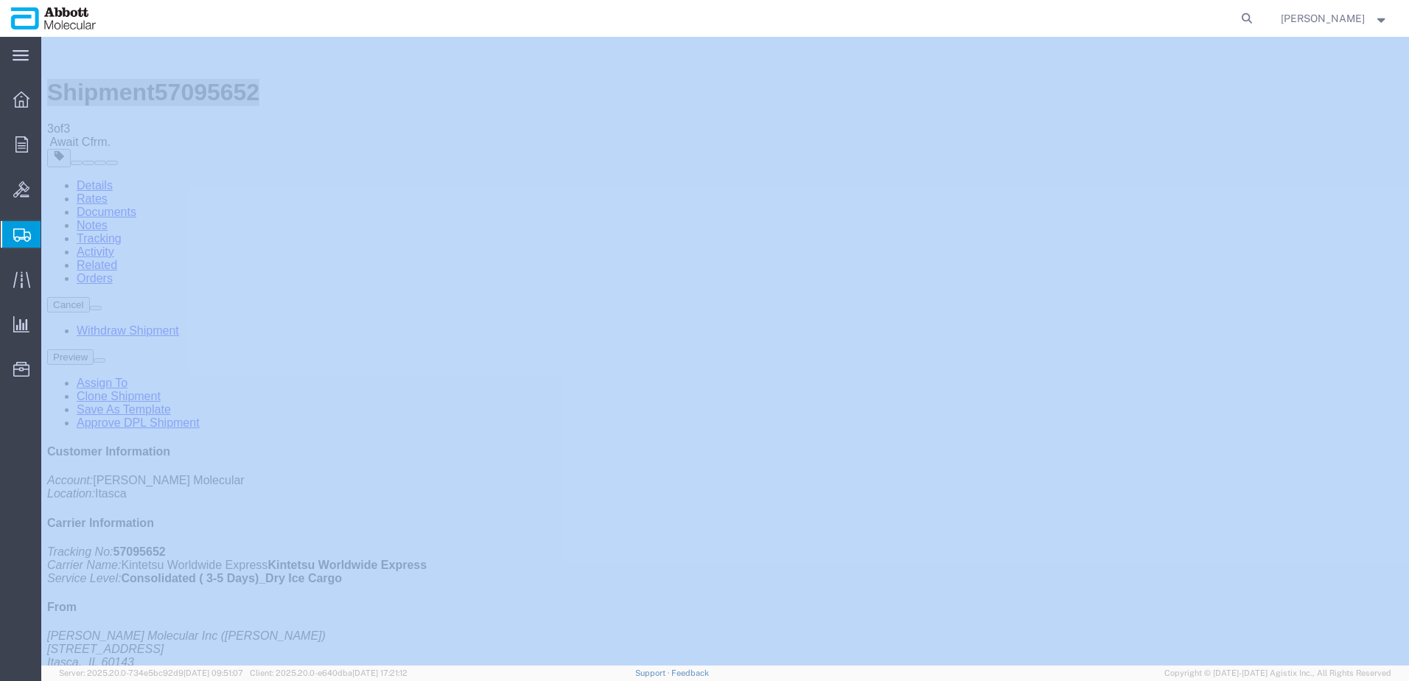
click at [0, 0] on span "Create from Template" at bounding box center [0, 0] width 0 height 0
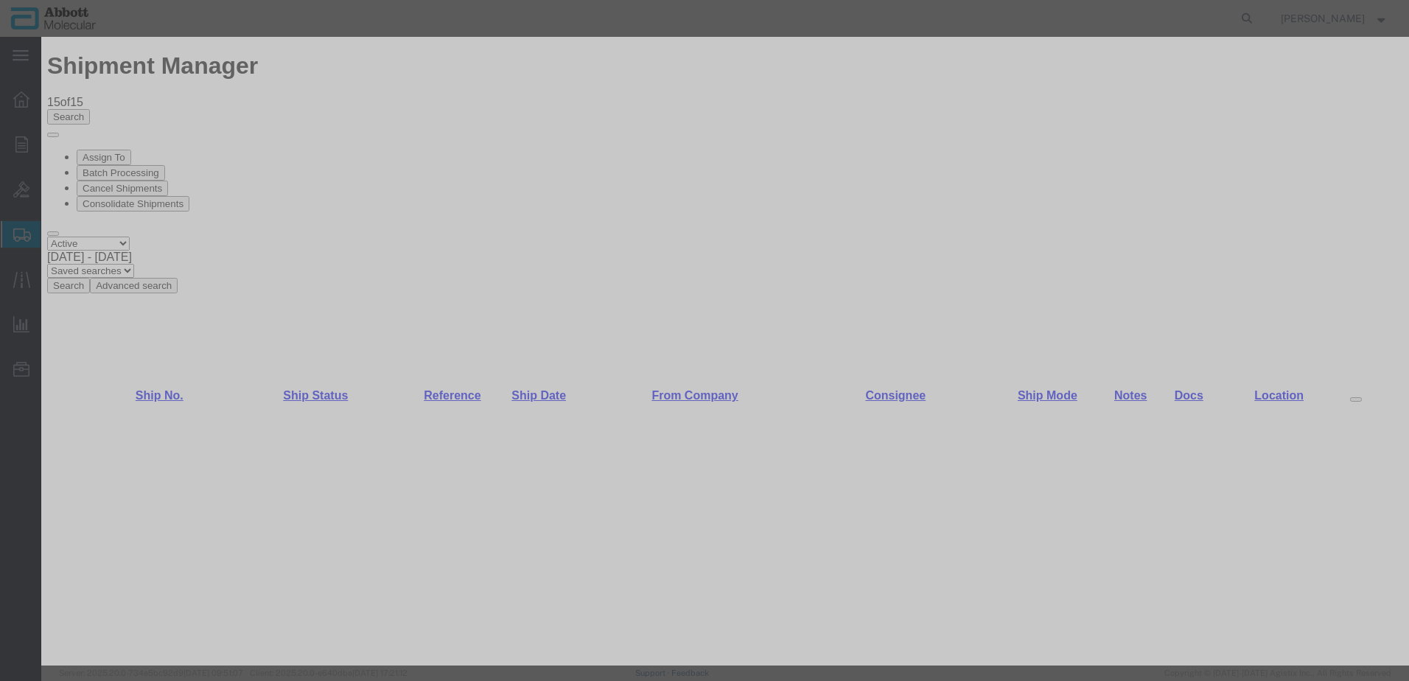
scroll to position [1179, 0]
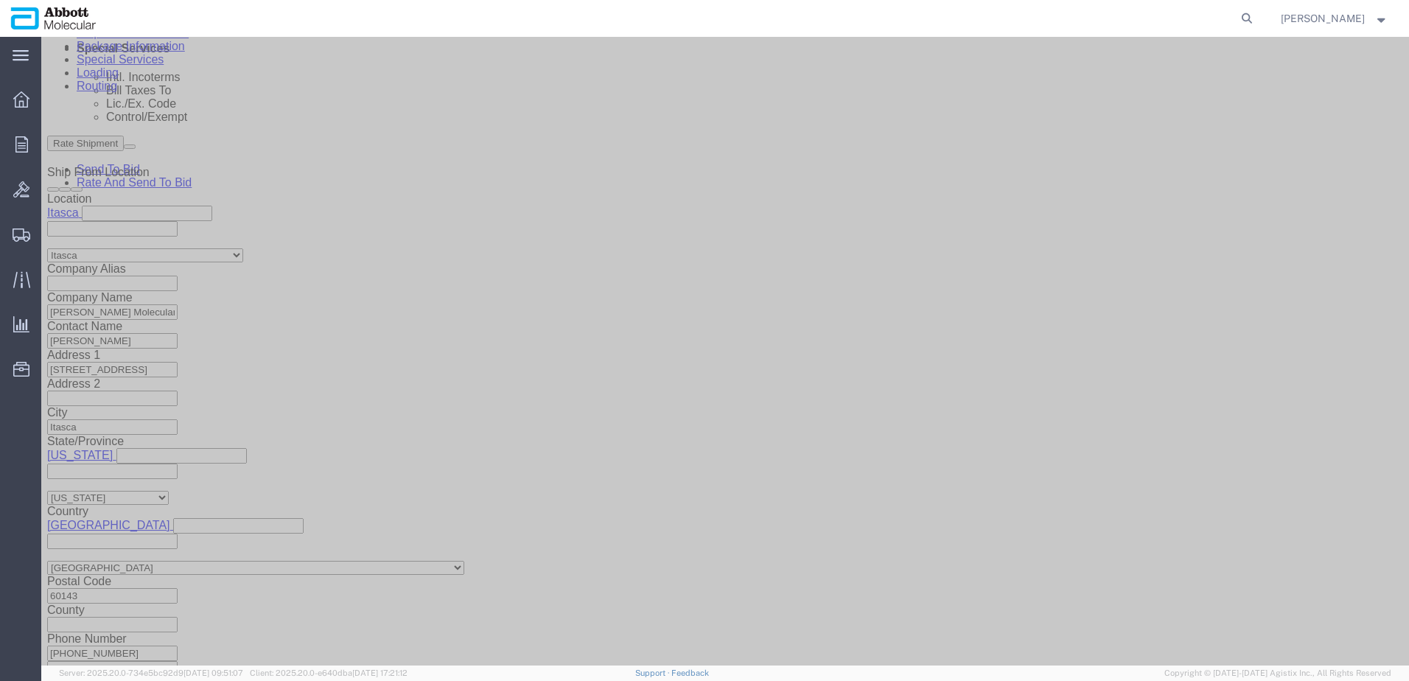
scroll to position [935, 0]
click input "text"
paste input "620810132"
paste input "620809446"
click button "Continue"
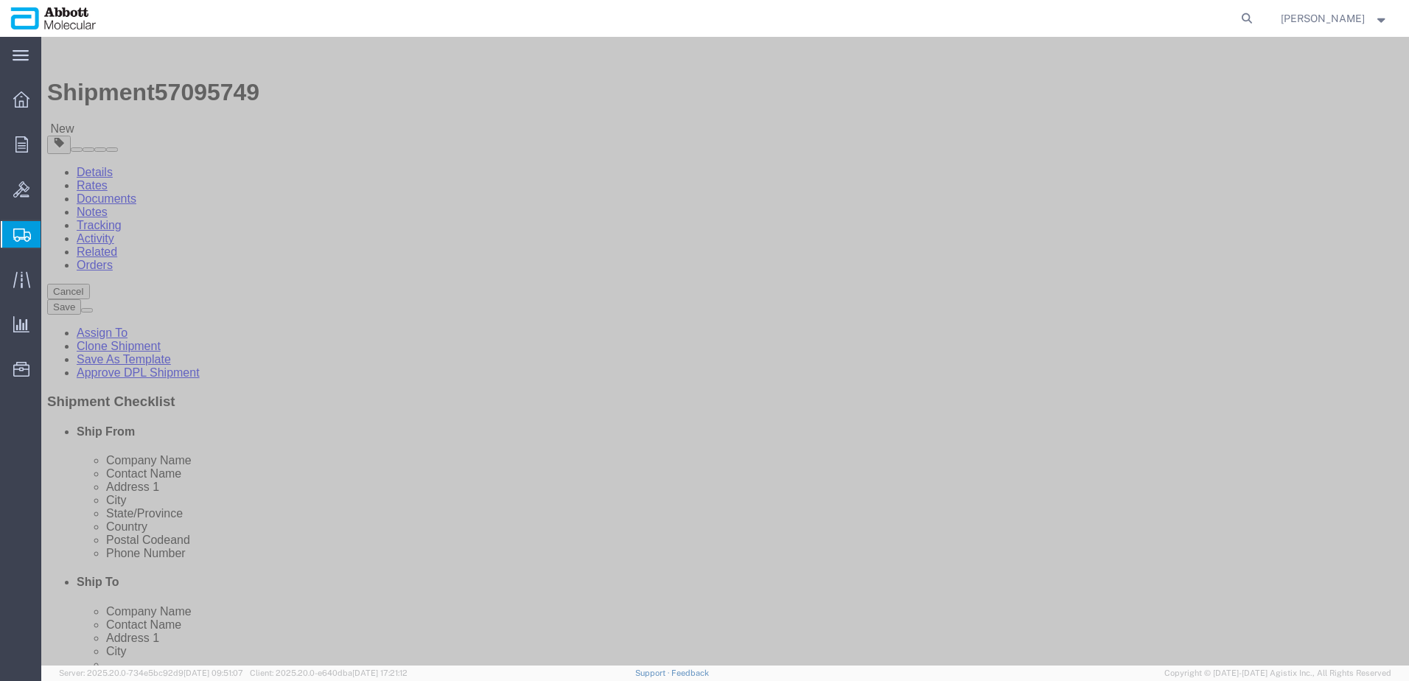
drag, startPoint x: 332, startPoint y: 249, endPoint x: 327, endPoint y: 267, distance: 18.4
click select "Select Box (B) Box (C) Box (D) Cardboard Box(es) Crate (Instrument) Crate(s) En…"
drag, startPoint x: 245, startPoint y: 343, endPoint x: 60, endPoint y: 331, distance: 184.6
click div "Dimensions Length x Width x Height Select cm ft in"
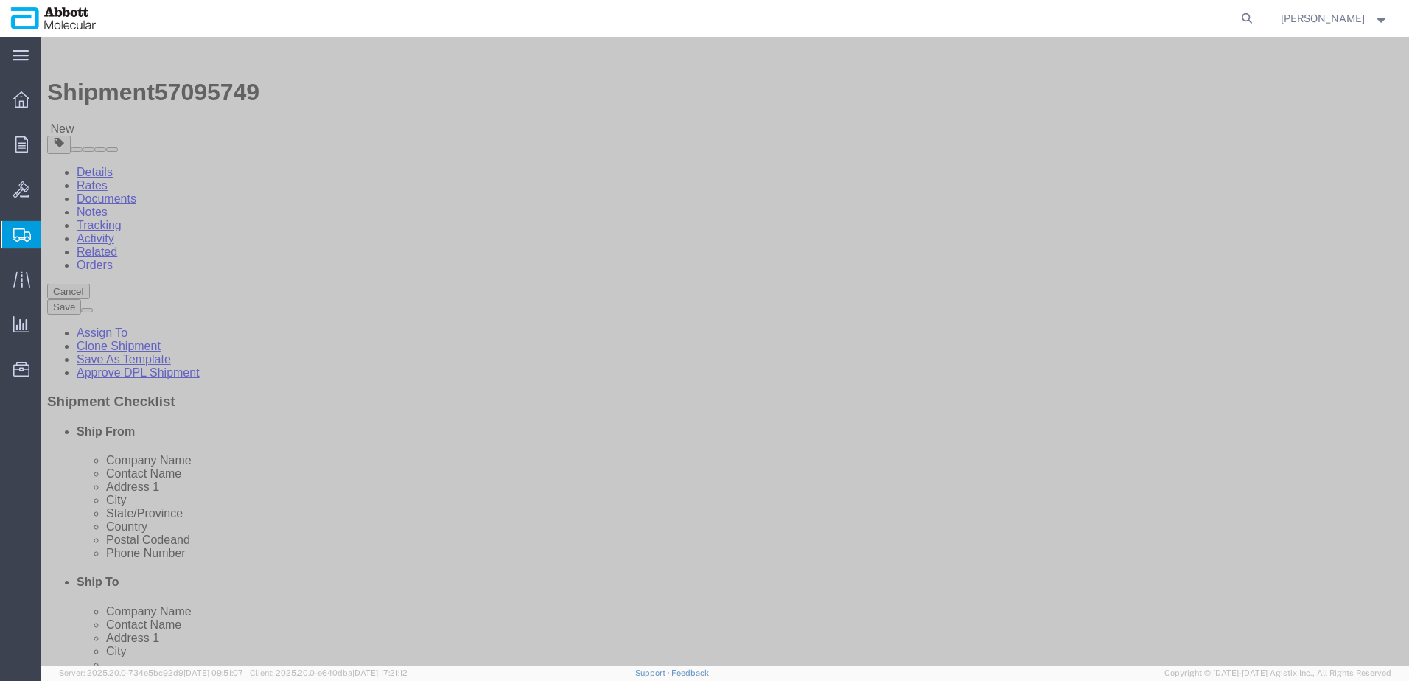
click input "checkbox"
click div "1 x Pallet(s) Standard (Stackable) Package Type Select Box (B) Box (C) Box (D) …"
click link "Add Content"
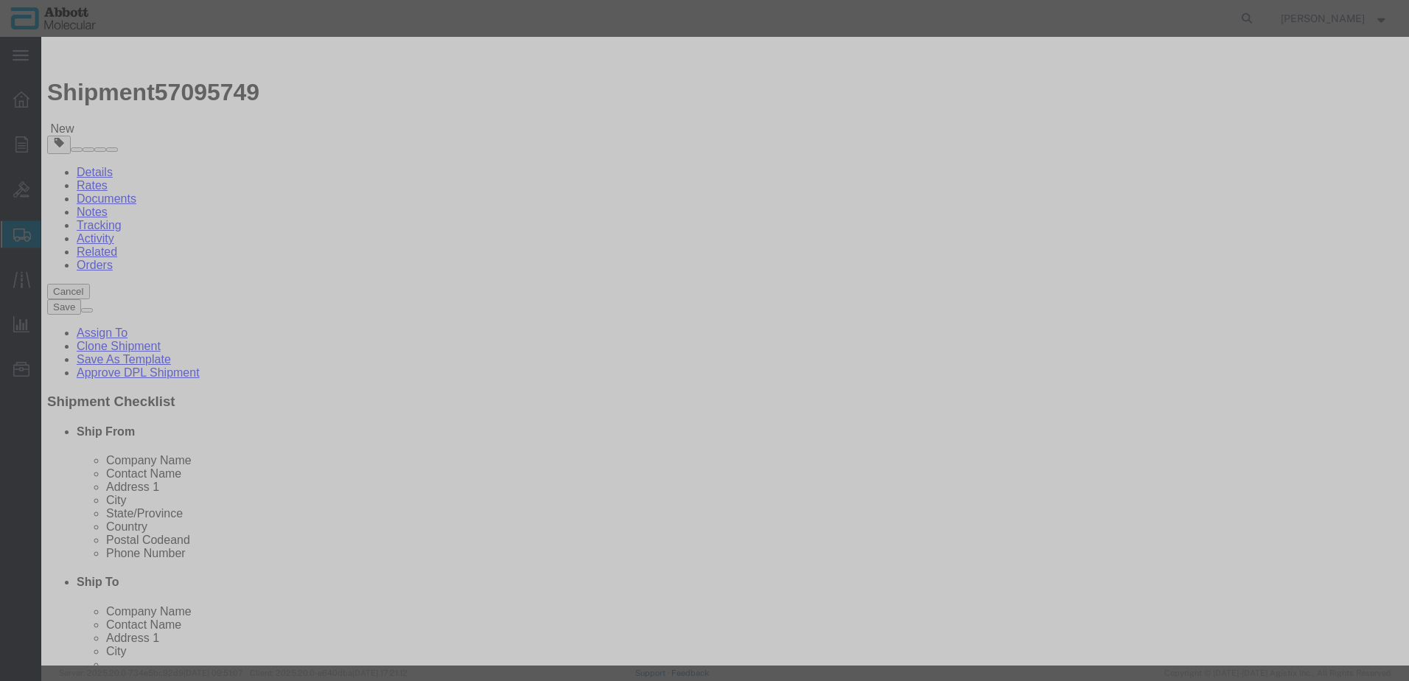
click input "text"
click span "Model:"
click button "Save & Add Another"
click input "text"
click td "Model: 01L6704"
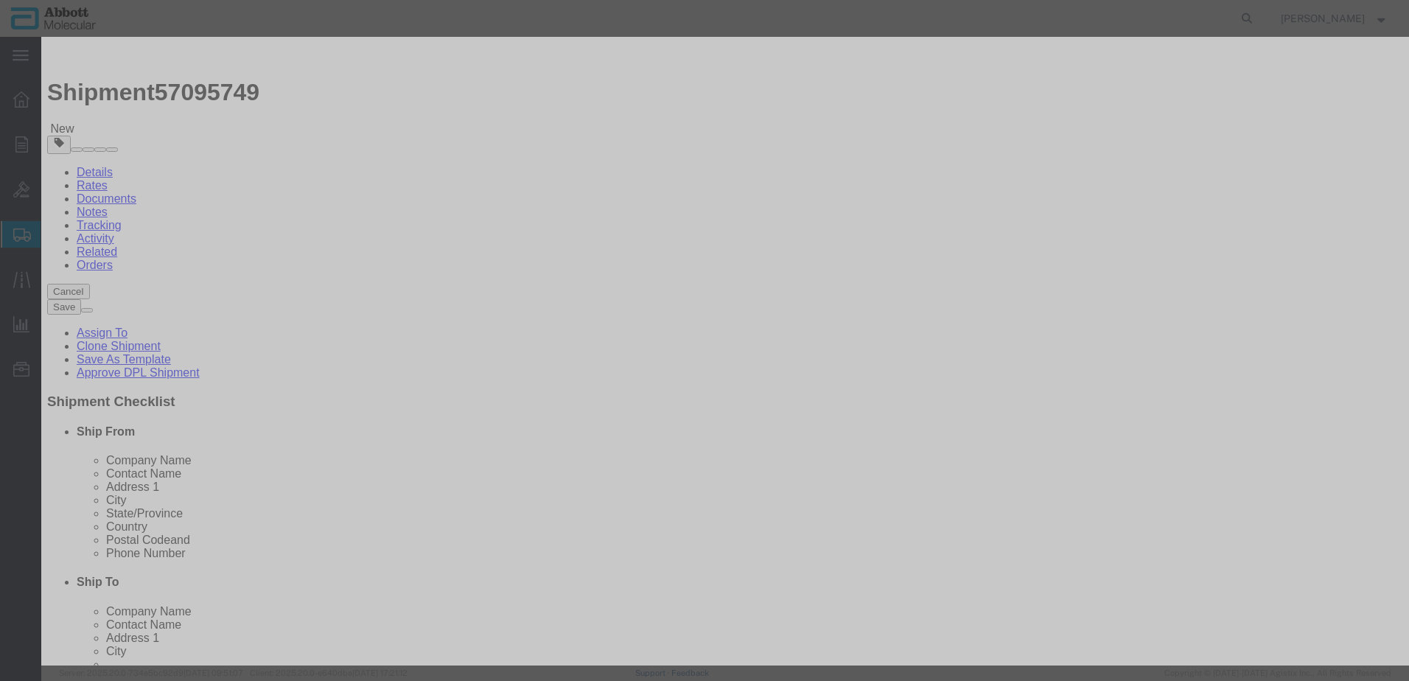
drag, startPoint x: 869, startPoint y: 236, endPoint x: 865, endPoint y: 249, distance: 14.0
click select "Select Account Type Activity ID Airline Appointment Number ASN Batch Number Bil…"
click button "Save & Add Another"
click input "text"
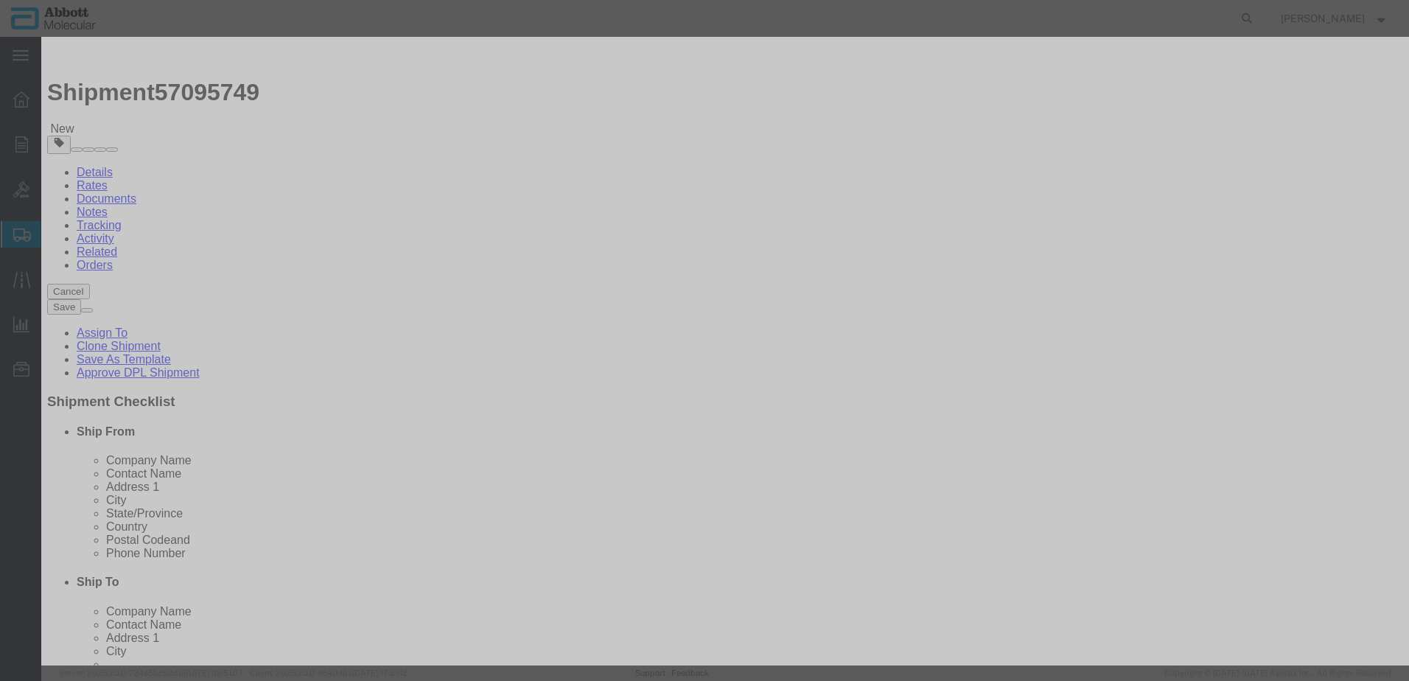
click strong "09K9904"
click select "Select Account Type Activity ID Airline Appointment Number ASN Batch Number Bil…"
click button "Save & Add Another"
click input "text"
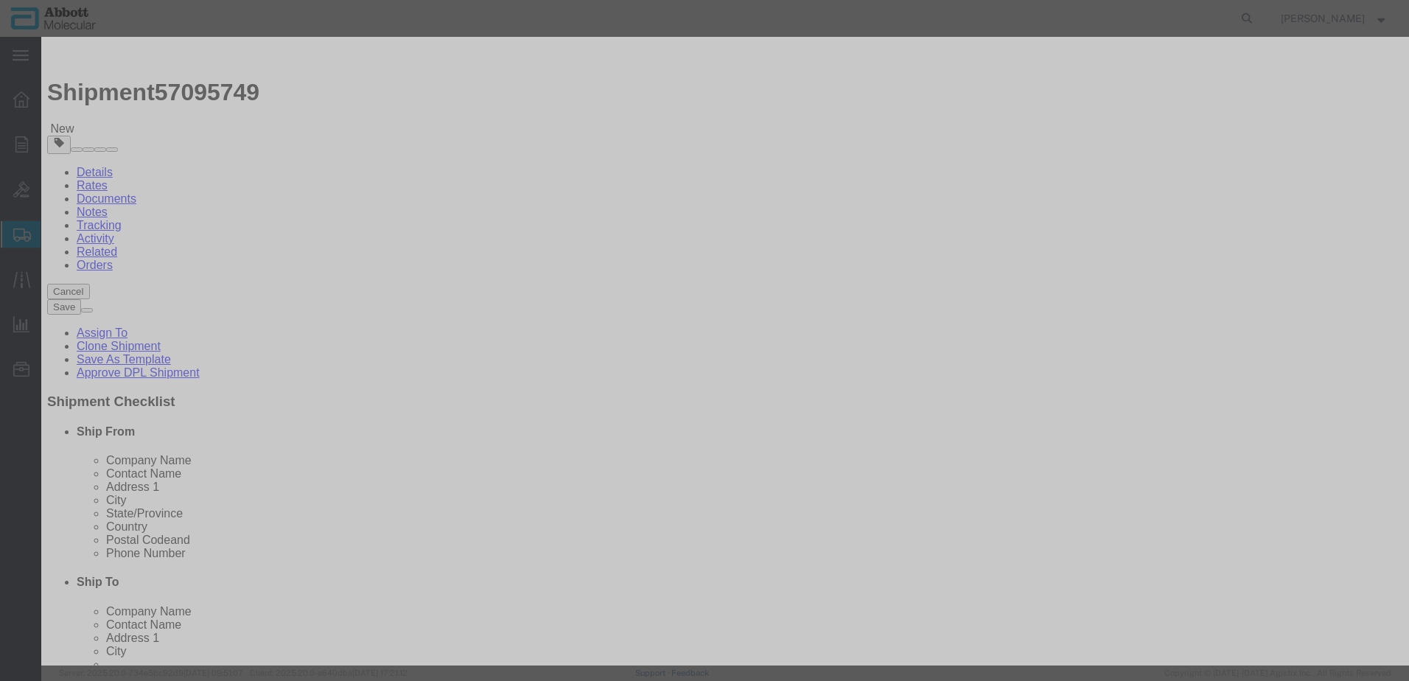
click strong "06L7905"
click button "Save & Add Another"
click input "text"
click strong "09K3301"
click button "Save & Add Another"
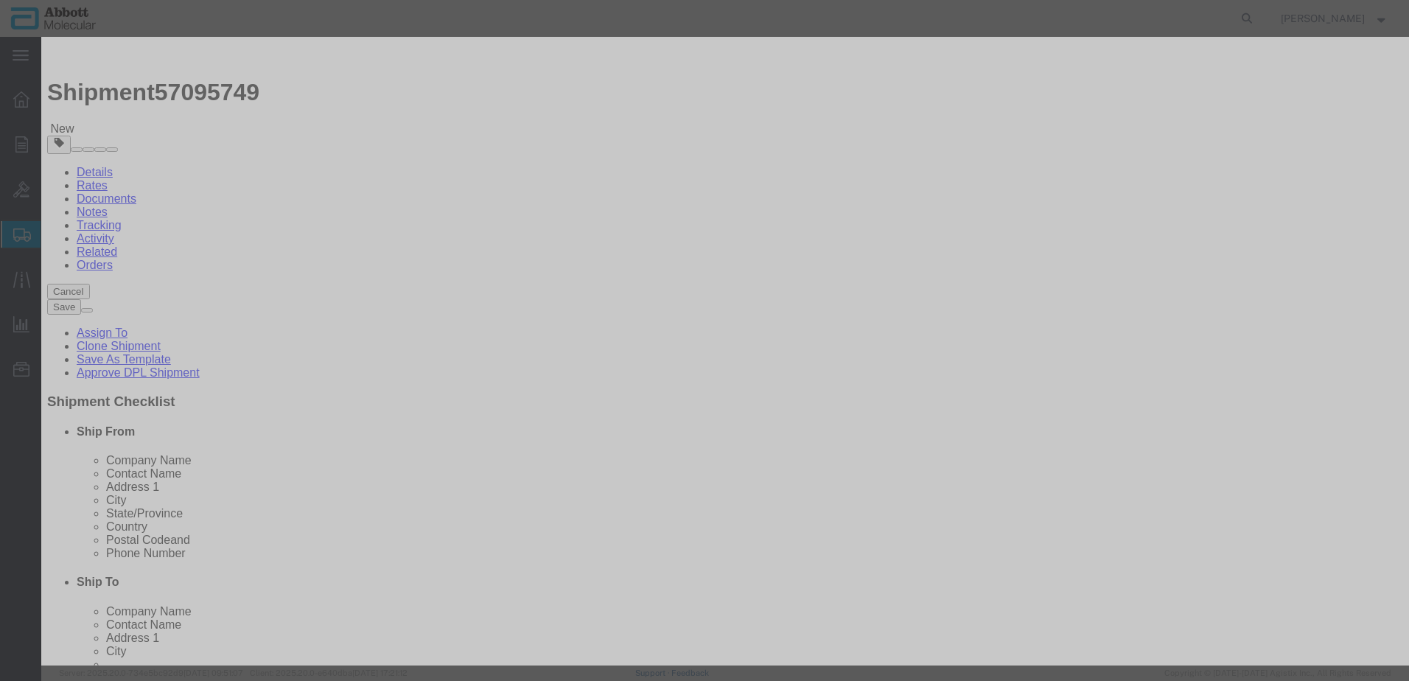
click input "text"
click strong "09K3401"
click button "Save & Add Another"
click input "text"
click strong "01N7101"
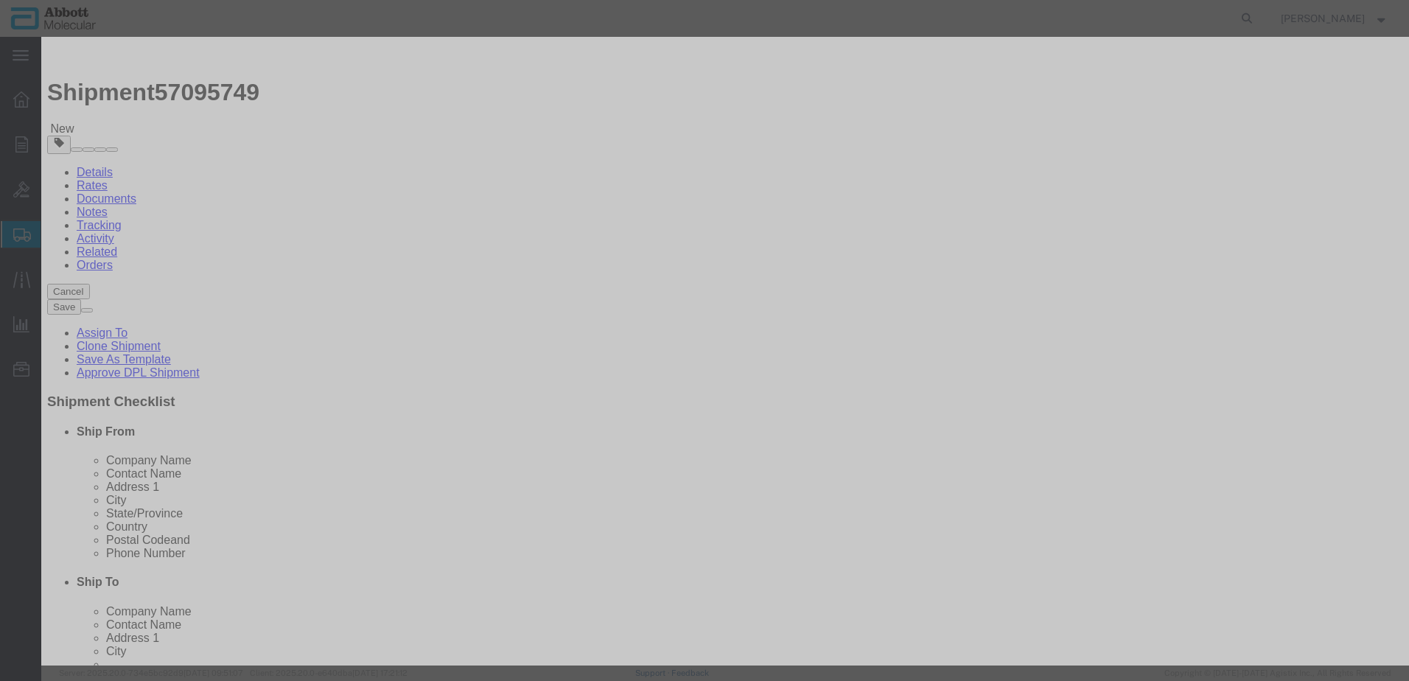
click button "Save & Add Another"
click input "text"
click td "Model: 09K3201"
click div "Description OPT ADH CVR APPLI(EACH) Commodity Category Select Country Of Origin…"
click select "Select Account Type Activity ID Airline Appointment Number ASN Batch Number Bil…"
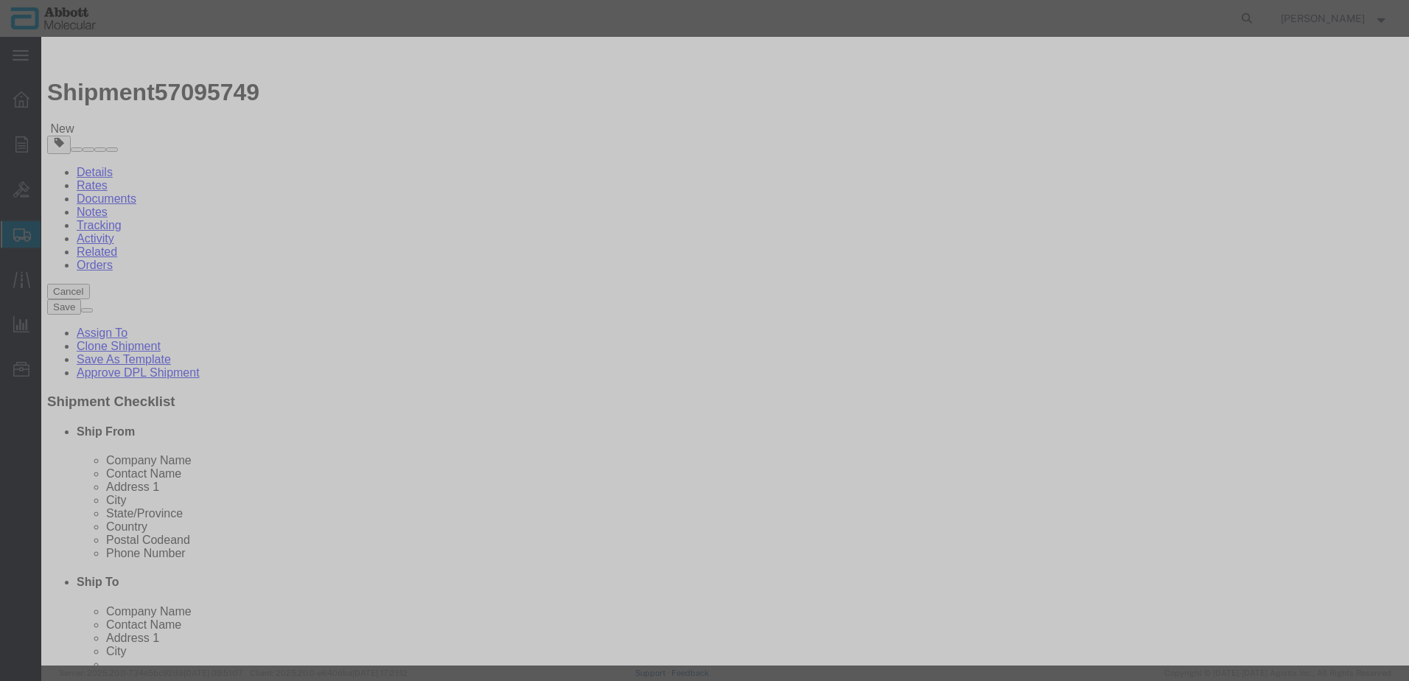
click select "Select Account Type Activity ID Airline Appointment Number ASN Batch Number Bil…"
click button "Save & Add Another"
click input "text"
click strong "09K3101"
drag, startPoint x: 311, startPoint y: 547, endPoint x: 296, endPoint y: 551, distance: 16.1
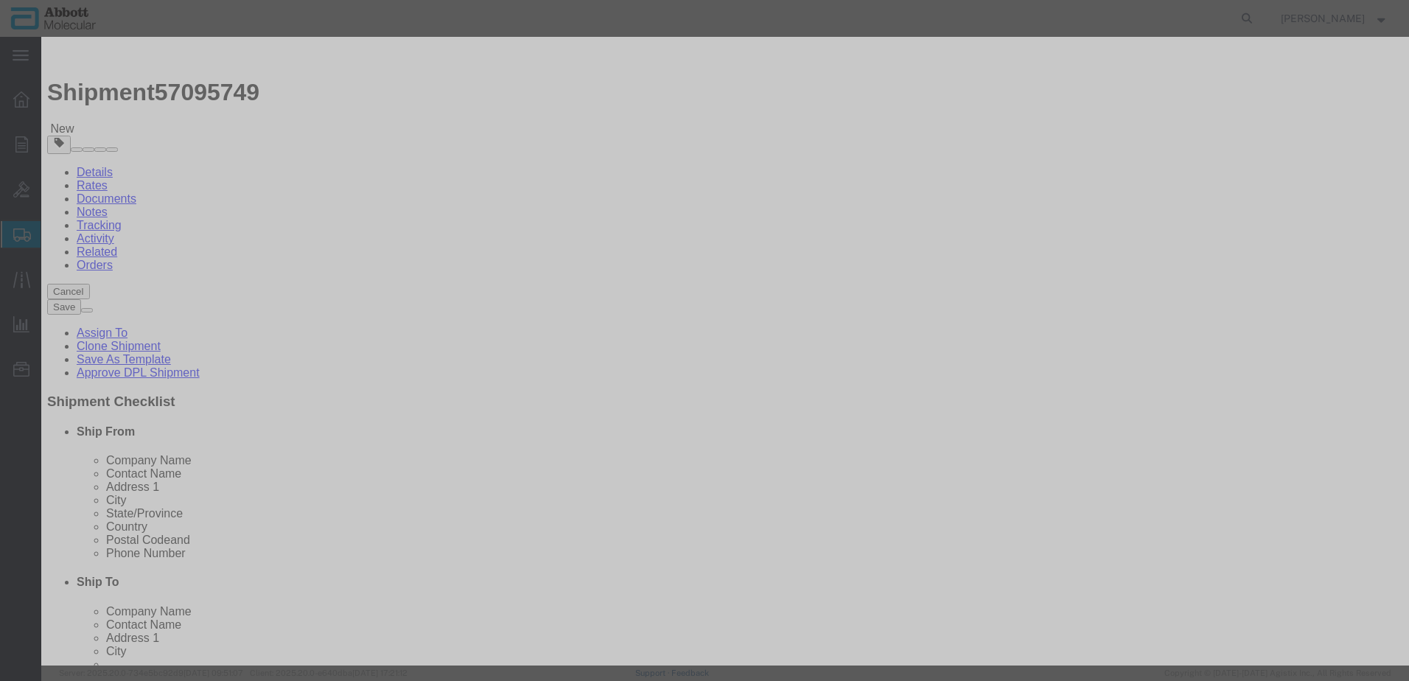
click button "Save & Add Another"
click input "text"
click td "Name: 06L8905"
drag, startPoint x: 879, startPoint y: 234, endPoint x: 876, endPoint y: 251, distance: 17.3
click select "Select Account Type Activity ID Airline Appointment Number ASN Batch Number Bil…"
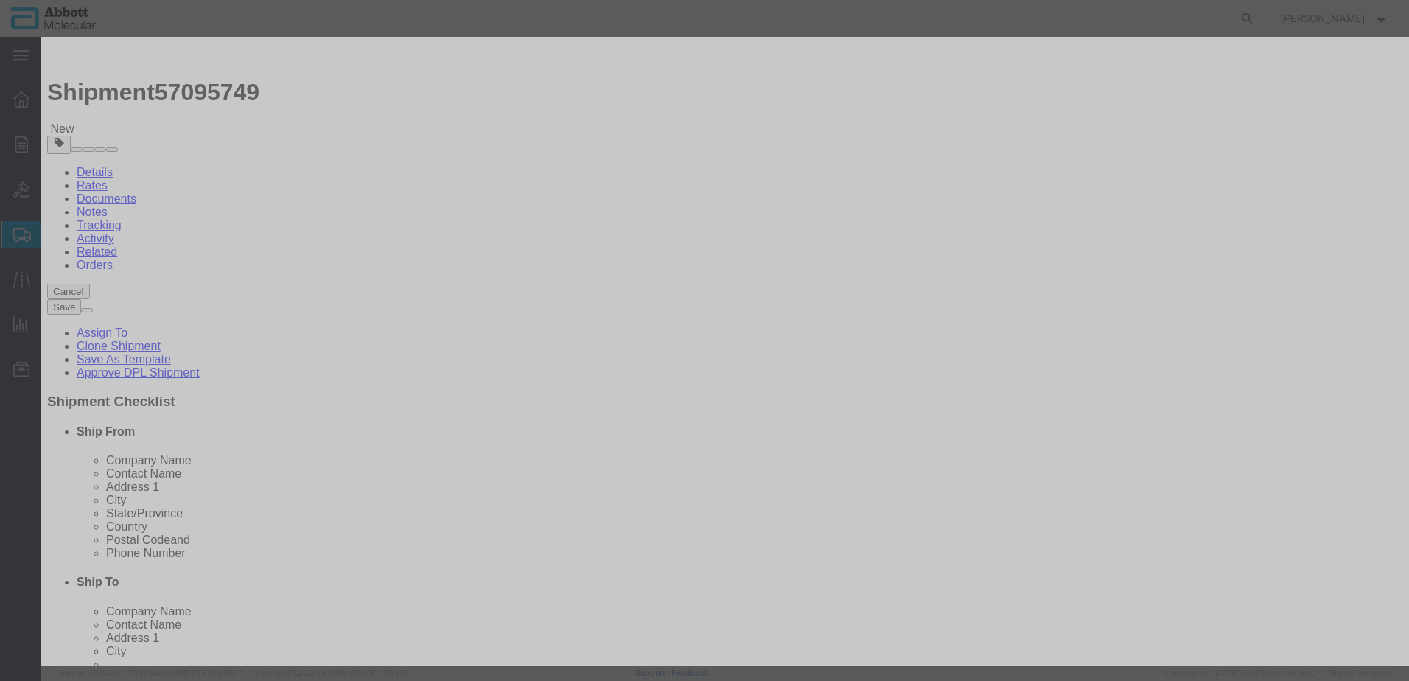
click select "Select Account Type Activity ID Airline Appointment Number ASN Batch Number Bil…"
click button "Save & Close"
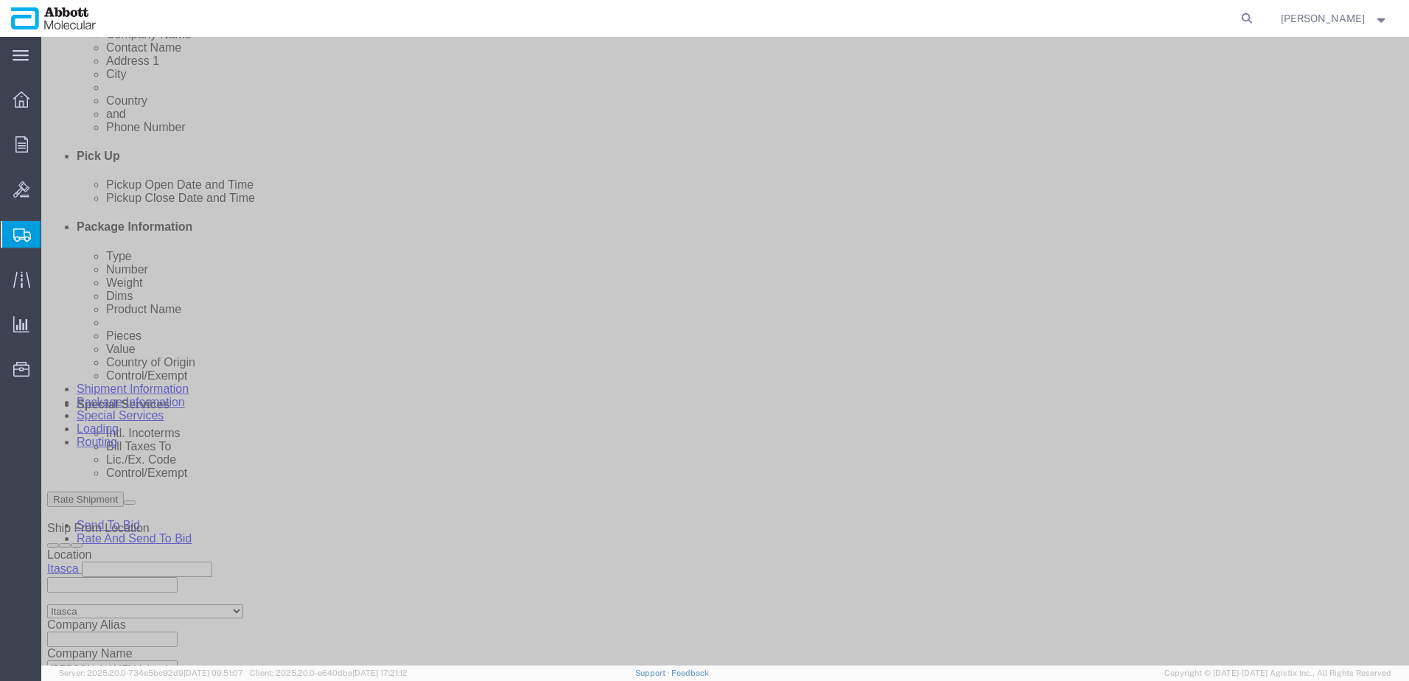
scroll to position [1016, 0]
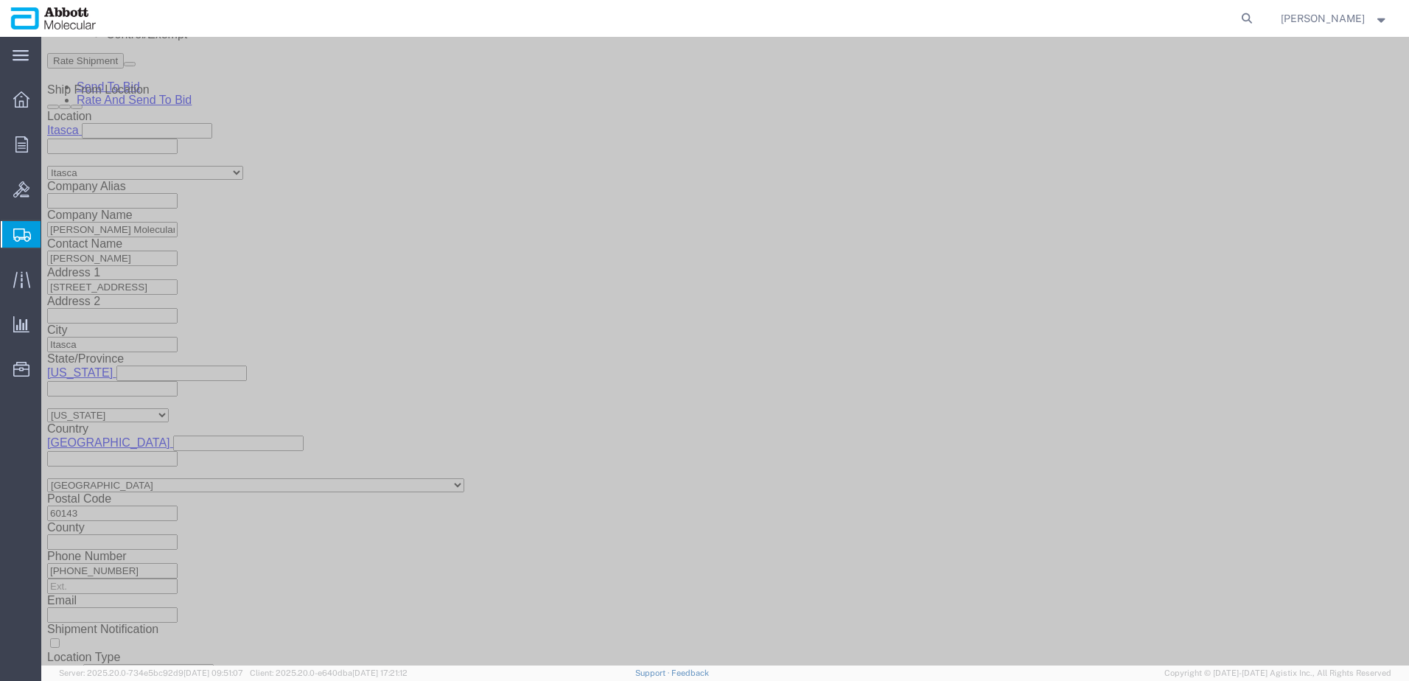
click link "Add Content"
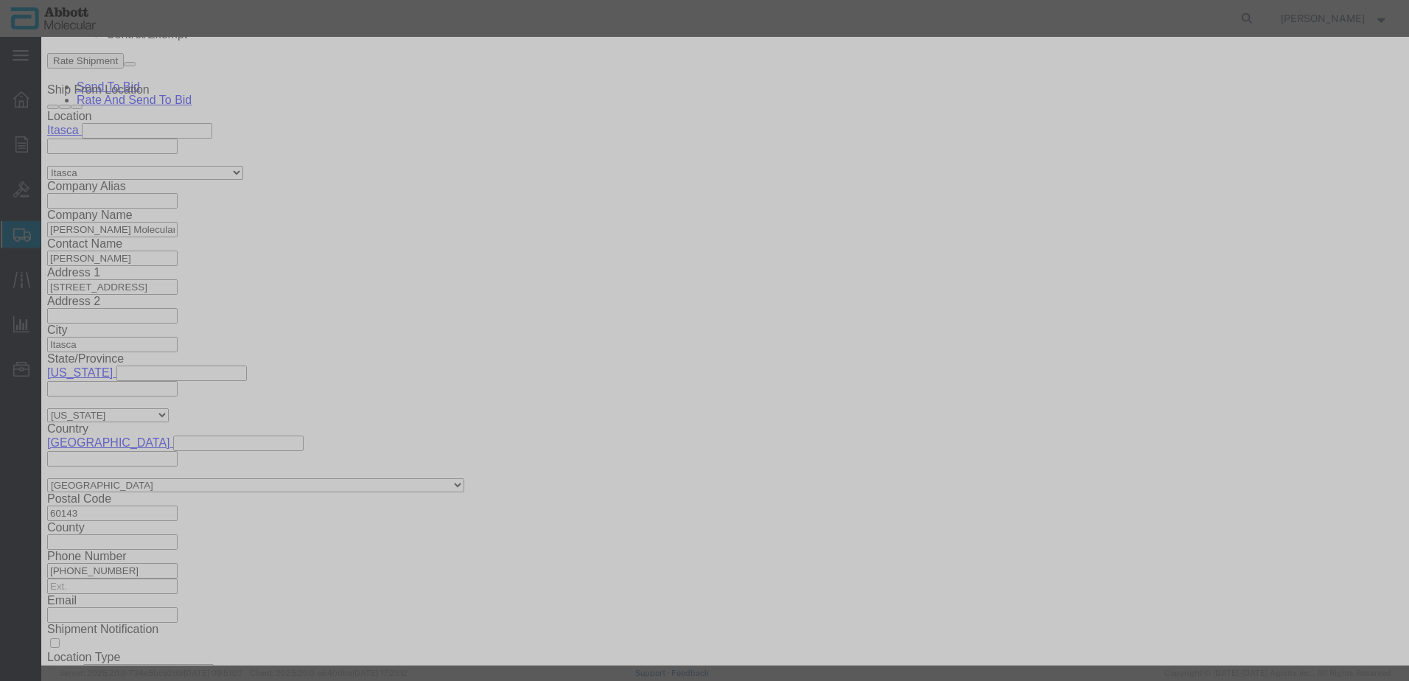
click input "text"
click td "Model: 04J7170"
click select "Select Account Type Activity ID Airline Appointment Number ASN Batch Number Bil…"
click button "Save & Add Another"
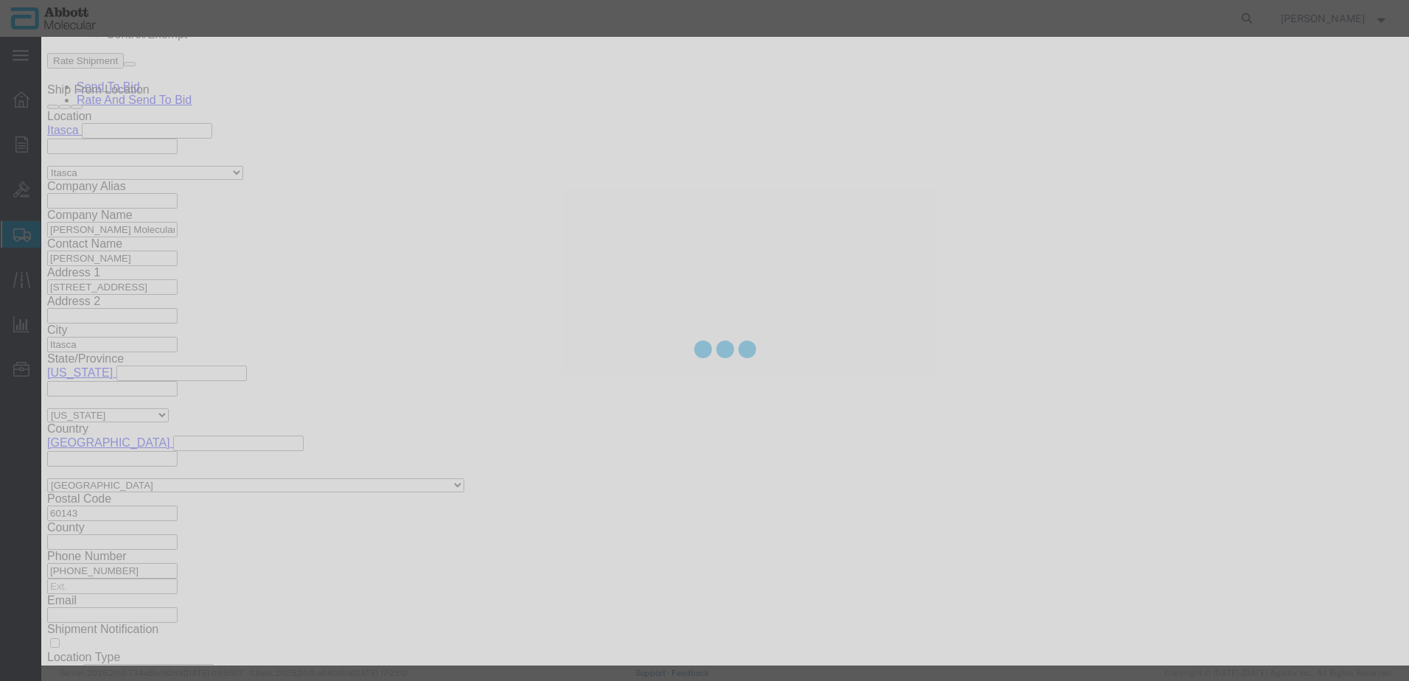
scroll to position [1037, 0]
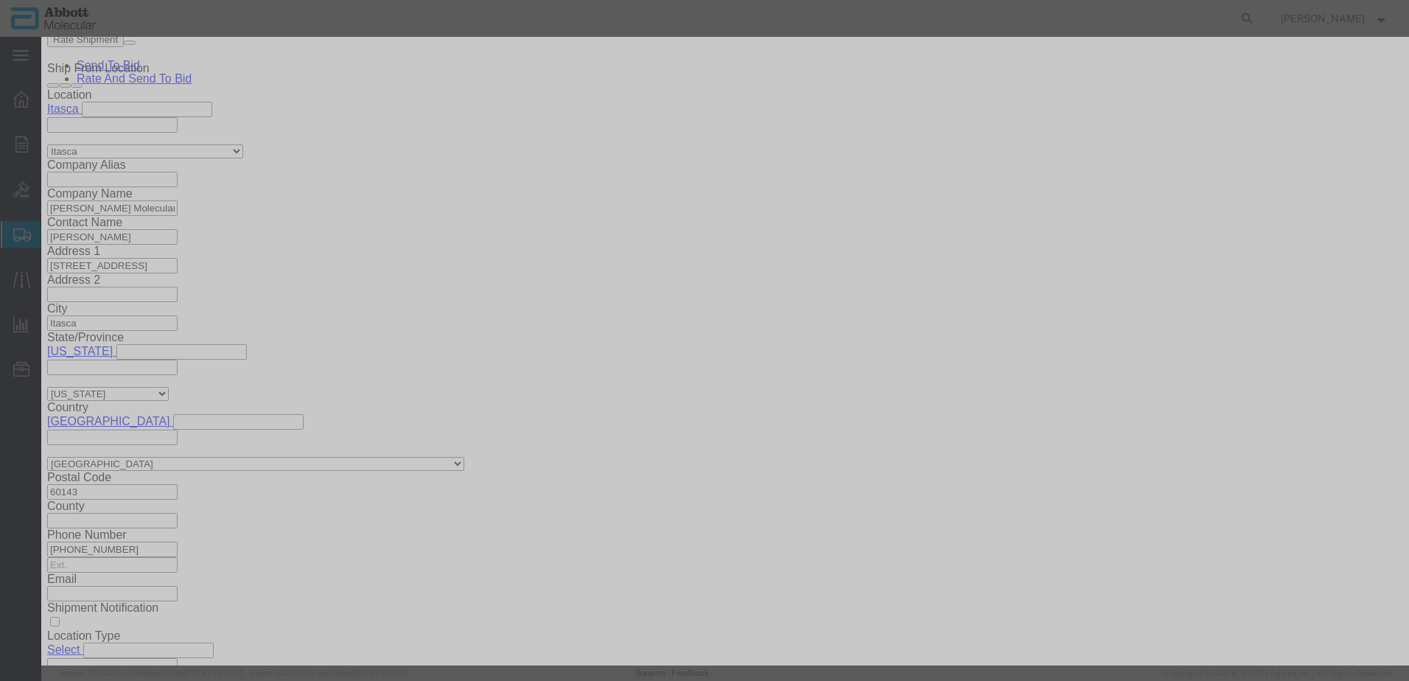
click input "text"
click td "Model: 04J7175"
drag, startPoint x: 880, startPoint y: 242, endPoint x: 879, endPoint y: 249, distance: 7.5
click select "Select Account Type Activity ID Airline Appointment Number ASN Batch Number Bil…"
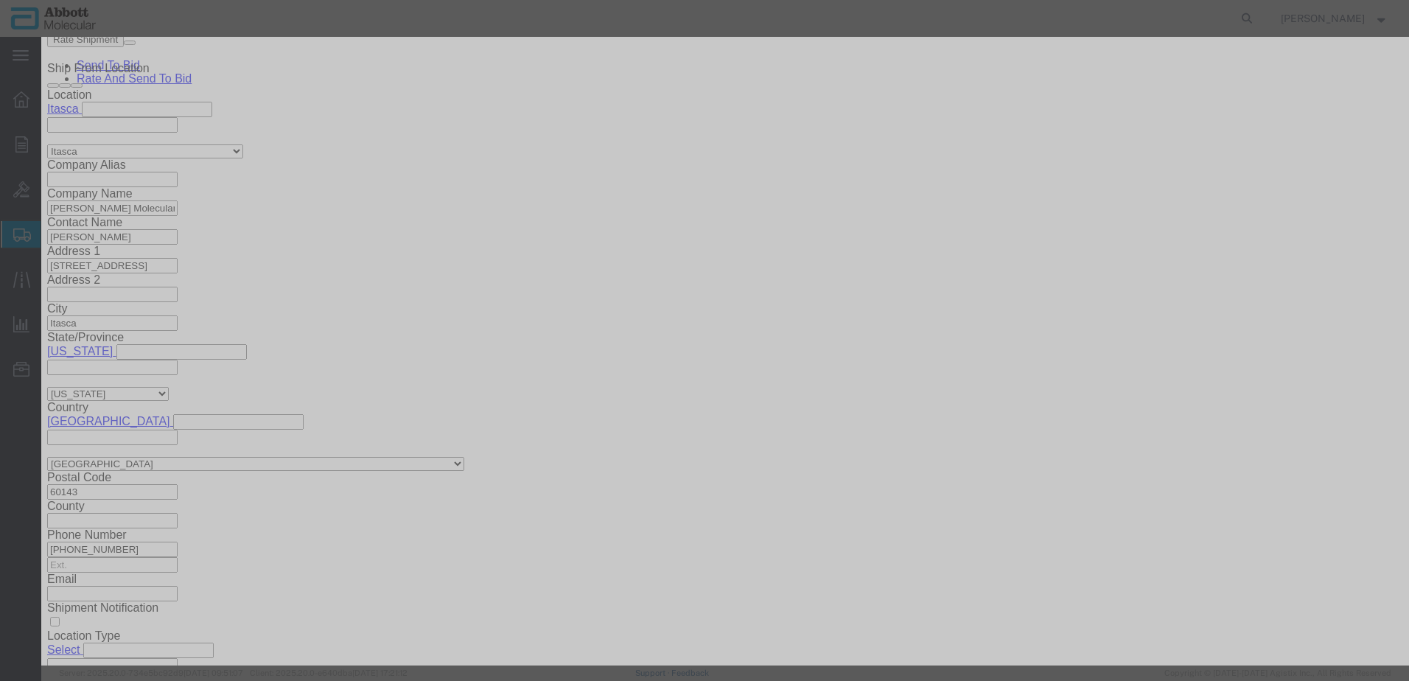
click button "Save & Close"
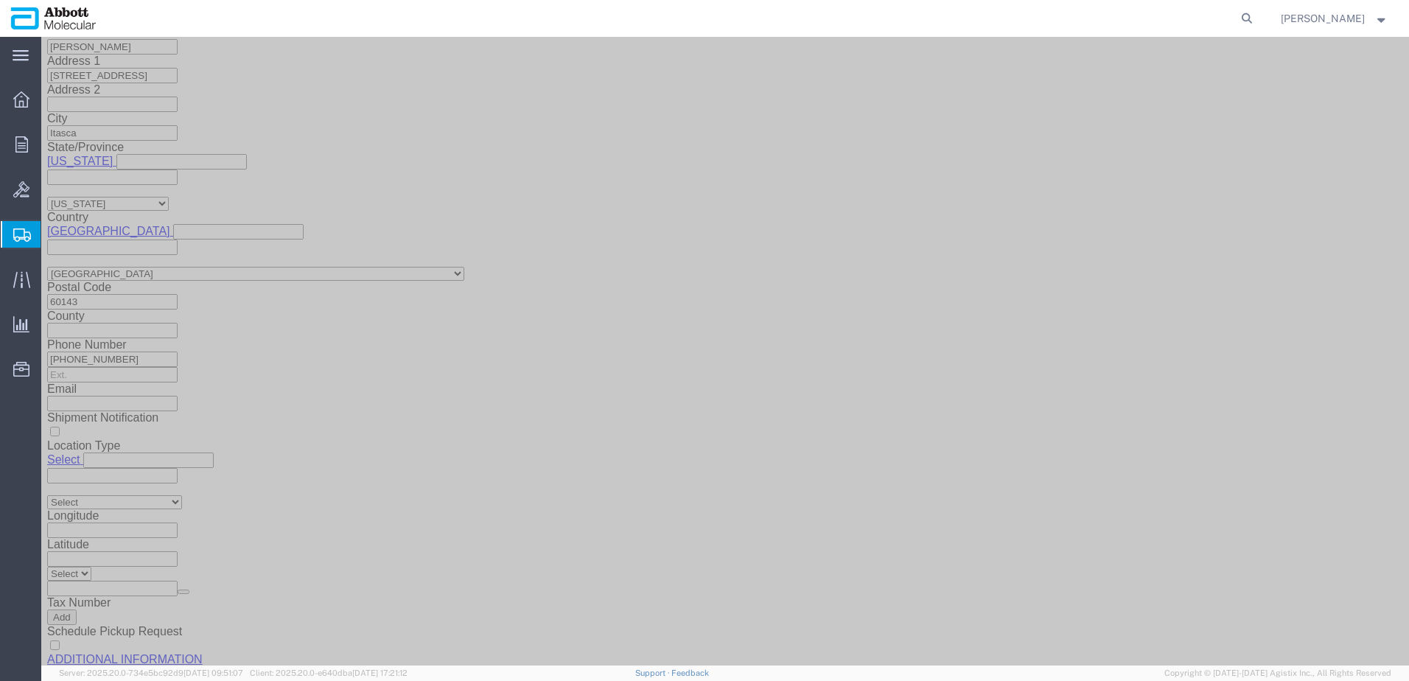
scroll to position [1228, 0]
click button "Continue"
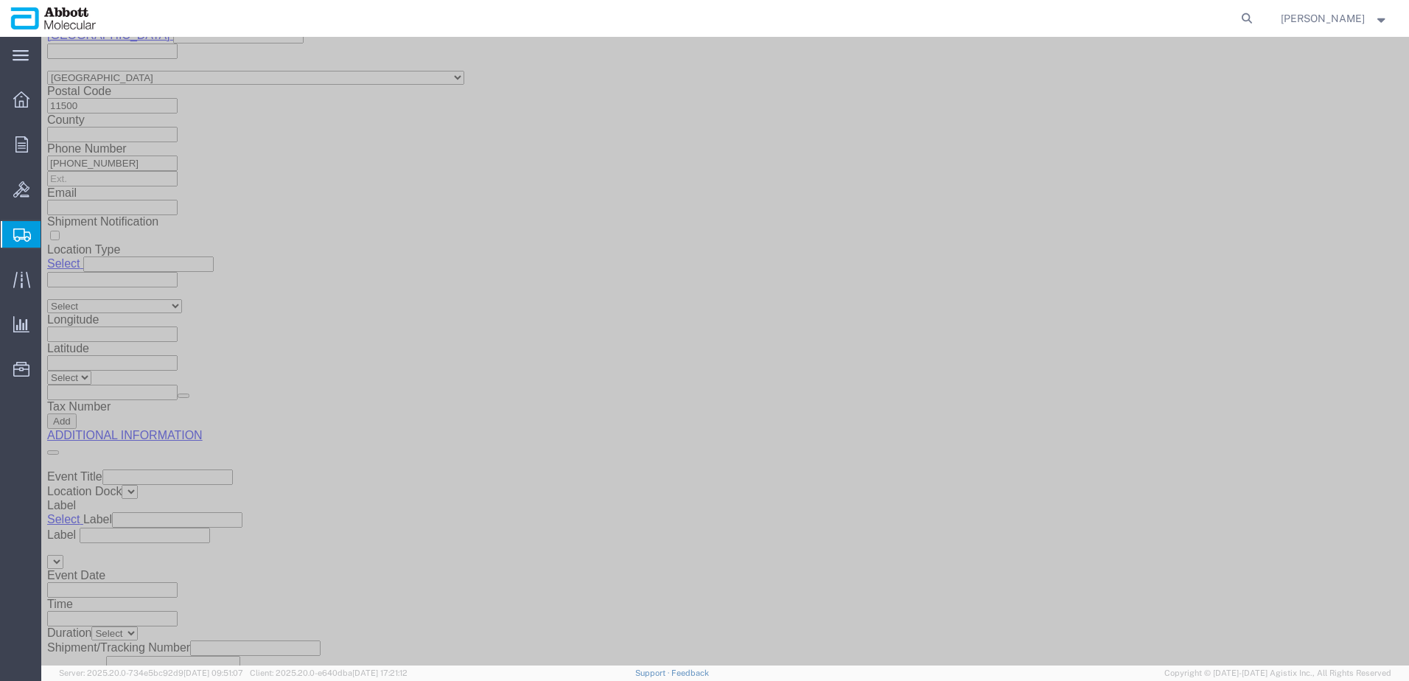
click div "Upload new document Upload"
click button "Upload"
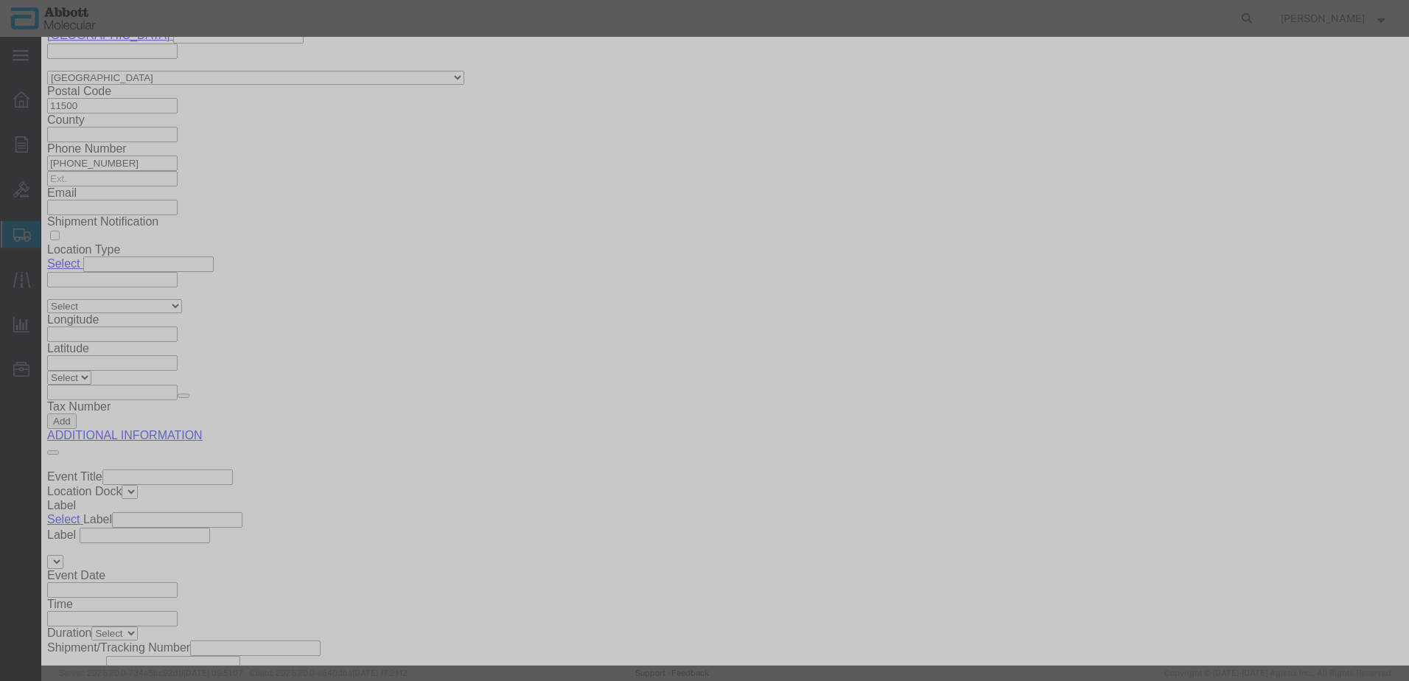
click button "Browse"
click button "Upload"
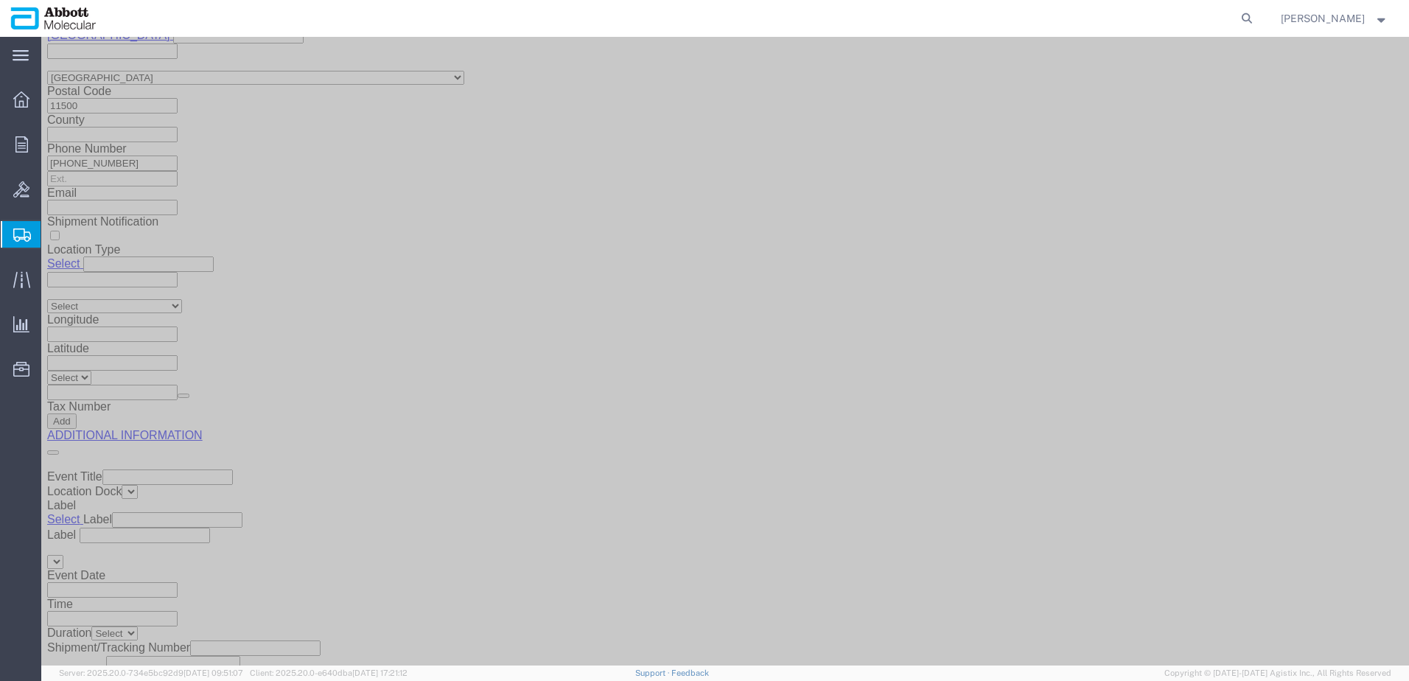
drag, startPoint x: 52, startPoint y: 19, endPoint x: 210, endPoint y: 16, distance: 157.8
click h1 "Shipment 57095749"
copy h1 "Shipment 57095749"
click button "Rate Shipment"
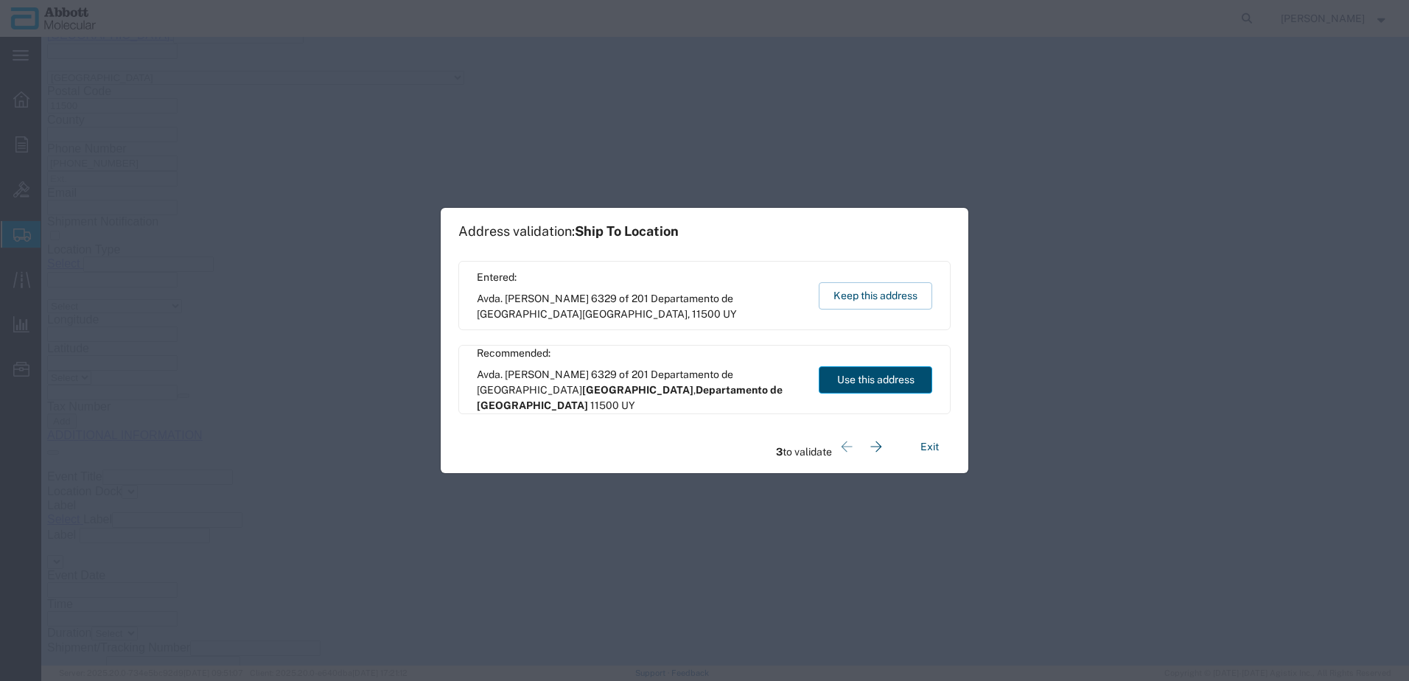
click at [901, 388] on button "Use this address" at bounding box center [876, 379] width 114 height 27
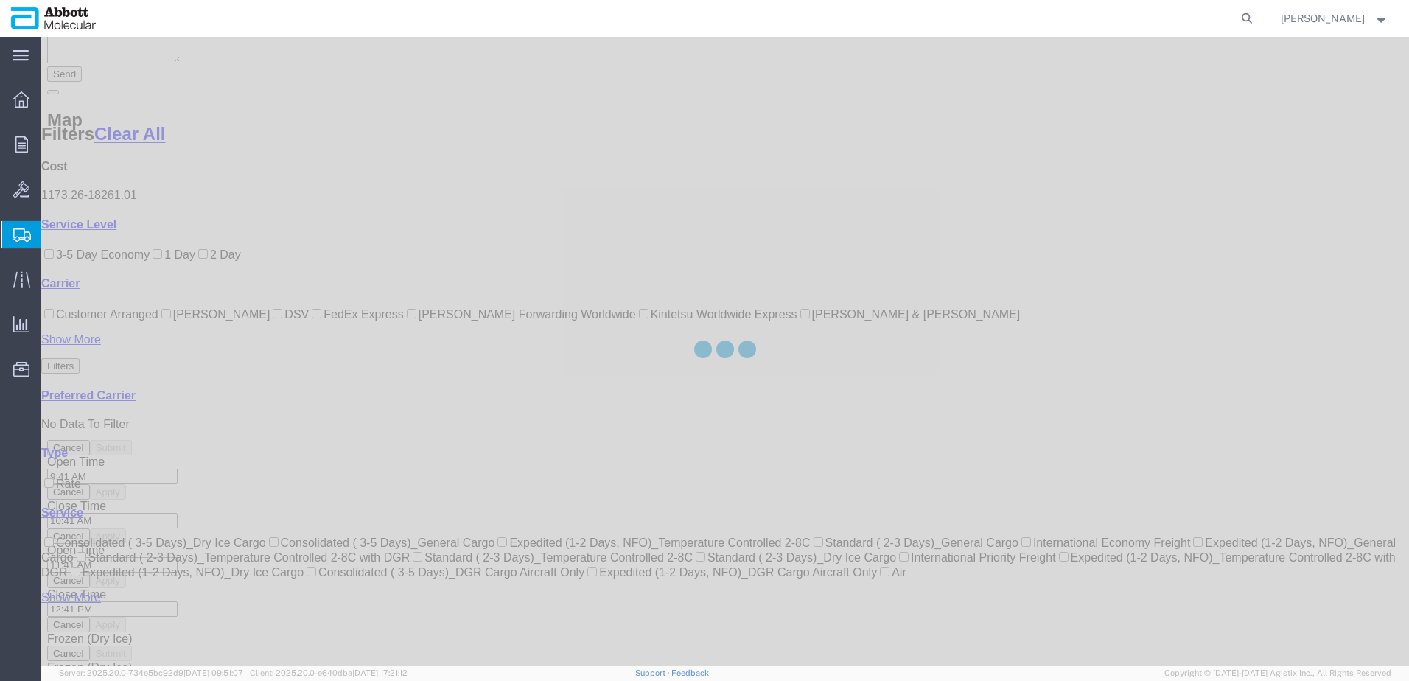
scroll to position [345, 0]
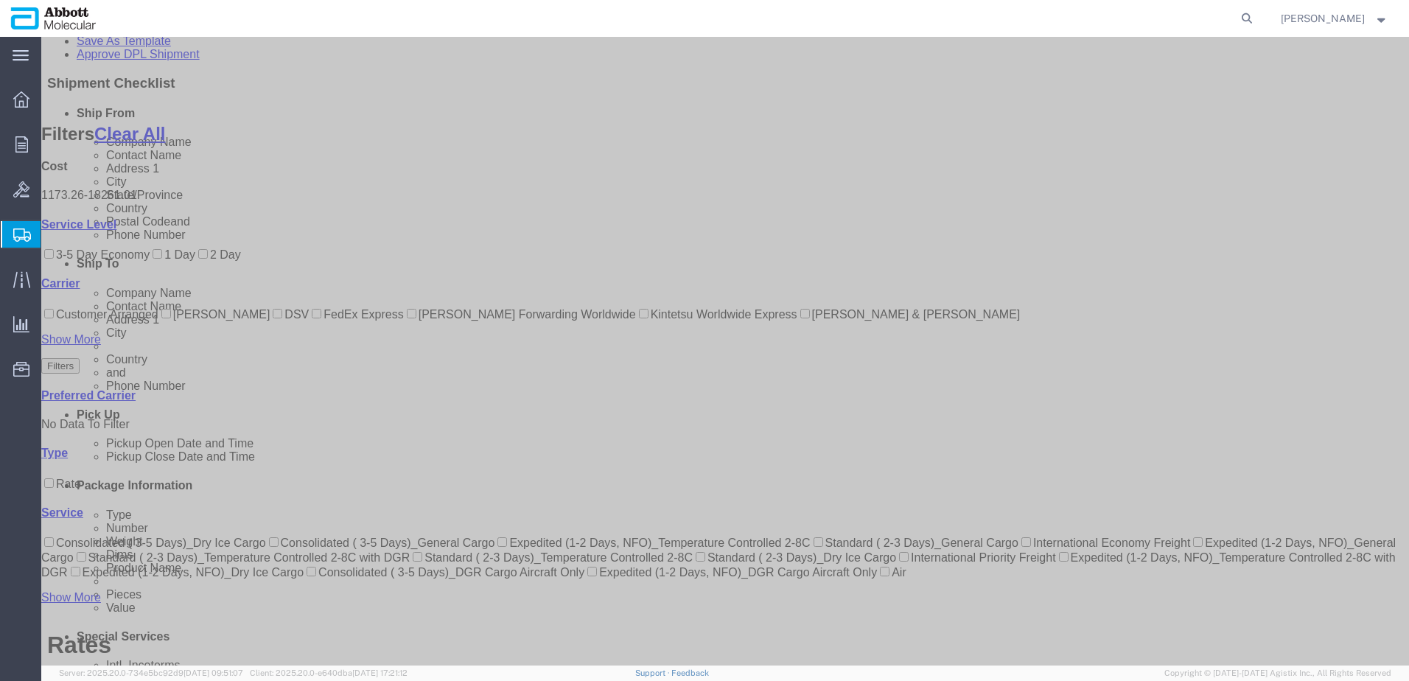
drag, startPoint x: 61, startPoint y: 392, endPoint x: 70, endPoint y: 396, distance: 9.6
click at [273, 318] on input "DSV" at bounding box center [278, 314] width 10 height 10
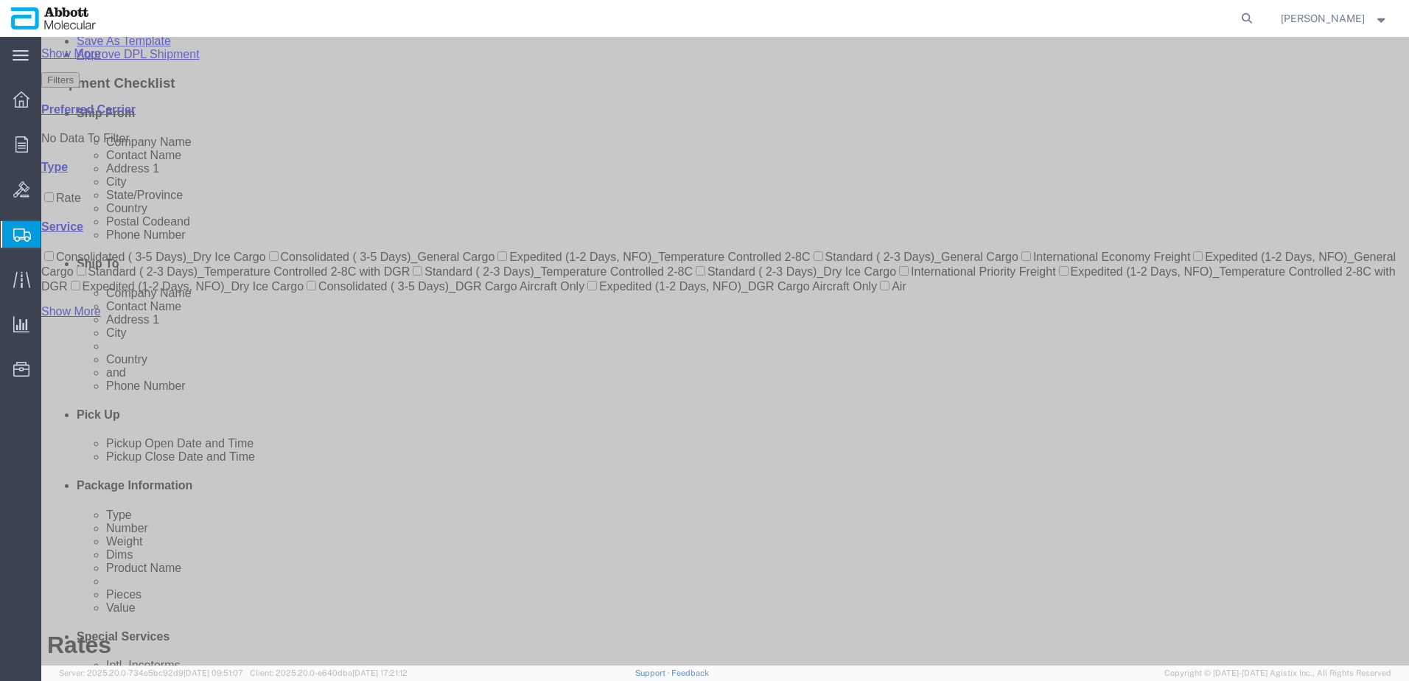
scroll to position [0, 0]
